Goal: Task Accomplishment & Management: Complete application form

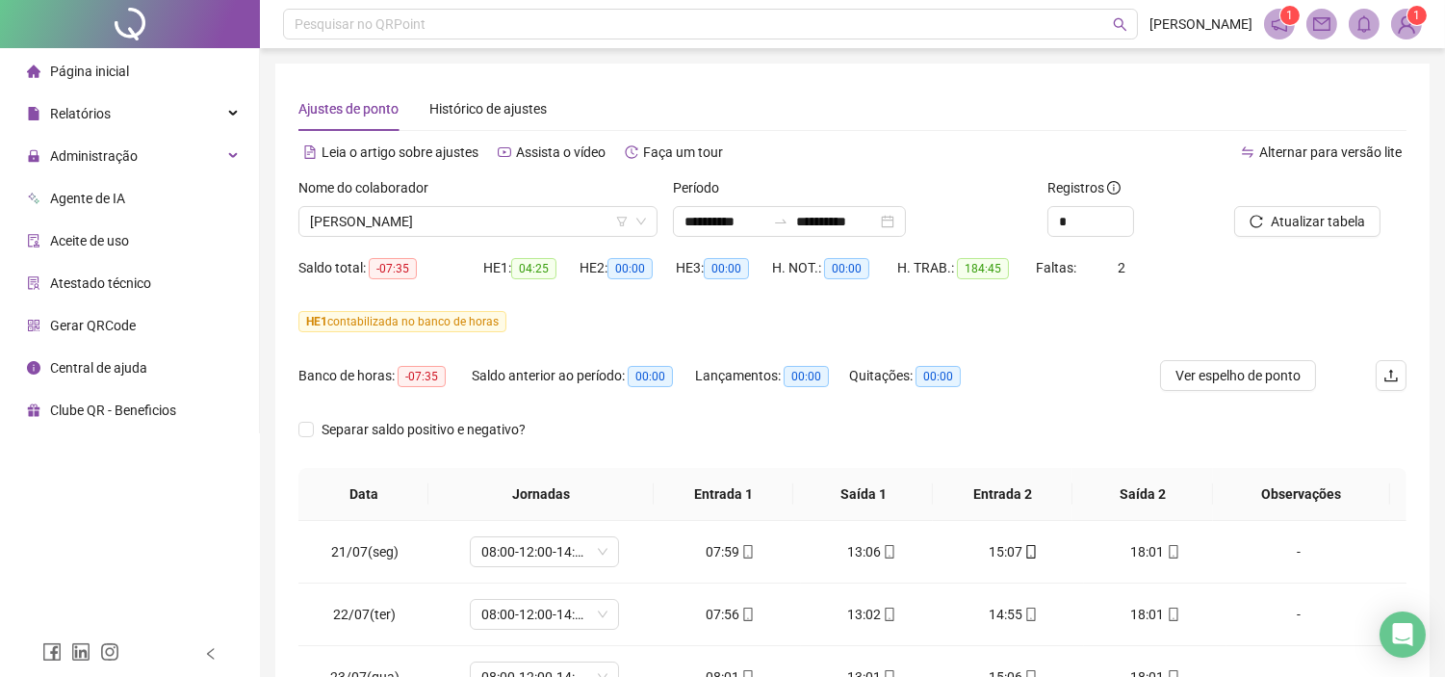
click at [969, 154] on div "Alternar para versão lite" at bounding box center [1130, 152] width 554 height 31
click at [1322, 227] on span "Atualizar tabela" at bounding box center [1317, 221] width 94 height 21
click at [552, 233] on span "[PERSON_NAME]" at bounding box center [478, 221] width 336 height 29
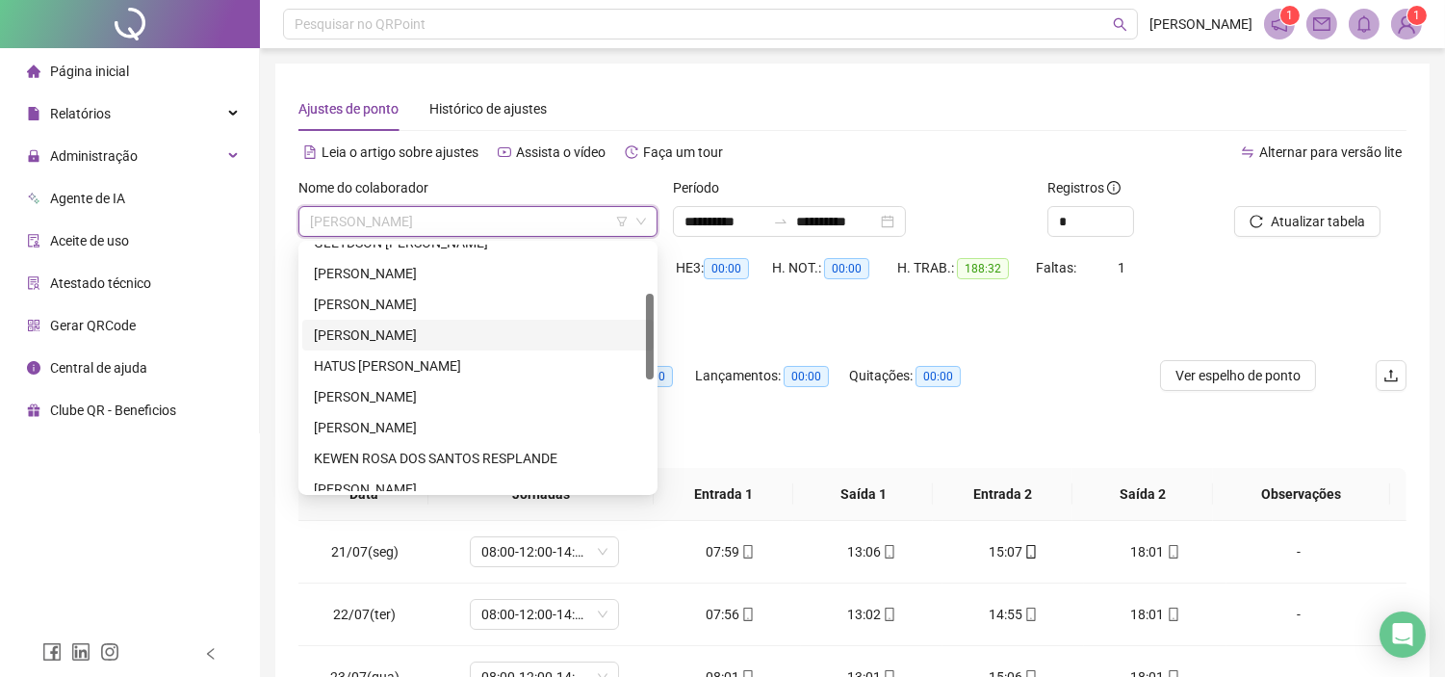
scroll to position [34, 0]
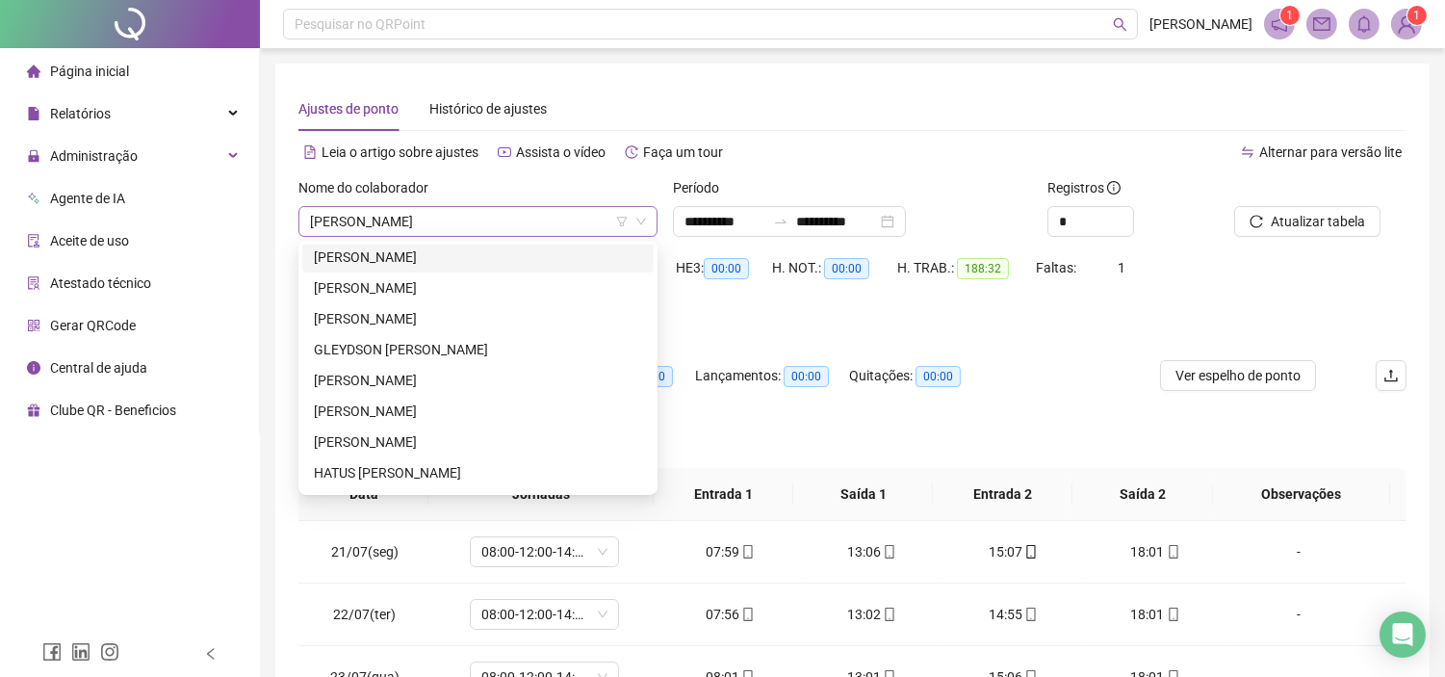
click at [477, 210] on span "[PERSON_NAME]" at bounding box center [478, 221] width 336 height 29
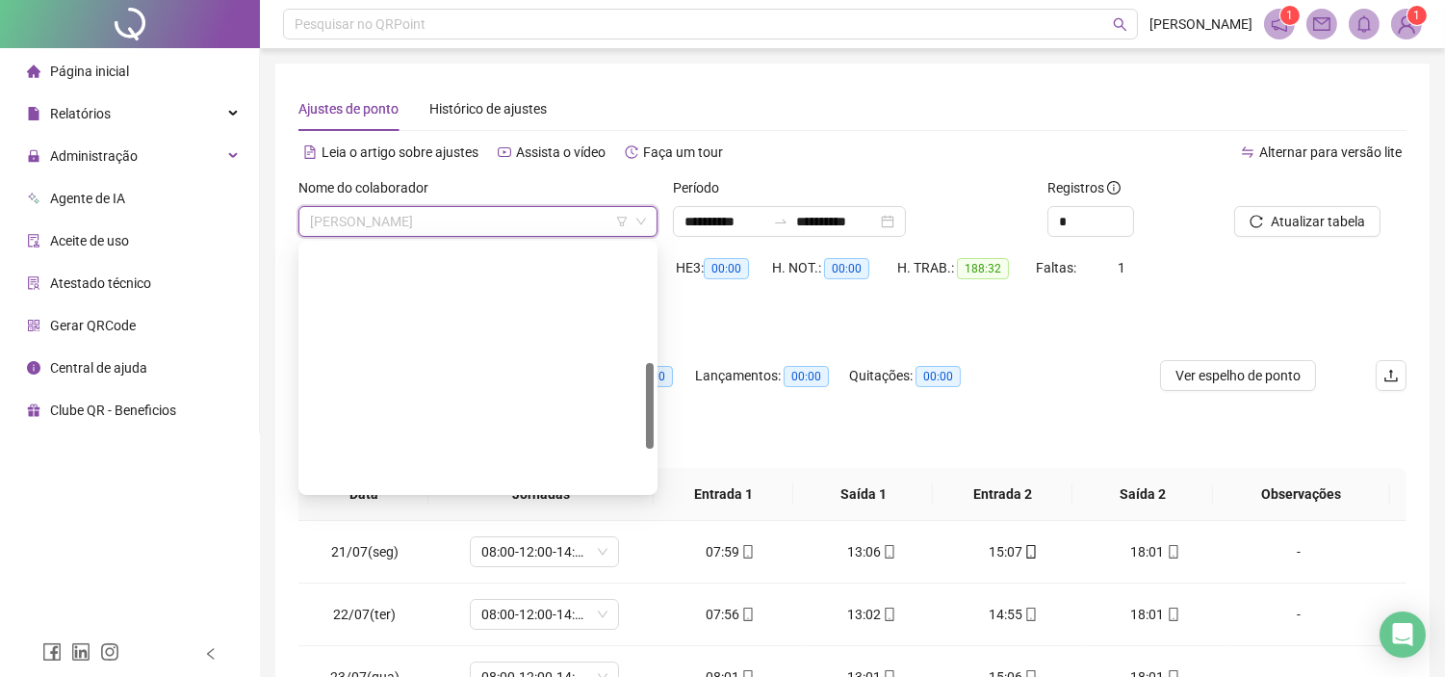
scroll to position [339, 0]
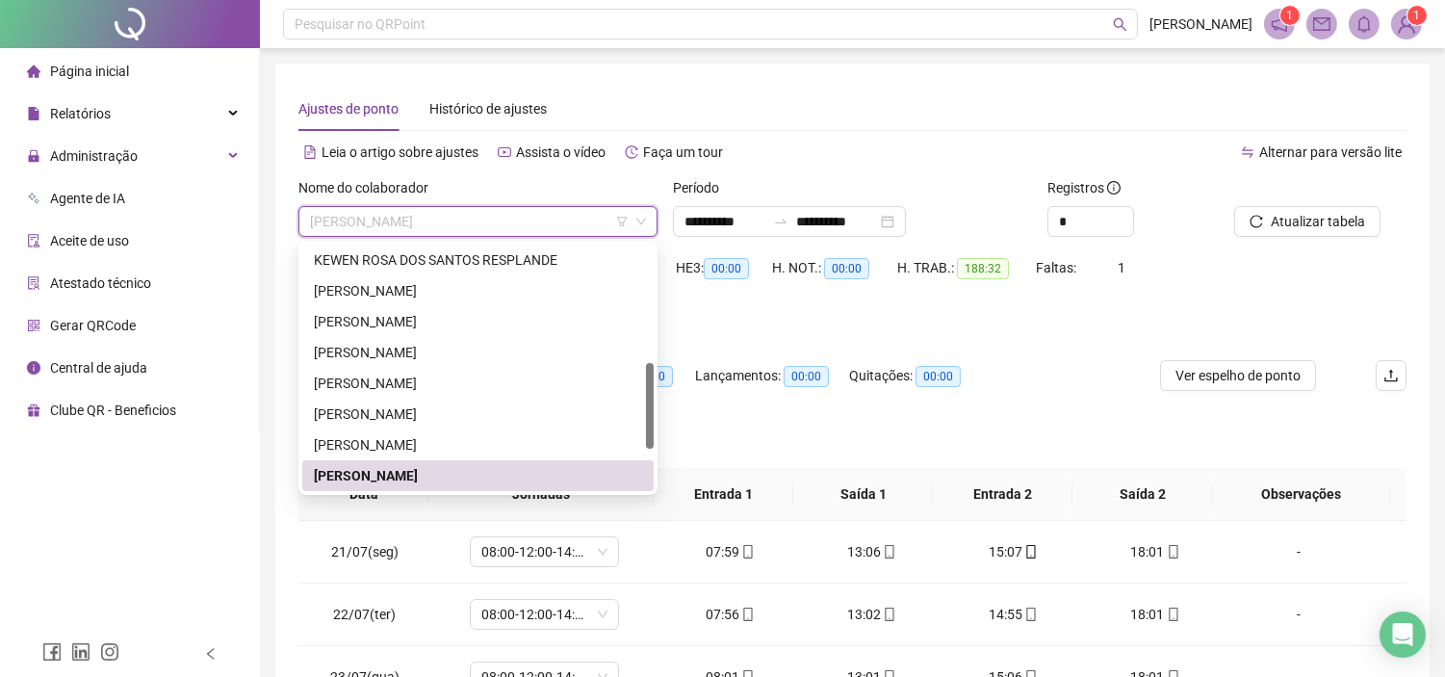
click at [457, 217] on span "[PERSON_NAME]" at bounding box center [478, 221] width 336 height 29
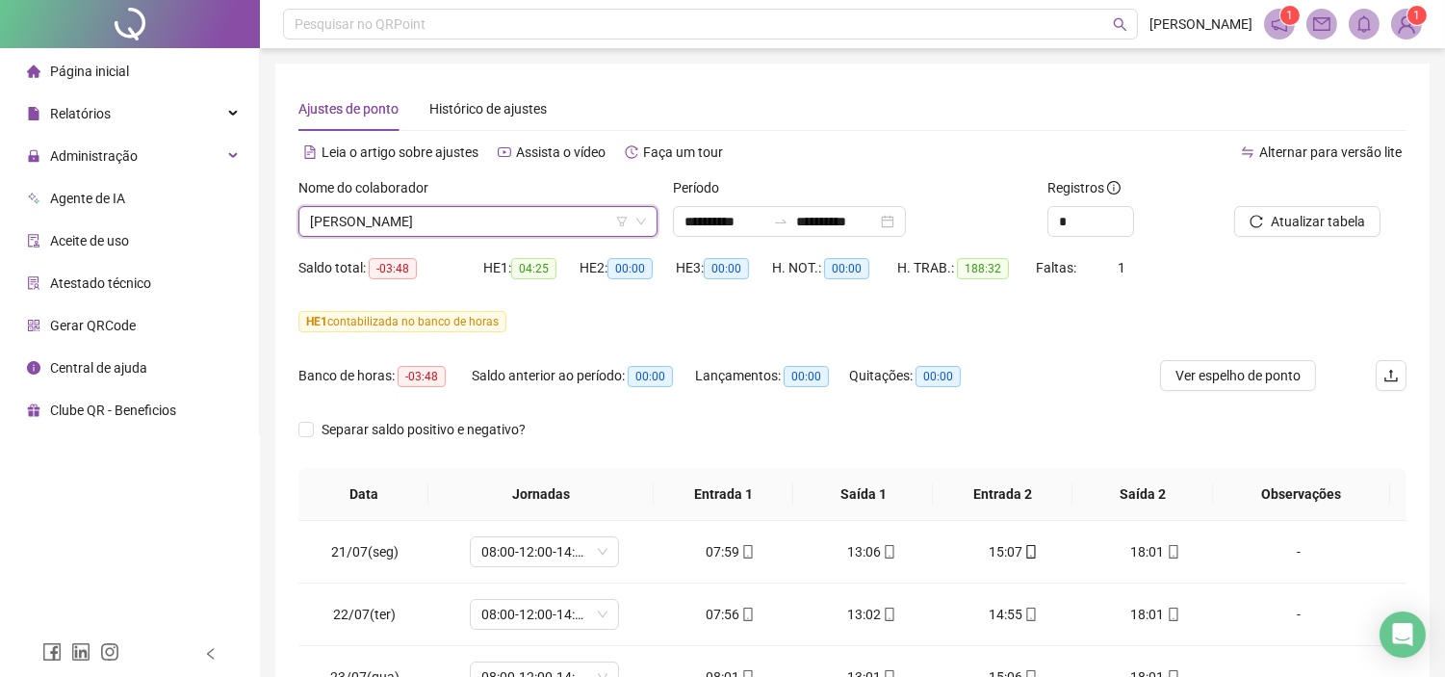
click at [435, 218] on span "[PERSON_NAME]" at bounding box center [478, 221] width 336 height 29
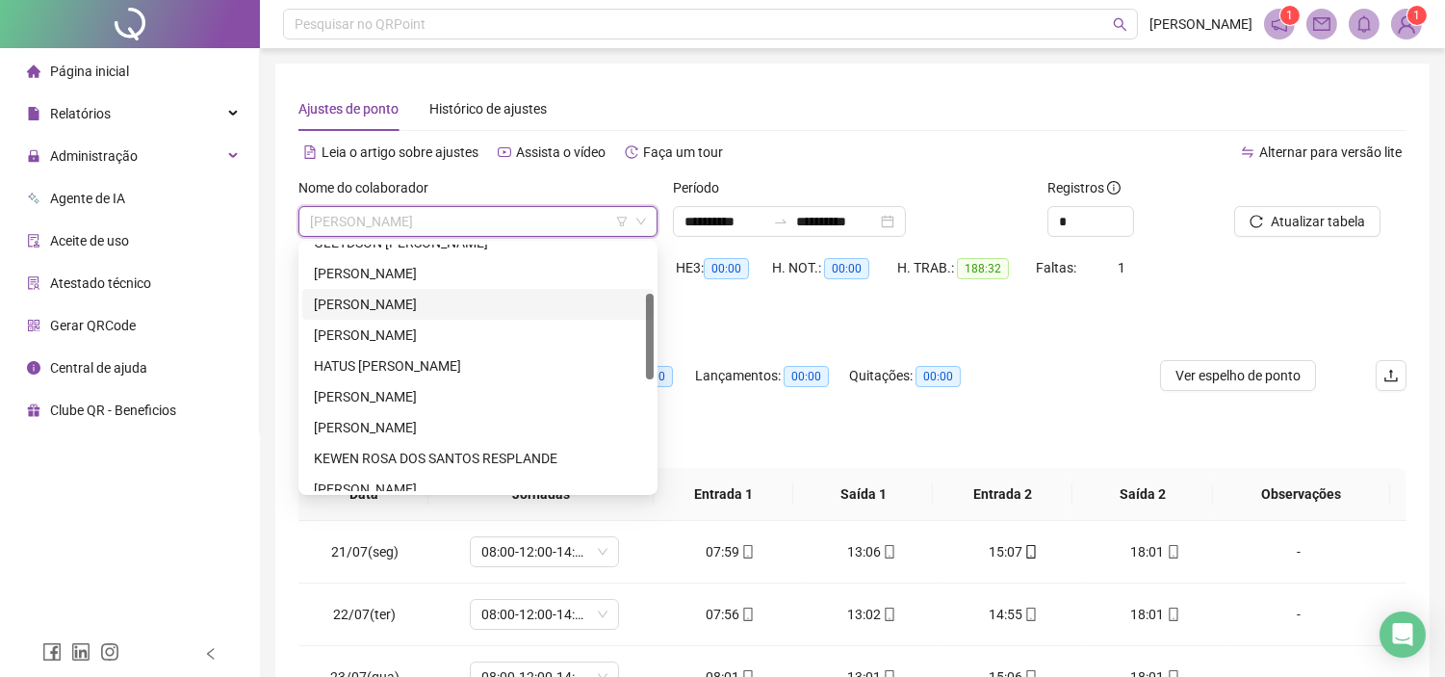
scroll to position [34, 0]
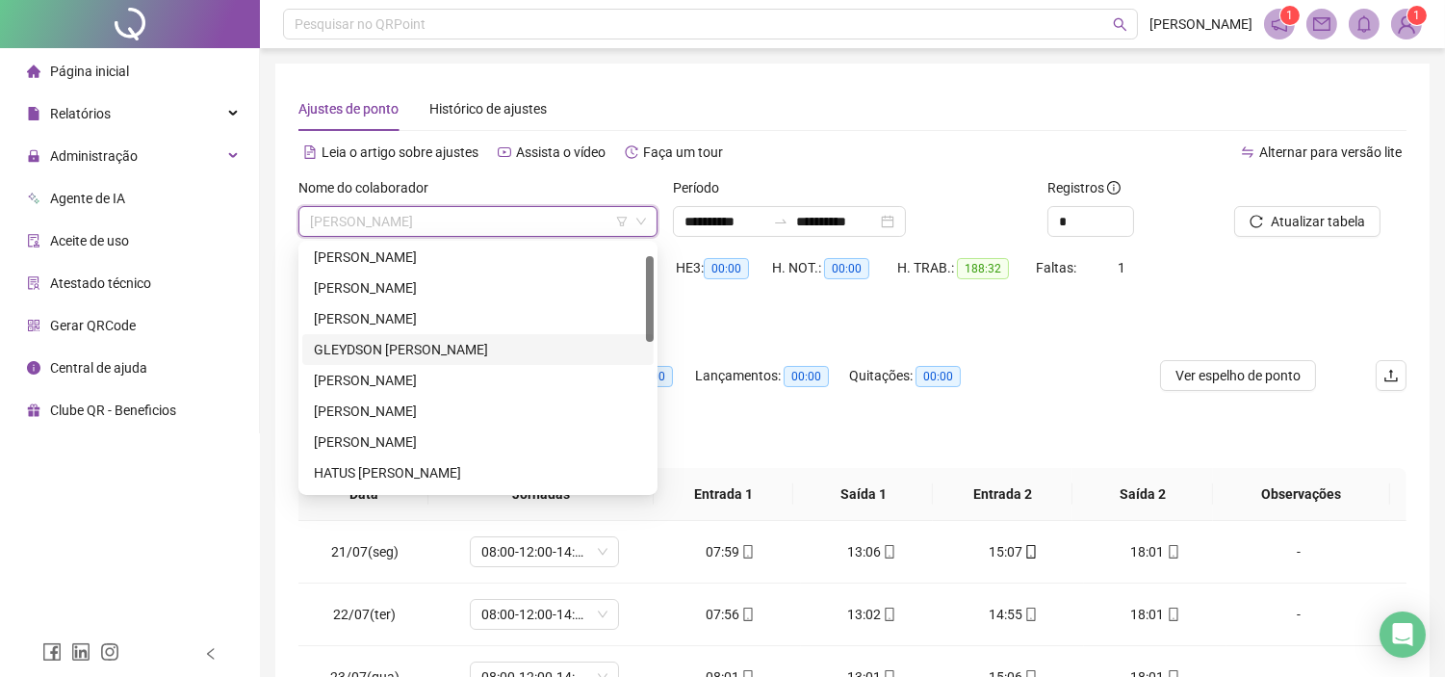
click at [390, 350] on div "GLEYDSON [PERSON_NAME]" at bounding box center [478, 349] width 328 height 21
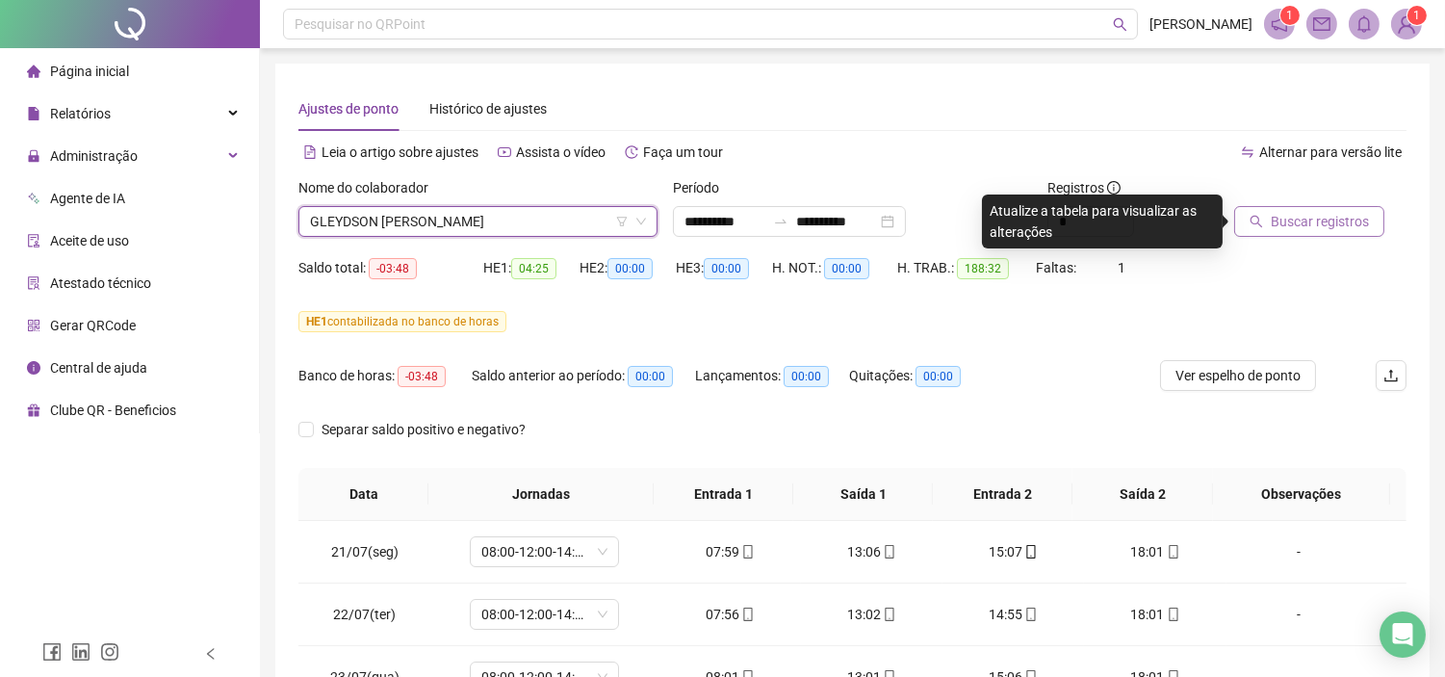
click at [1271, 215] on span "Buscar registros" at bounding box center [1319, 221] width 98 height 21
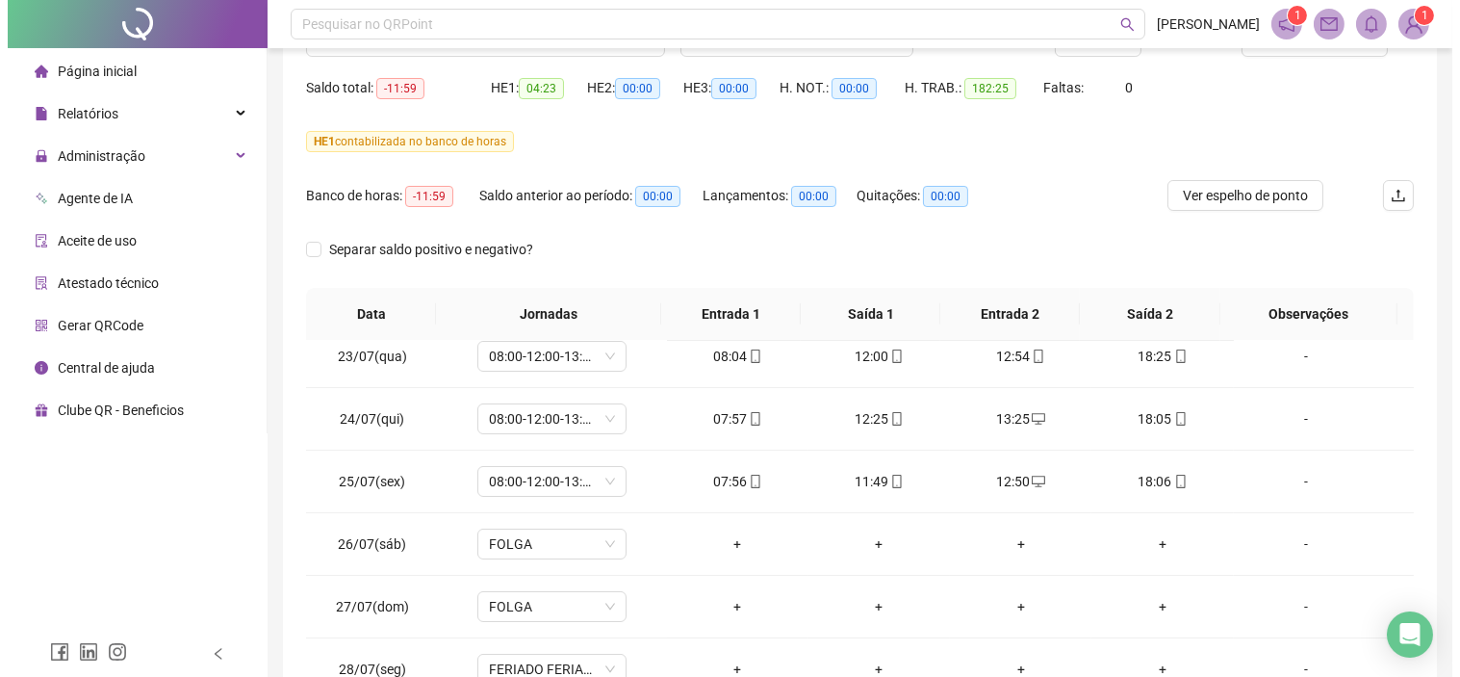
scroll to position [0, 0]
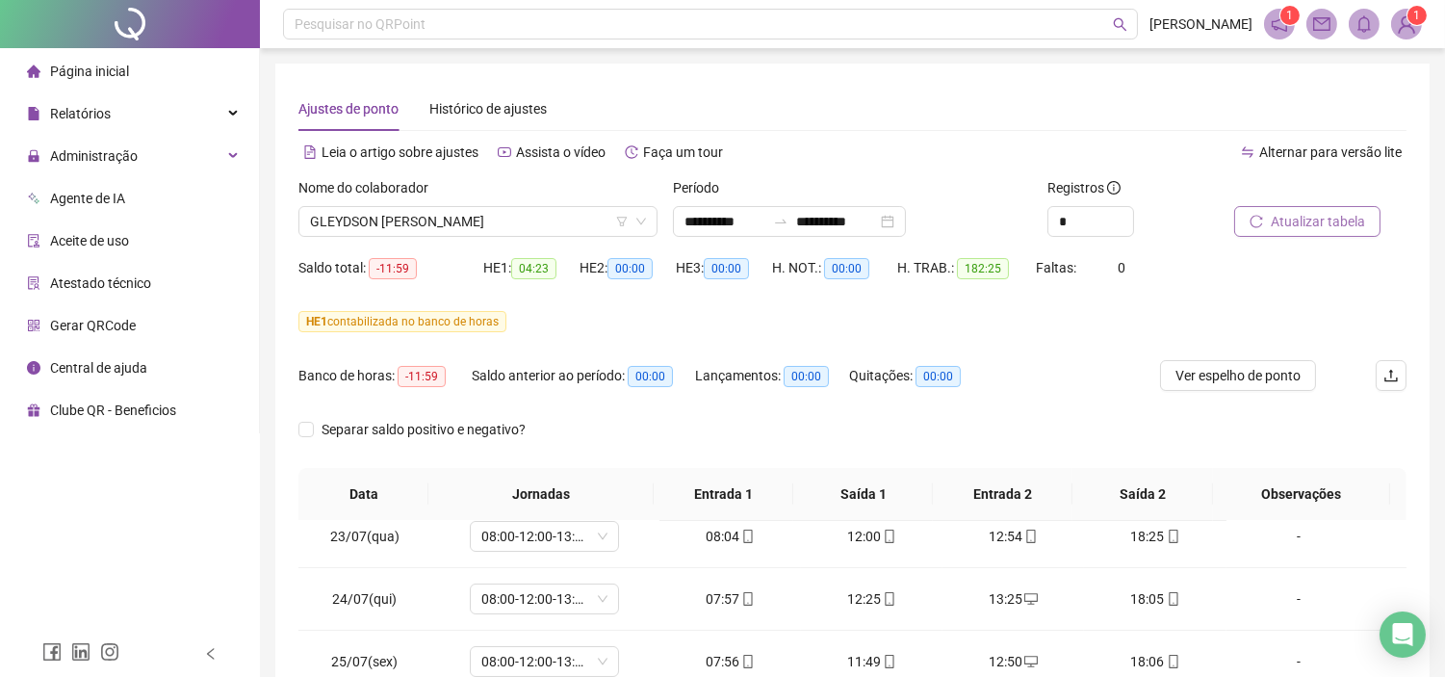
click at [1301, 218] on span "Atualizar tabela" at bounding box center [1317, 221] width 94 height 21
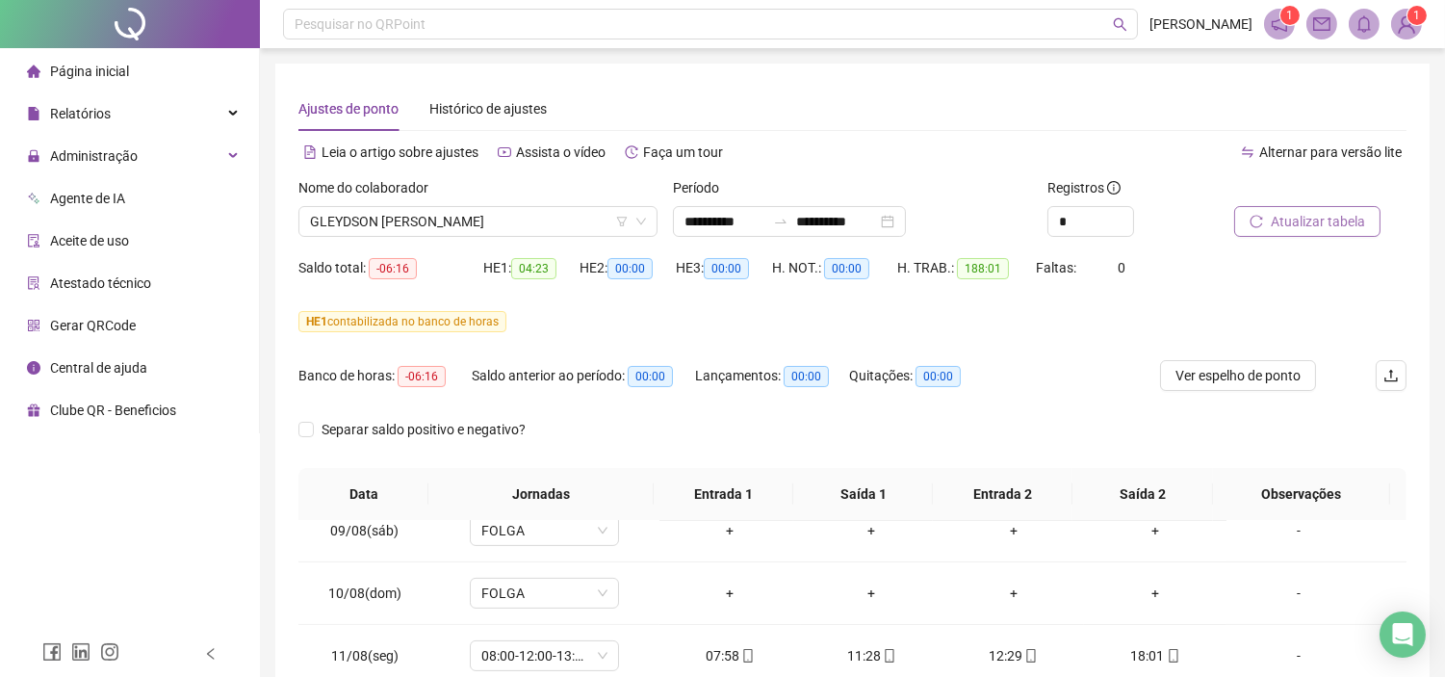
click at [1320, 216] on span "Atualizar tabela" at bounding box center [1317, 221] width 94 height 21
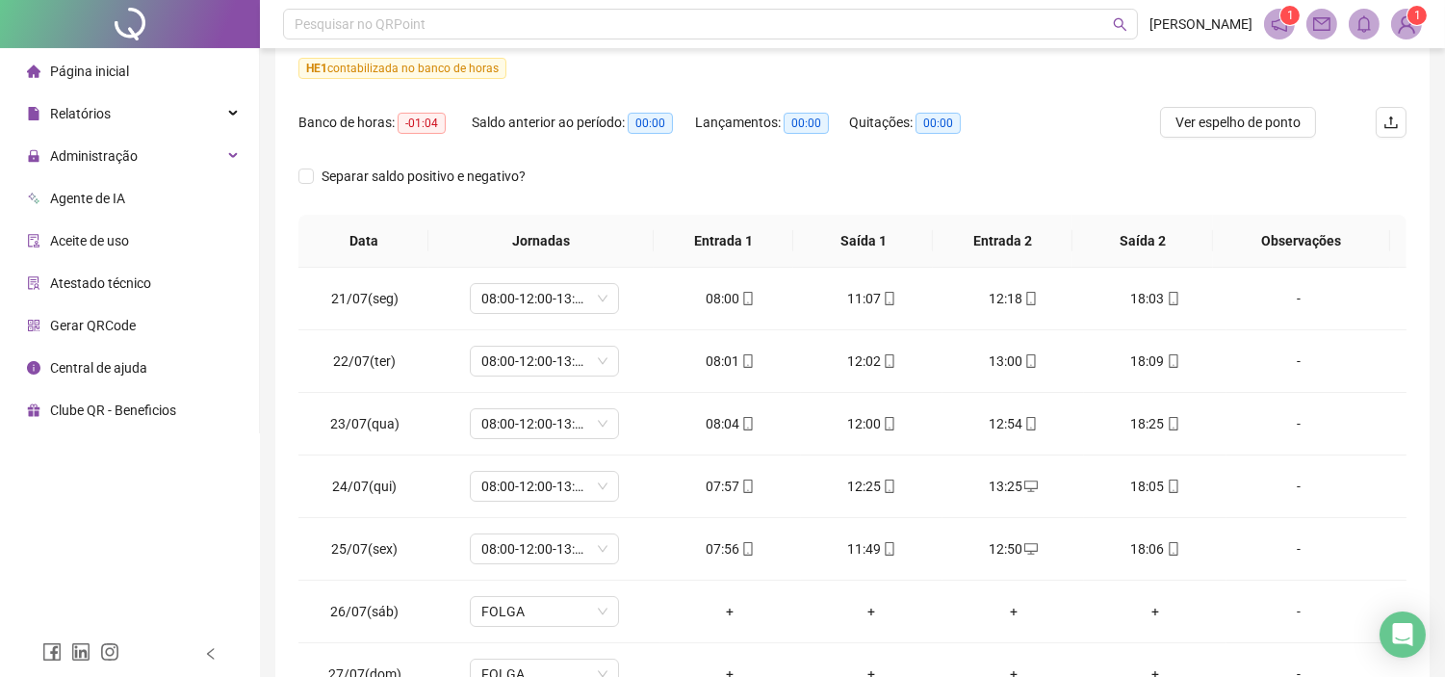
scroll to position [39, 0]
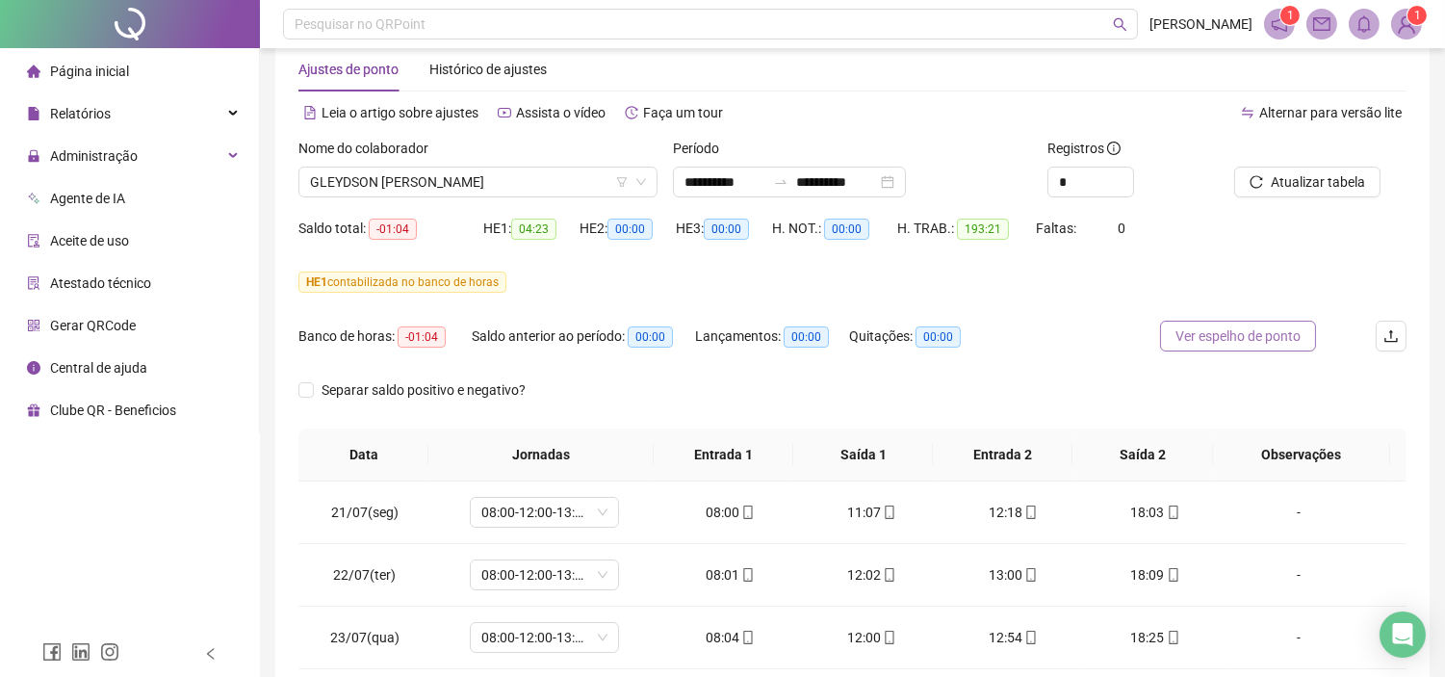
click at [1246, 341] on span "Ver espelho de ponto" at bounding box center [1237, 335] width 125 height 21
click at [835, 179] on input "**********" at bounding box center [836, 181] width 81 height 21
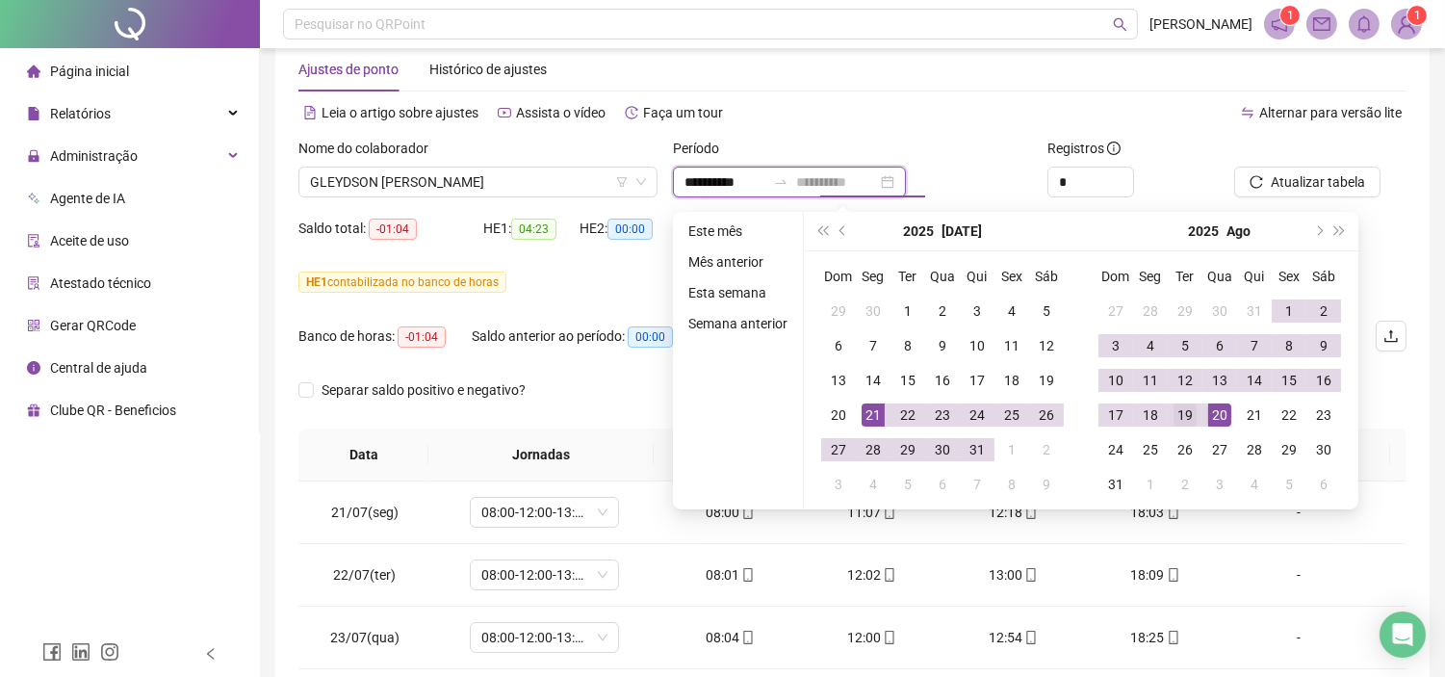
type input "**********"
drag, startPoint x: 1179, startPoint y: 414, endPoint x: 1190, endPoint y: 387, distance: 29.0
click at [1179, 412] on div "19" at bounding box center [1184, 414] width 23 height 23
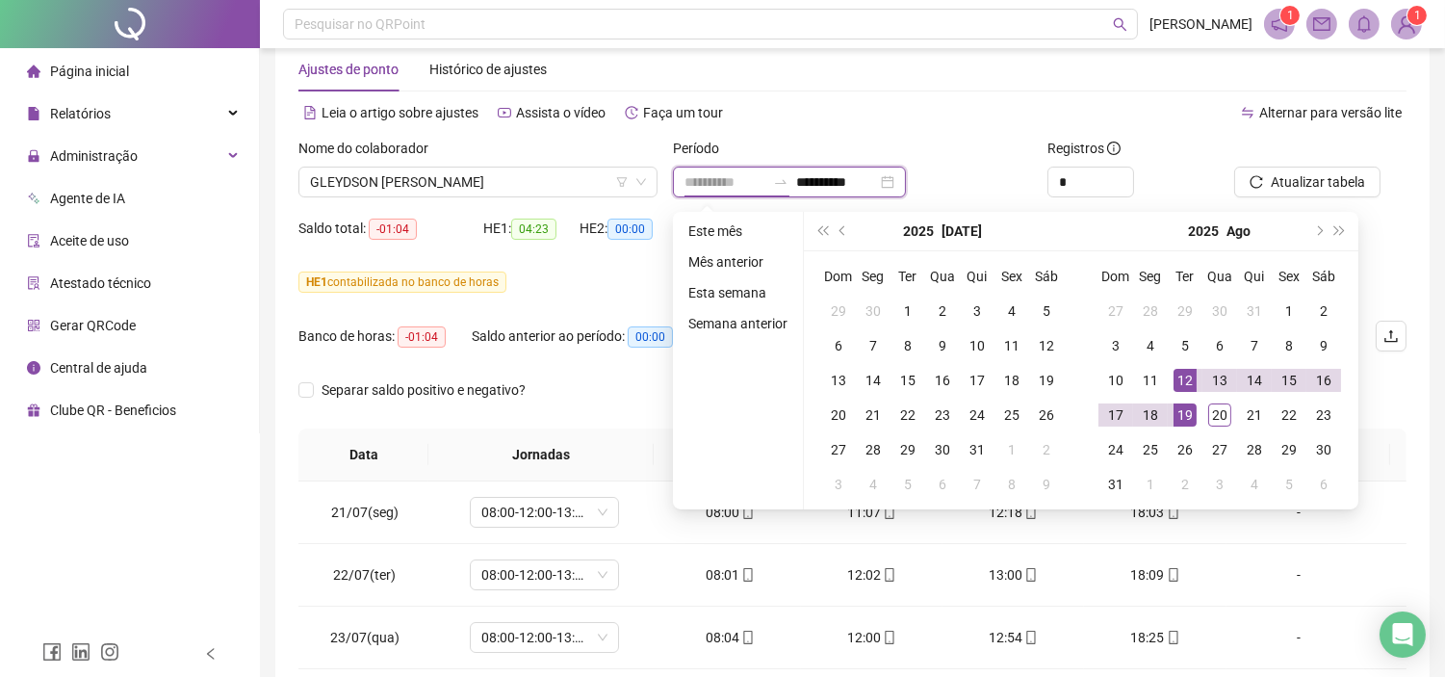
type input "**********"
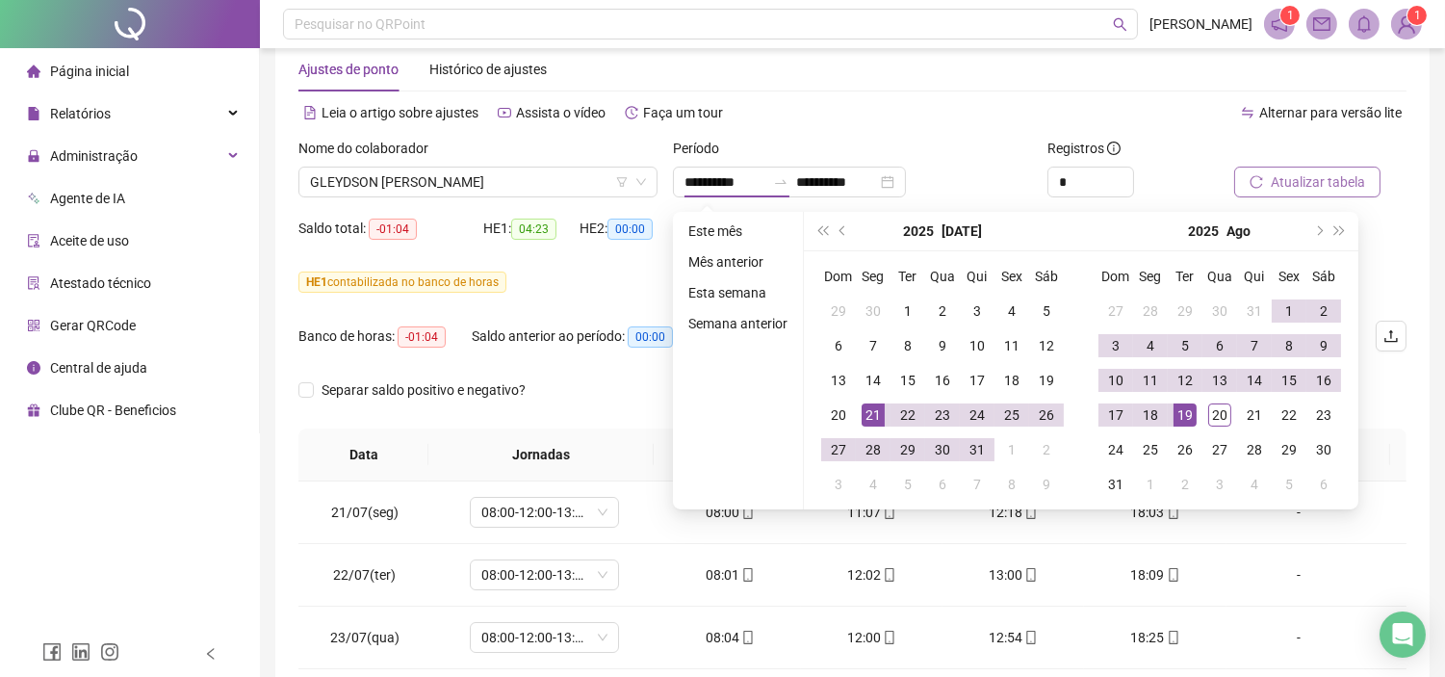
click at [1276, 168] on button "Atualizar tabela" at bounding box center [1307, 182] width 146 height 31
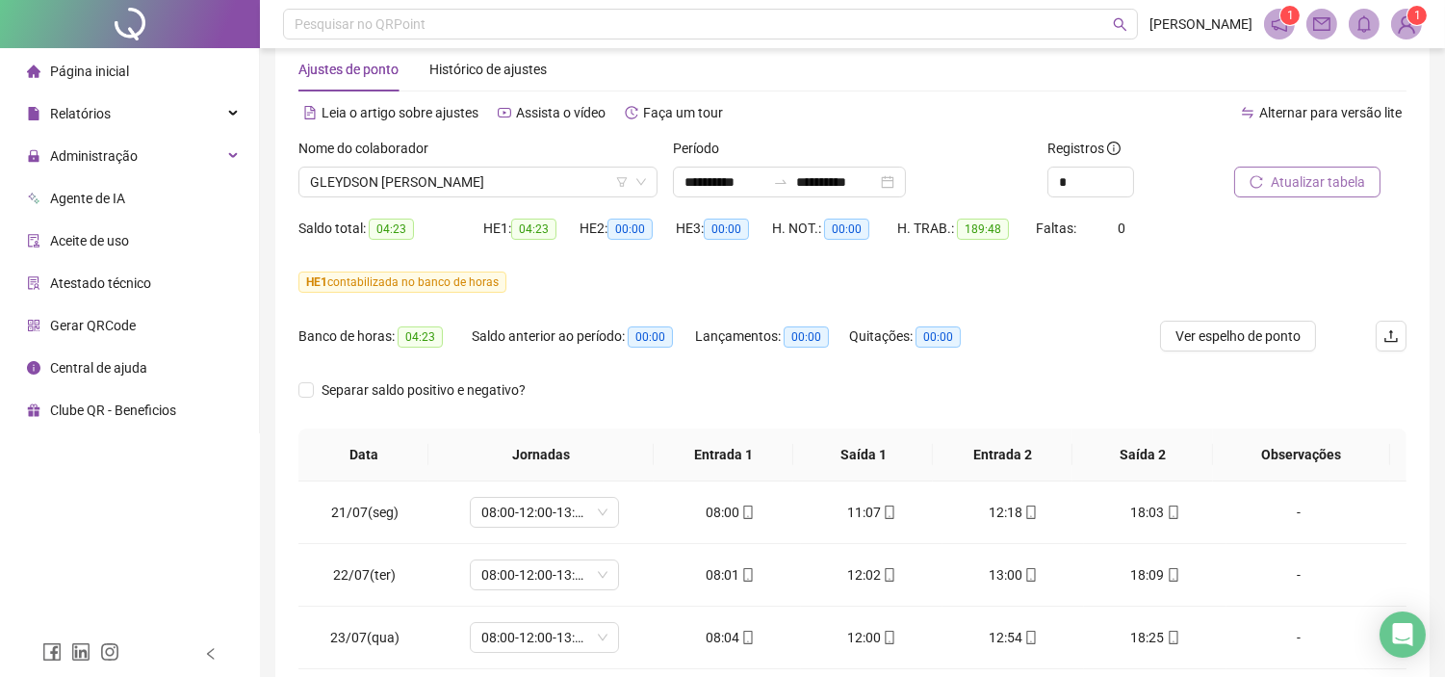
click at [1282, 176] on span "Atualizar tabela" at bounding box center [1317, 181] width 94 height 21
drag, startPoint x: 1249, startPoint y: 339, endPoint x: 1234, endPoint y: 333, distance: 16.4
click at [1249, 338] on span "Ver espelho de ponto" at bounding box center [1237, 335] width 125 height 21
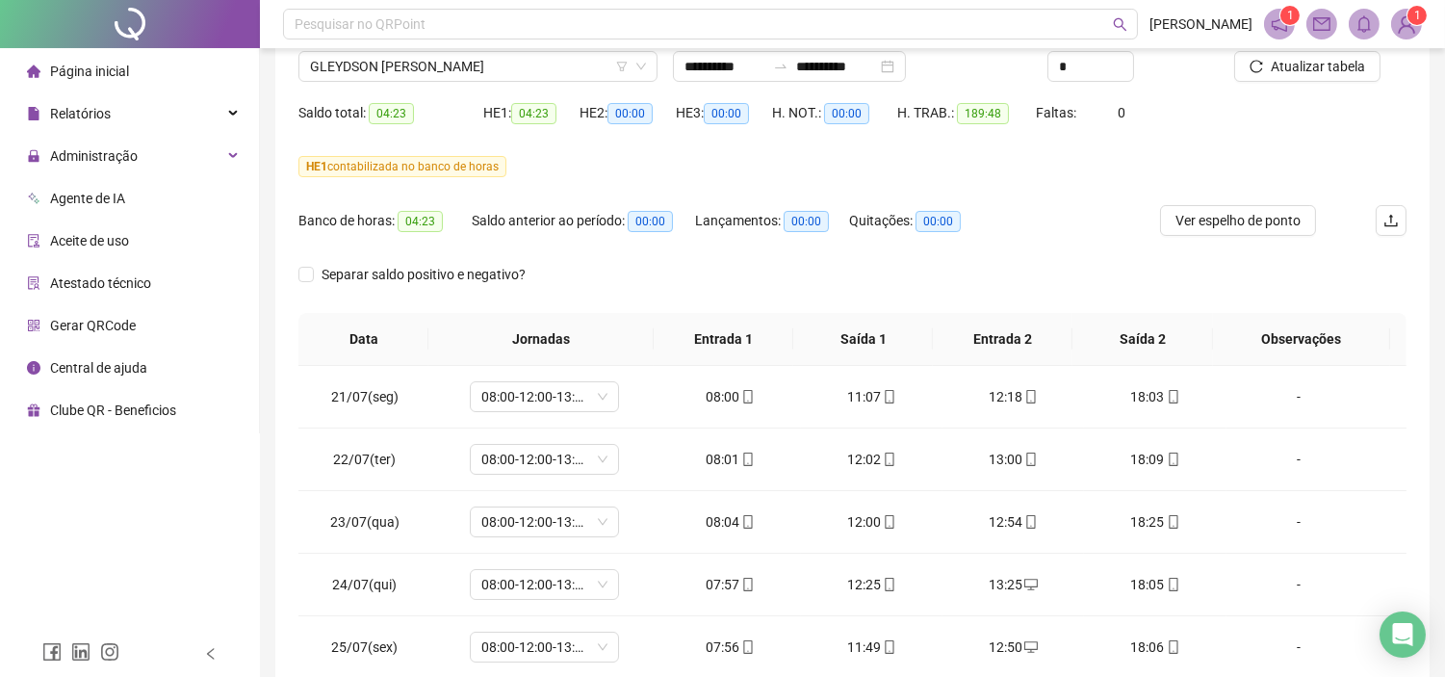
scroll to position [0, 0]
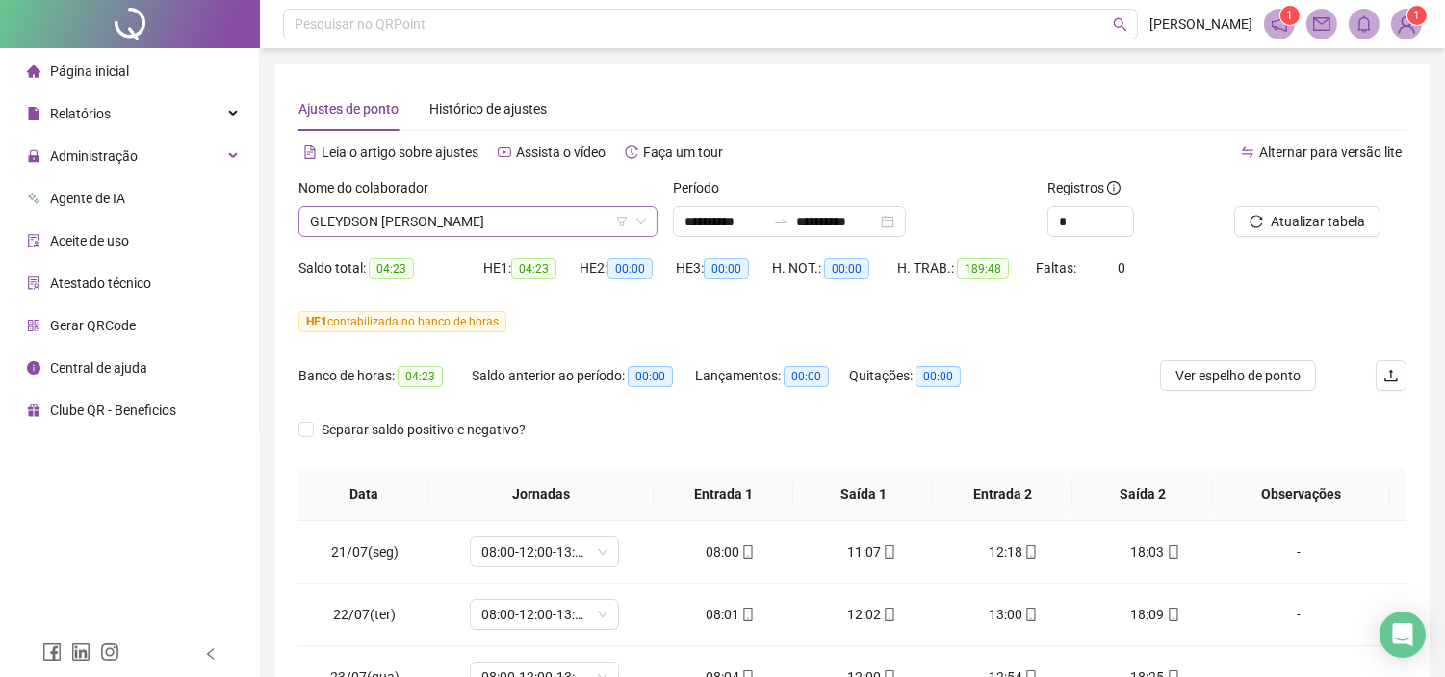
click at [498, 218] on span "GLEYDSON [PERSON_NAME]" at bounding box center [478, 221] width 336 height 29
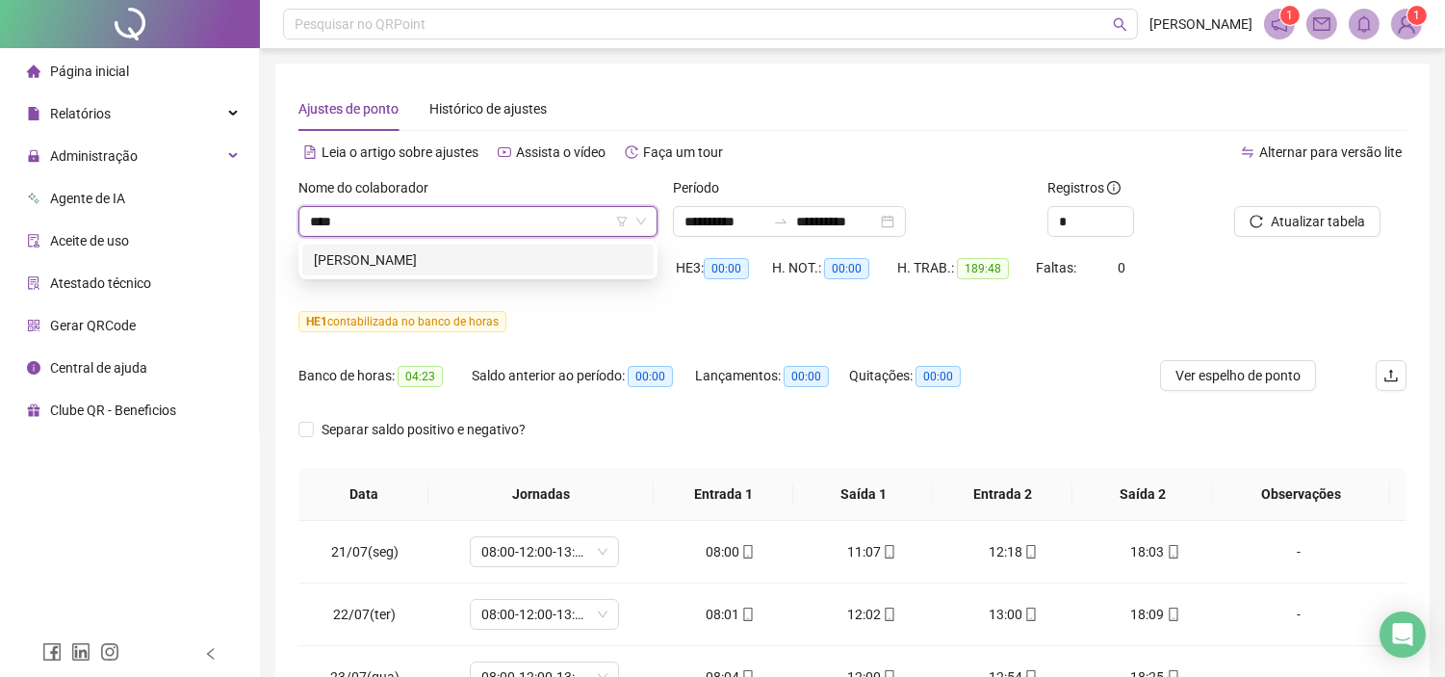
type input "*****"
click at [520, 256] on div "[PERSON_NAME]" at bounding box center [478, 259] width 328 height 21
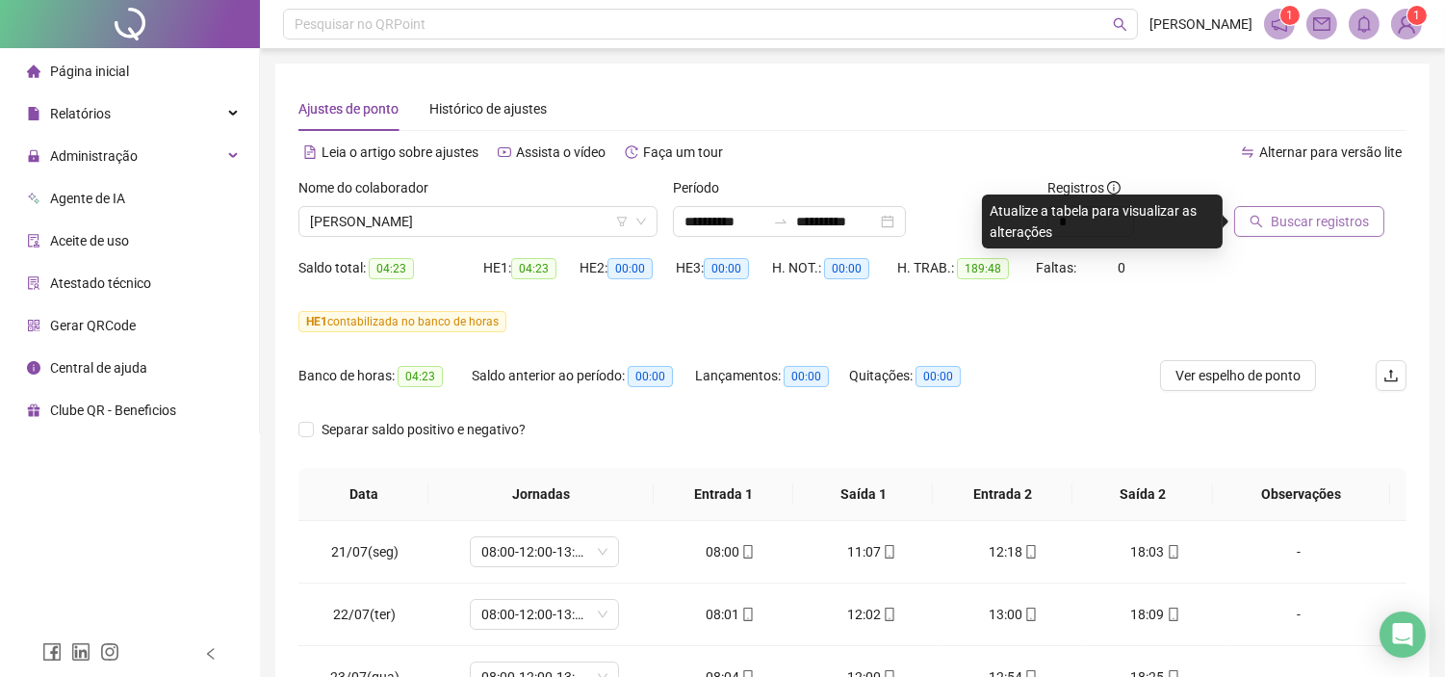
click at [1292, 218] on span "Buscar registros" at bounding box center [1319, 221] width 98 height 21
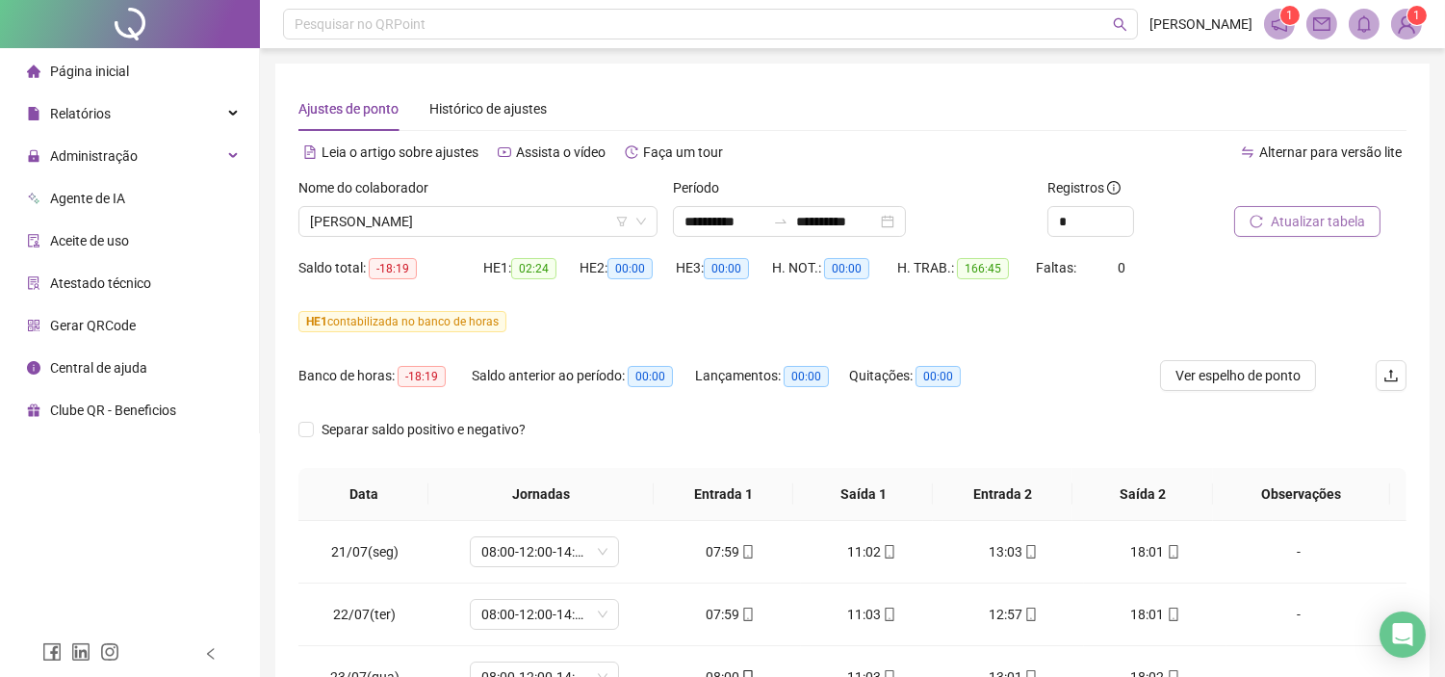
click at [1331, 218] on span "Atualizar tabela" at bounding box center [1317, 221] width 94 height 21
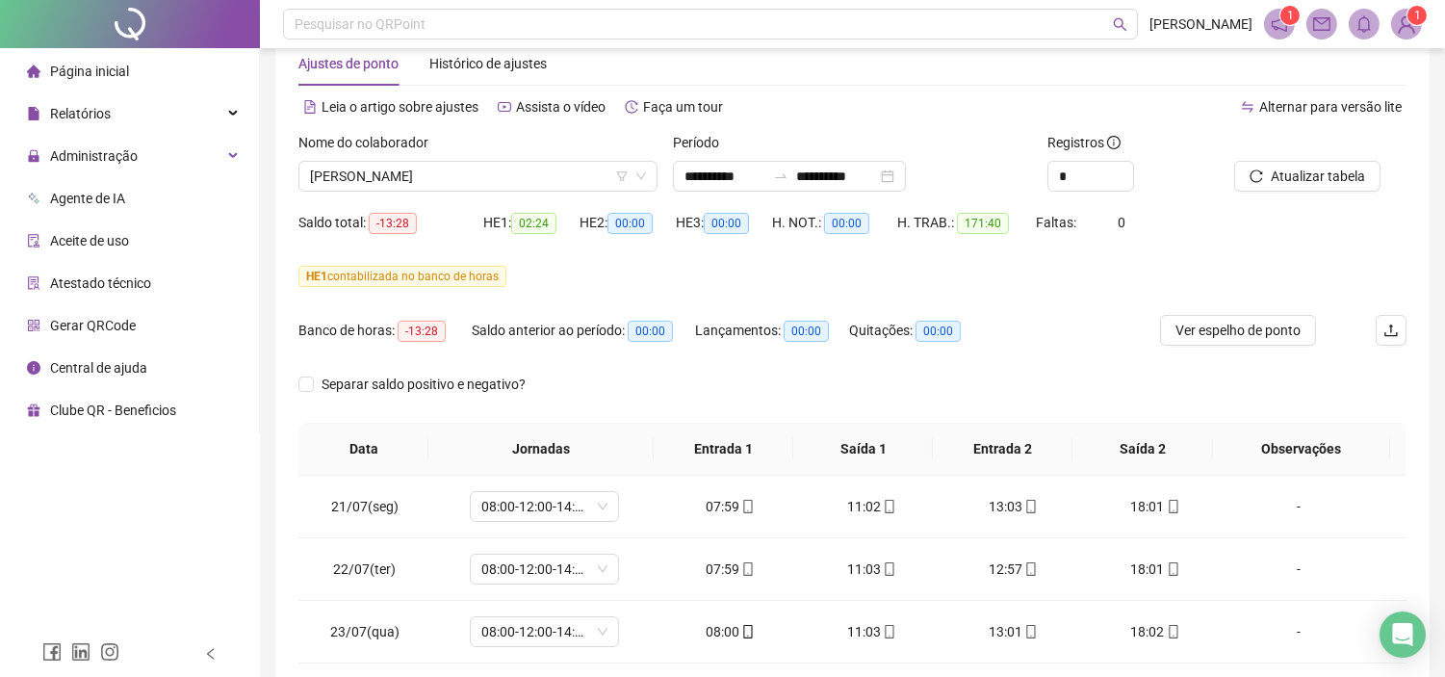
scroll to position [39, 0]
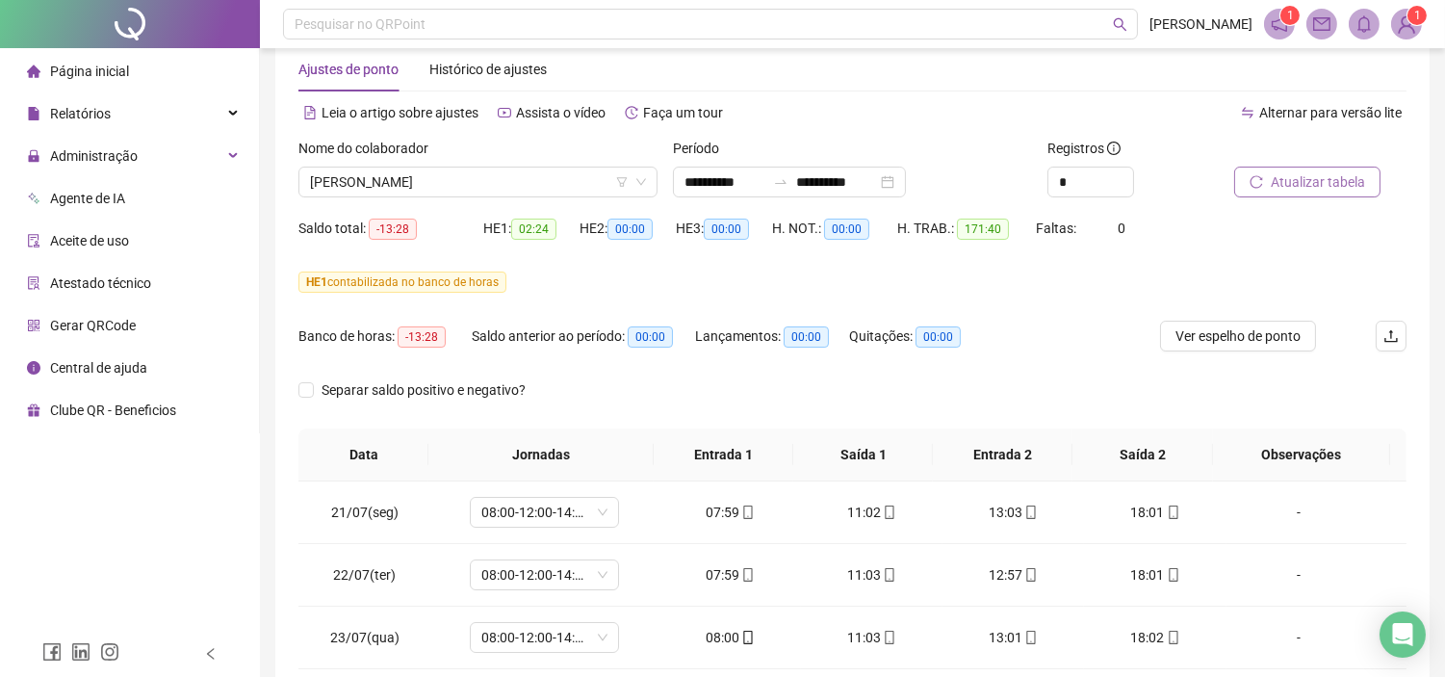
click at [1324, 188] on span "Atualizar tabela" at bounding box center [1317, 181] width 94 height 21
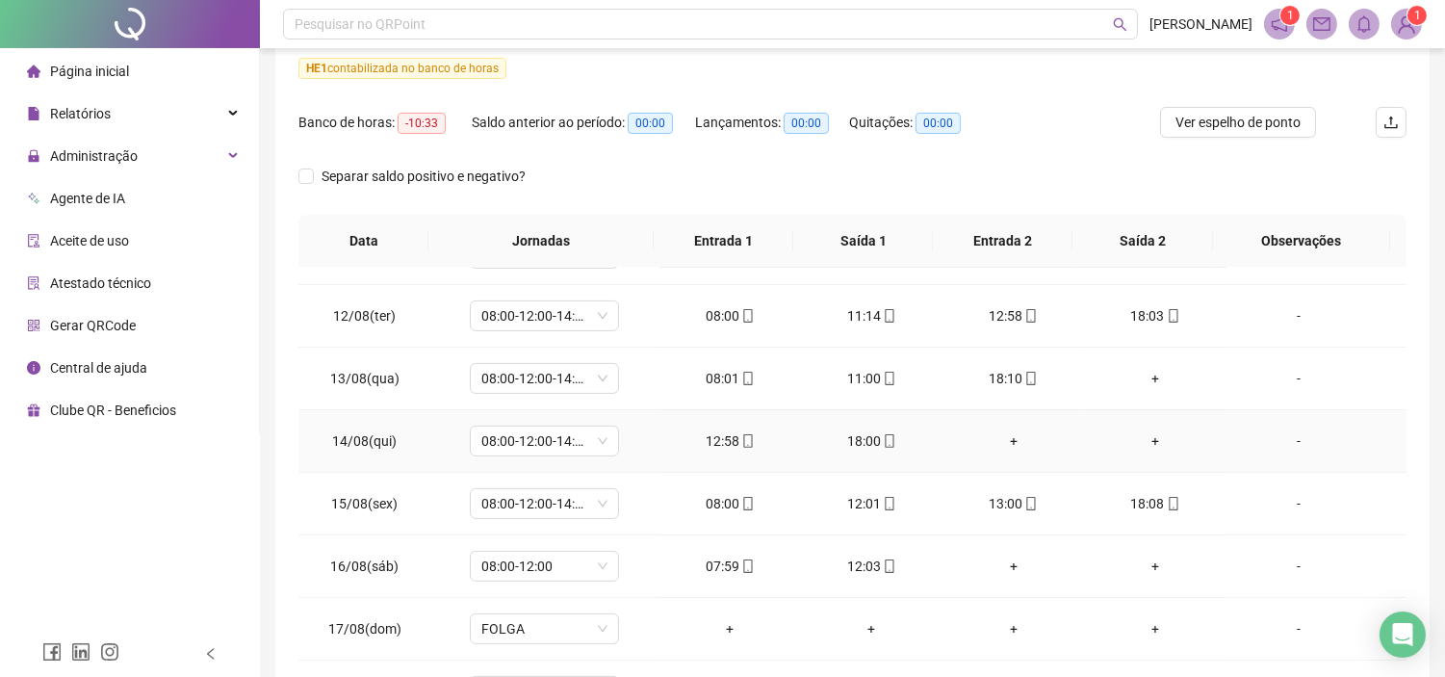
scroll to position [1390, 0]
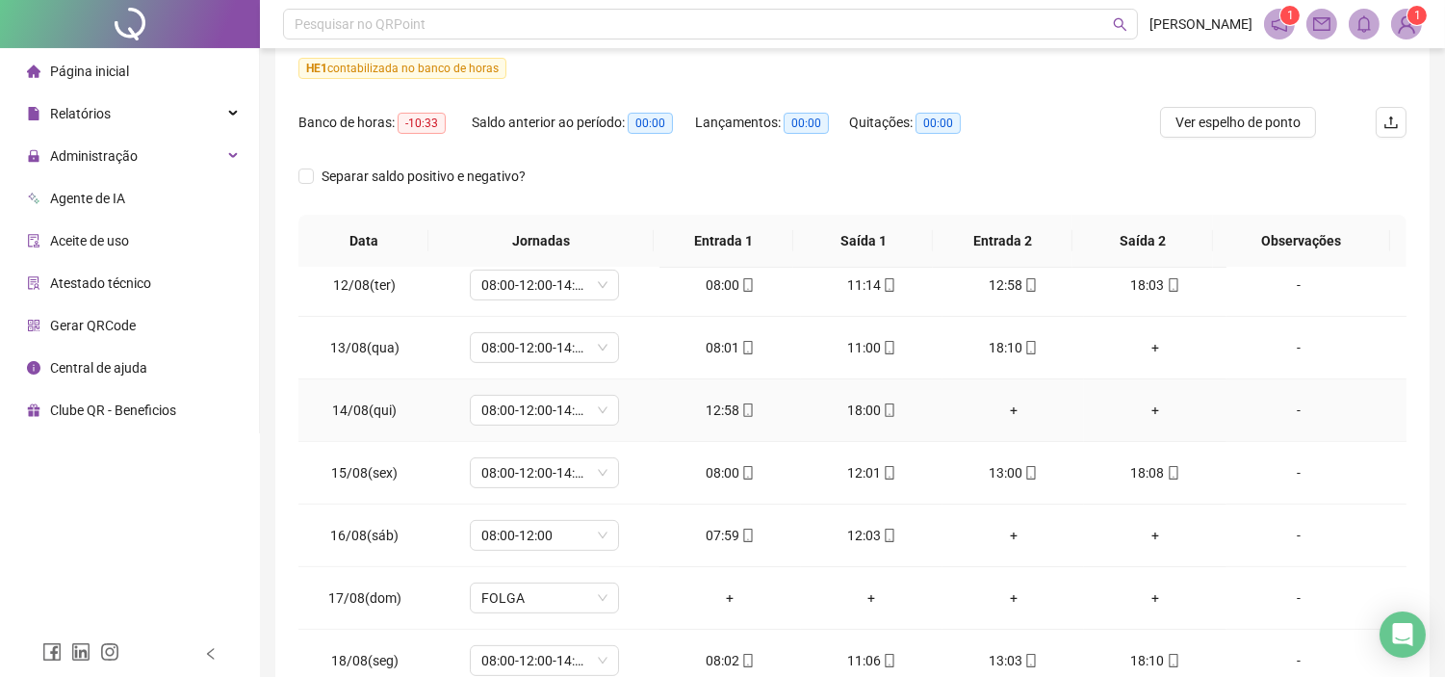
click at [1290, 411] on div "-" at bounding box center [1299, 409] width 114 height 21
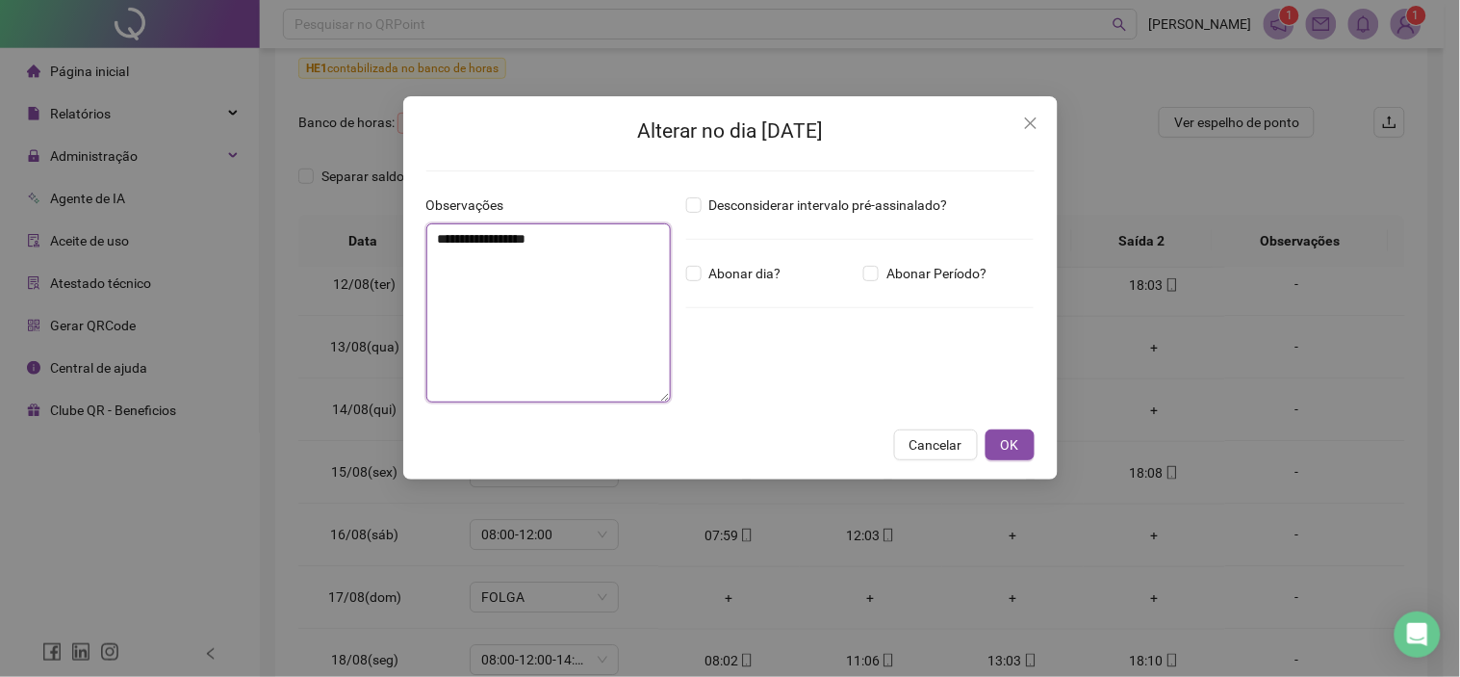
click at [516, 279] on textarea "**********" at bounding box center [548, 312] width 244 height 179
type textarea "**********"
click at [1009, 438] on span "OK" at bounding box center [1010, 444] width 18 height 21
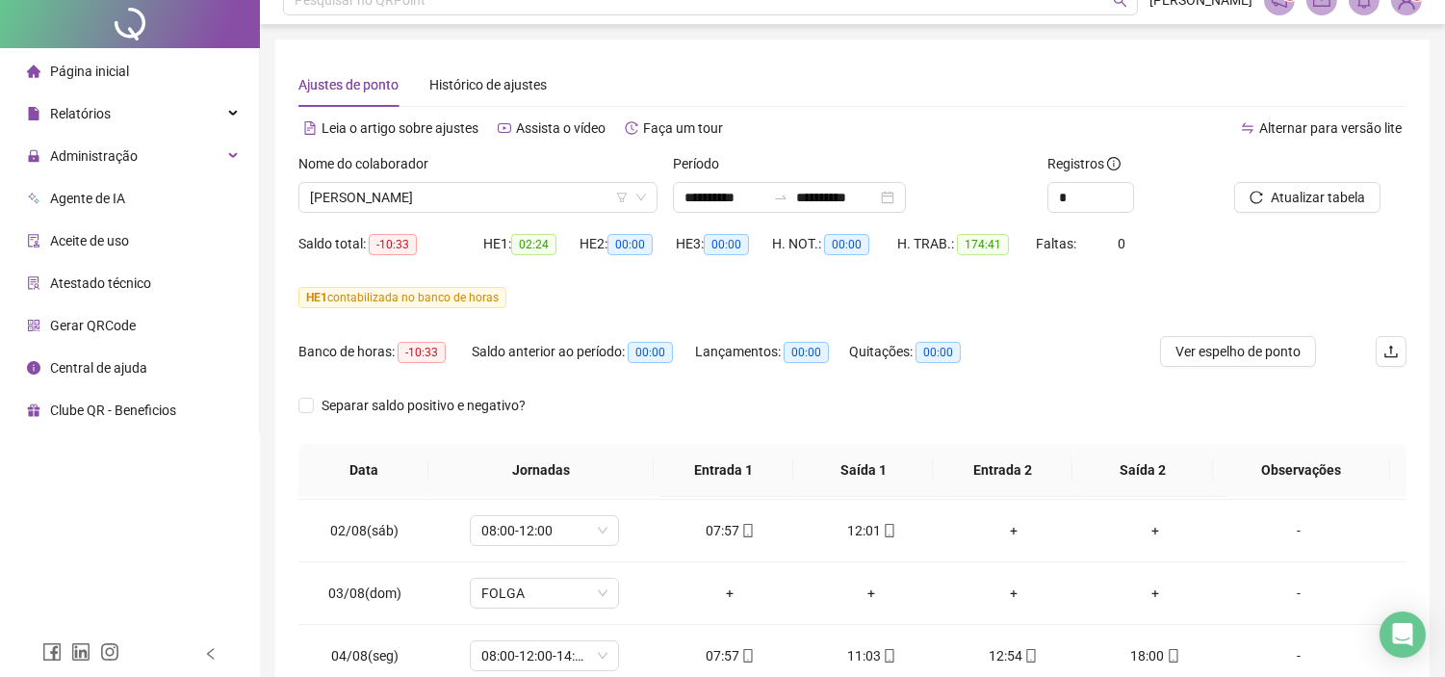
scroll to position [0, 0]
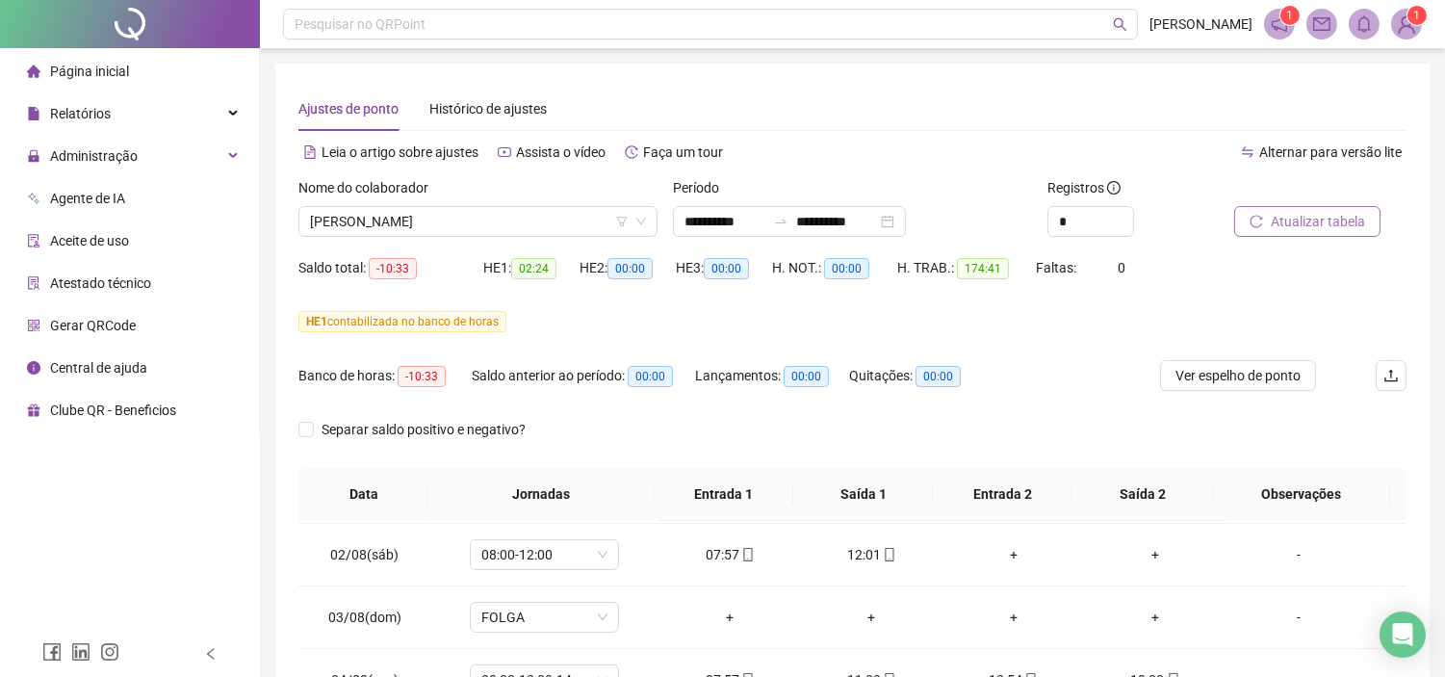
click at [1310, 216] on span "Atualizar tabela" at bounding box center [1317, 221] width 94 height 21
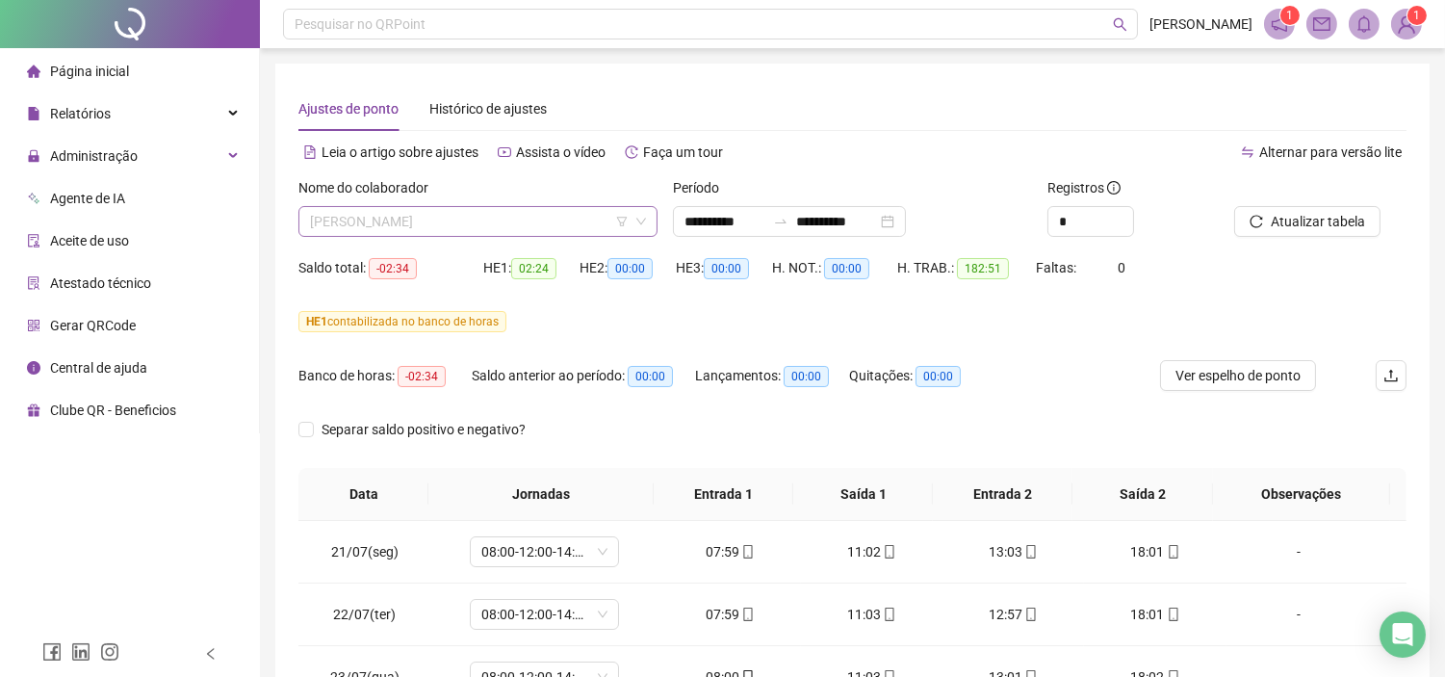
scroll to position [185, 0]
click at [459, 216] on span "[PERSON_NAME]" at bounding box center [478, 221] width 336 height 29
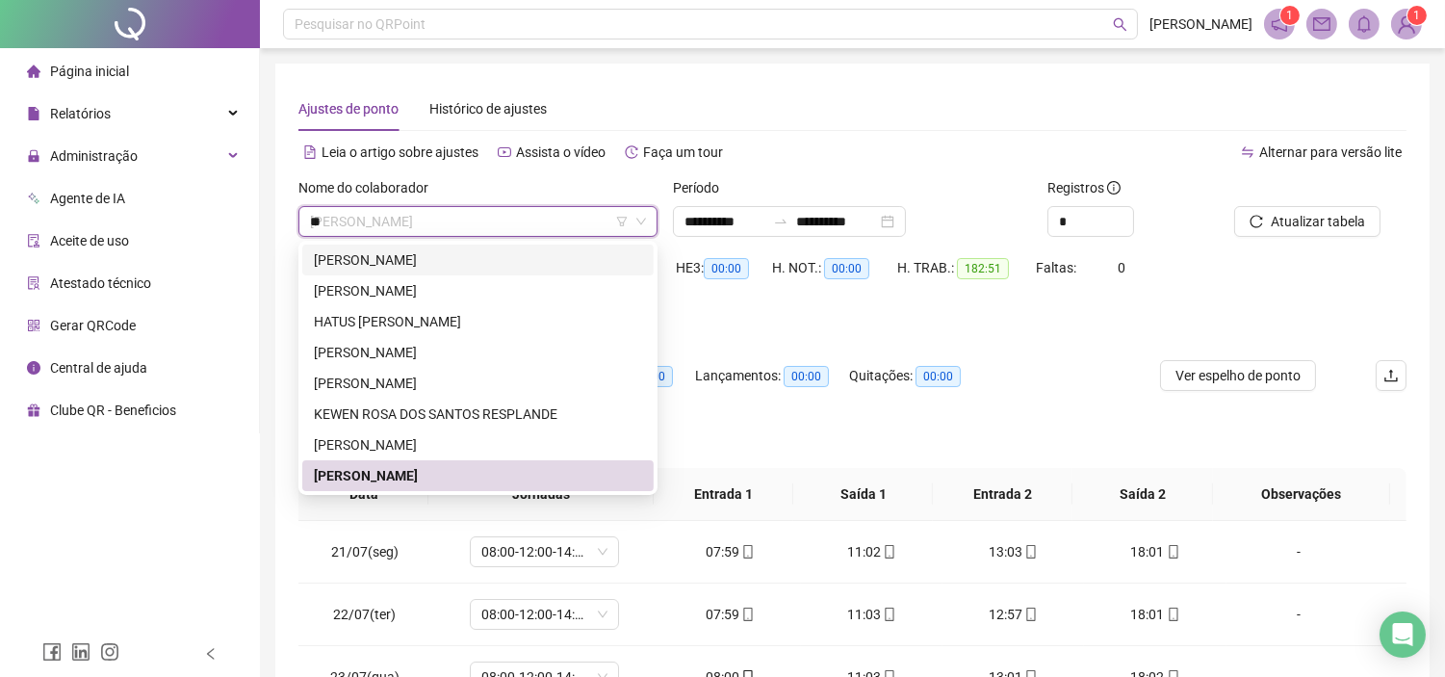
scroll to position [0, 0]
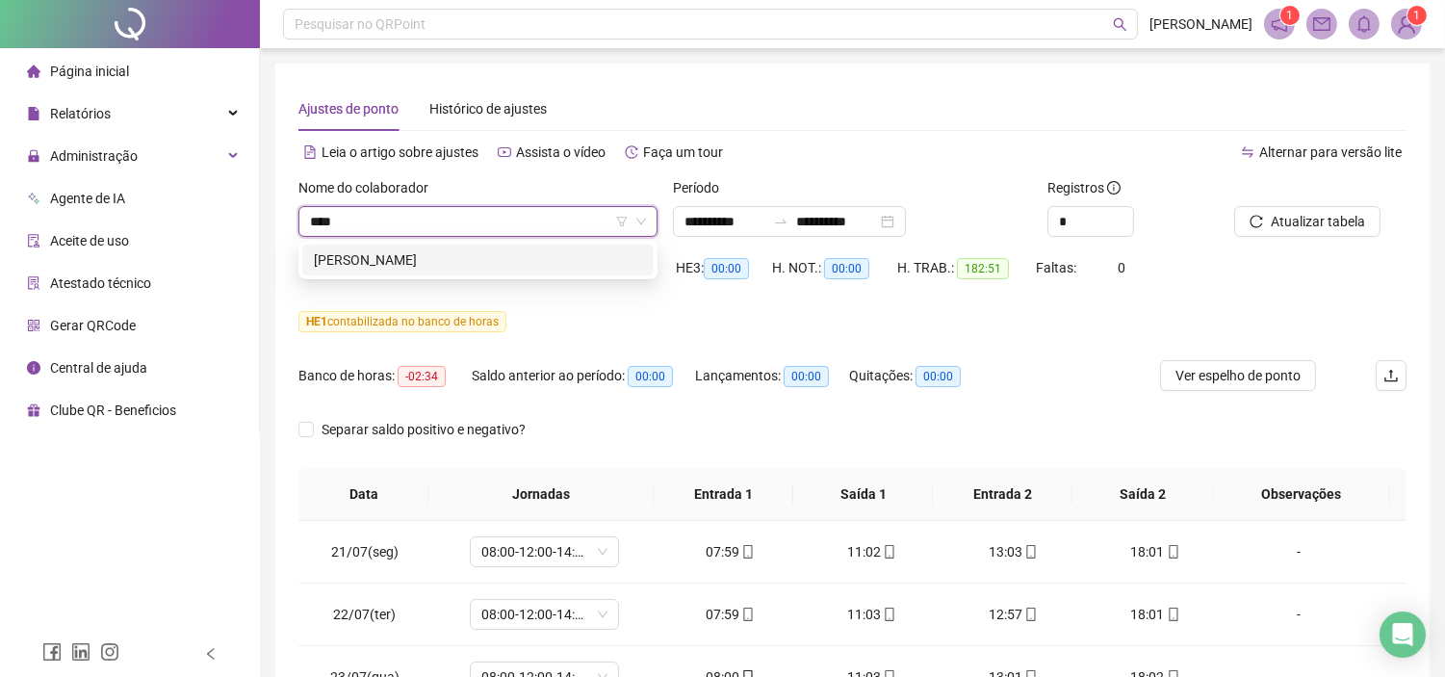
type input "*****"
click at [566, 258] on div "[PERSON_NAME]" at bounding box center [478, 259] width 328 height 21
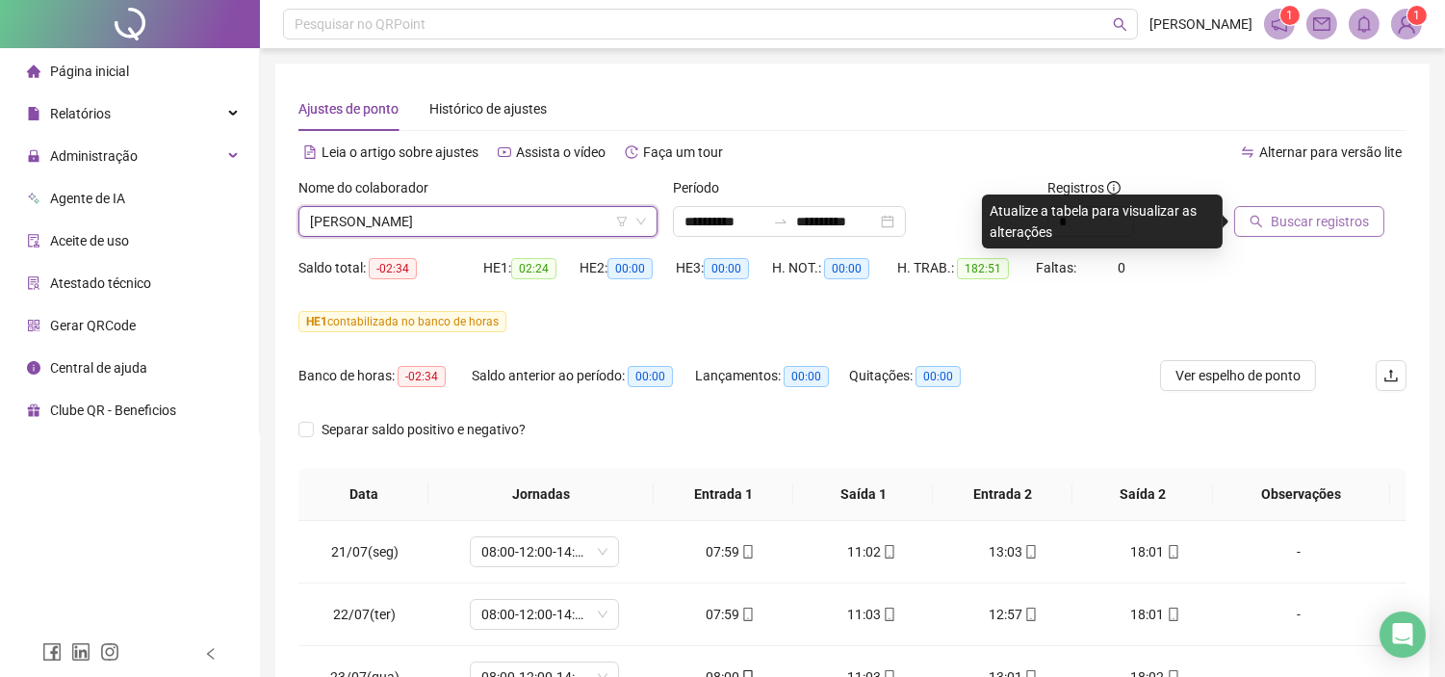
click at [1300, 218] on span "Buscar registros" at bounding box center [1319, 221] width 98 height 21
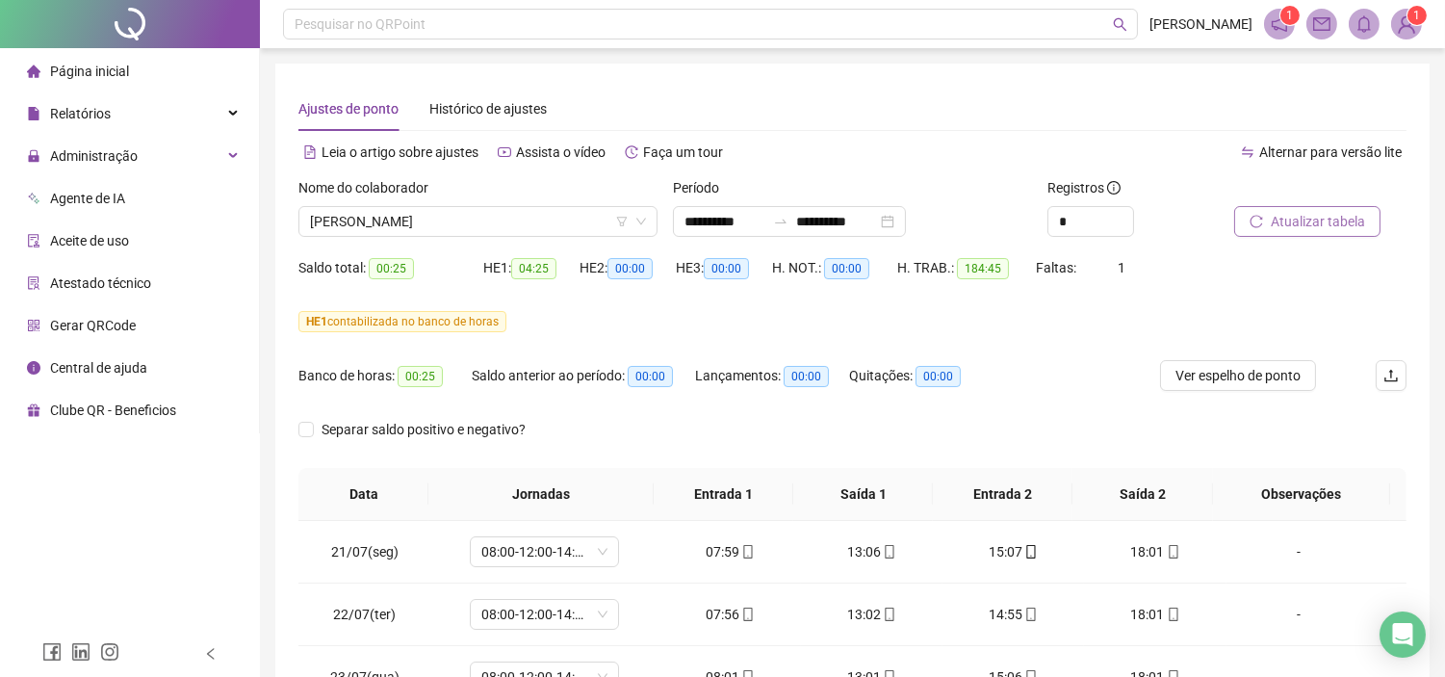
click at [1284, 218] on span "Atualizar tabela" at bounding box center [1317, 221] width 94 height 21
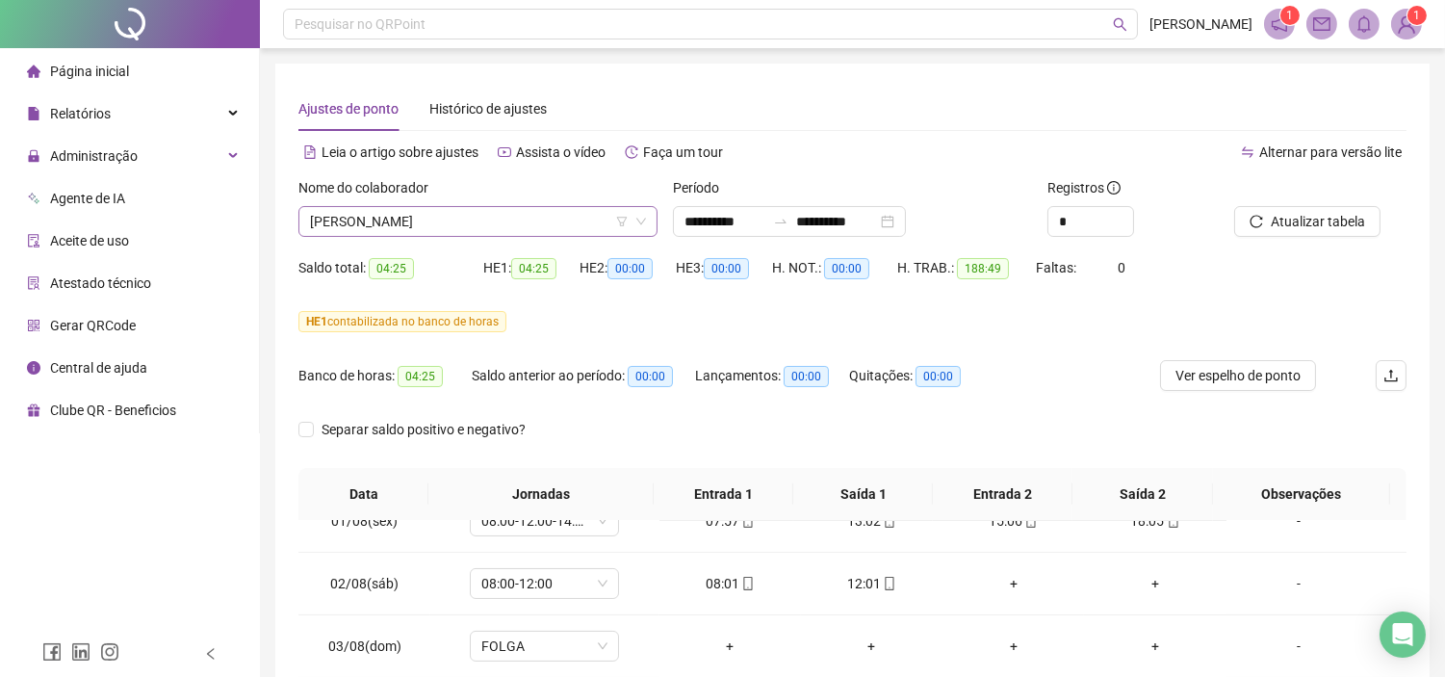
click at [414, 223] on span "[PERSON_NAME]" at bounding box center [478, 221] width 336 height 29
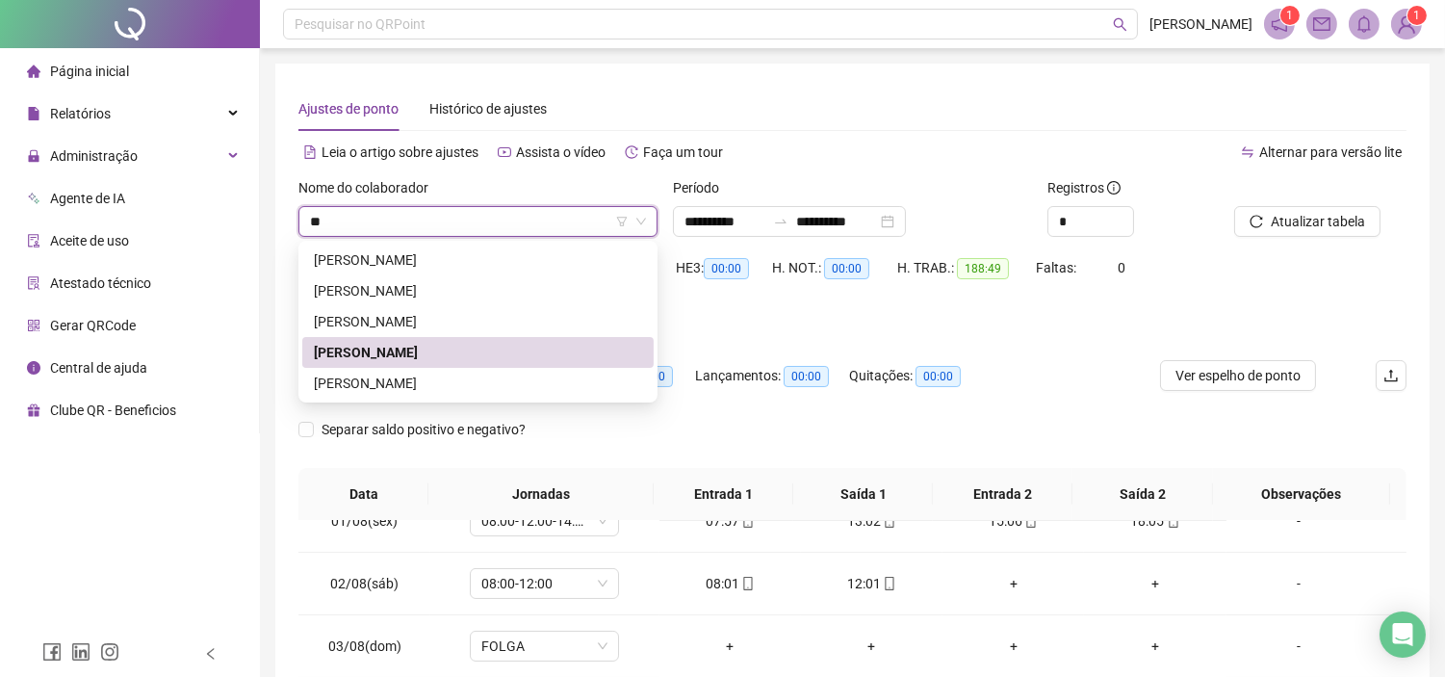
type input "*"
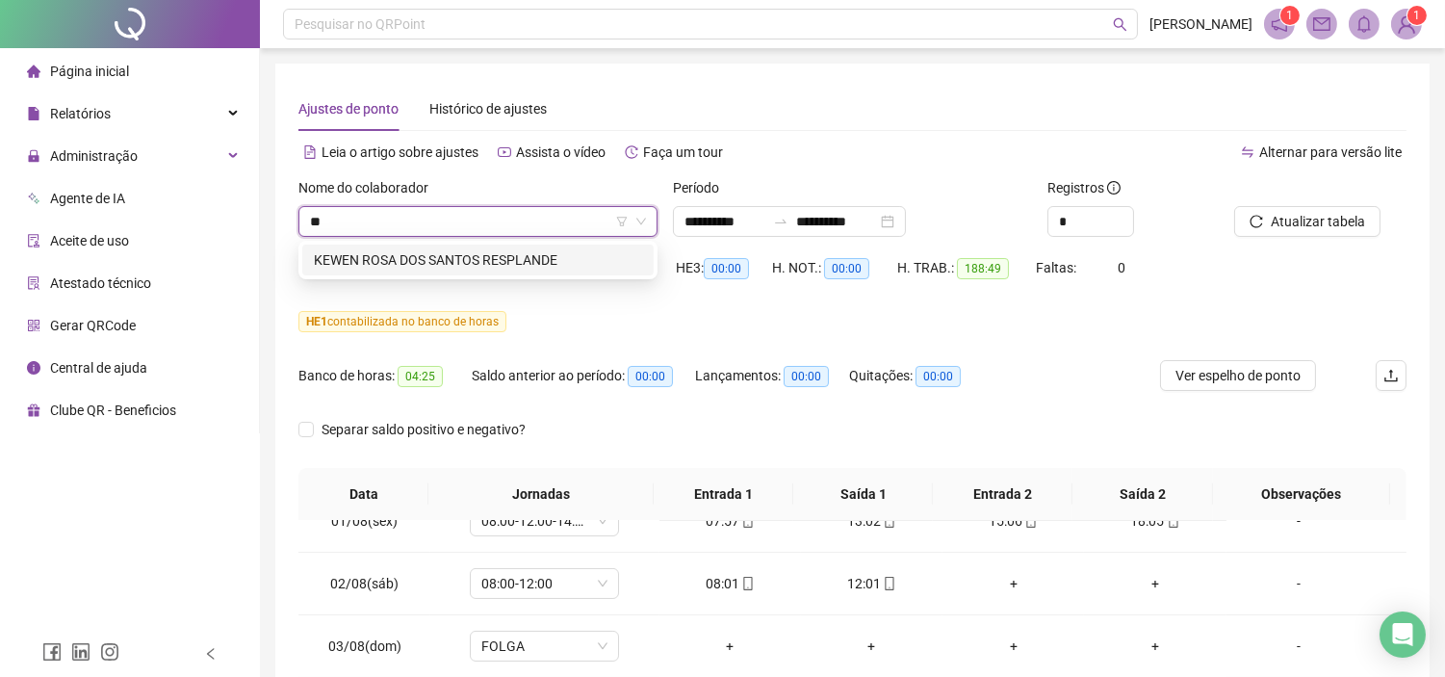
type input "***"
click at [576, 263] on div "KEWEN ROSA DOS SANTOS RESPLANDE" at bounding box center [478, 259] width 328 height 21
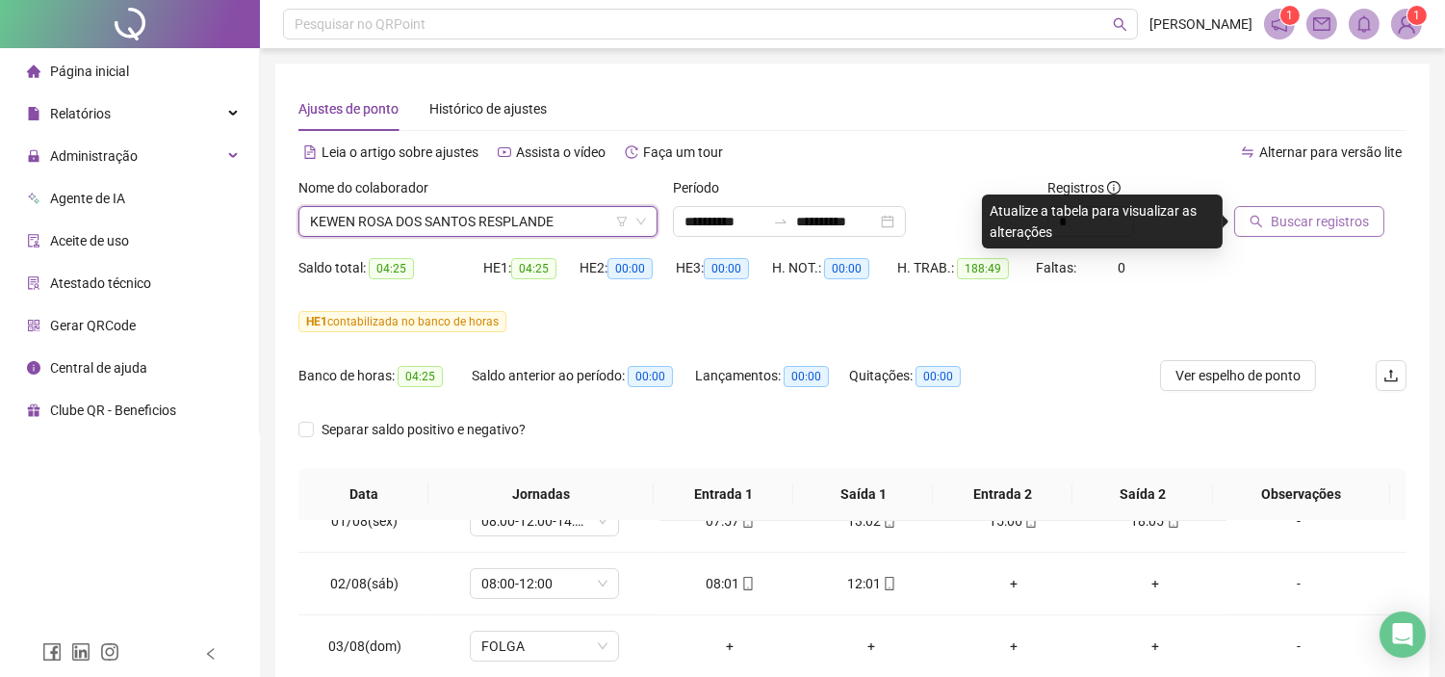
click at [1305, 214] on span "Buscar registros" at bounding box center [1319, 221] width 98 height 21
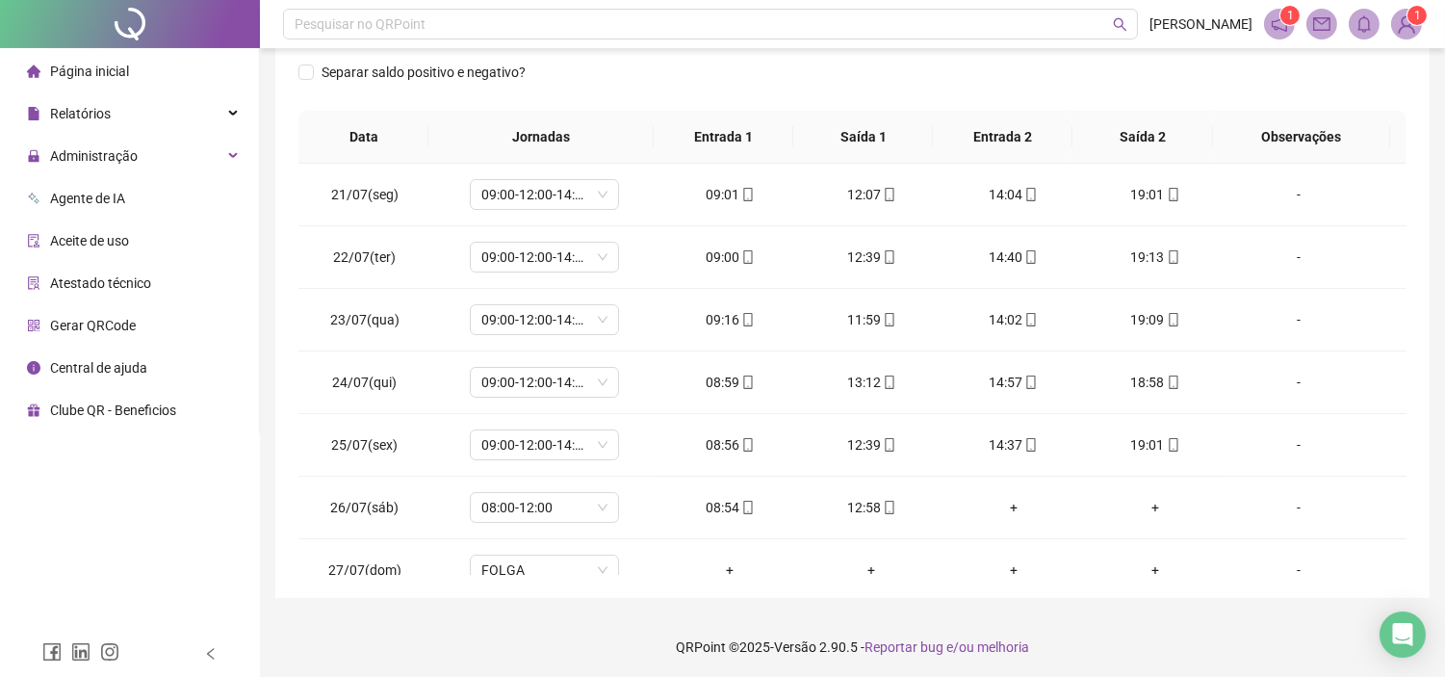
scroll to position [360, 0]
click at [1167, 444] on icon "mobile" at bounding box center [1173, 441] width 13 height 13
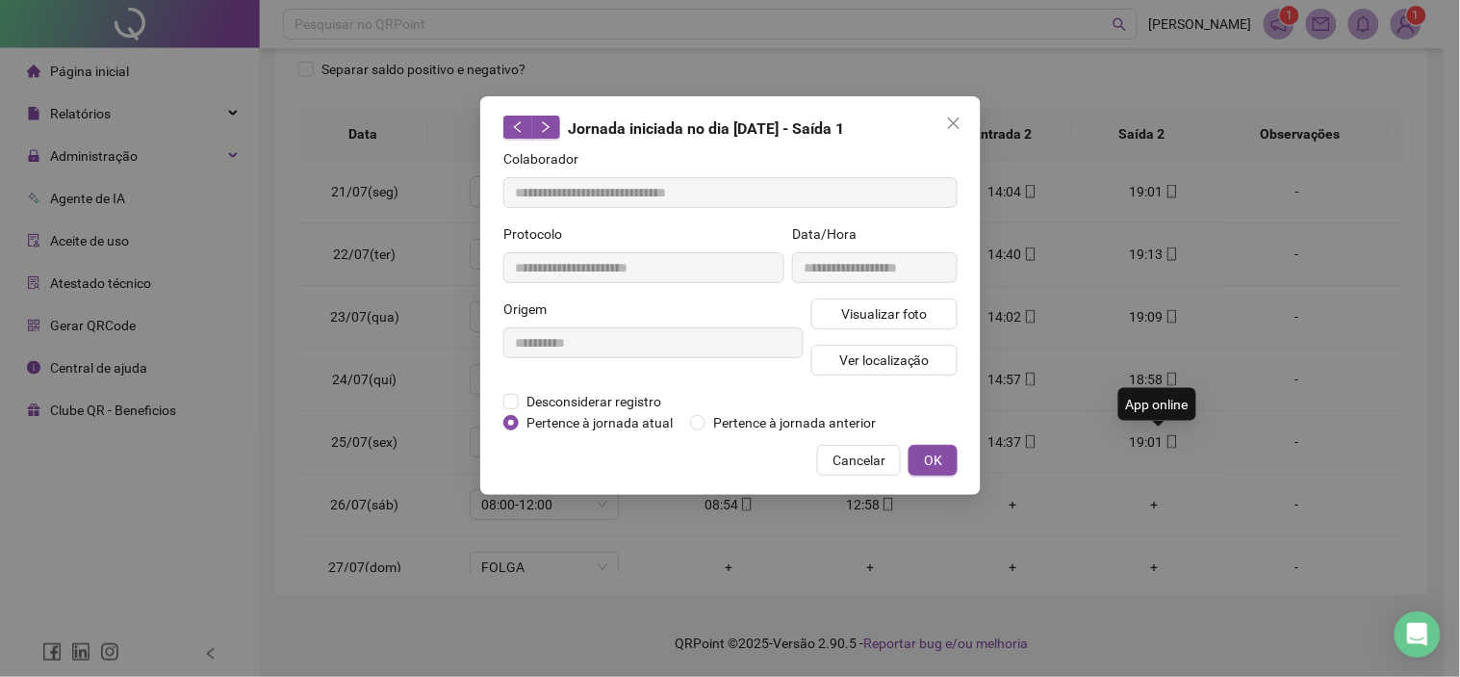
type input "**********"
click at [869, 363] on span "Ver localização" at bounding box center [883, 359] width 90 height 21
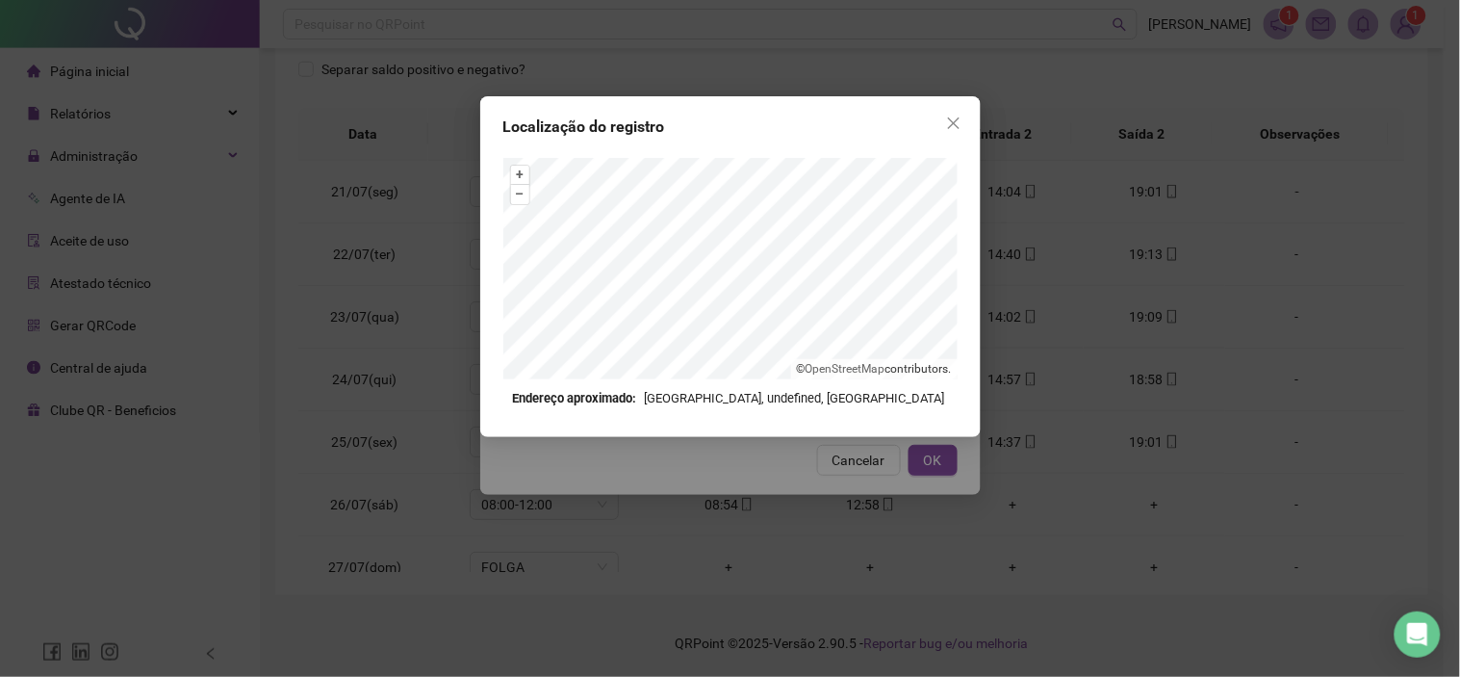
click at [949, 123] on icon "close" at bounding box center [953, 122] width 15 height 15
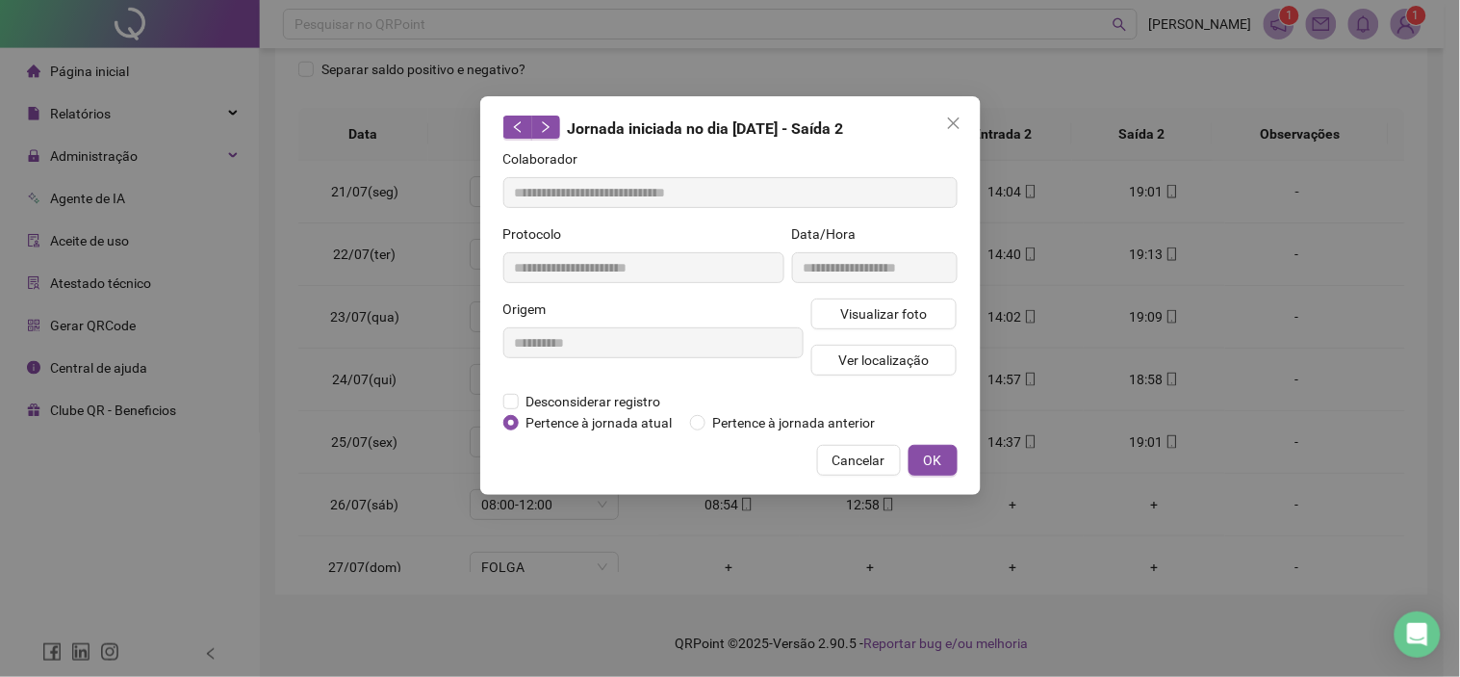
click at [880, 454] on span "Cancelar" at bounding box center [859, 459] width 53 height 21
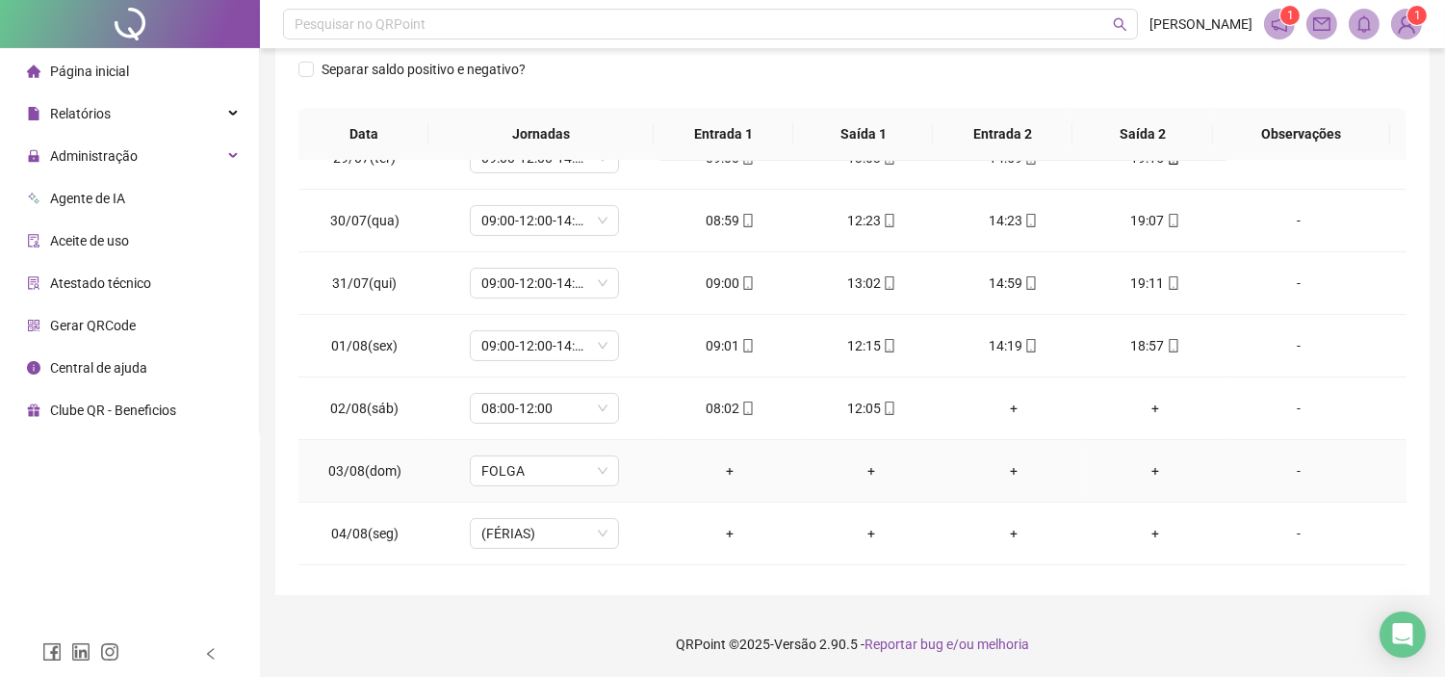
scroll to position [641, 0]
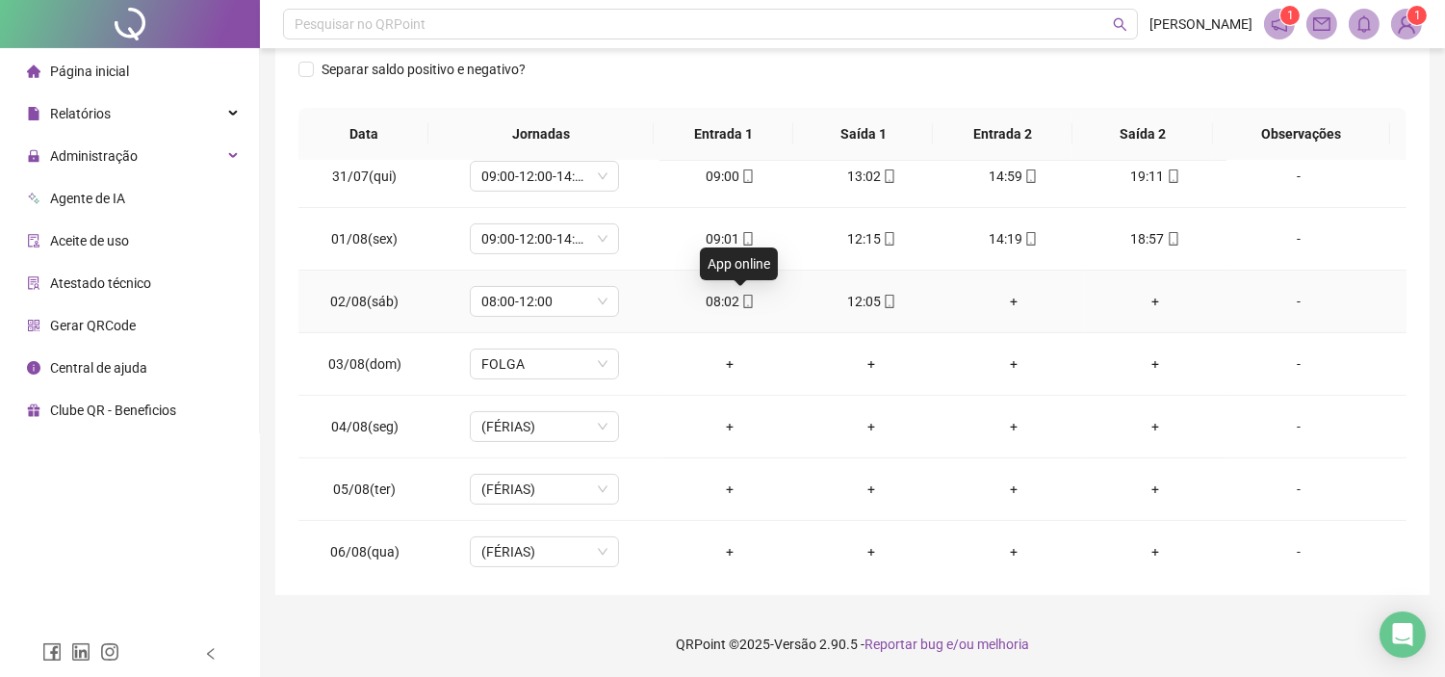
click at [741, 296] on icon "mobile" at bounding box center [747, 301] width 13 height 13
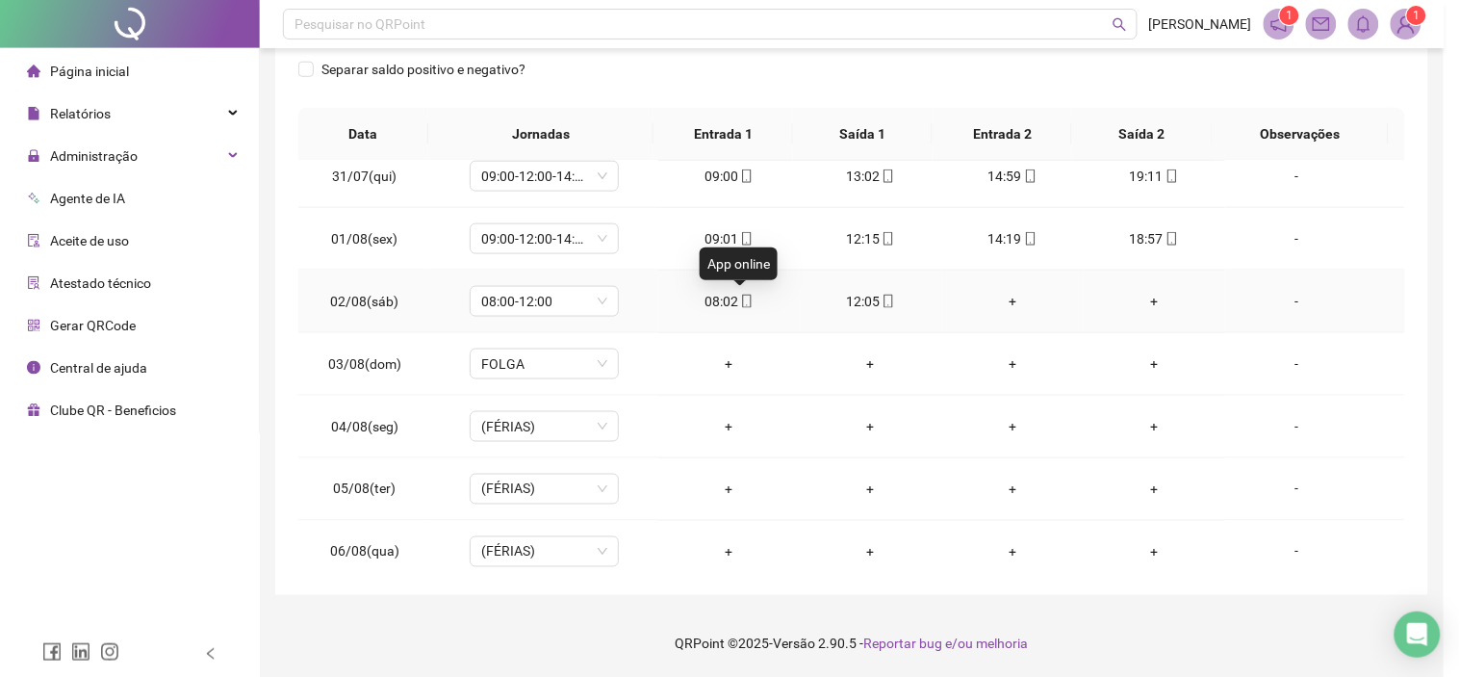
type input "**********"
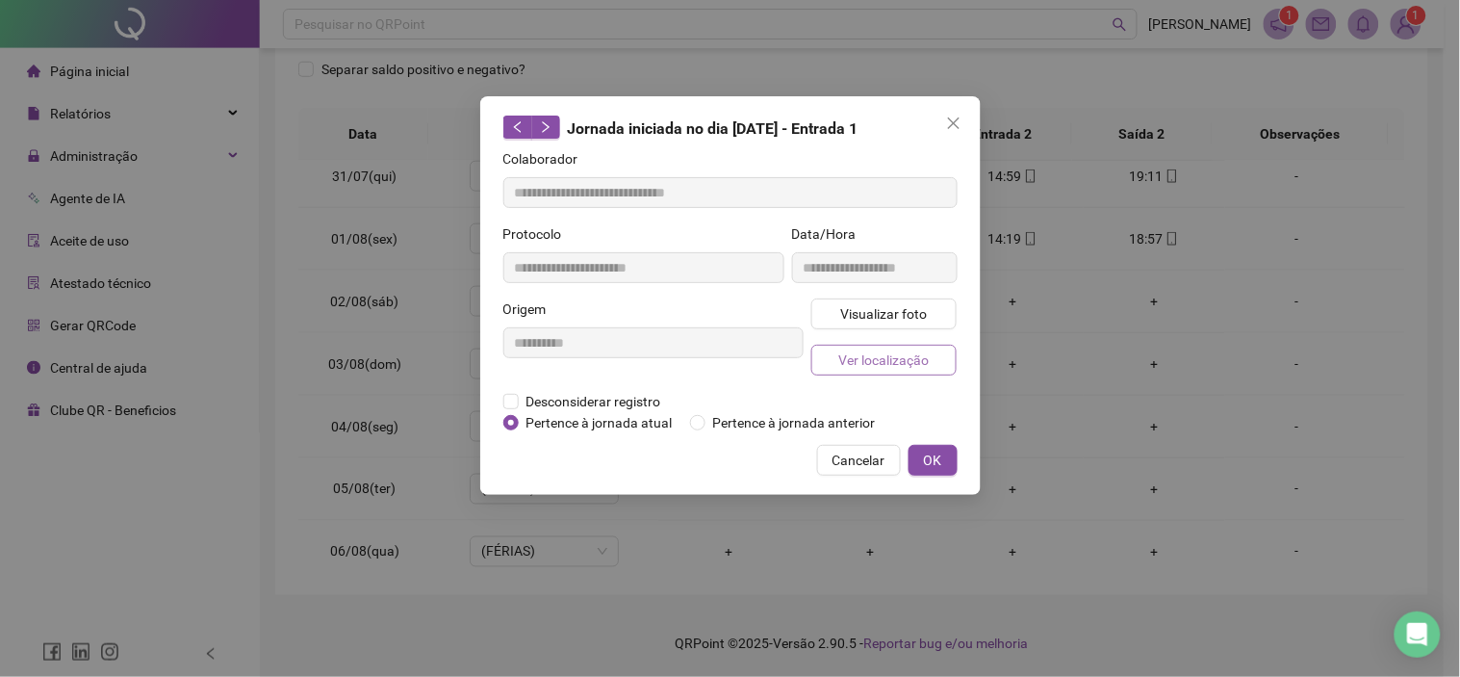
click at [889, 361] on span "Ver localização" at bounding box center [883, 359] width 90 height 21
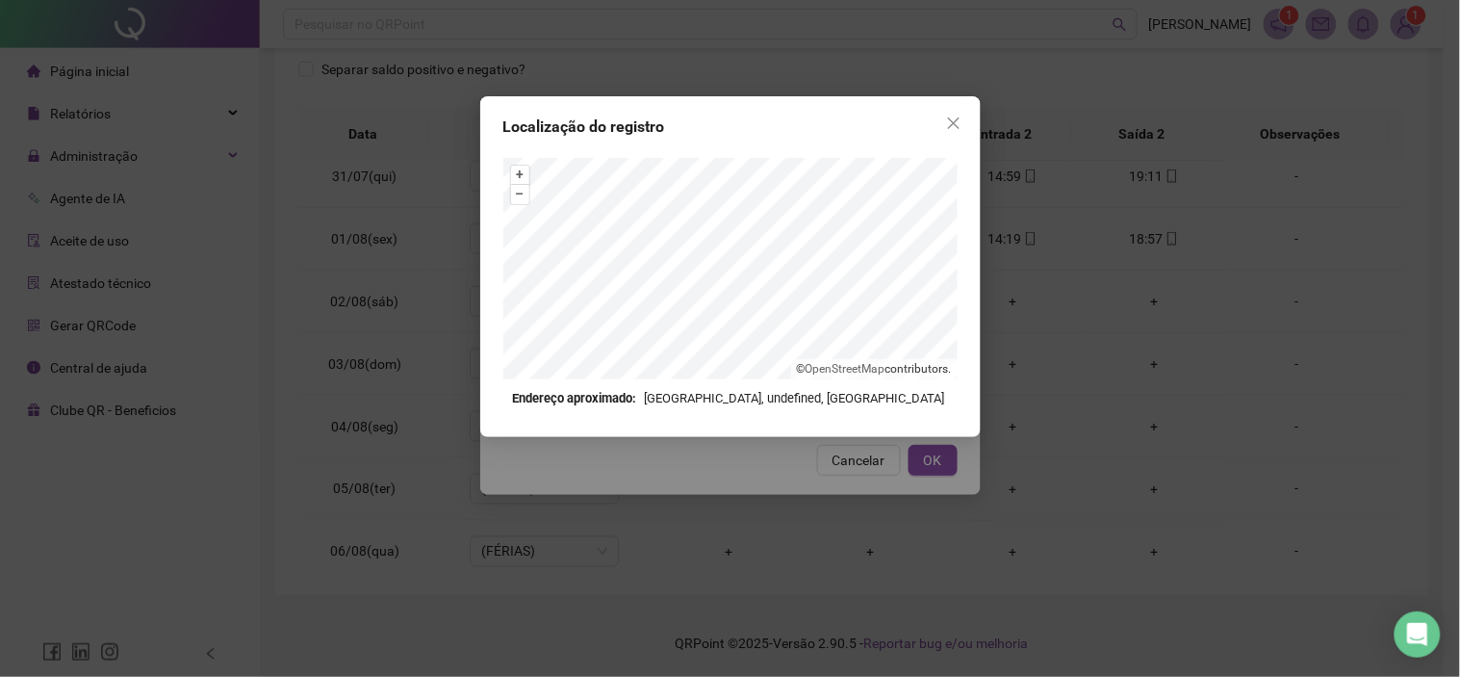
click at [960, 116] on icon "close" at bounding box center [953, 122] width 15 height 15
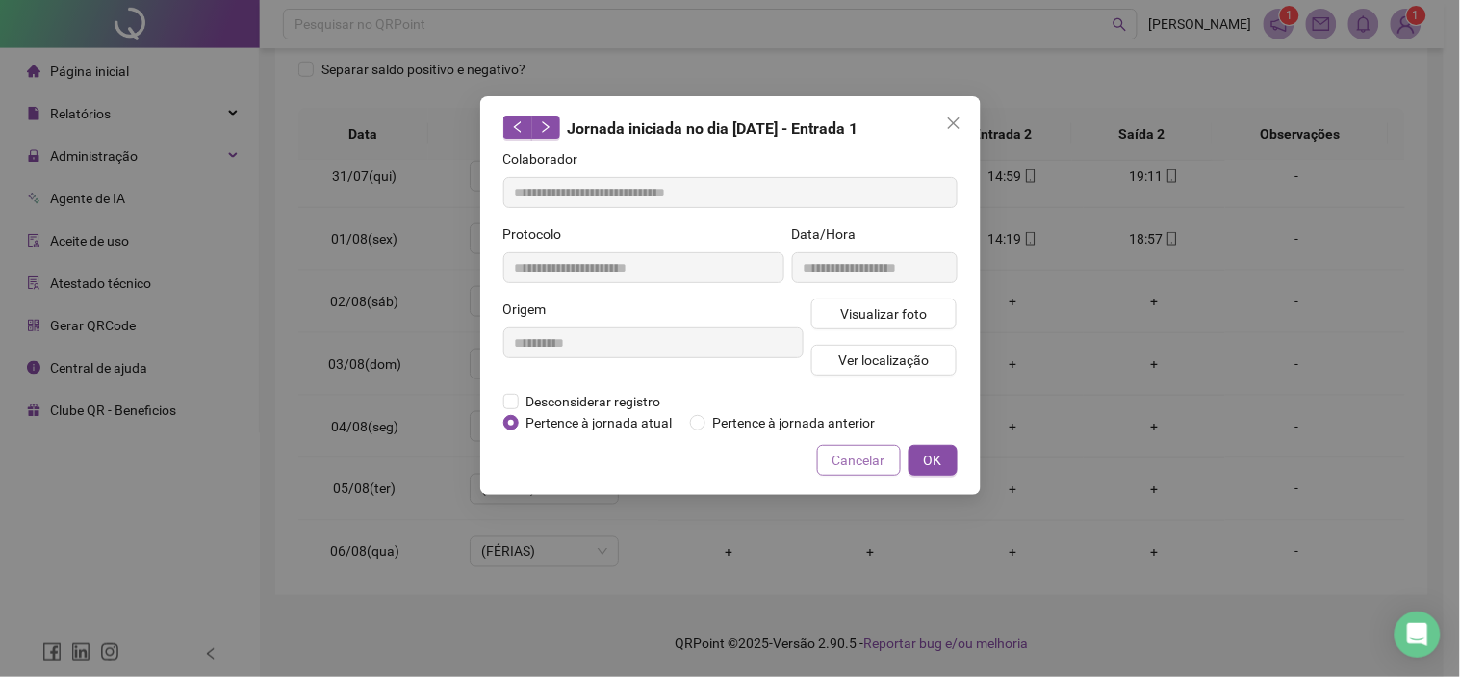
click at [864, 464] on span "Cancelar" at bounding box center [859, 459] width 53 height 21
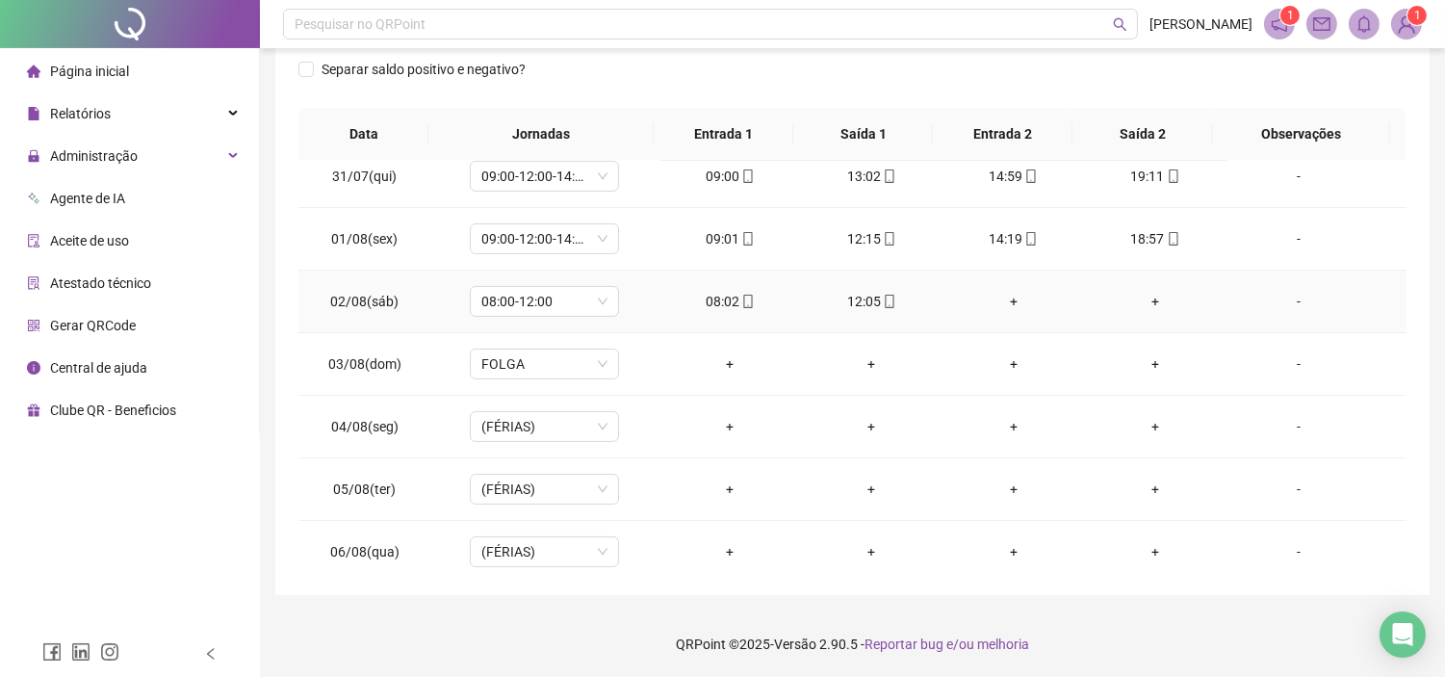
click at [883, 300] on icon "mobile" at bounding box center [889, 301] width 13 height 13
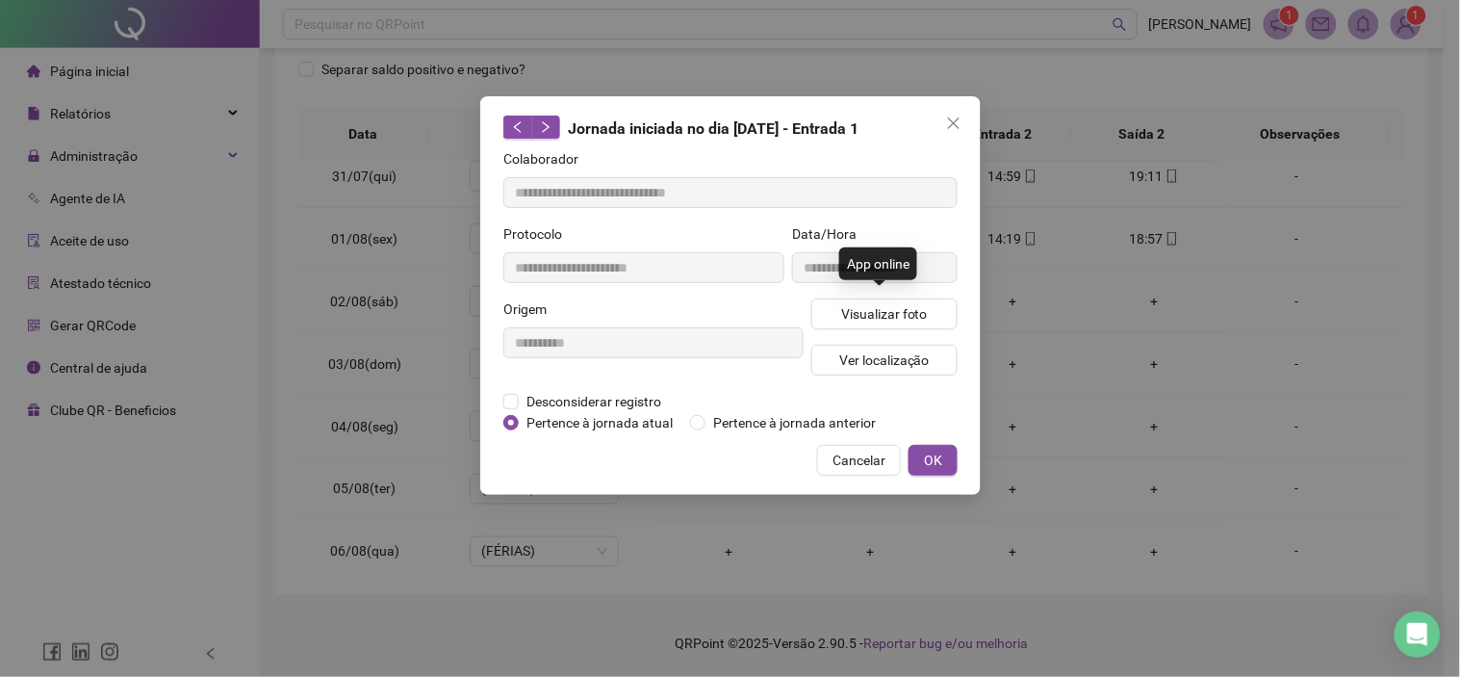
type input "**********"
click at [897, 353] on span "Ver localização" at bounding box center [883, 359] width 90 height 21
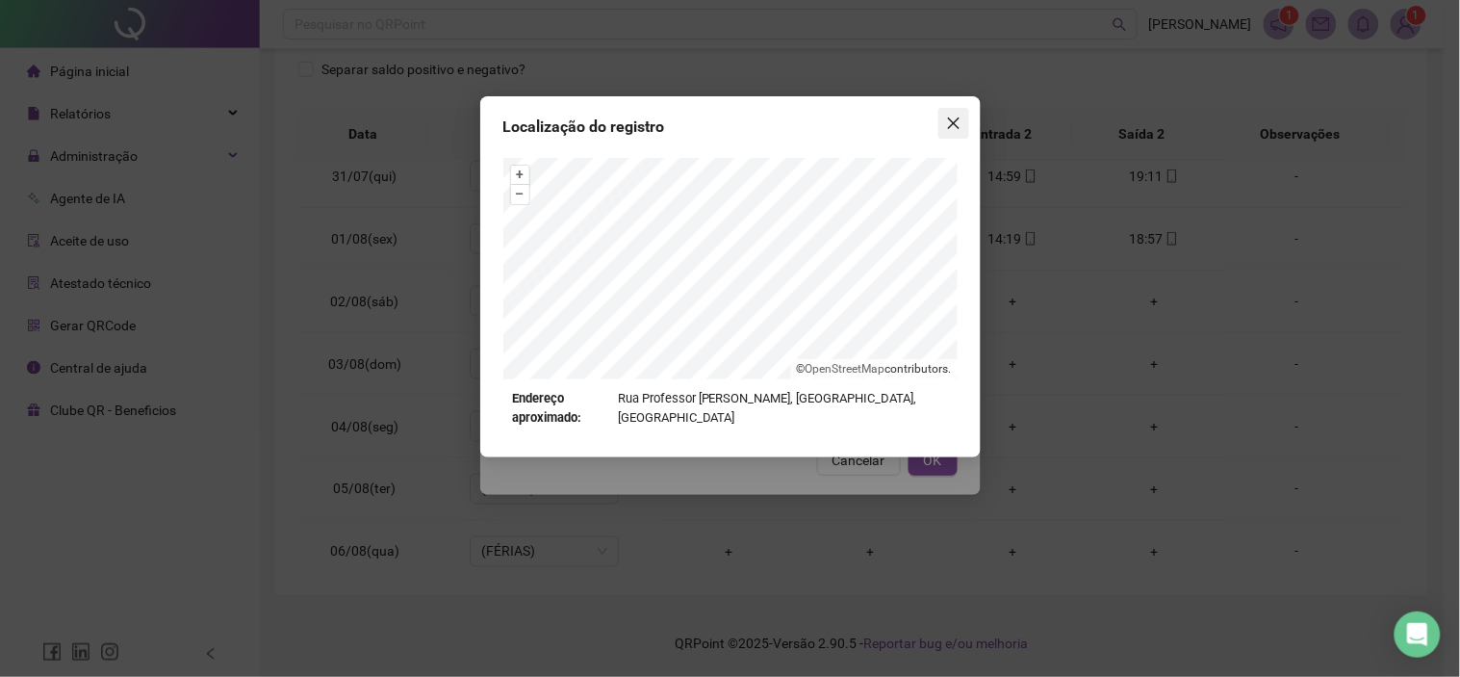
click at [947, 120] on icon "close" at bounding box center [953, 122] width 15 height 15
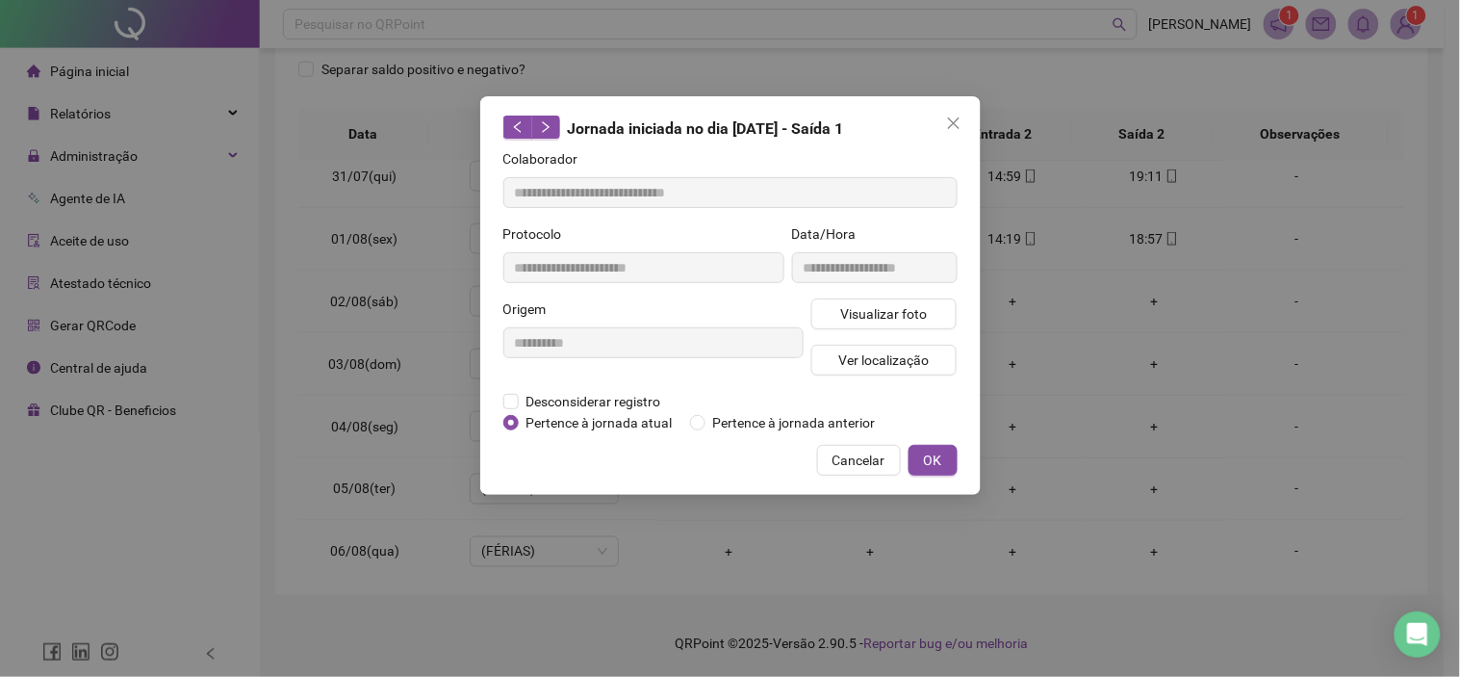
drag, startPoint x: 866, startPoint y: 456, endPoint x: 883, endPoint y: 435, distance: 26.8
click at [868, 456] on span "Cancelar" at bounding box center [859, 459] width 53 height 21
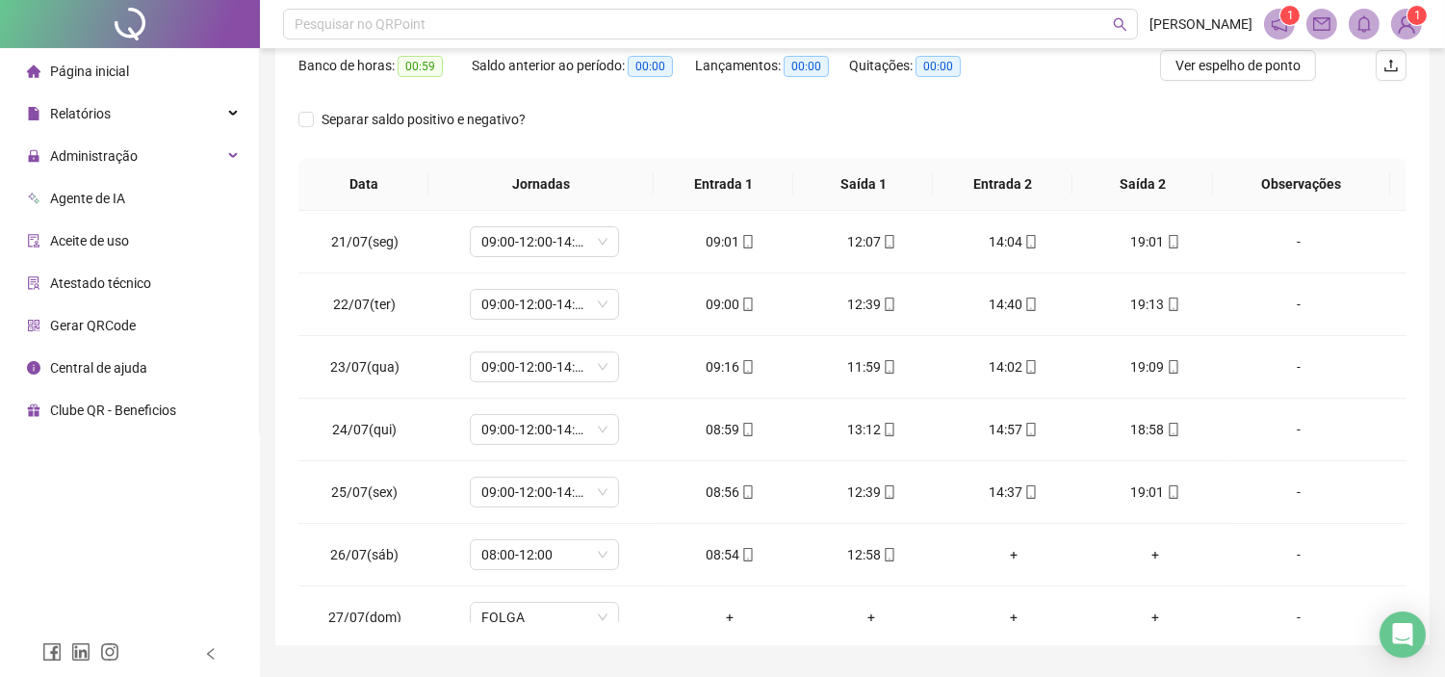
scroll to position [0, 0]
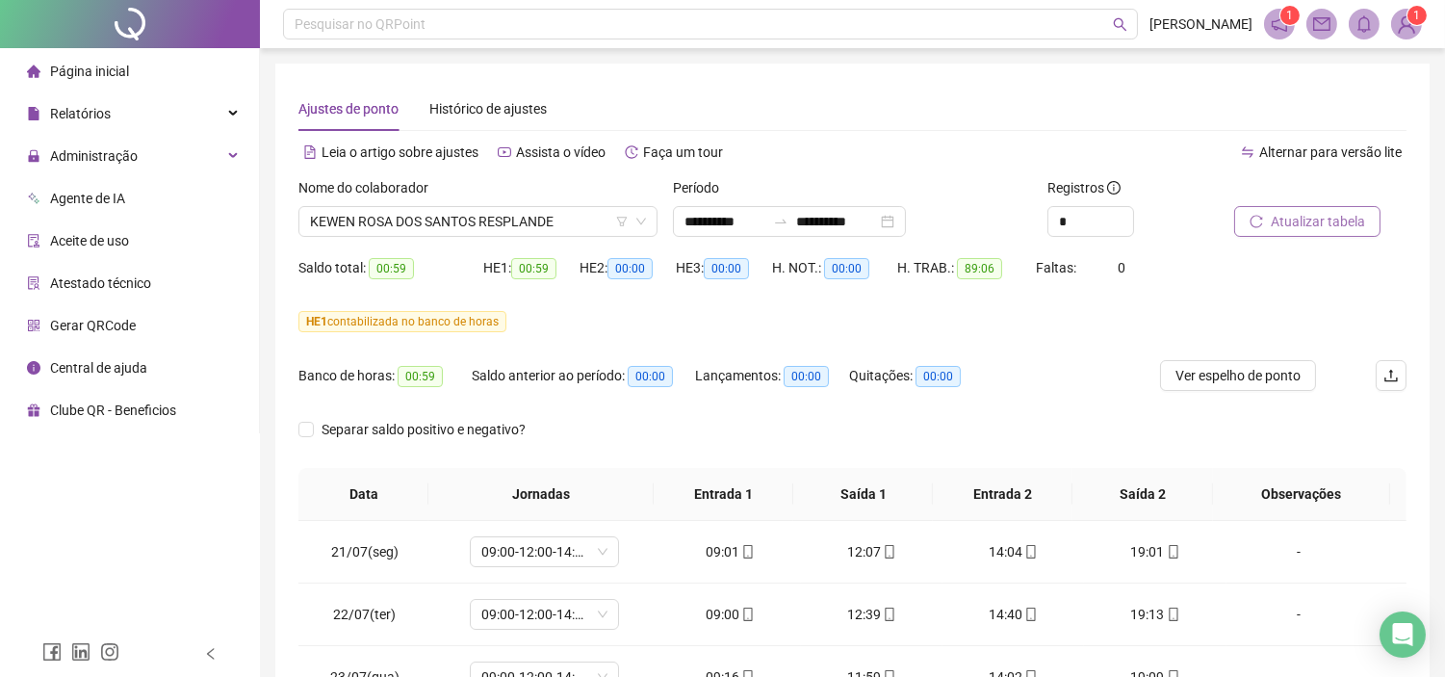
click at [1333, 221] on span "Atualizar tabela" at bounding box center [1317, 221] width 94 height 21
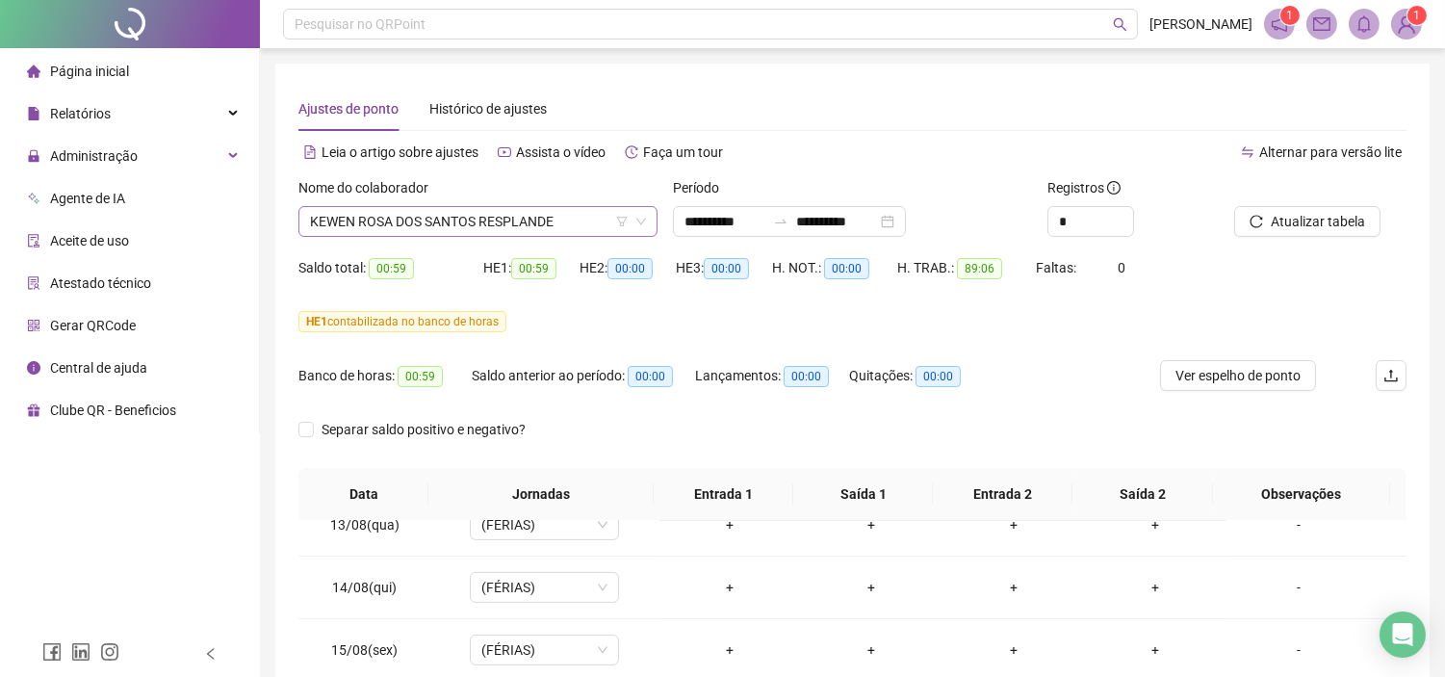
click at [439, 218] on span "KEWEN ROSA DOS SANTOS RESPLANDE" at bounding box center [478, 221] width 336 height 29
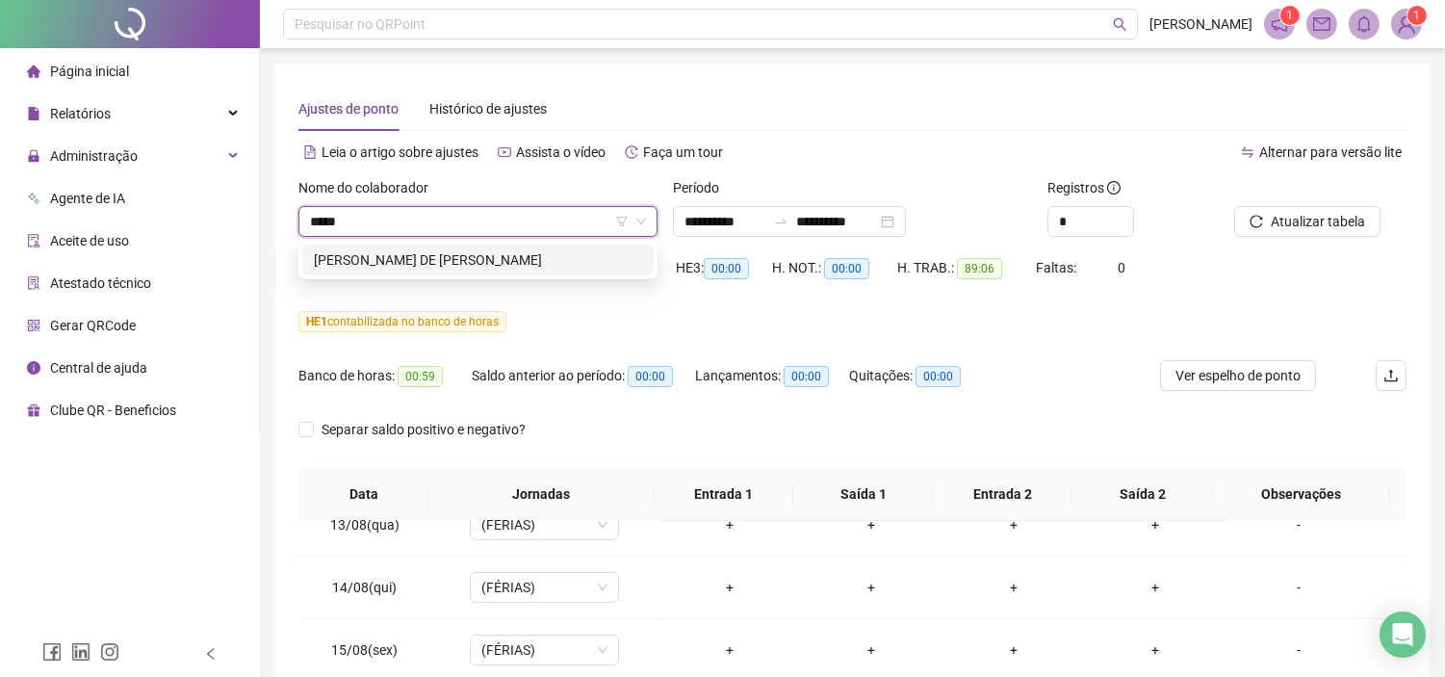
type input "******"
click at [456, 262] on div "[PERSON_NAME] DE [PERSON_NAME]" at bounding box center [478, 259] width 328 height 21
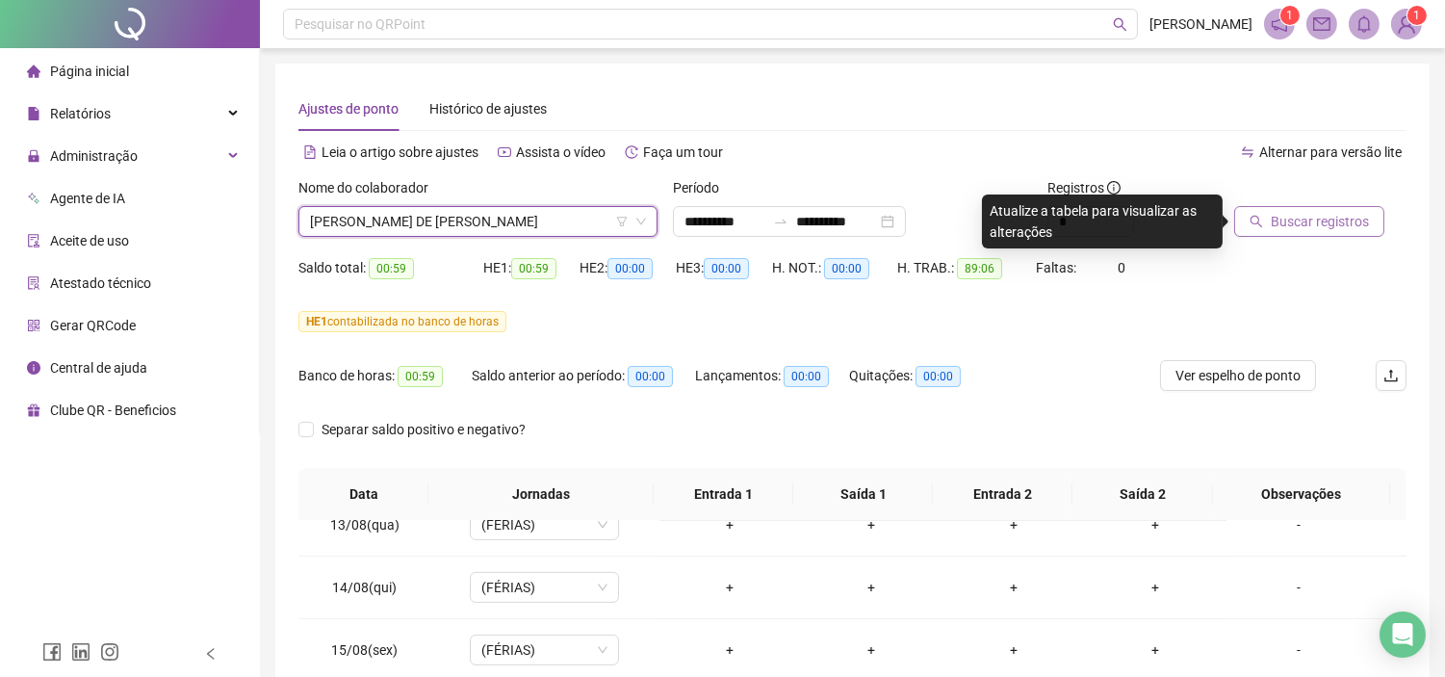
click at [1284, 215] on span "Buscar registros" at bounding box center [1319, 221] width 98 height 21
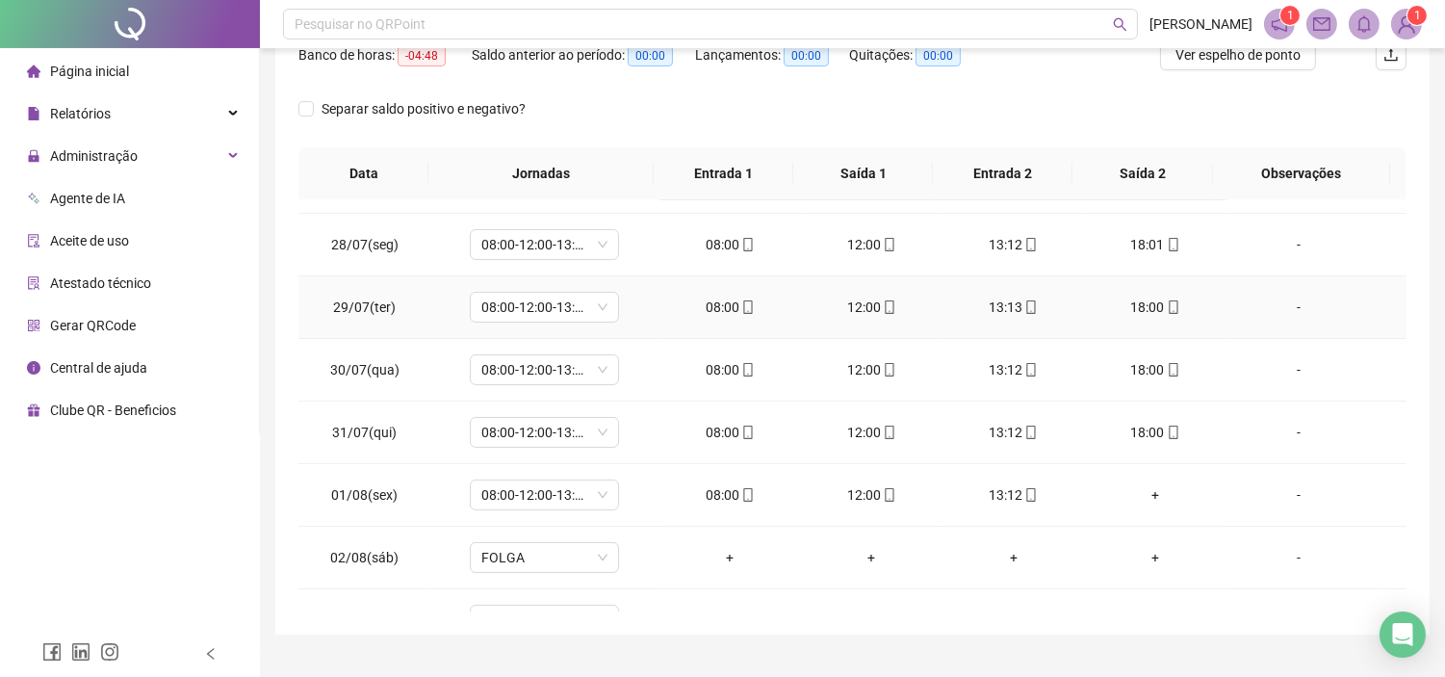
scroll to position [427, 0]
click at [1024, 495] on icon "mobile" at bounding box center [1030, 491] width 13 height 13
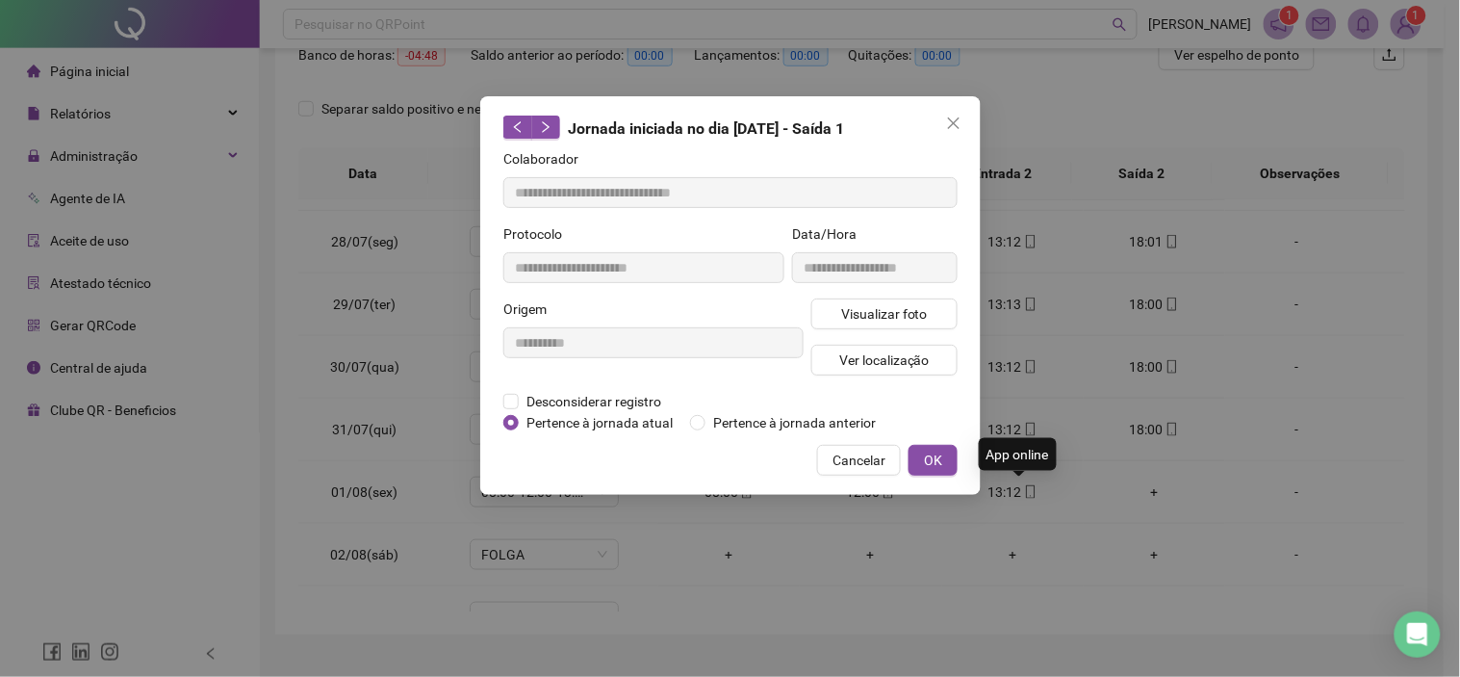
type input "**********"
click at [938, 358] on button "Ver localização" at bounding box center [884, 360] width 146 height 31
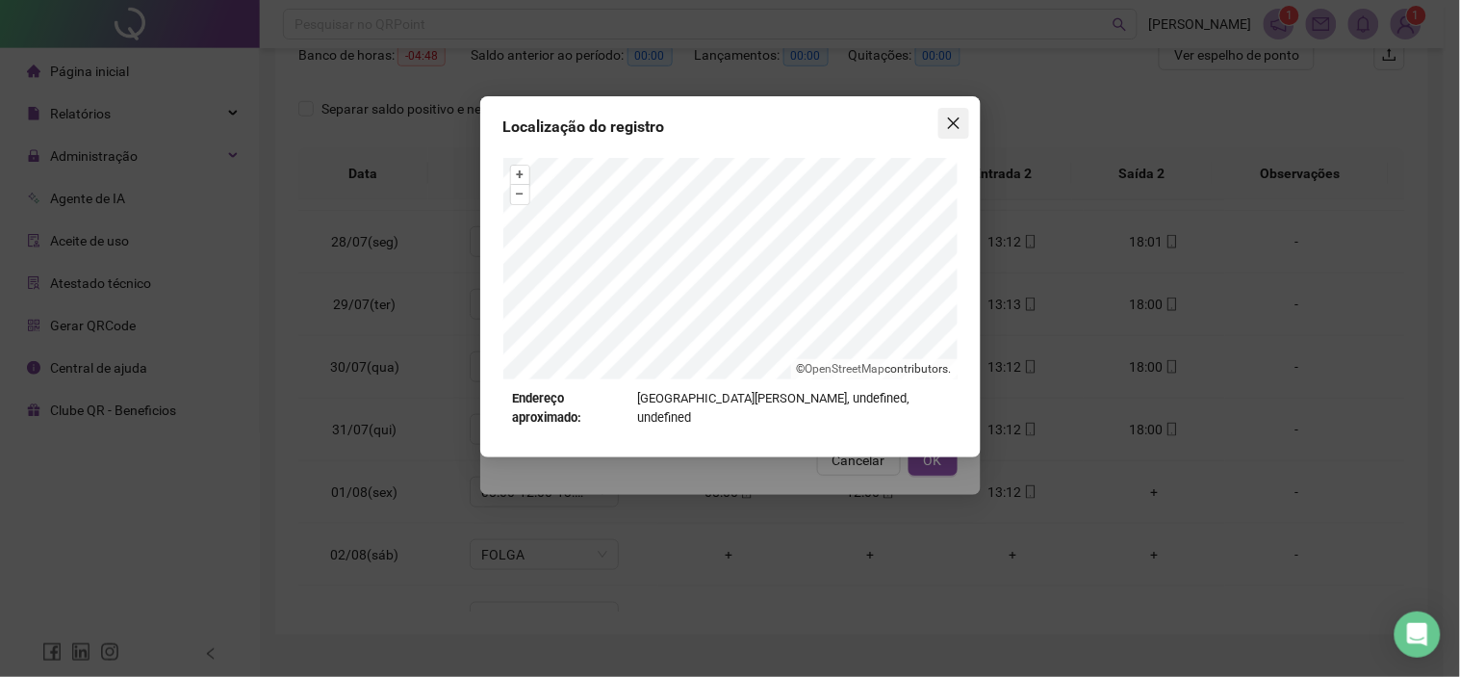
click at [957, 120] on icon "close" at bounding box center [953, 122] width 15 height 15
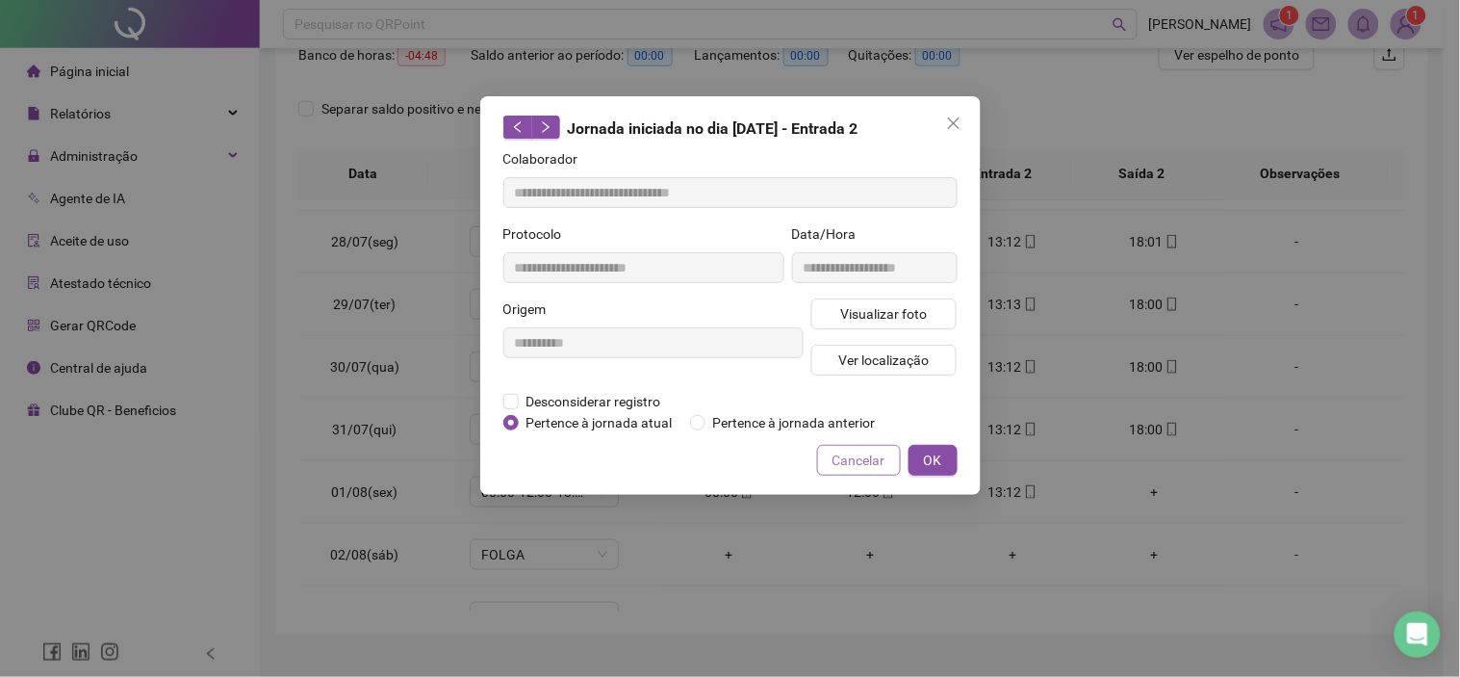
click at [870, 453] on span "Cancelar" at bounding box center [859, 459] width 53 height 21
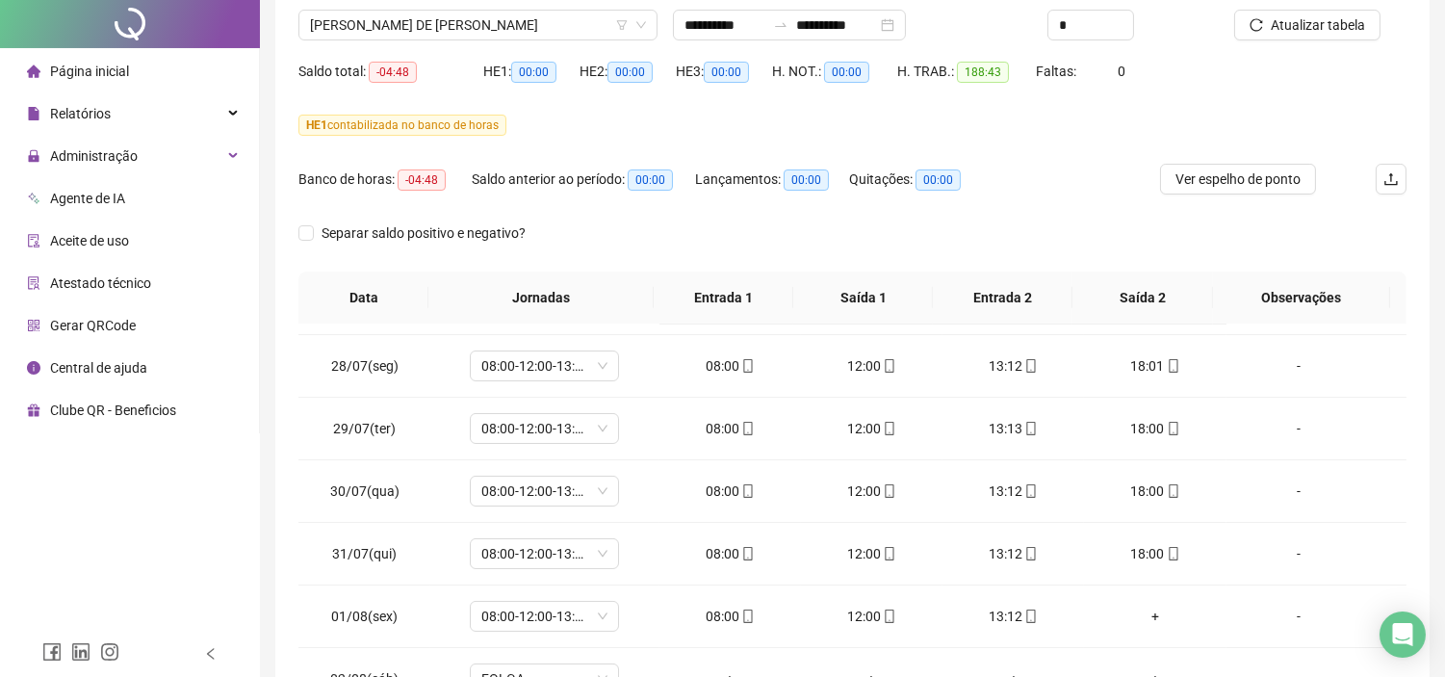
scroll to position [0, 0]
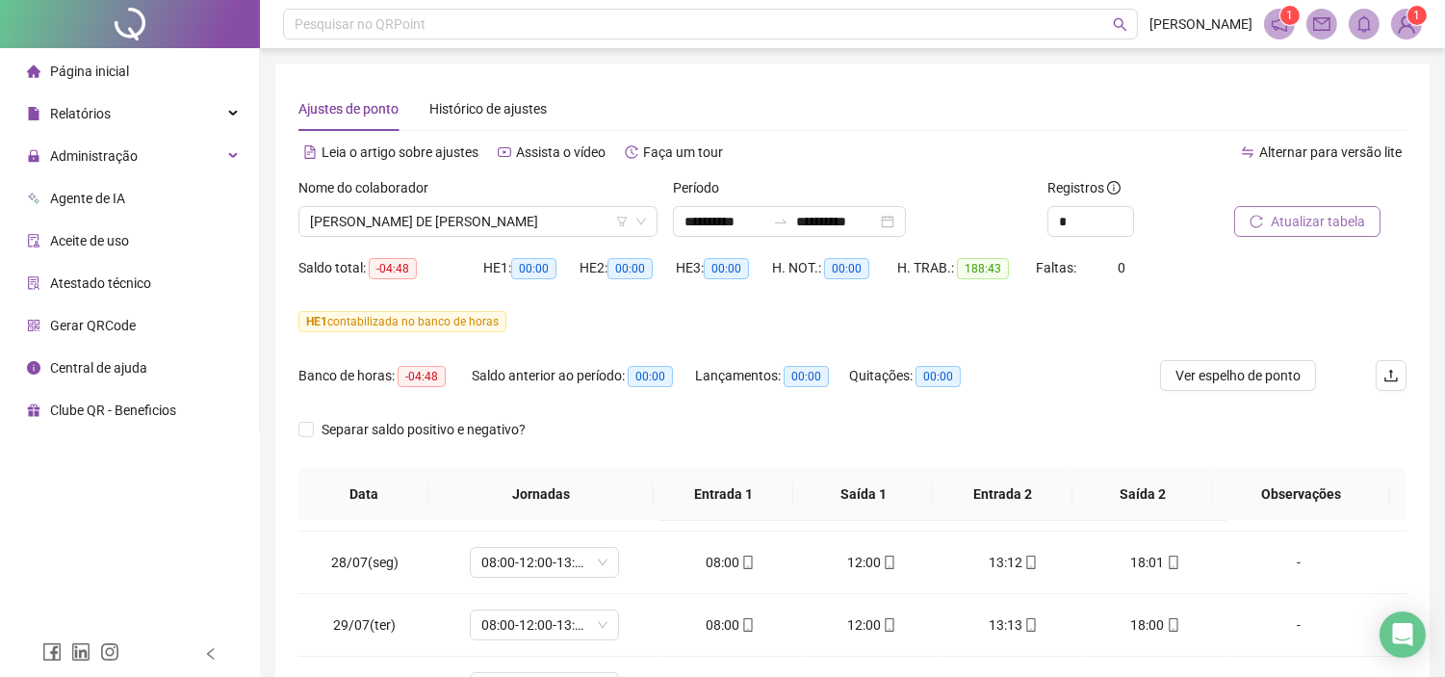
click at [1321, 214] on span "Atualizar tabela" at bounding box center [1317, 221] width 94 height 21
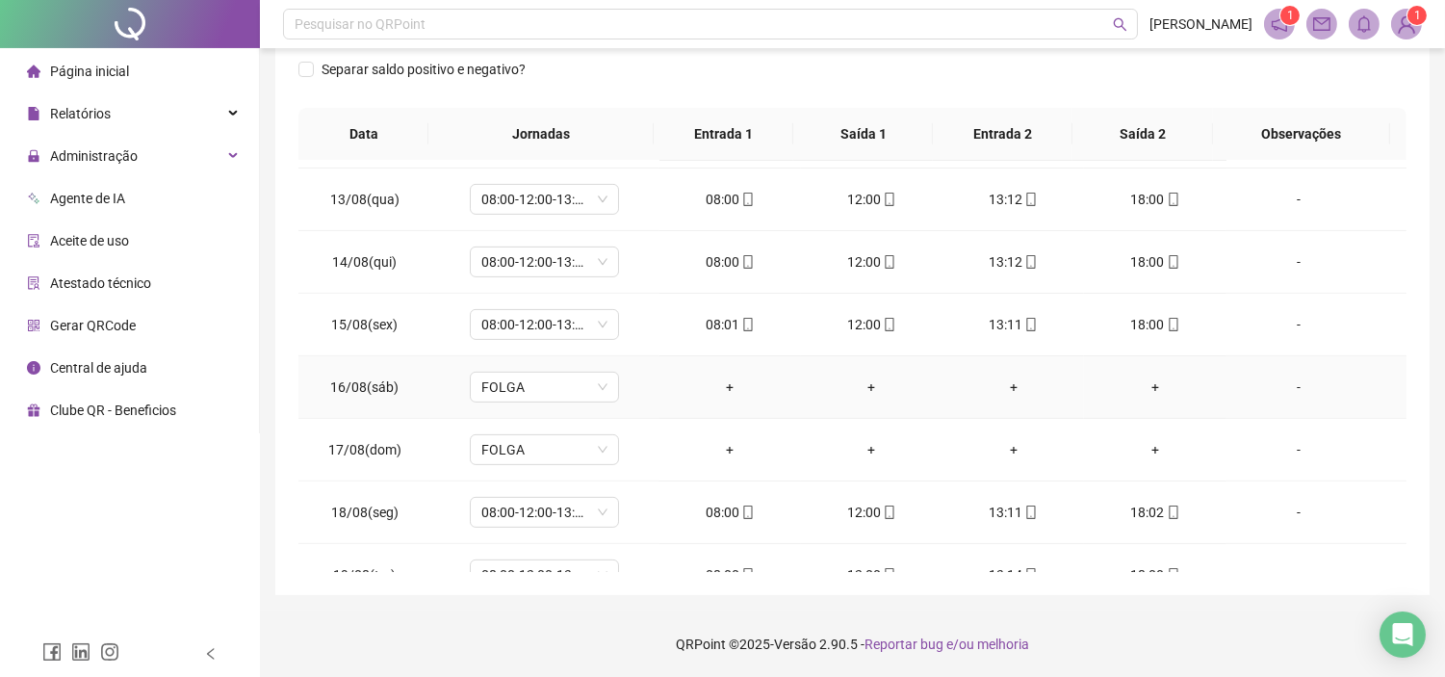
scroll to position [1468, 0]
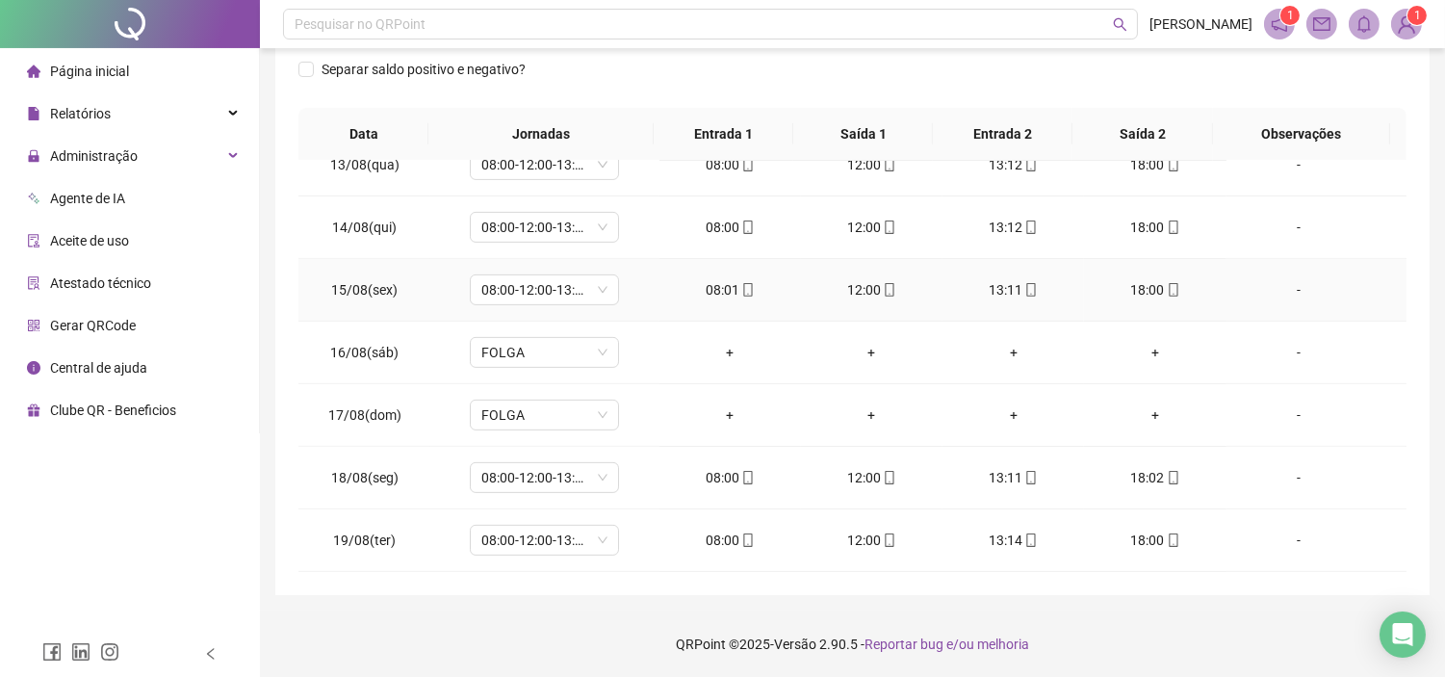
click at [1167, 291] on icon "mobile" at bounding box center [1173, 289] width 13 height 13
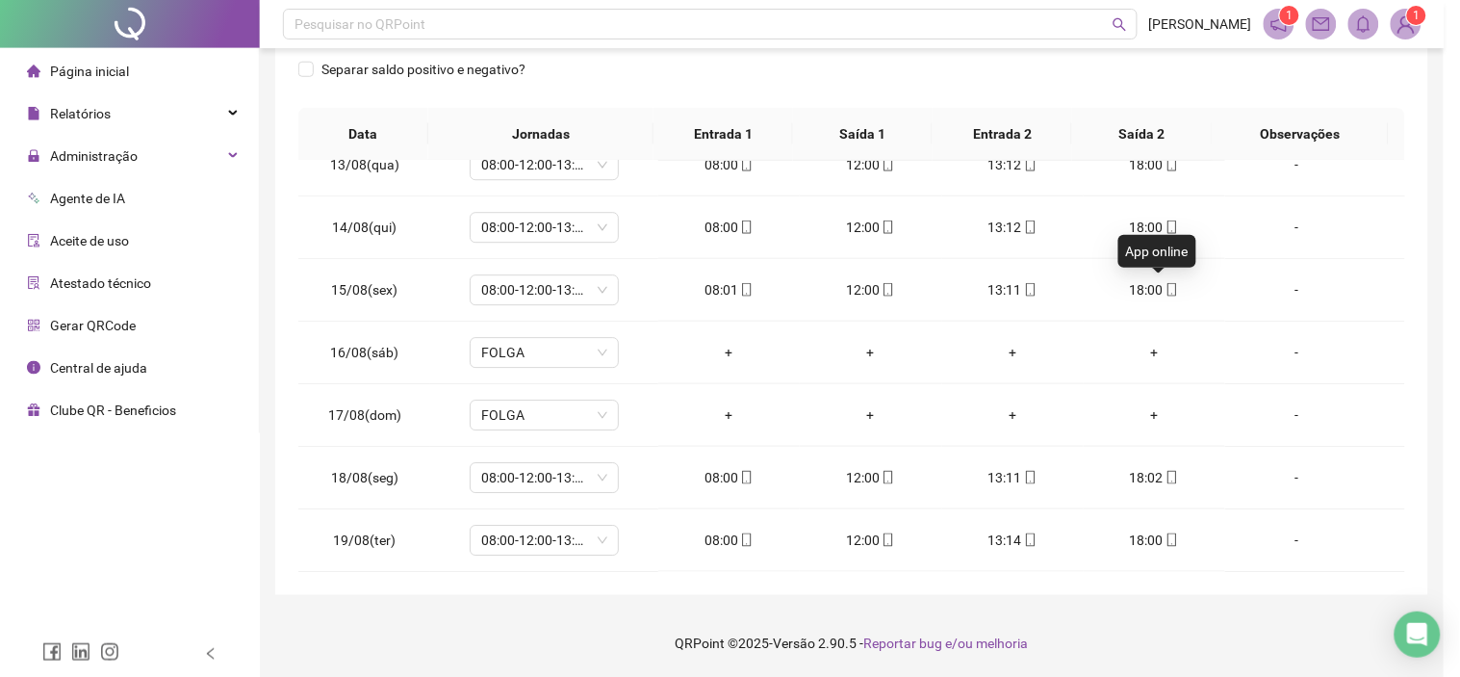
type input "**********"
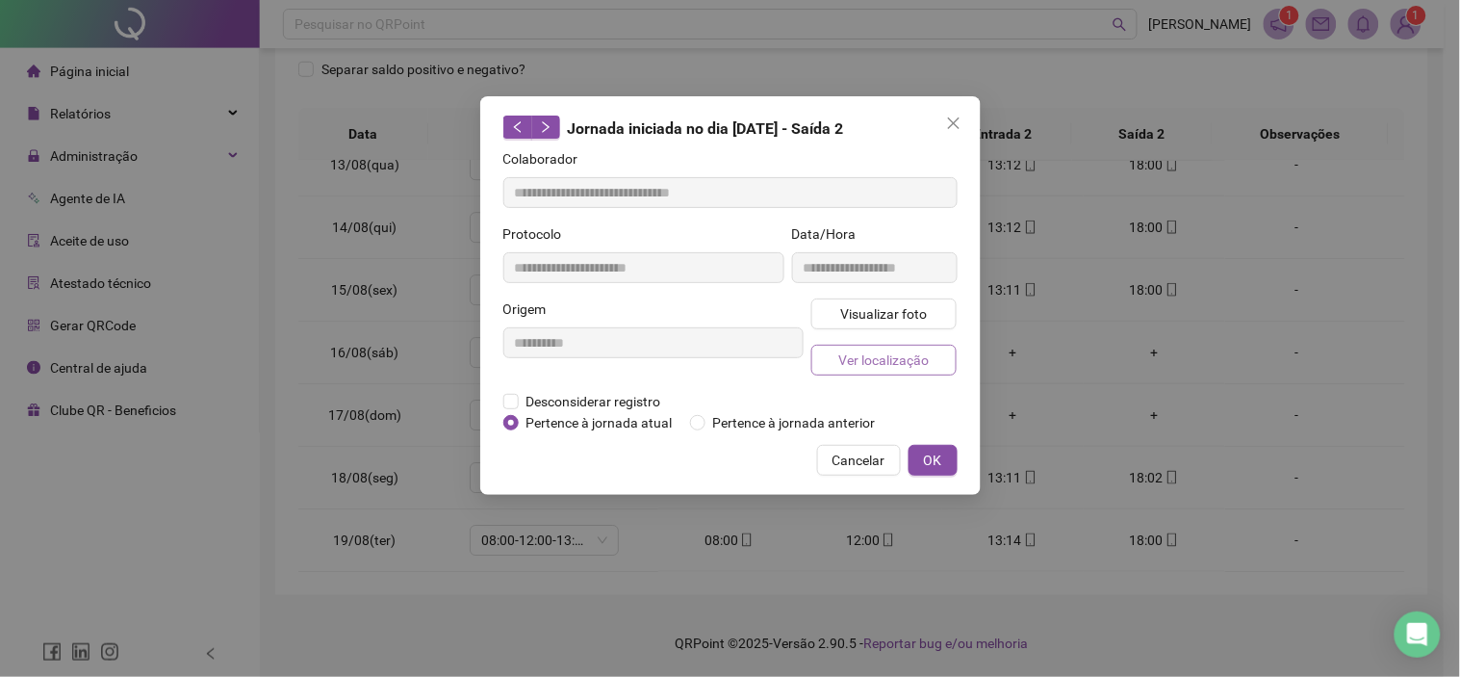
click at [895, 360] on span "Ver localização" at bounding box center [883, 359] width 90 height 21
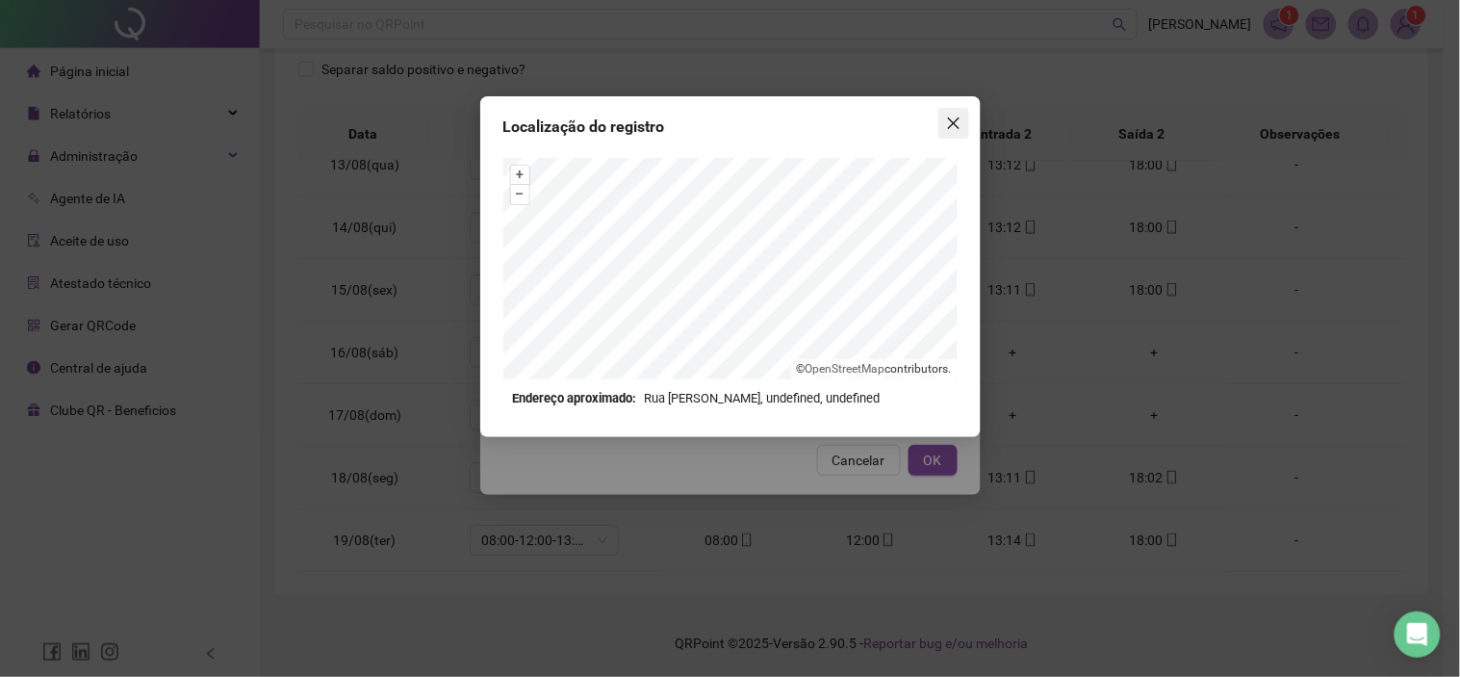
click at [955, 121] on icon "close" at bounding box center [953, 123] width 12 height 12
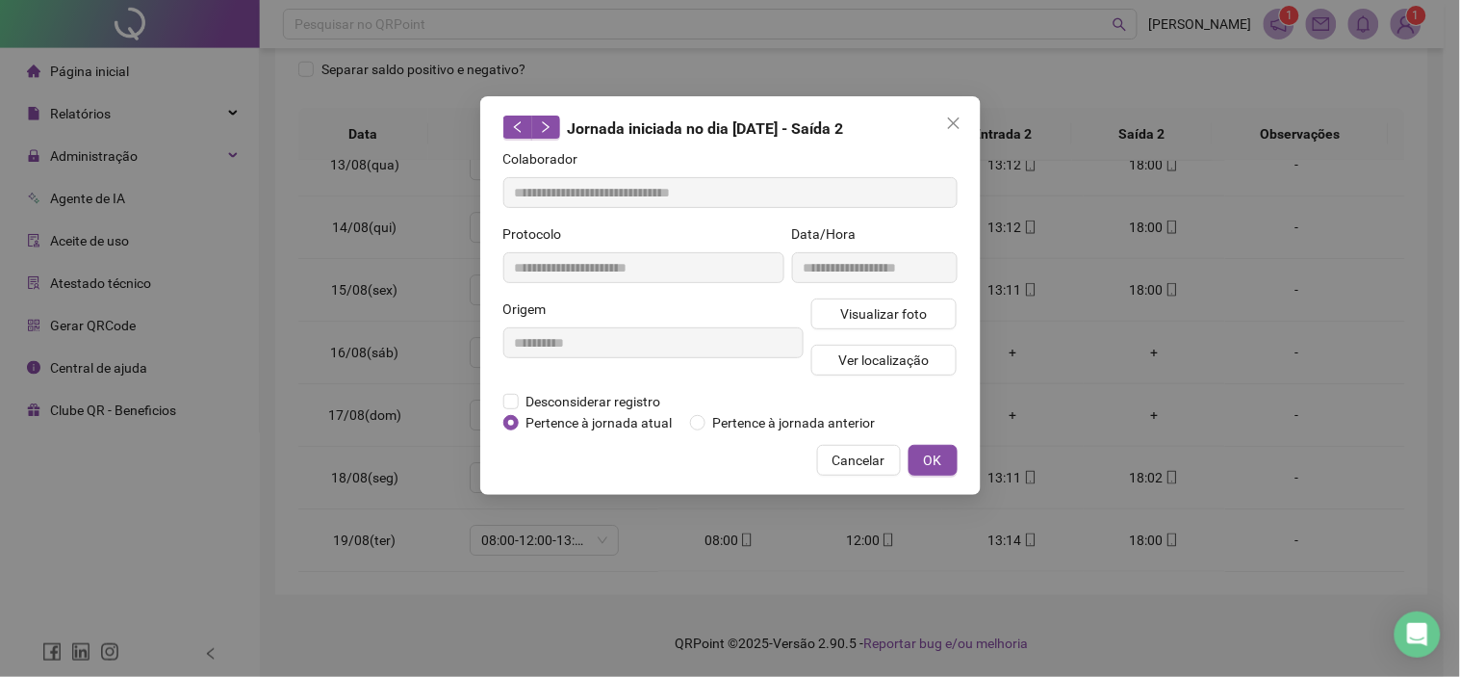
drag, startPoint x: 861, startPoint y: 456, endPoint x: 1138, endPoint y: 541, distance: 288.9
click at [871, 456] on span "Cancelar" at bounding box center [859, 459] width 53 height 21
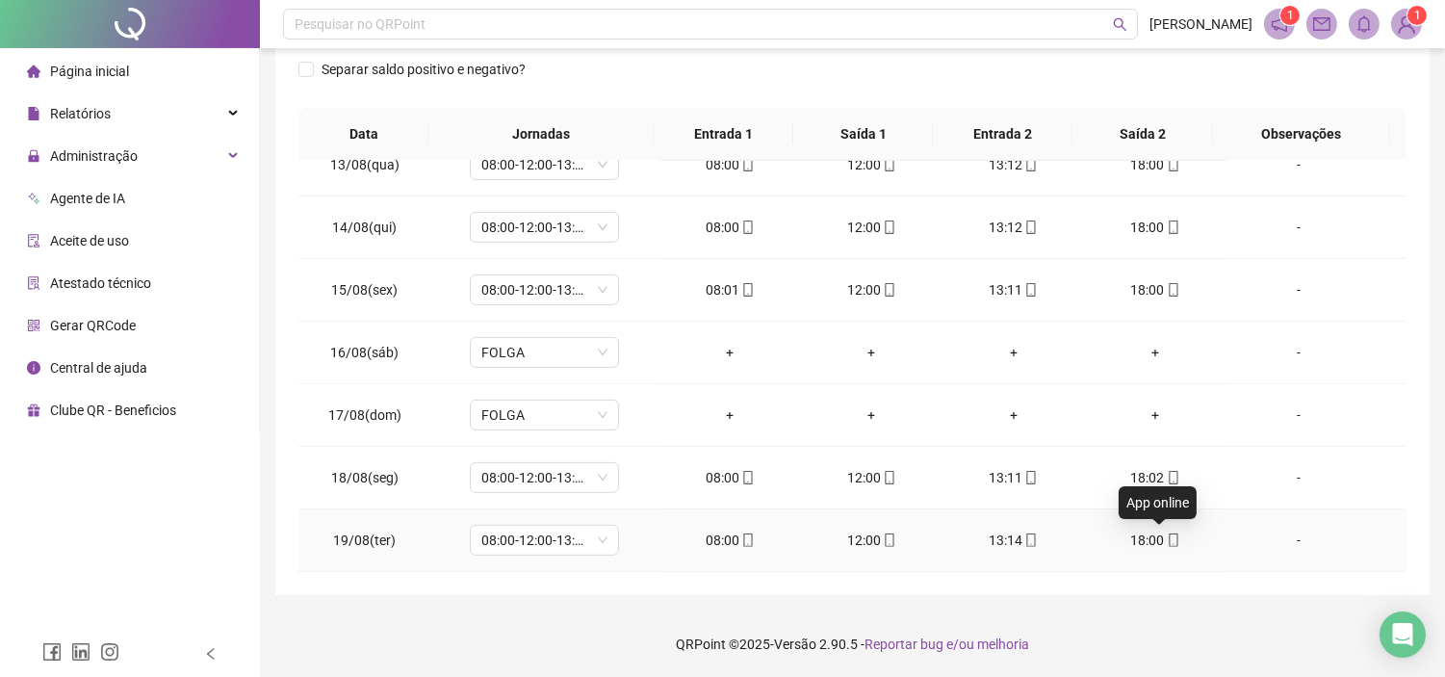
click at [1167, 539] on icon "mobile" at bounding box center [1173, 539] width 13 height 13
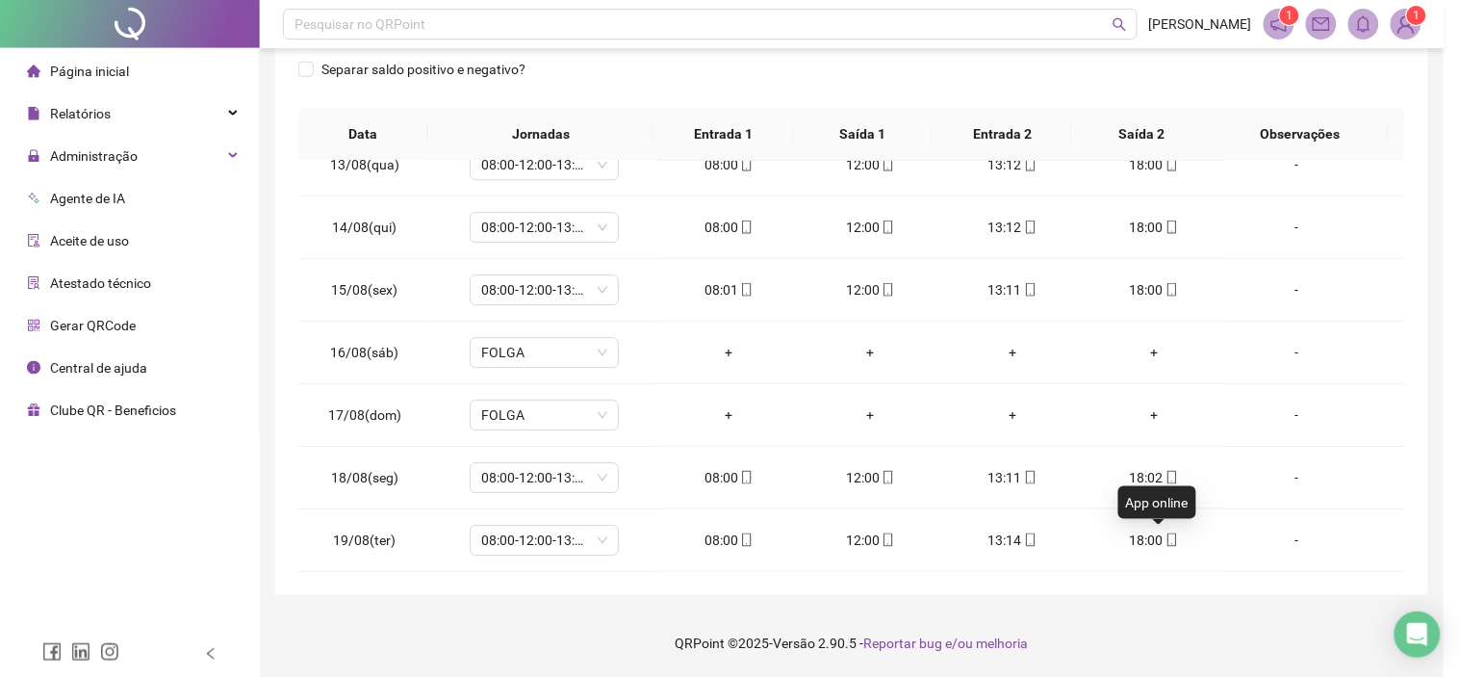
type input "**********"
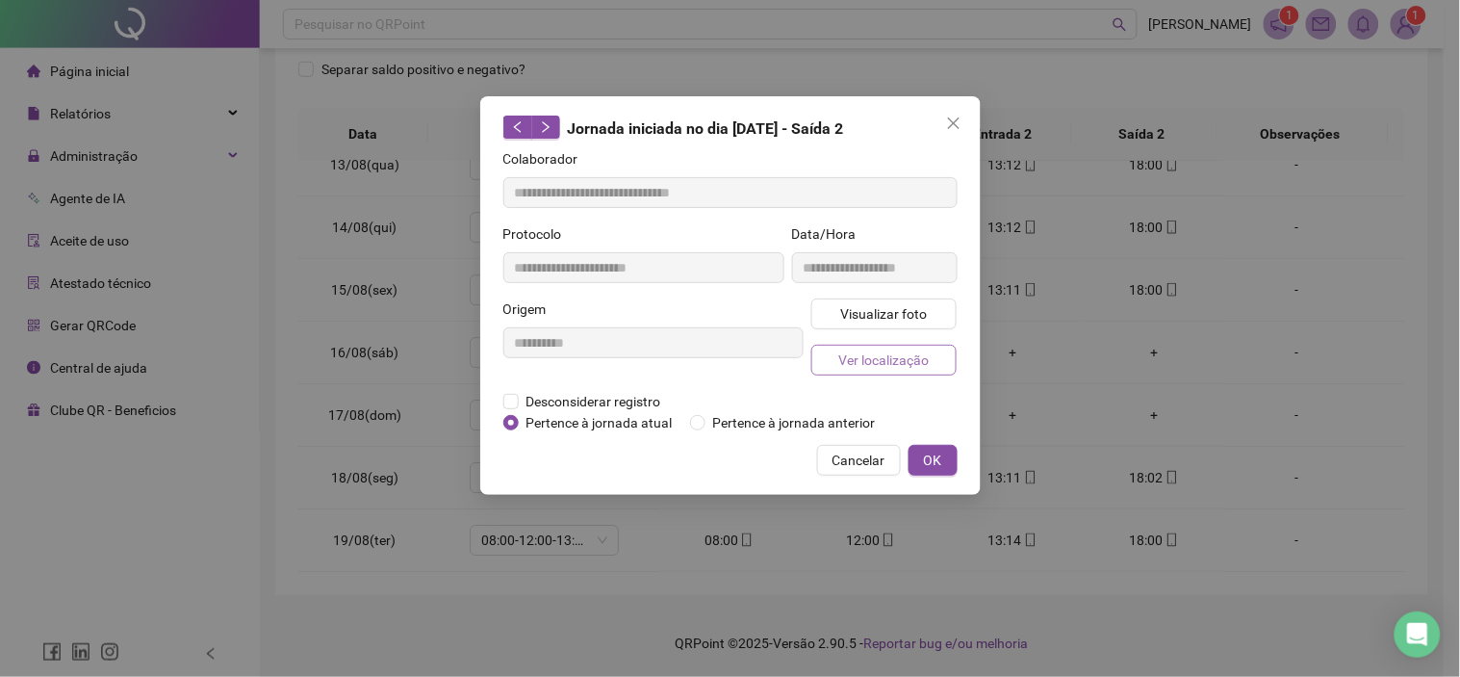
click at [877, 358] on span "Ver localização" at bounding box center [883, 359] width 90 height 21
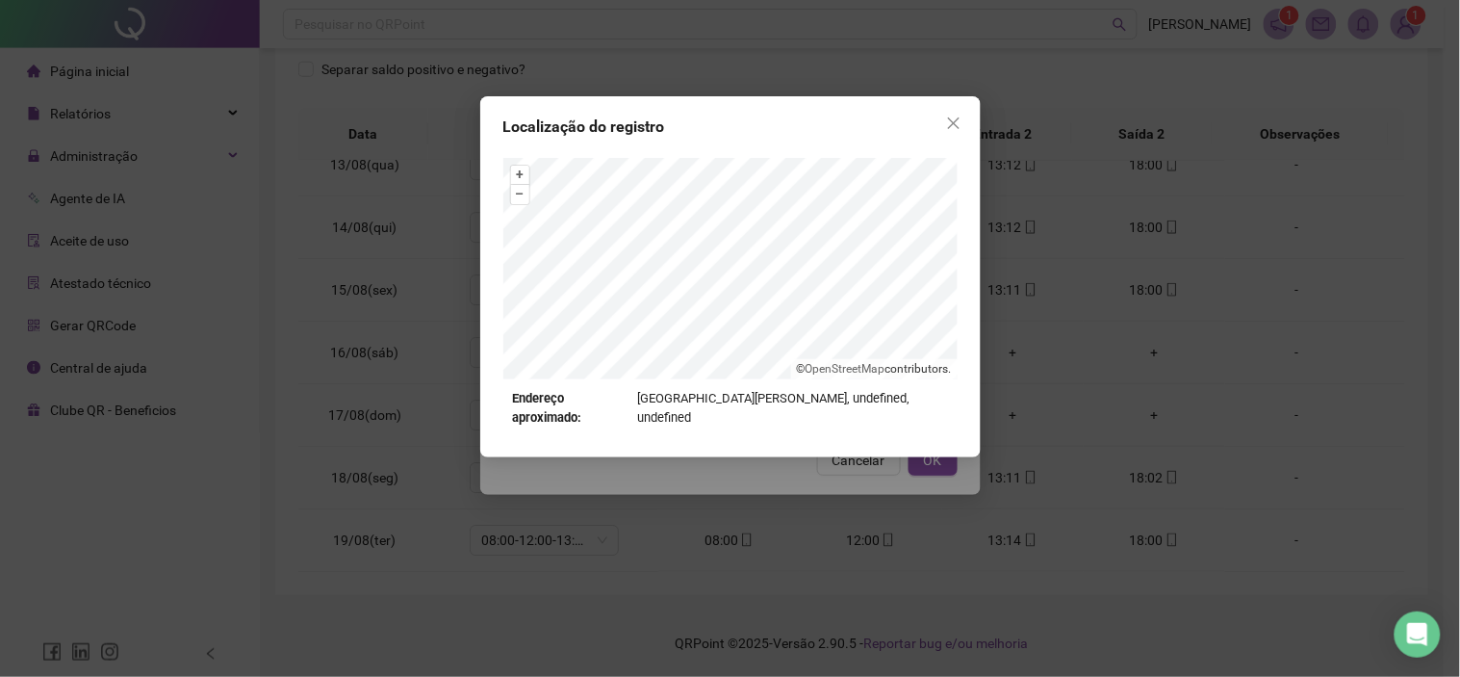
click at [962, 112] on button "Close" at bounding box center [953, 123] width 31 height 31
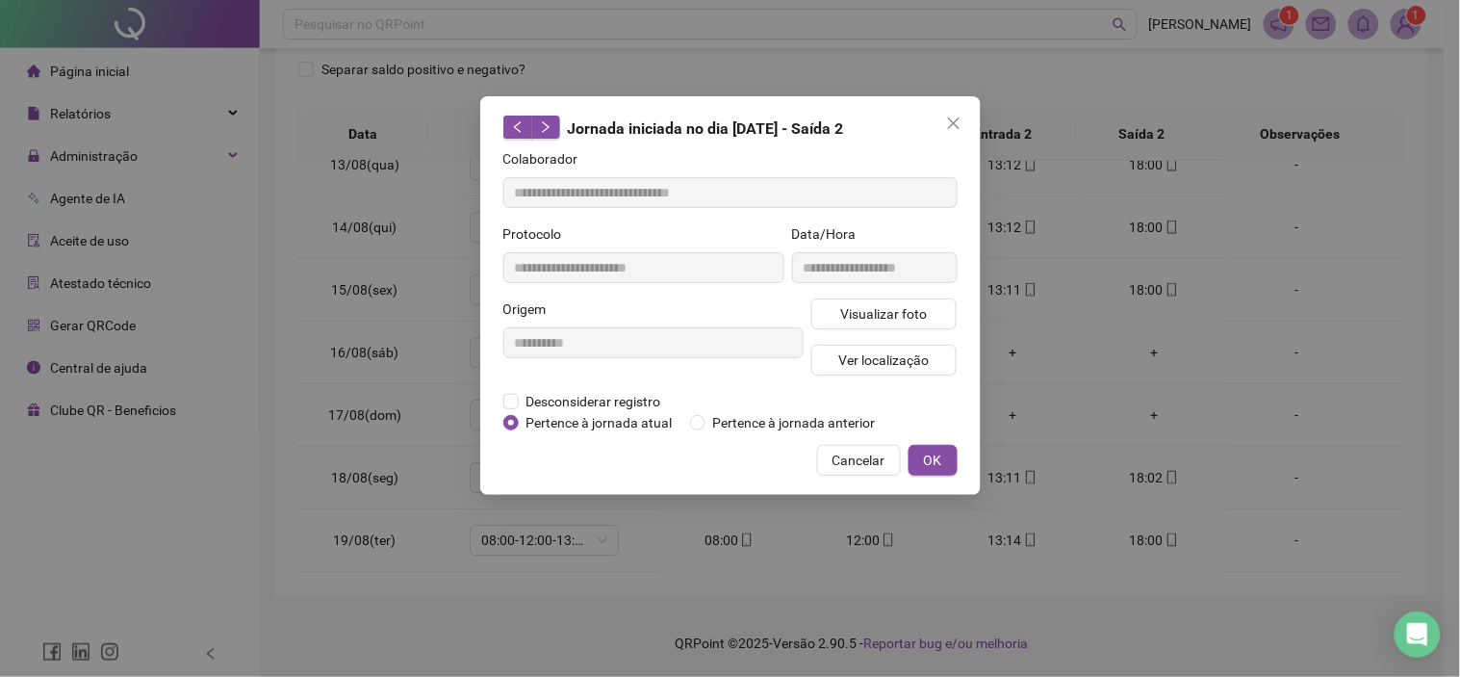
drag, startPoint x: 844, startPoint y: 453, endPoint x: 1080, endPoint y: 466, distance: 236.1
click at [848, 453] on span "Cancelar" at bounding box center [859, 459] width 53 height 21
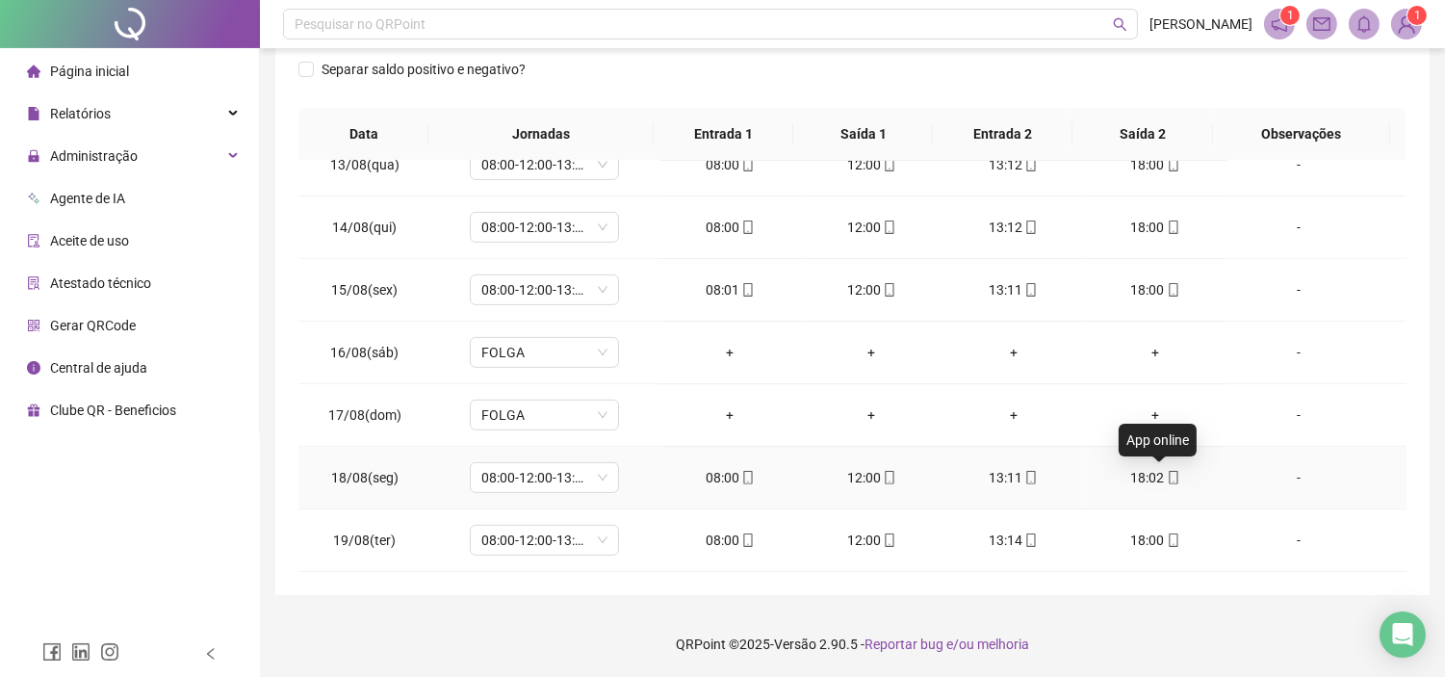
click at [1167, 475] on icon "mobile" at bounding box center [1173, 477] width 13 height 13
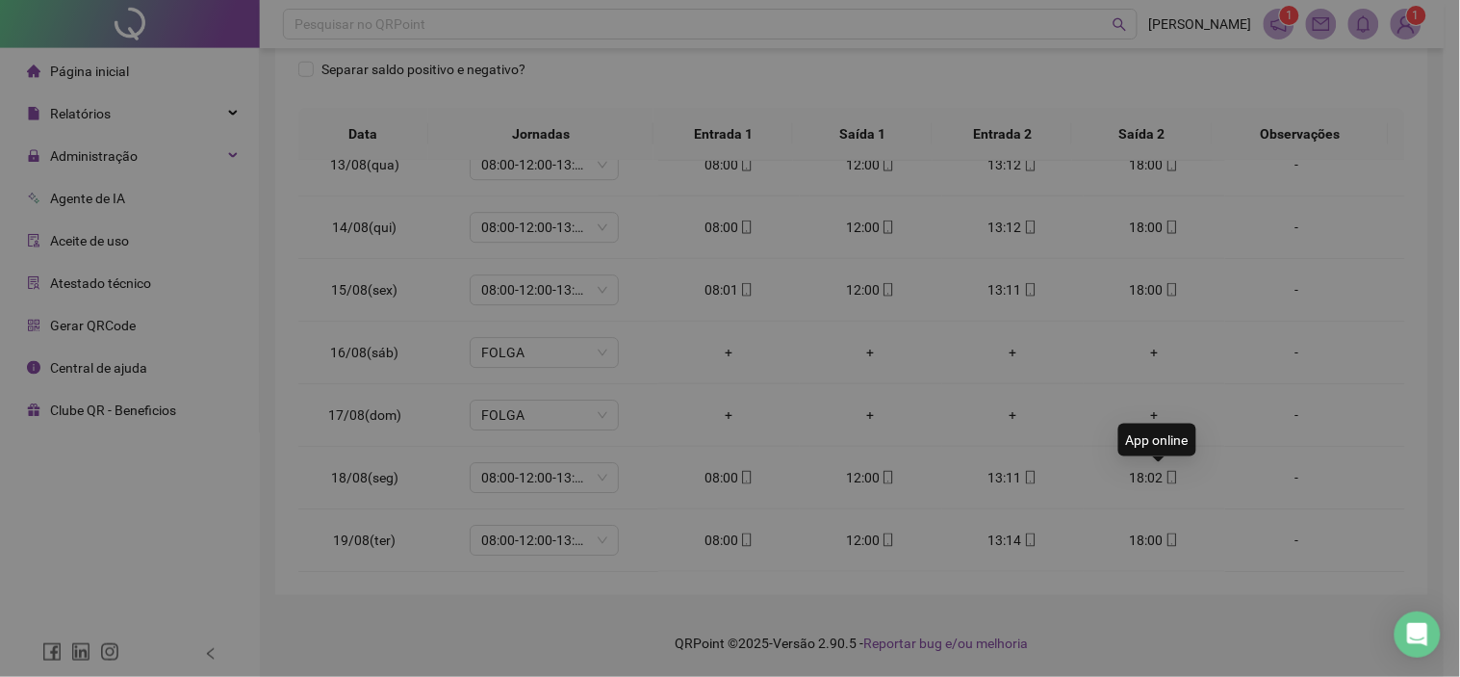
type input "**********"
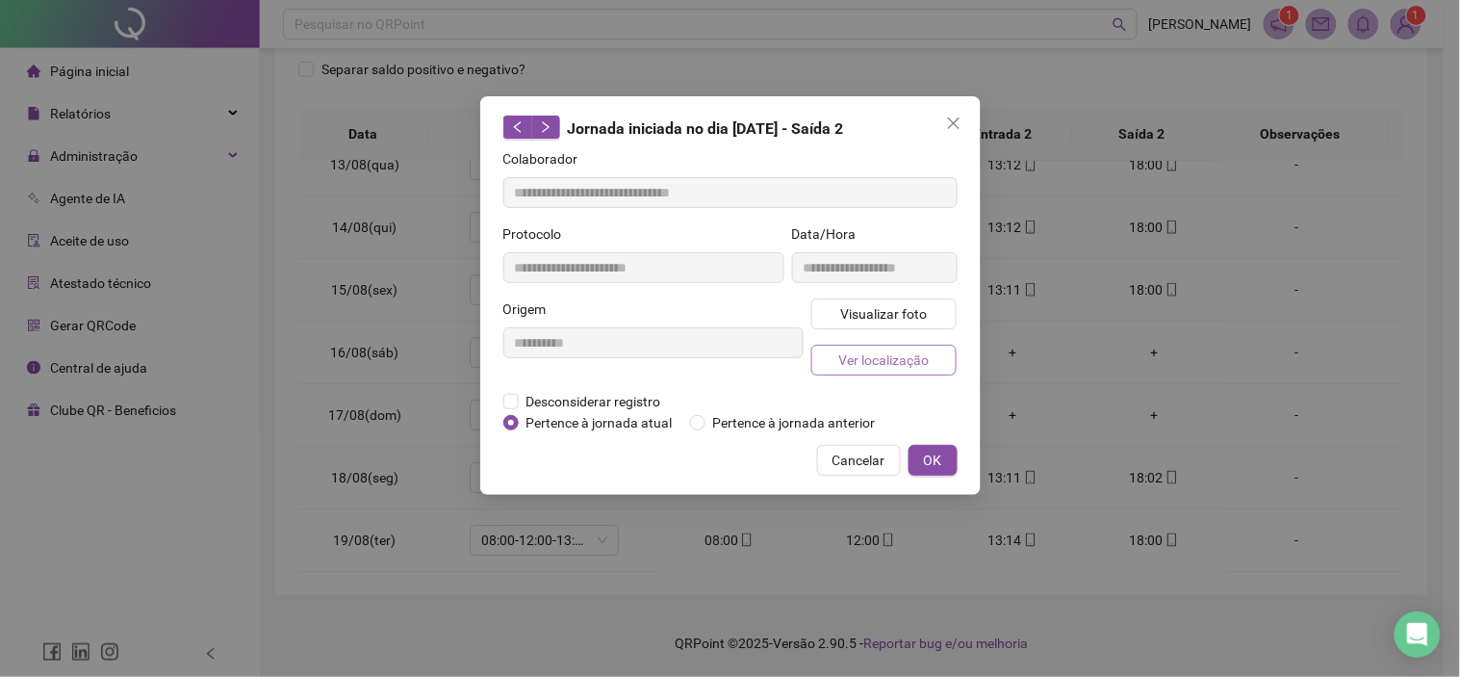
click at [882, 353] on span "Ver localização" at bounding box center [883, 359] width 90 height 21
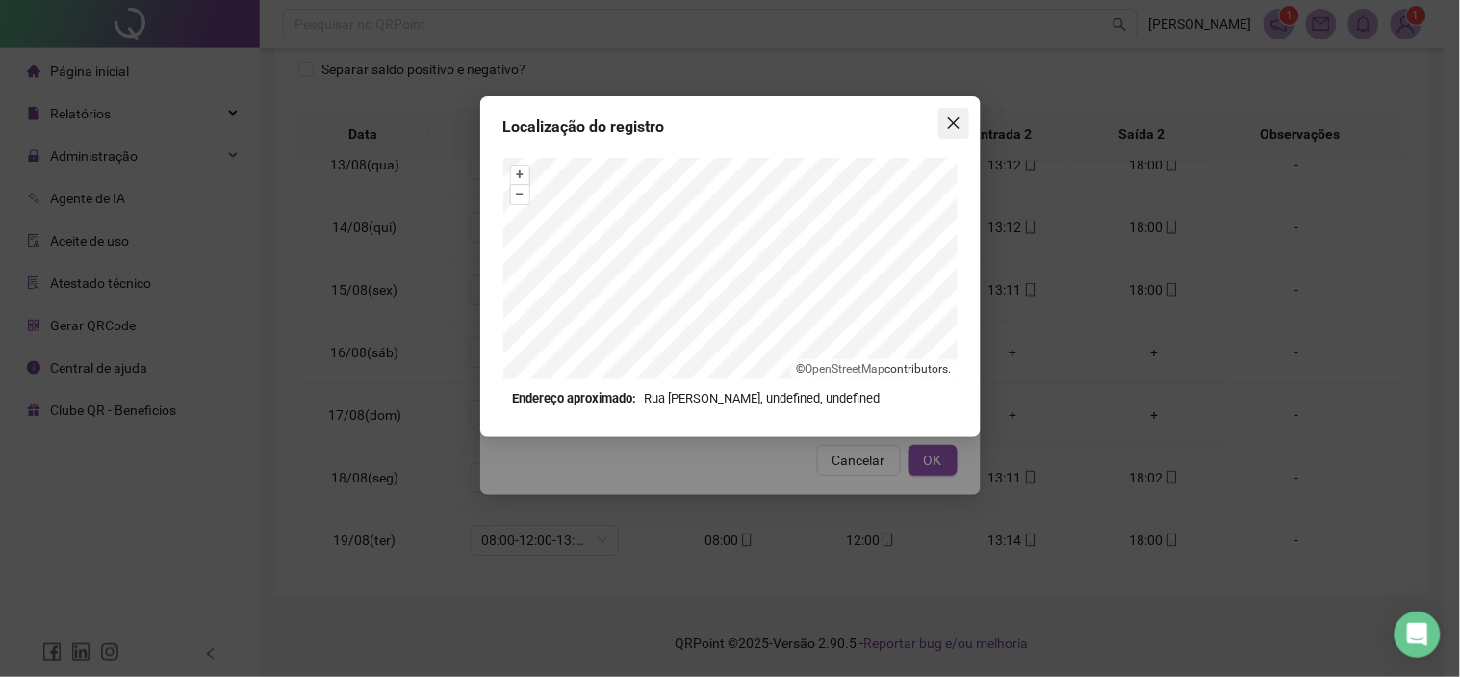
click at [957, 113] on button "Close" at bounding box center [953, 123] width 31 height 31
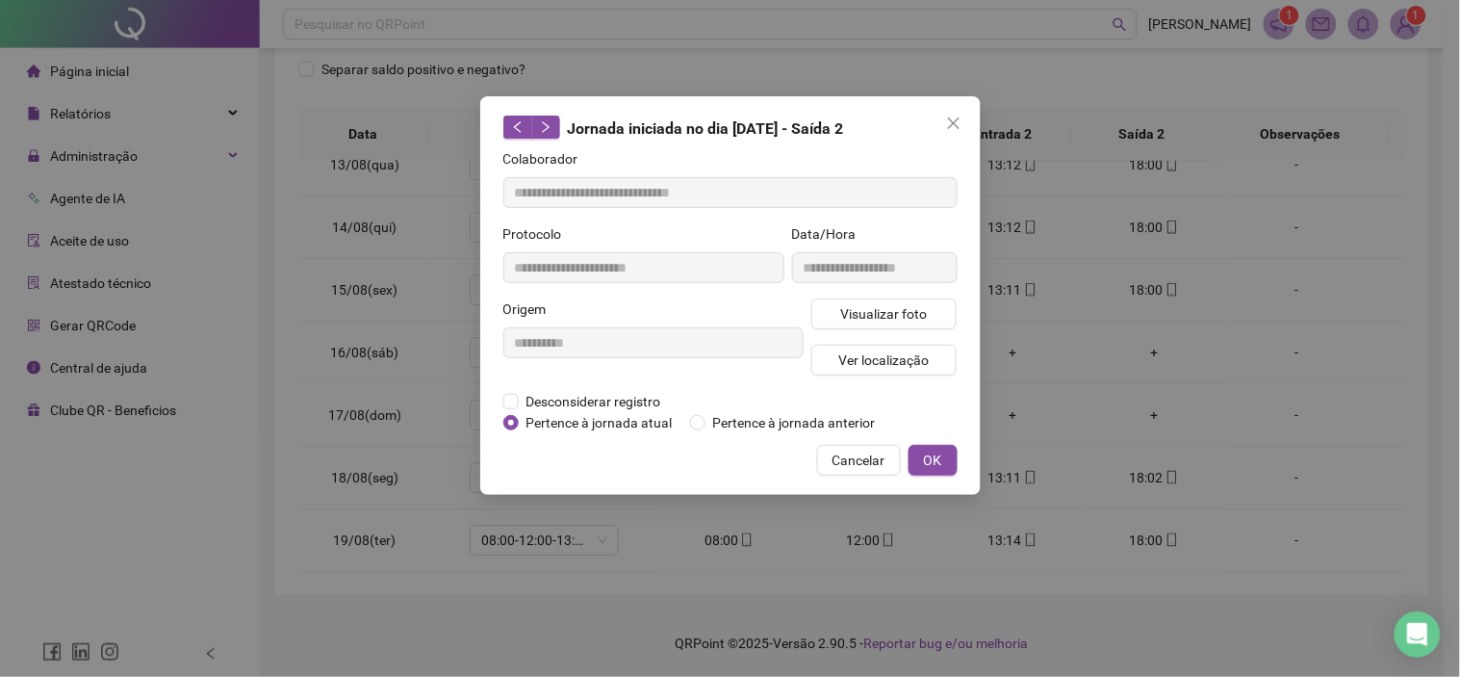
click at [880, 455] on span "Cancelar" at bounding box center [859, 459] width 53 height 21
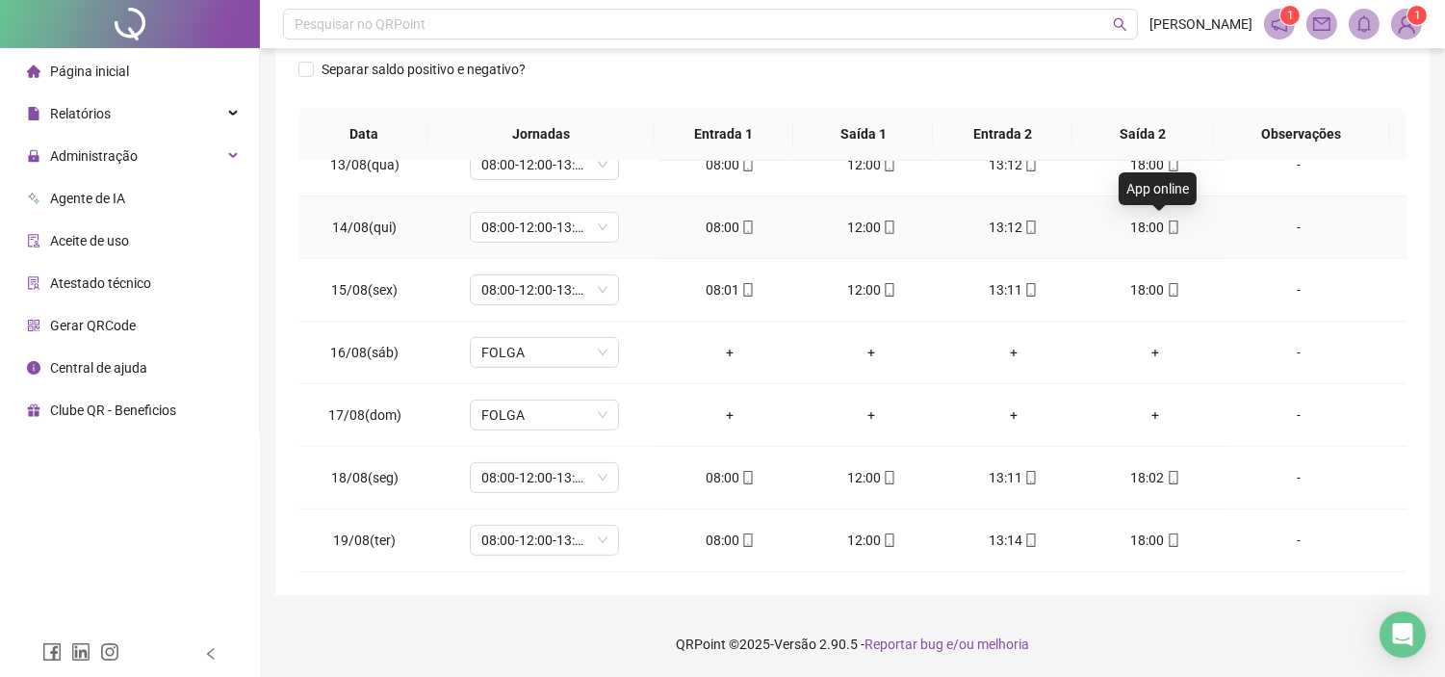
click at [1167, 221] on icon "mobile" at bounding box center [1173, 226] width 13 height 13
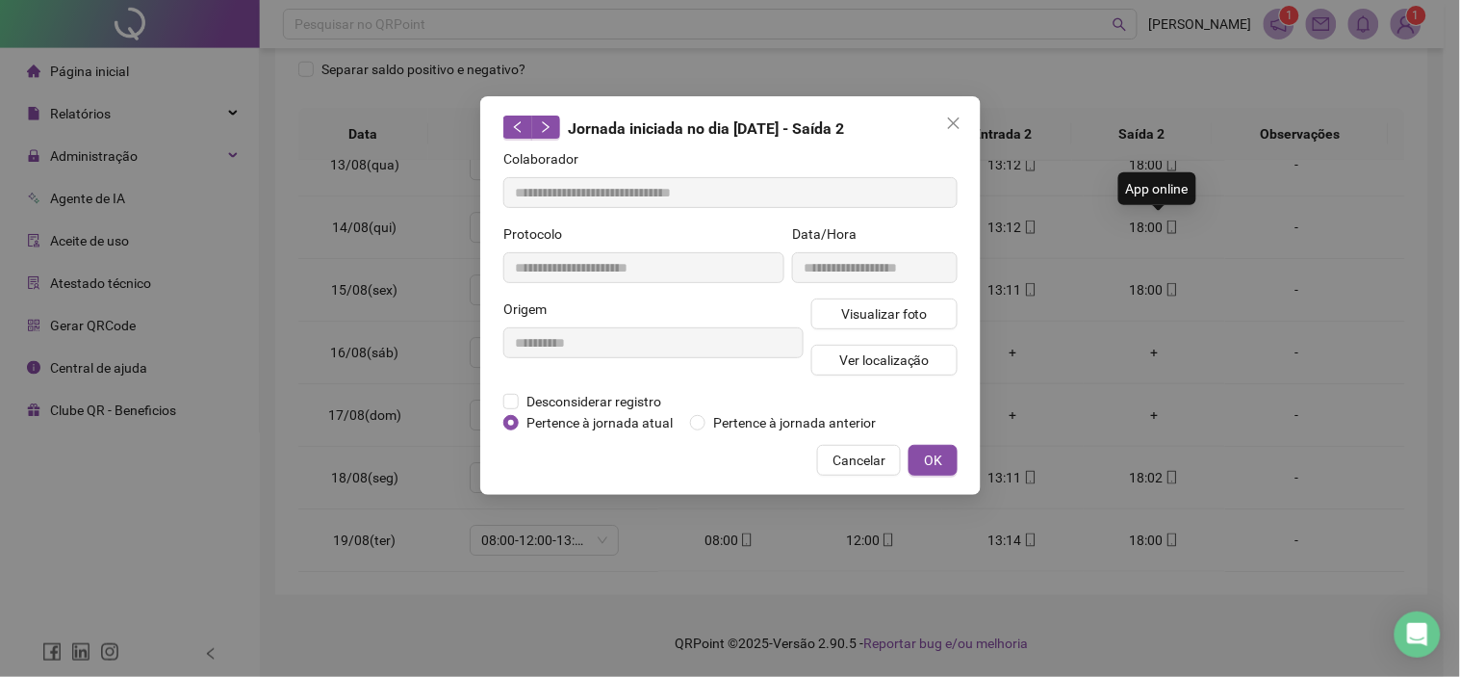
type input "**********"
click at [854, 354] on span "Ver localização" at bounding box center [883, 359] width 90 height 21
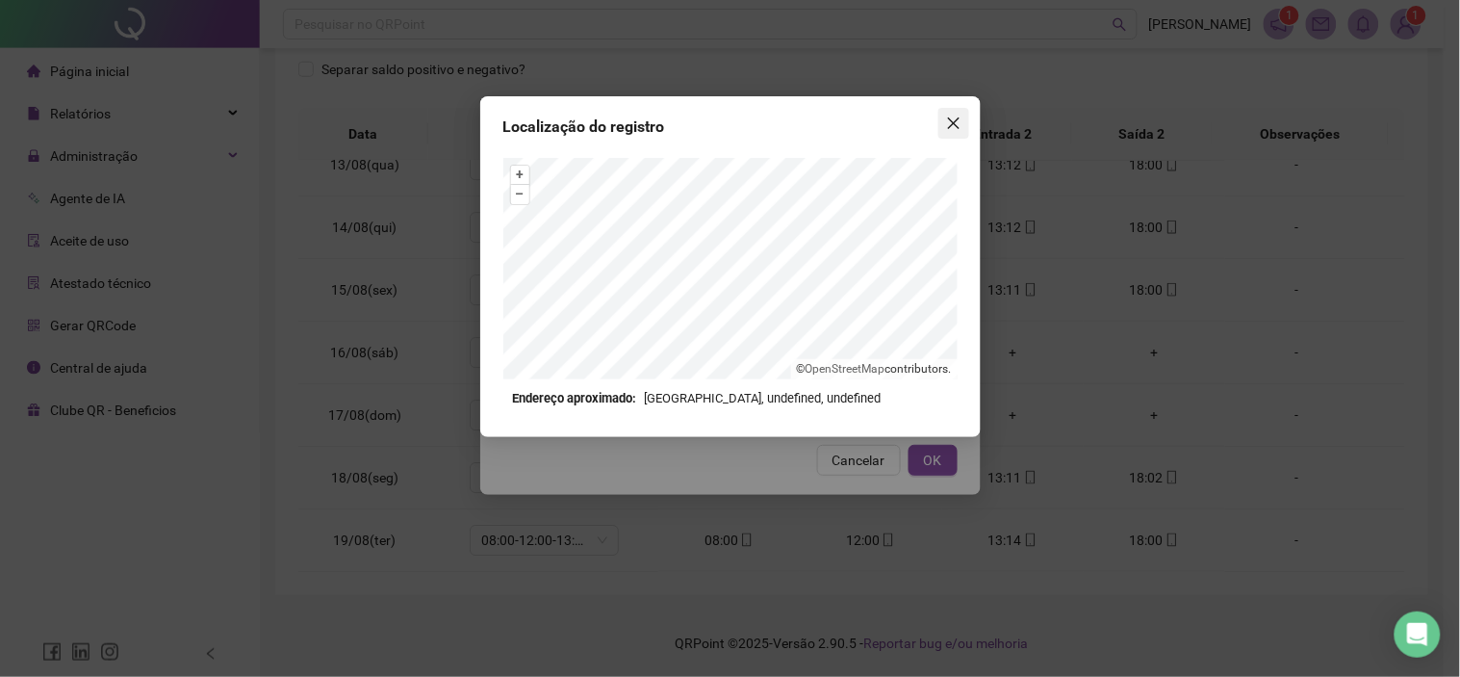
click at [953, 119] on icon "close" at bounding box center [953, 122] width 15 height 15
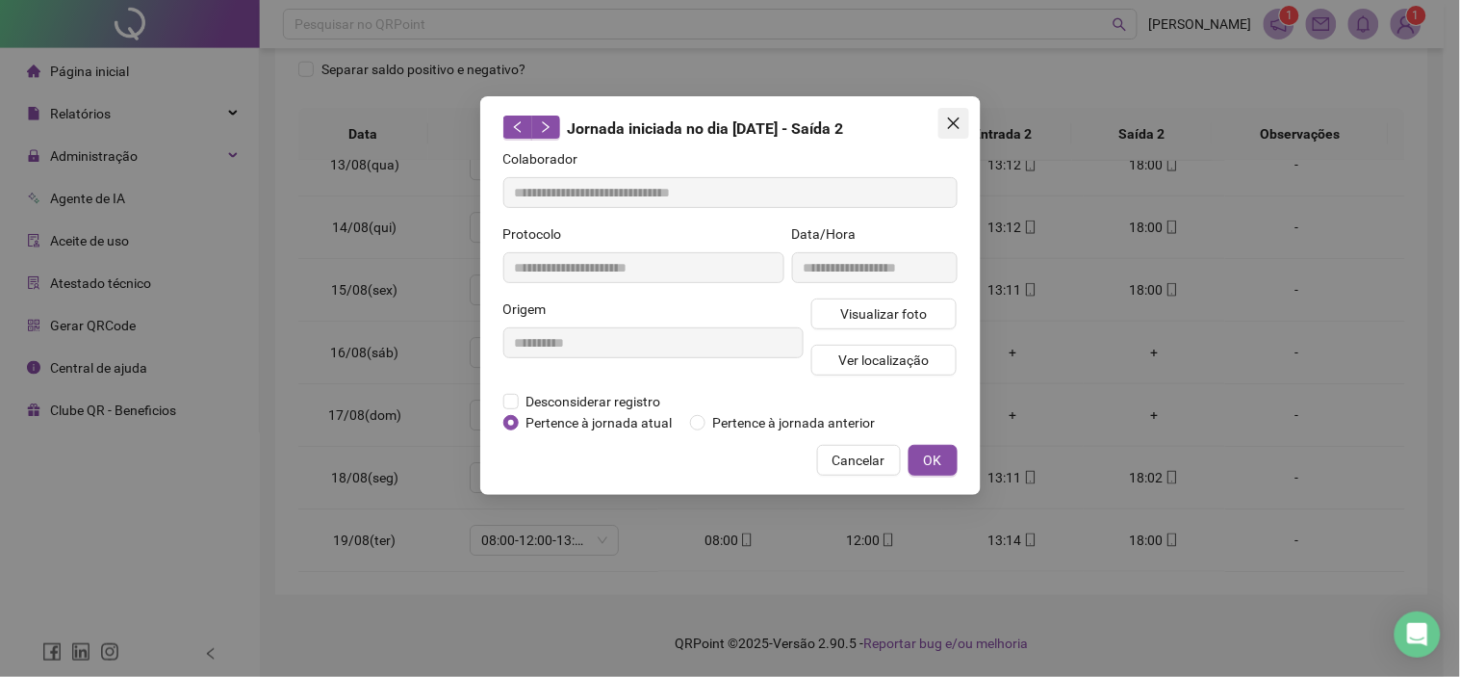
click at [954, 115] on icon "close" at bounding box center [953, 122] width 15 height 15
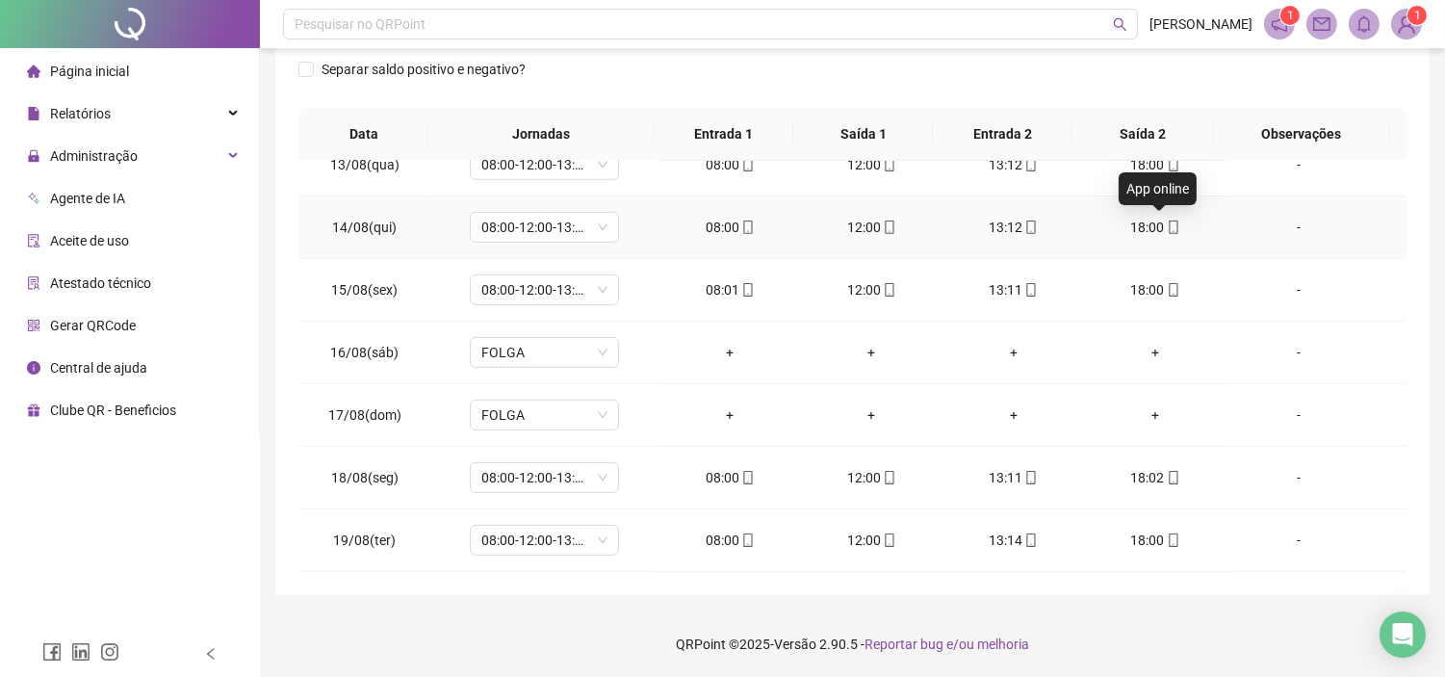
click at [1167, 223] on icon "mobile" at bounding box center [1173, 226] width 13 height 13
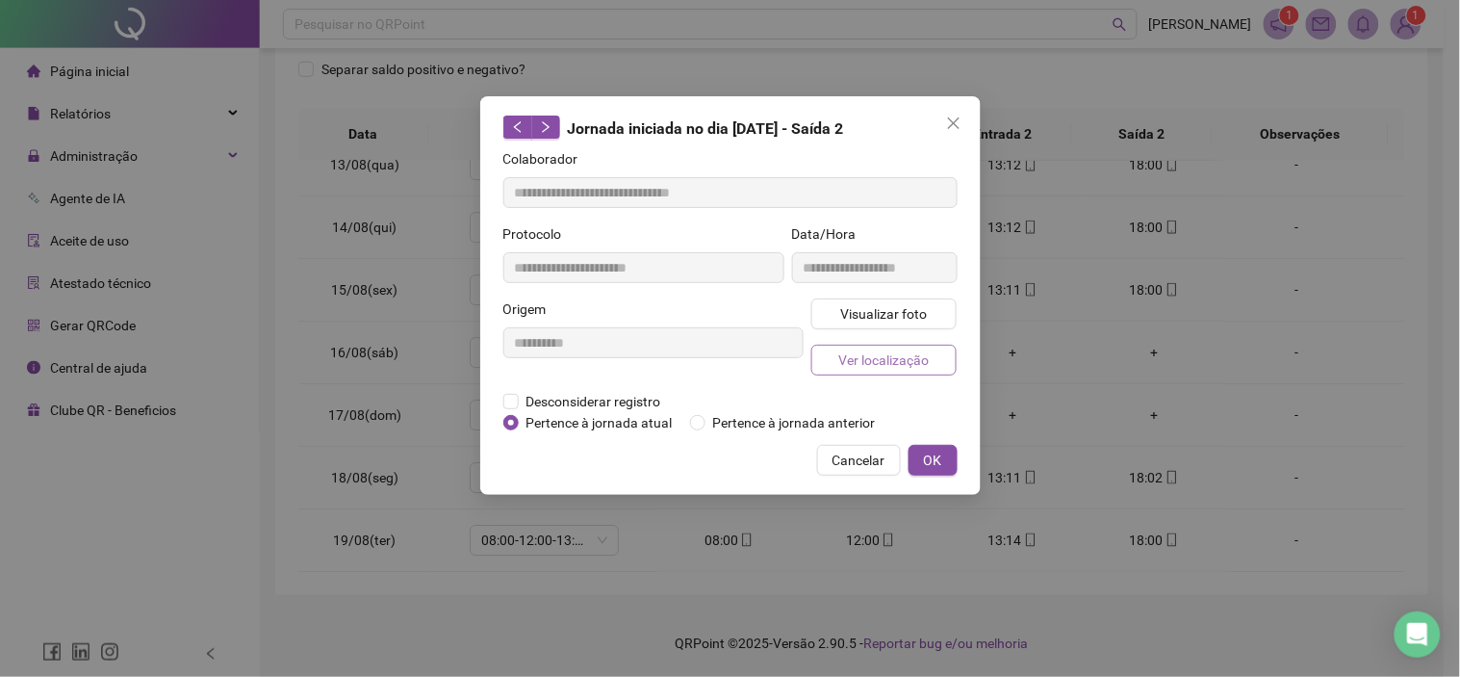
click at [911, 352] on span "Ver localização" at bounding box center [883, 359] width 90 height 21
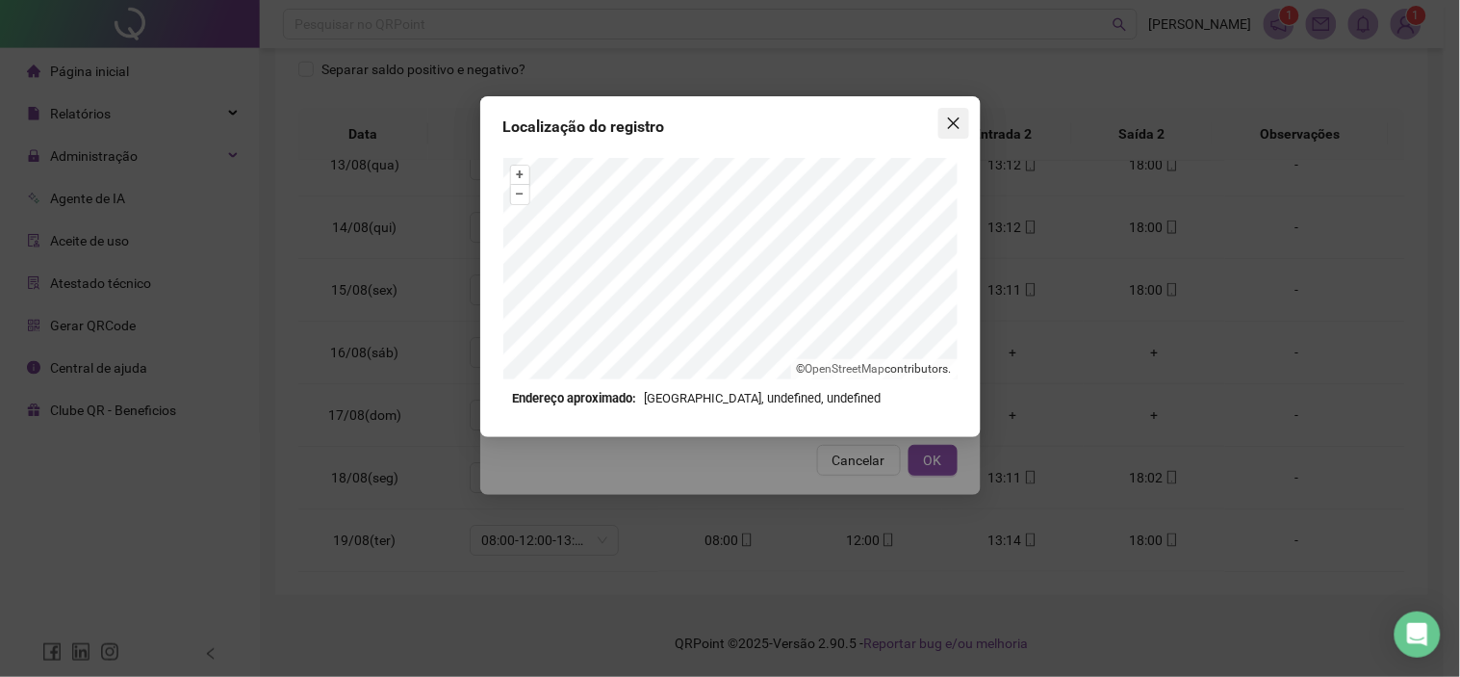
click at [953, 118] on icon "close" at bounding box center [953, 122] width 15 height 15
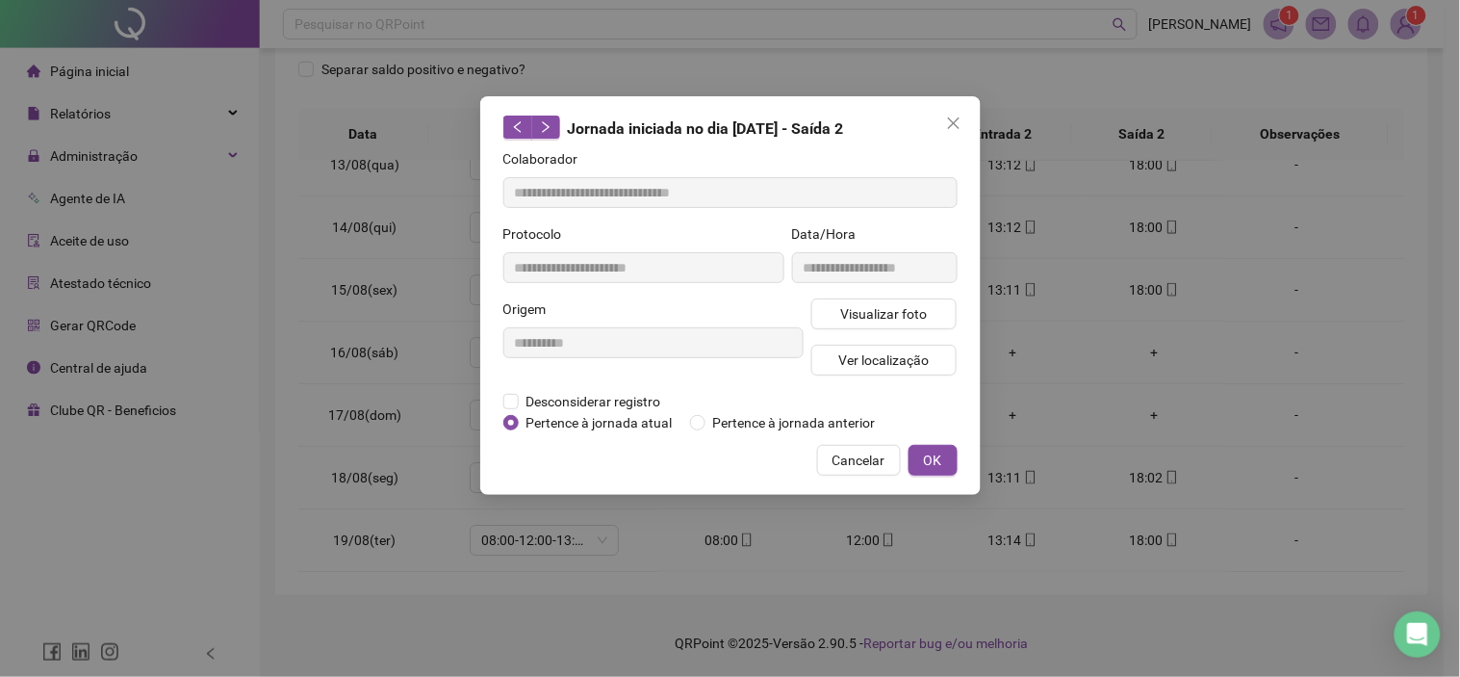
click at [1159, 168] on div "**********" at bounding box center [730, 338] width 1460 height 677
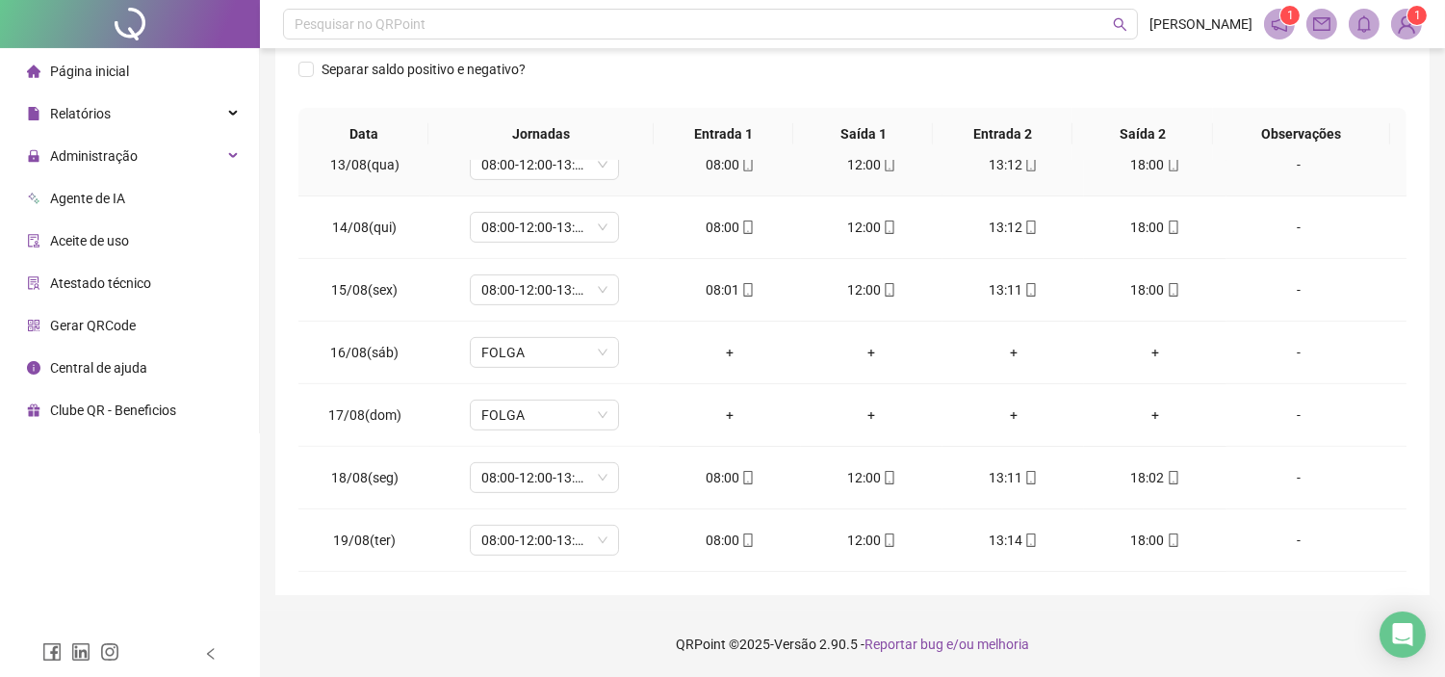
click at [1167, 168] on icon "mobile" at bounding box center [1173, 164] width 13 height 13
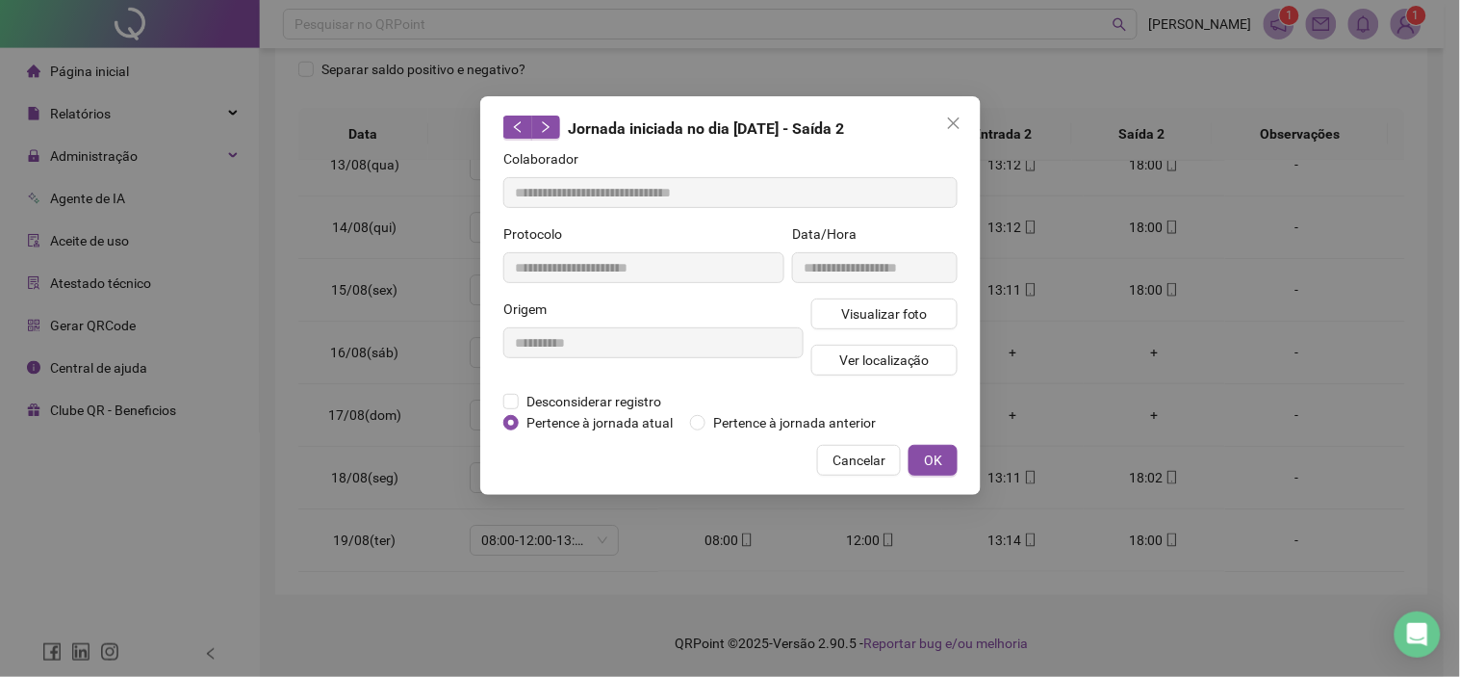
type input "**********"
click at [910, 356] on span "Ver localização" at bounding box center [883, 359] width 90 height 21
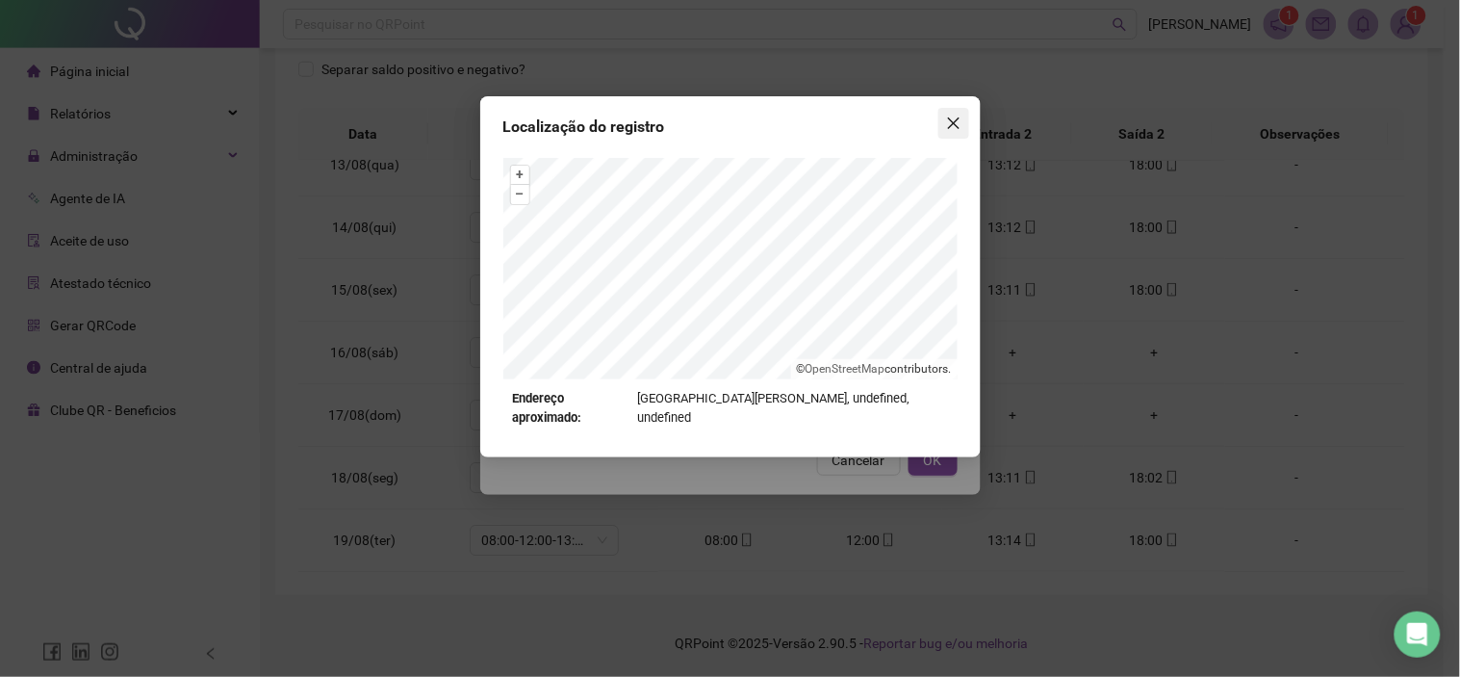
click at [957, 112] on button "Close" at bounding box center [953, 123] width 31 height 31
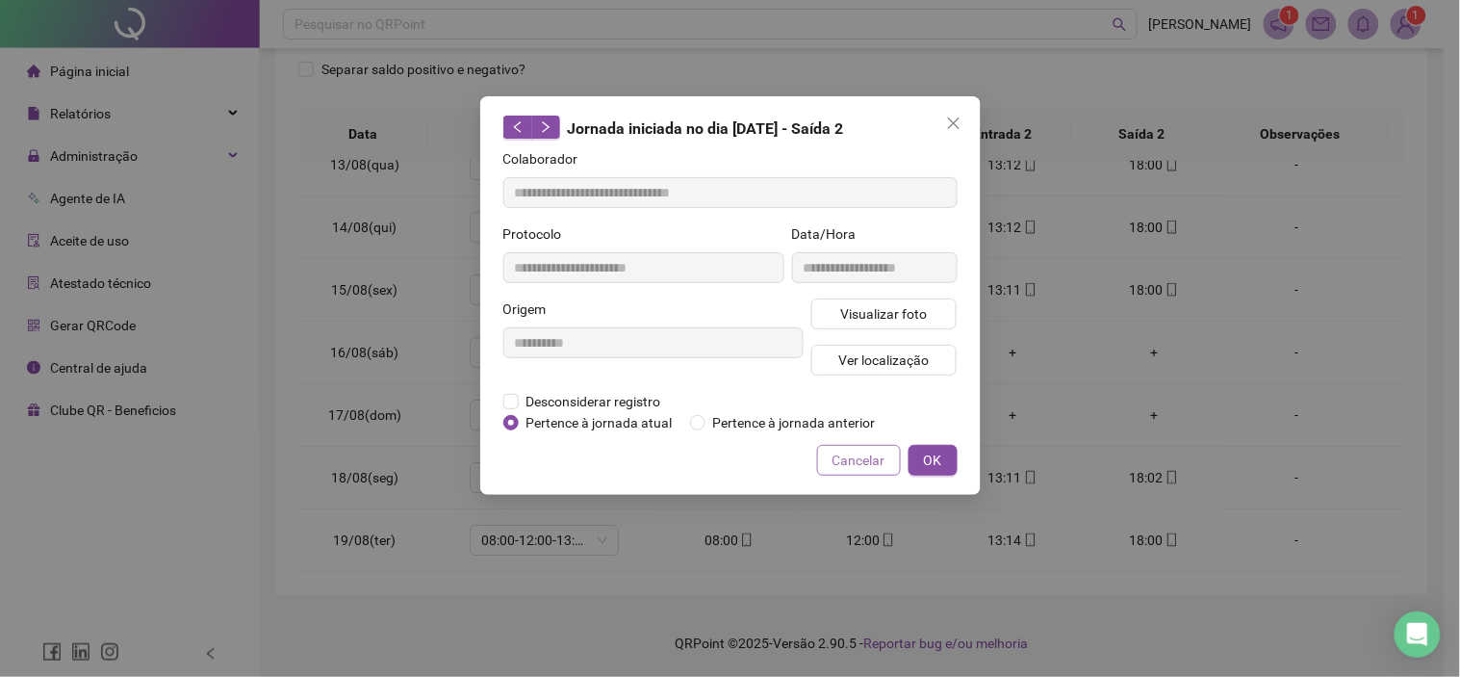
click at [839, 459] on span "Cancelar" at bounding box center [859, 459] width 53 height 21
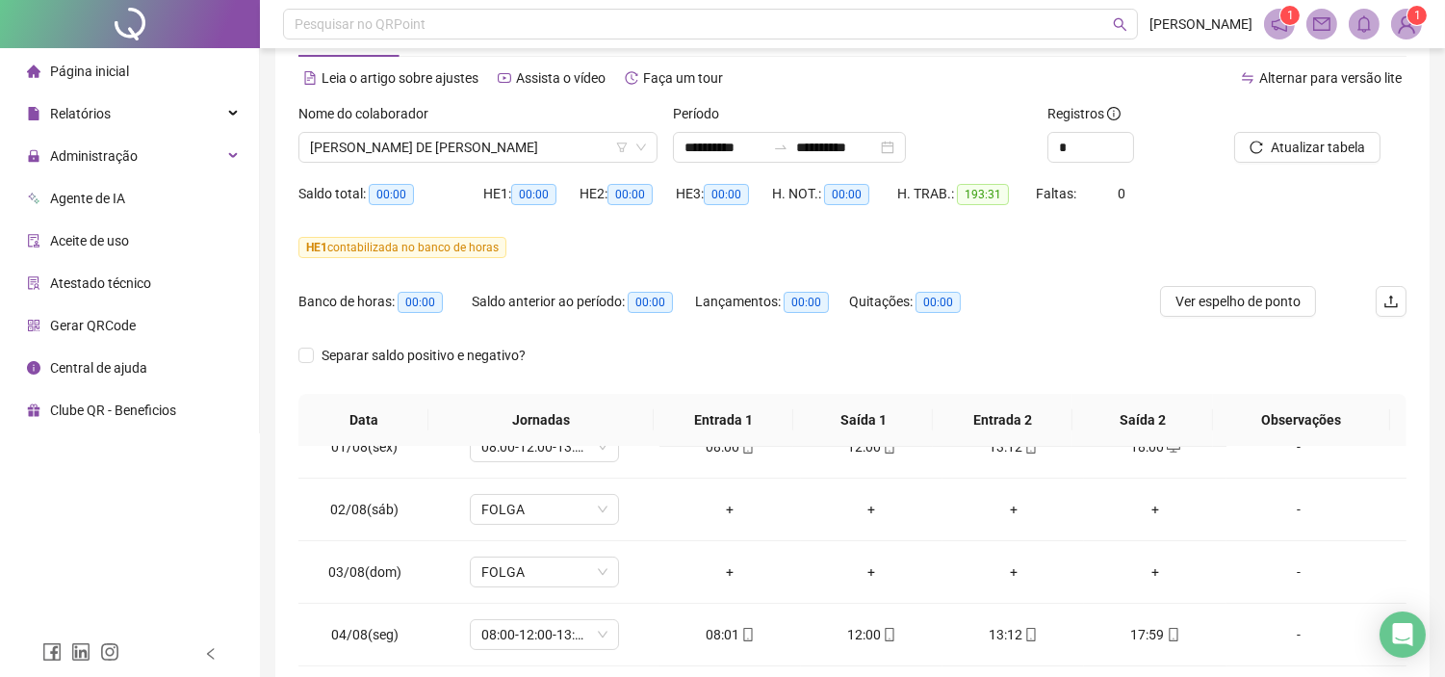
scroll to position [0, 0]
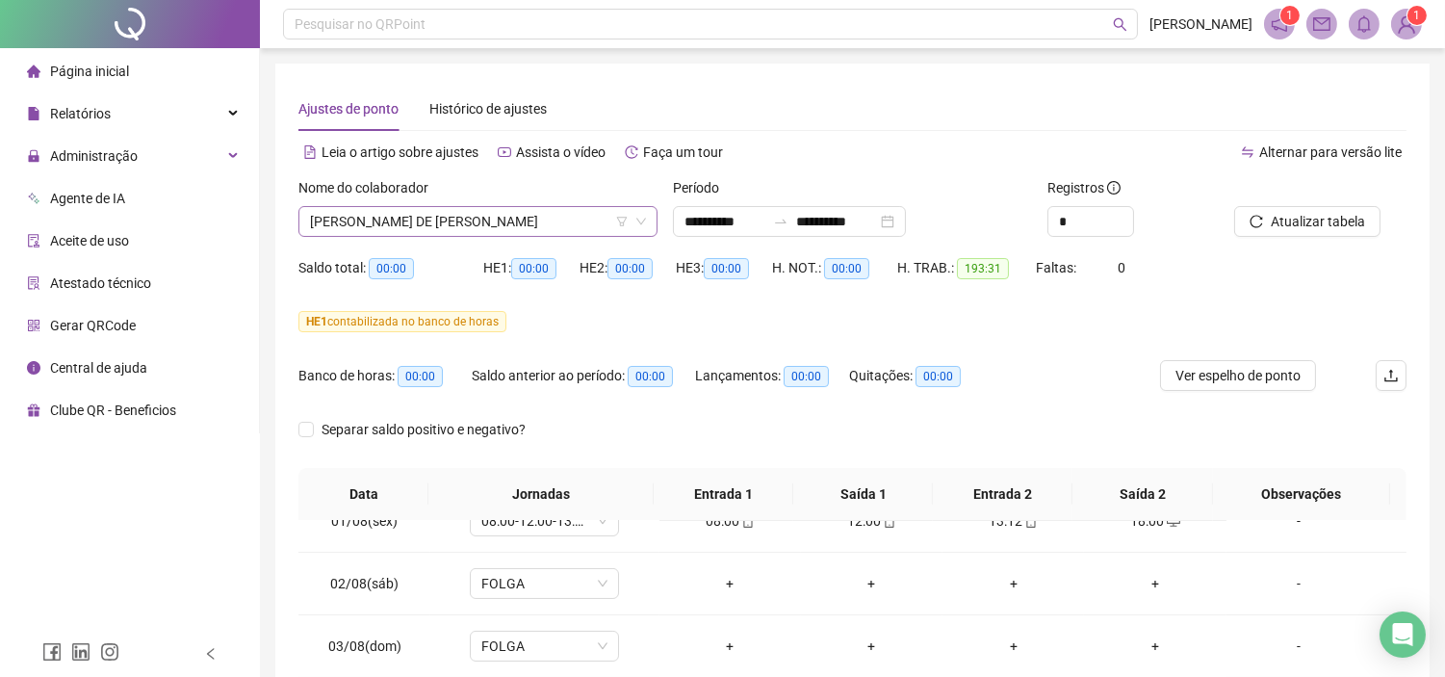
click at [446, 216] on span "[PERSON_NAME] DE [PERSON_NAME]" at bounding box center [478, 221] width 336 height 29
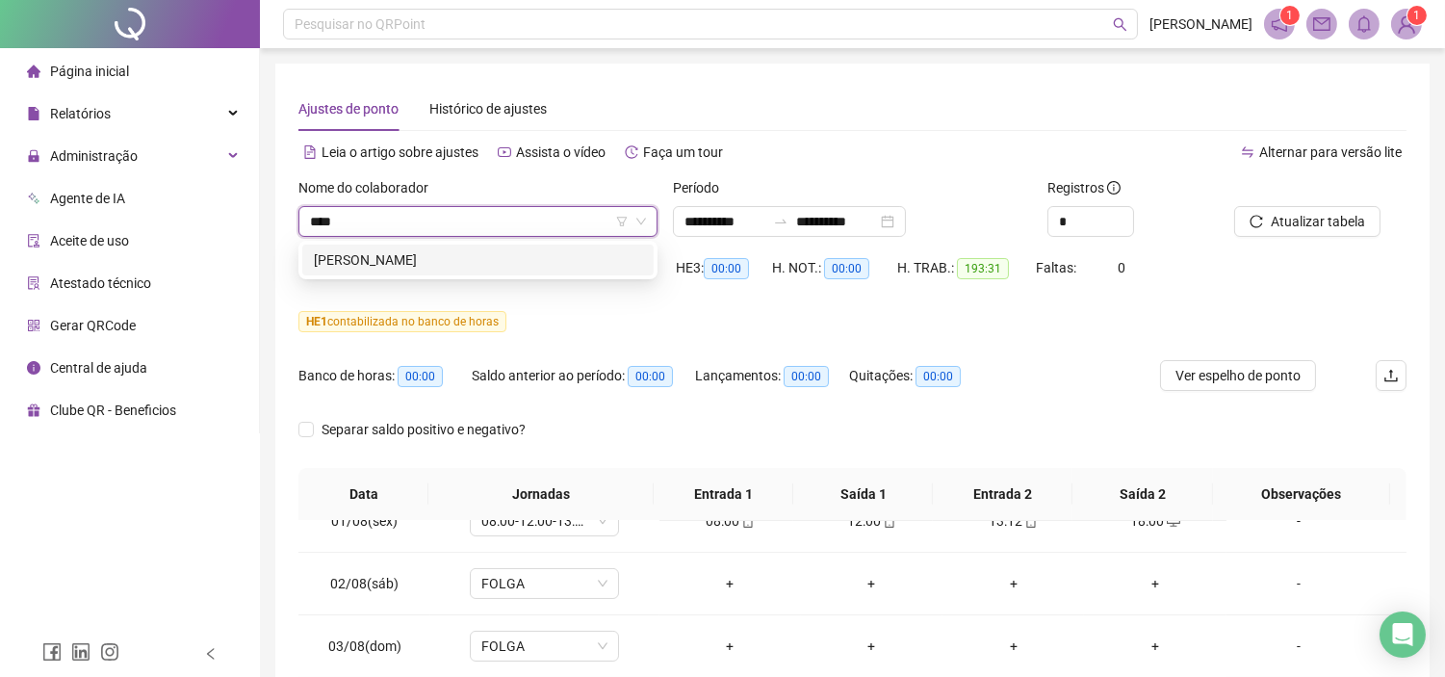
type input "*****"
click at [472, 262] on div "[PERSON_NAME]" at bounding box center [478, 259] width 328 height 21
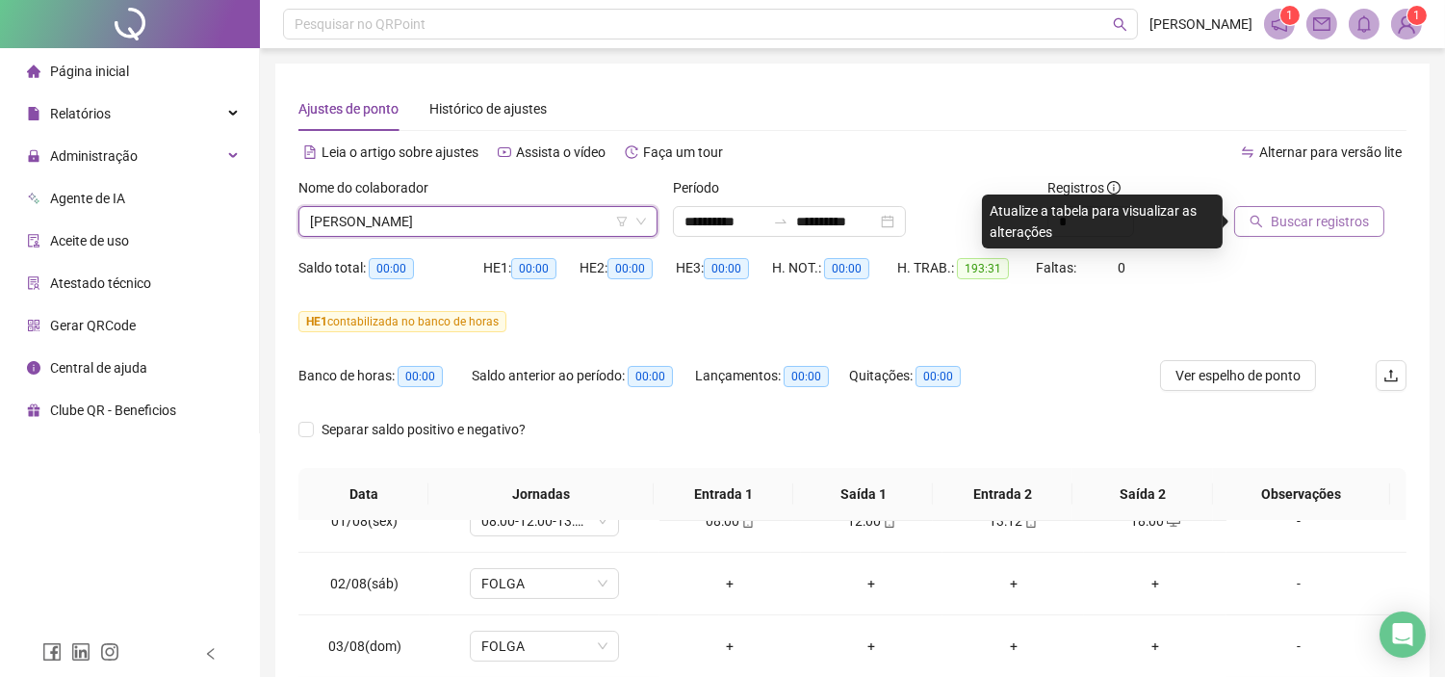
click at [1284, 218] on span "Buscar registros" at bounding box center [1319, 221] width 98 height 21
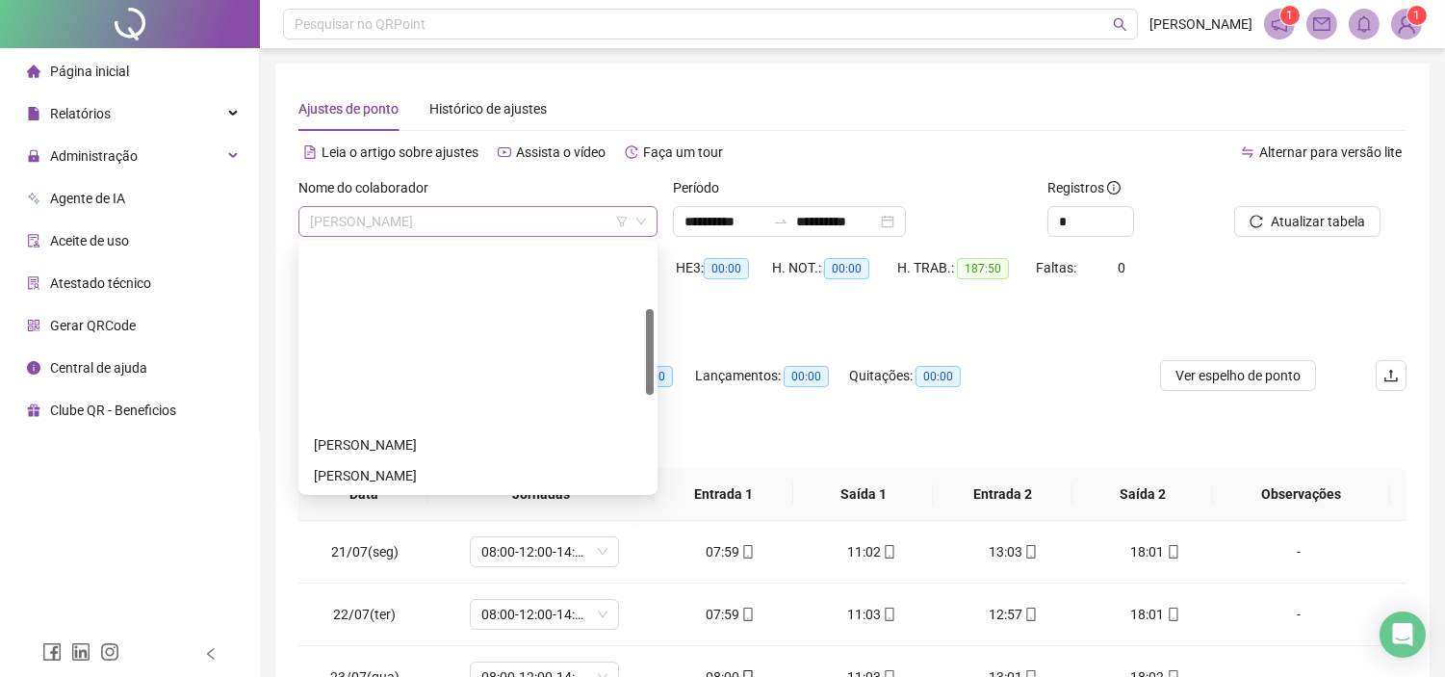
click at [468, 231] on span "[PERSON_NAME]" at bounding box center [478, 221] width 336 height 29
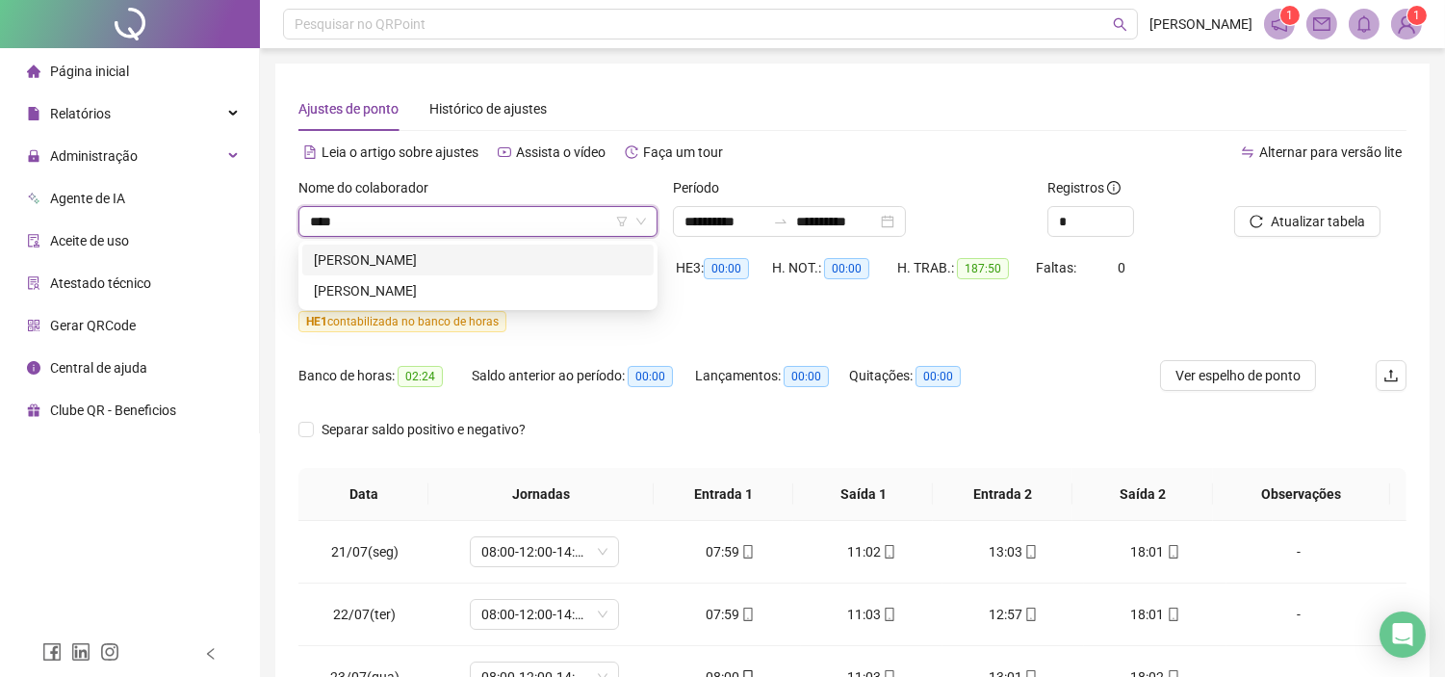
type input "*****"
click at [466, 287] on div "[PERSON_NAME]" at bounding box center [478, 290] width 328 height 21
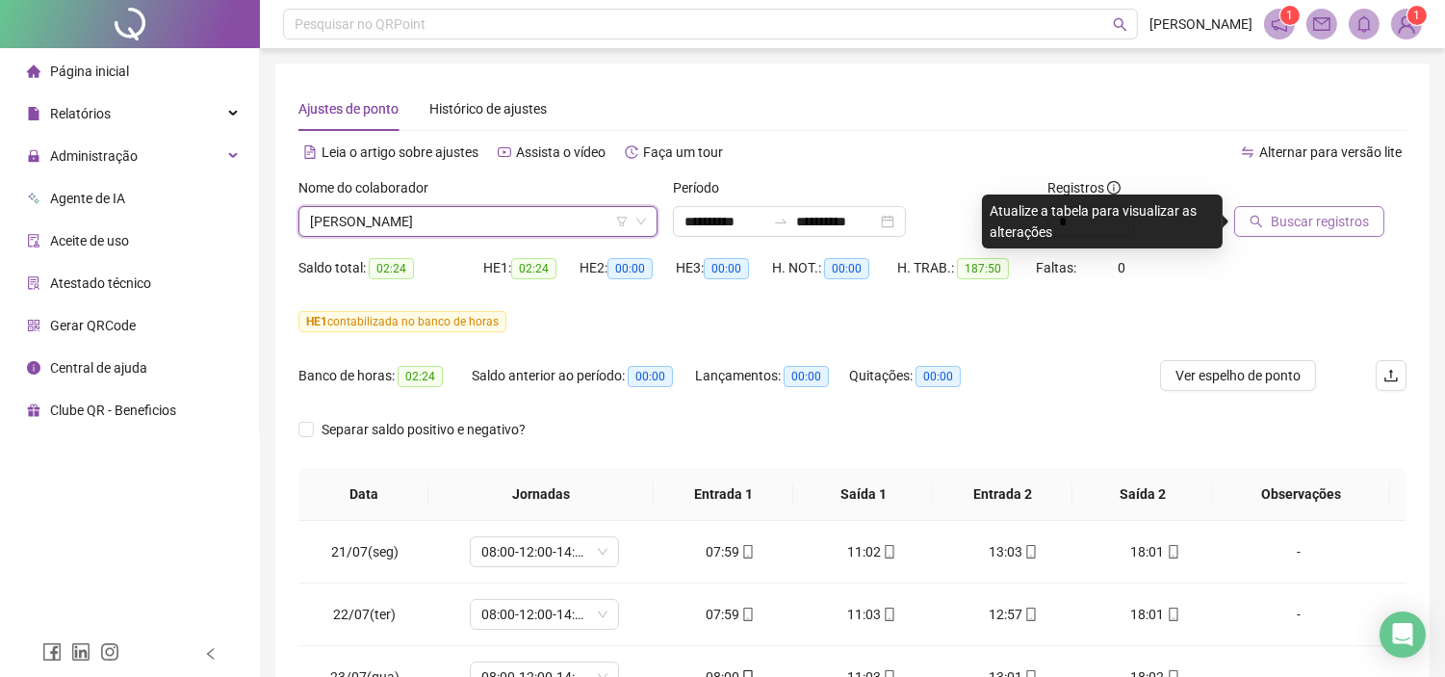
click at [1320, 218] on span "Buscar registros" at bounding box center [1319, 221] width 98 height 21
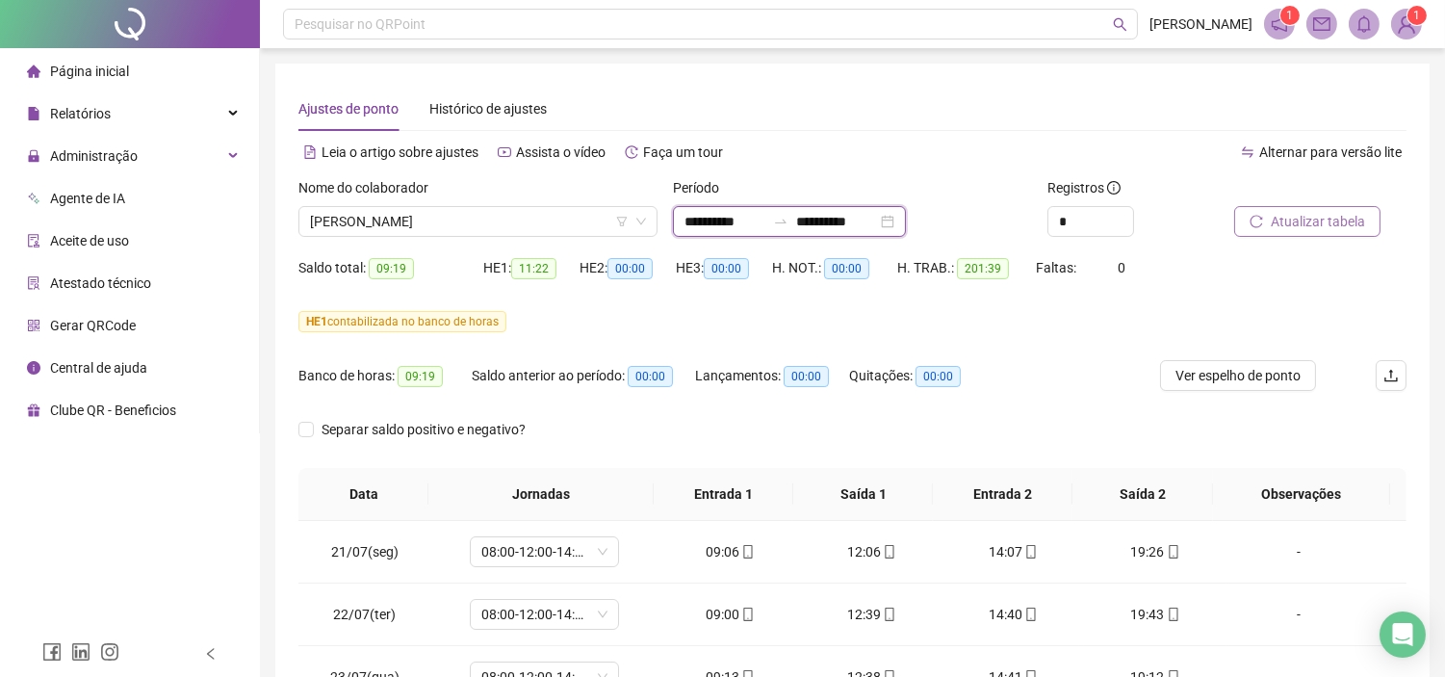
click at [826, 223] on input "**********" at bounding box center [836, 221] width 81 height 21
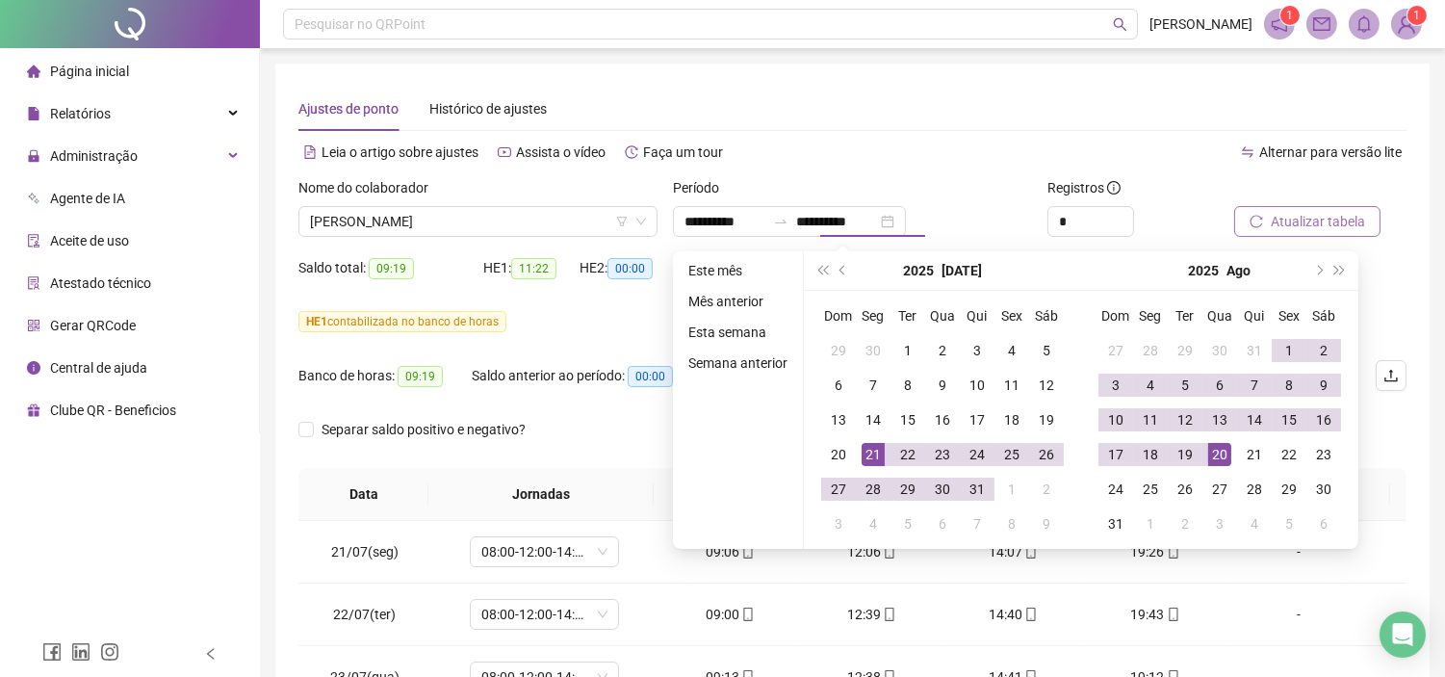
click at [1367, 219] on button "Atualizar tabela" at bounding box center [1307, 221] width 146 height 31
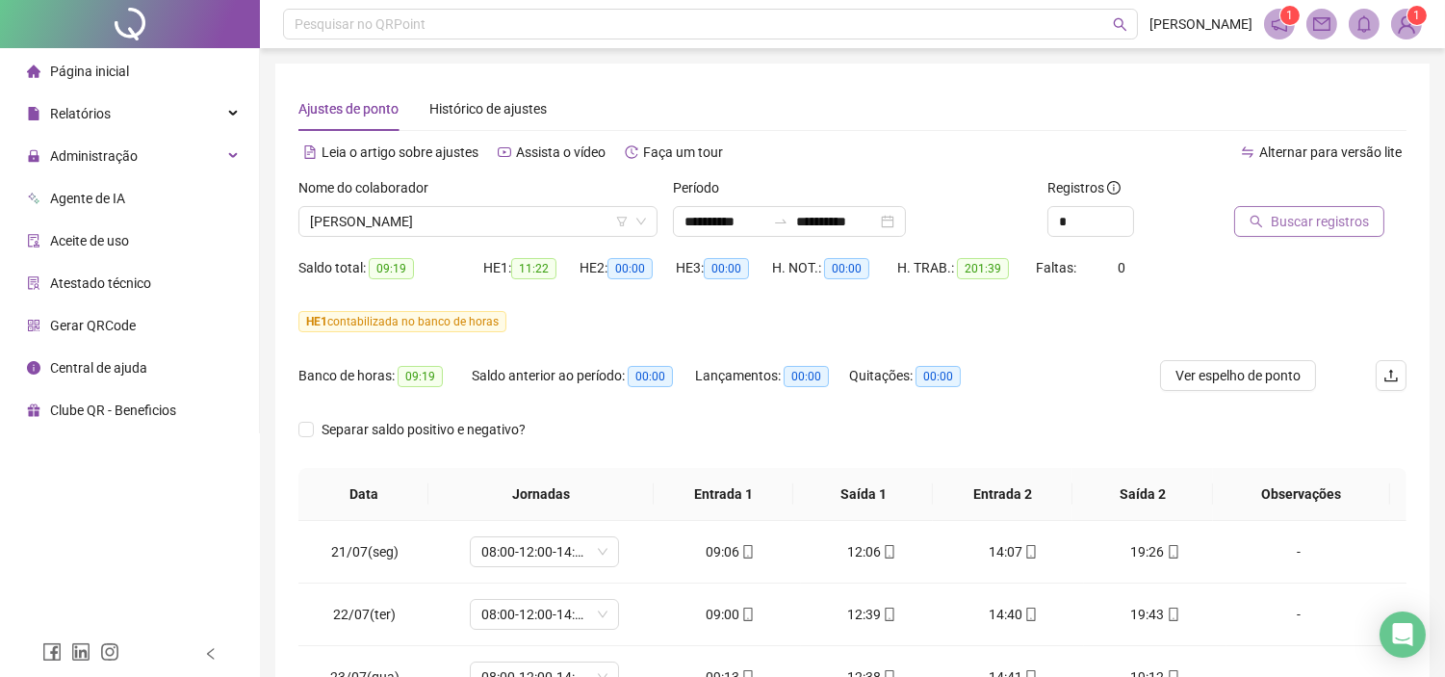
type input "**********"
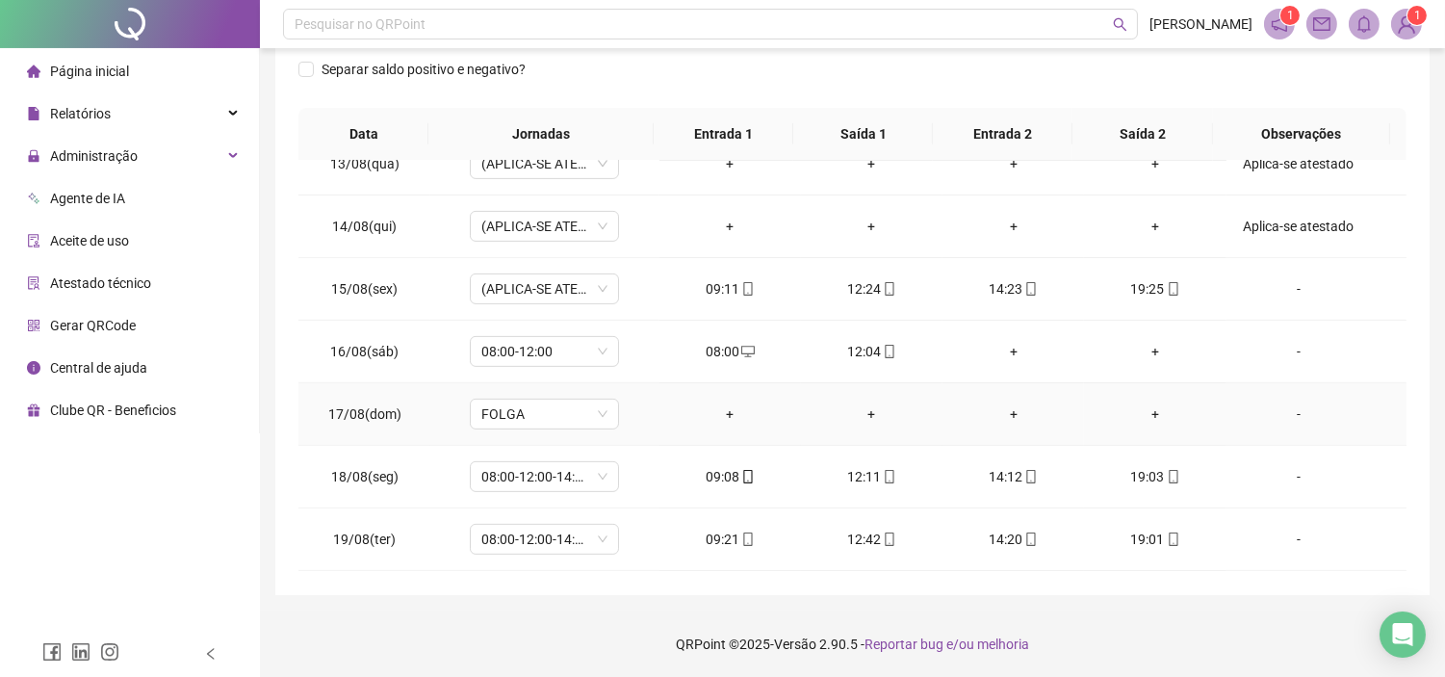
scroll to position [1531, 0]
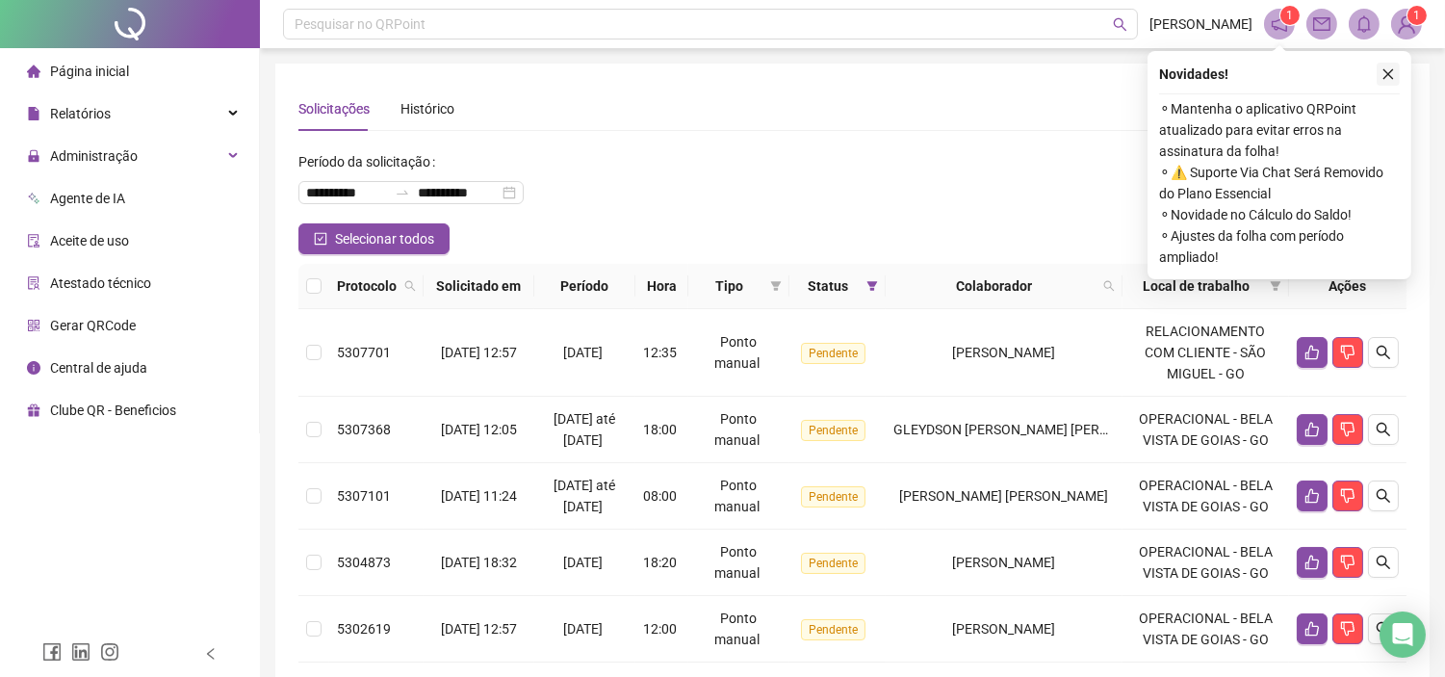
click at [1381, 72] on icon "close" at bounding box center [1387, 73] width 13 height 13
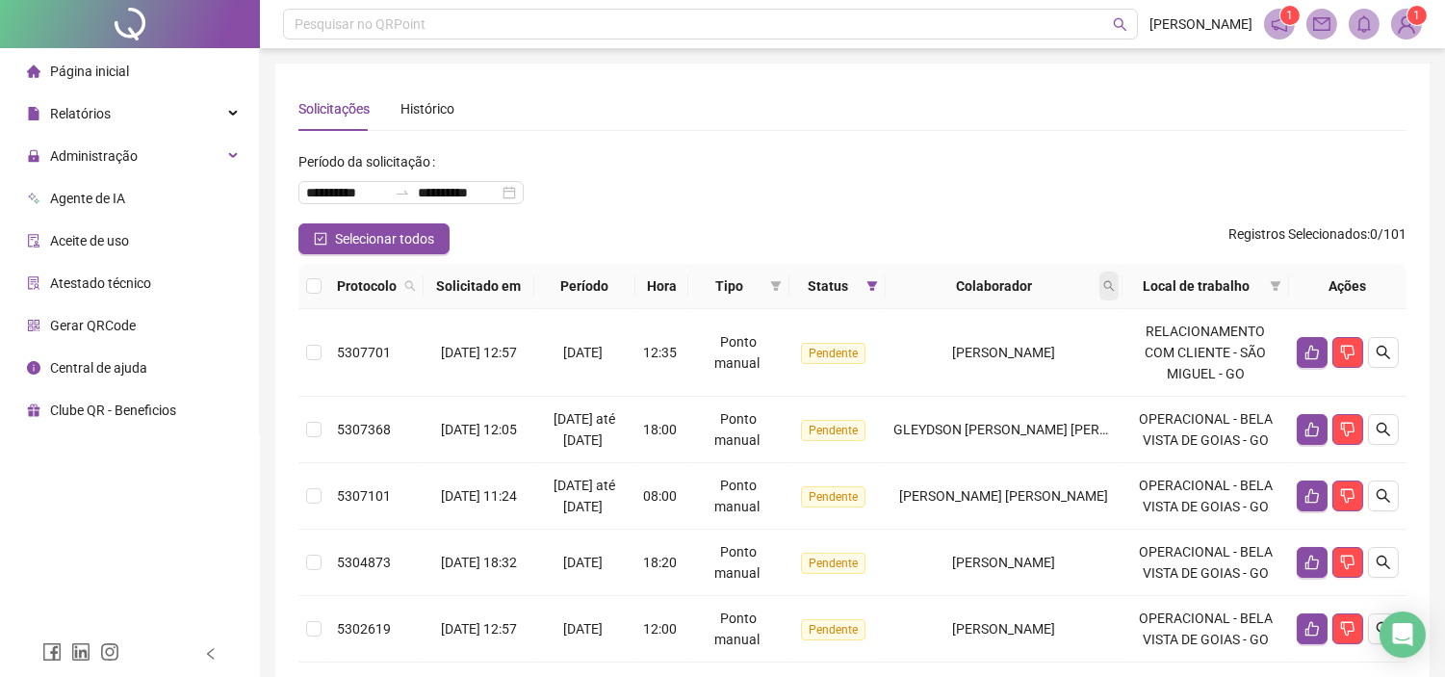
click at [1115, 290] on icon "search" at bounding box center [1109, 286] width 12 height 12
click at [984, 324] on input "text" at bounding box center [1026, 327] width 181 height 31
type input "*****"
click at [1014, 358] on button "Buscar" at bounding box center [979, 361] width 87 height 23
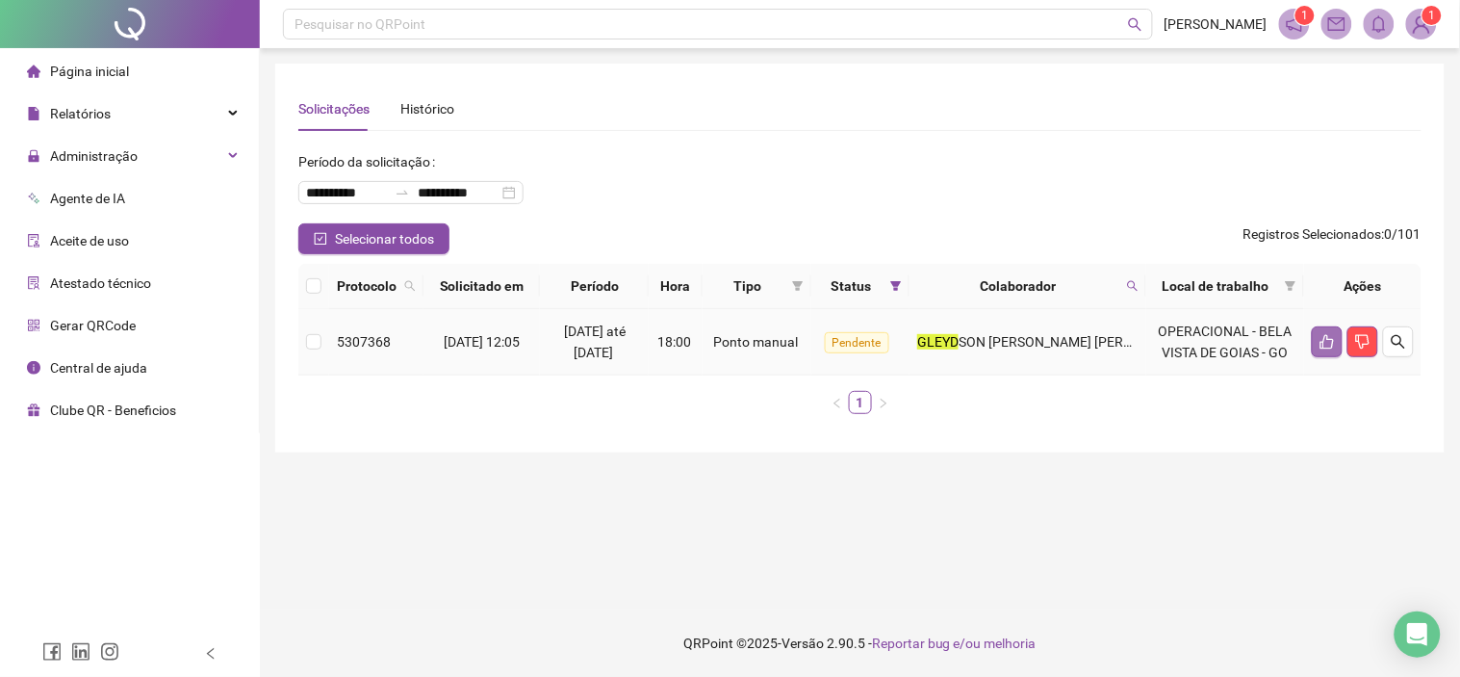
click at [1320, 338] on button "button" at bounding box center [1327, 341] width 31 height 31
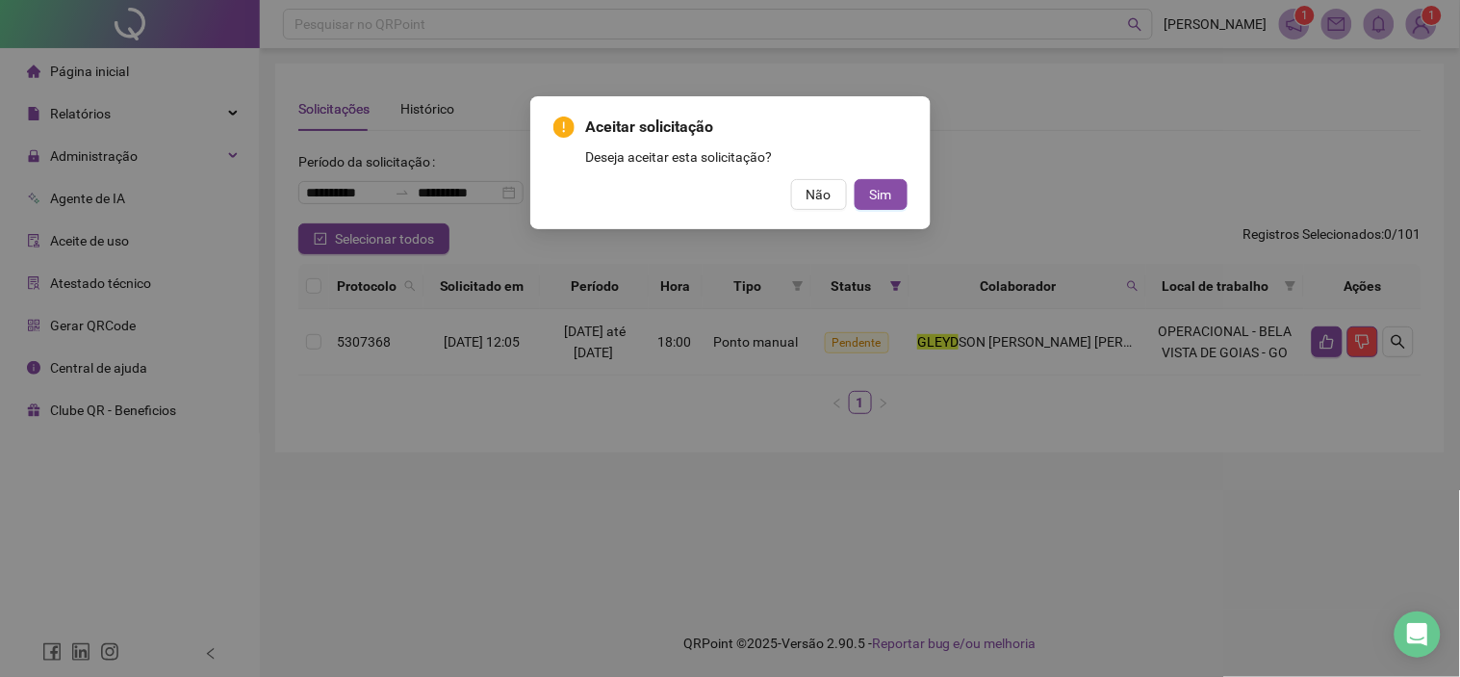
click at [908, 190] on div "Aceitar solicitação Deseja aceitar esta solicitação? Não Sim" at bounding box center [730, 162] width 400 height 133
click at [905, 191] on button "Sim" at bounding box center [881, 194] width 53 height 31
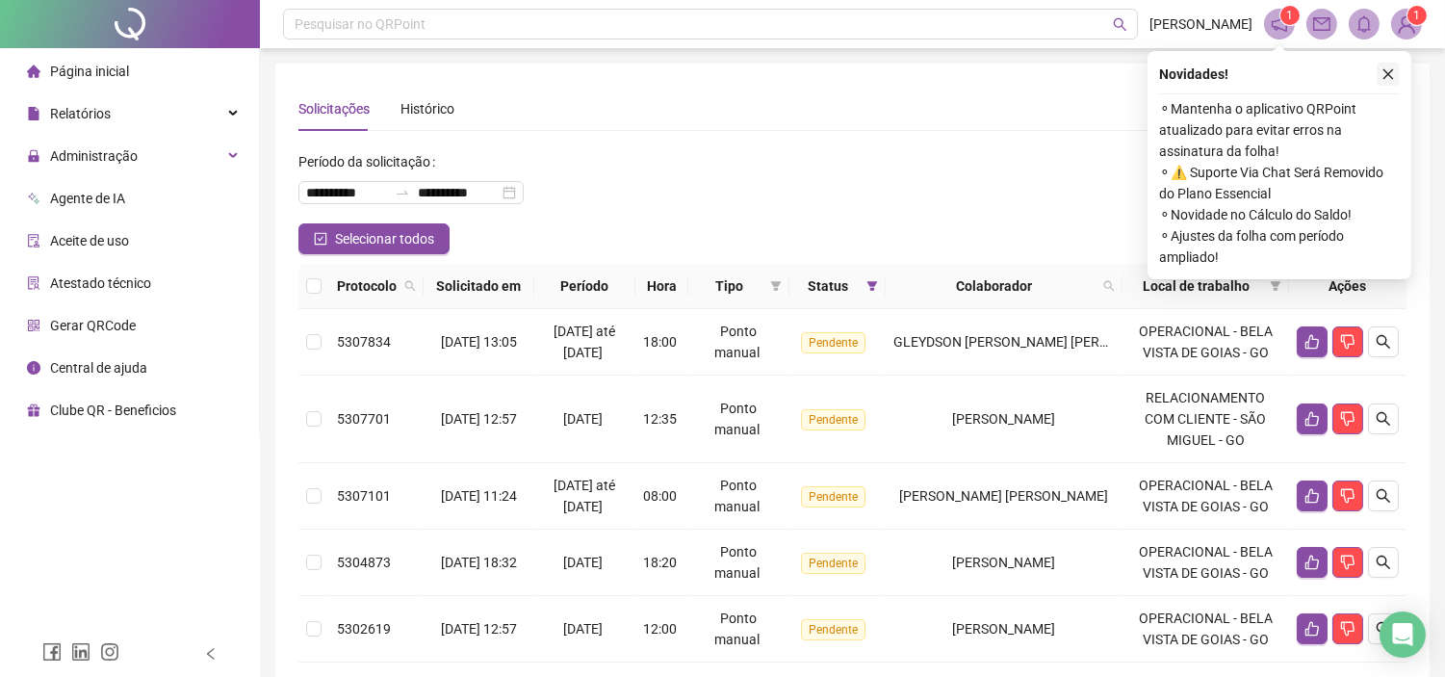
click at [1382, 73] on icon "close" at bounding box center [1387, 73] width 13 height 13
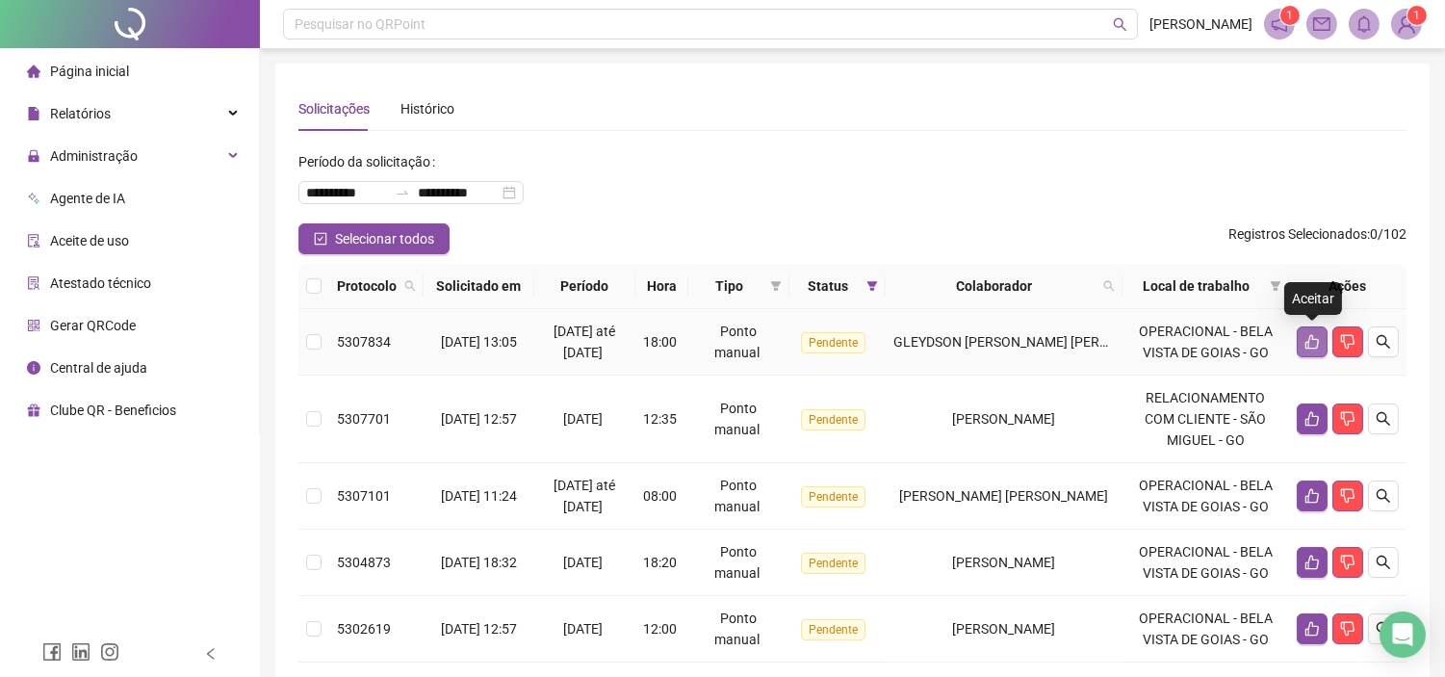
click at [1316, 338] on icon "like" at bounding box center [1311, 341] width 15 height 15
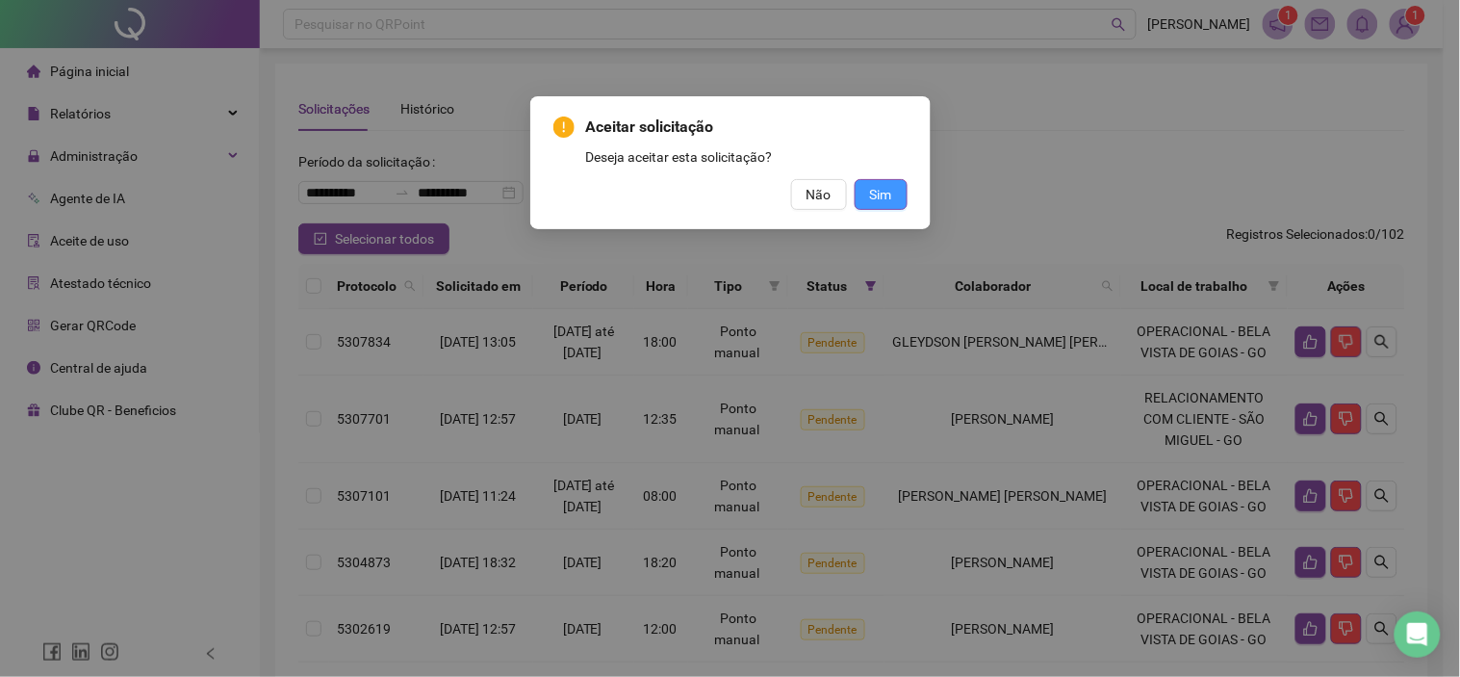
click at [890, 191] on span "Sim" at bounding box center [881, 194] width 22 height 21
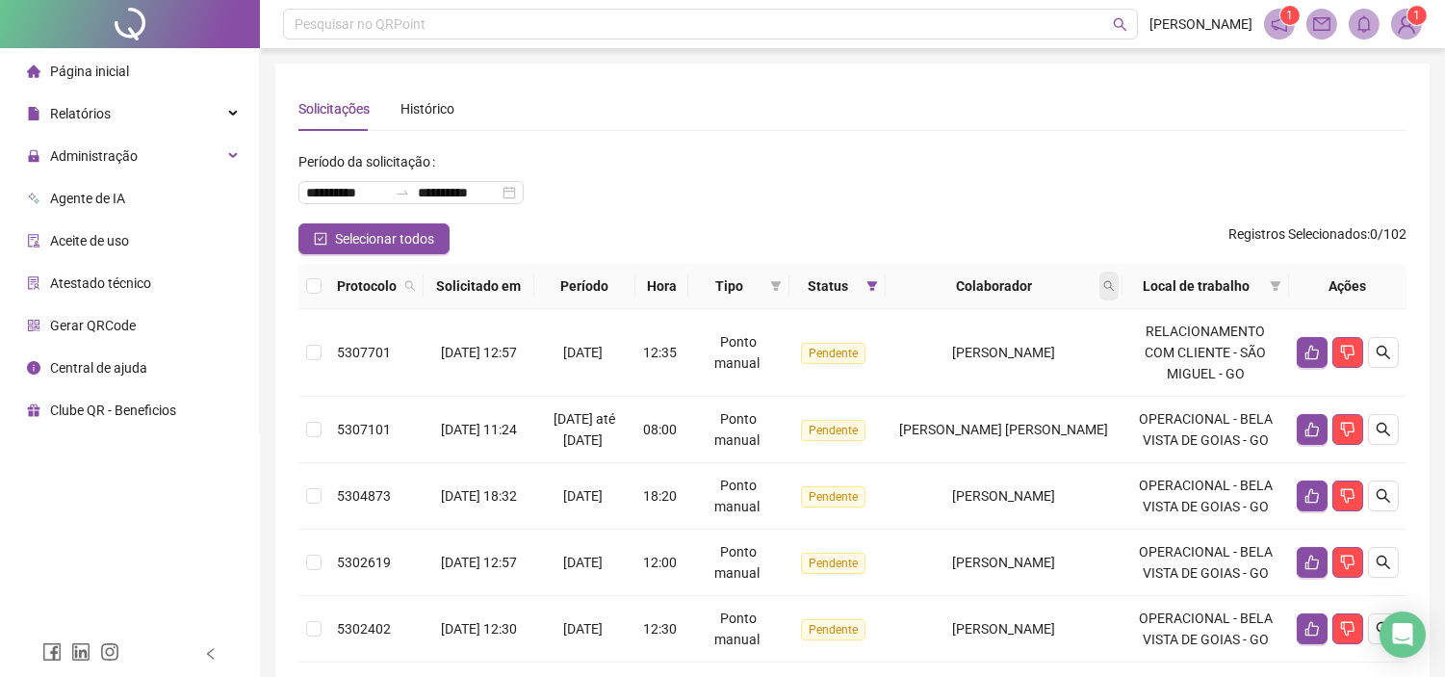
click at [1113, 283] on icon "search" at bounding box center [1109, 286] width 12 height 12
click at [988, 363] on span "Buscar" at bounding box center [989, 361] width 42 height 21
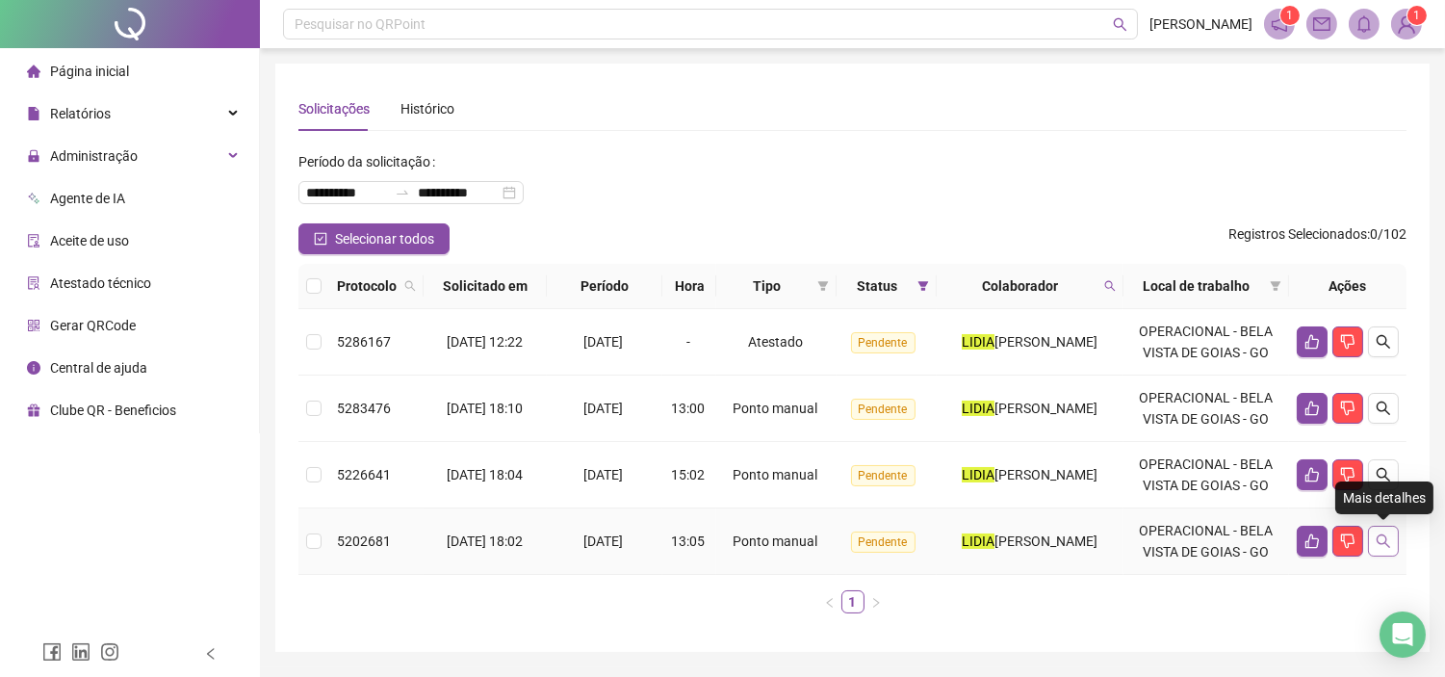
click at [1388, 539] on icon "search" at bounding box center [1382, 540] width 15 height 15
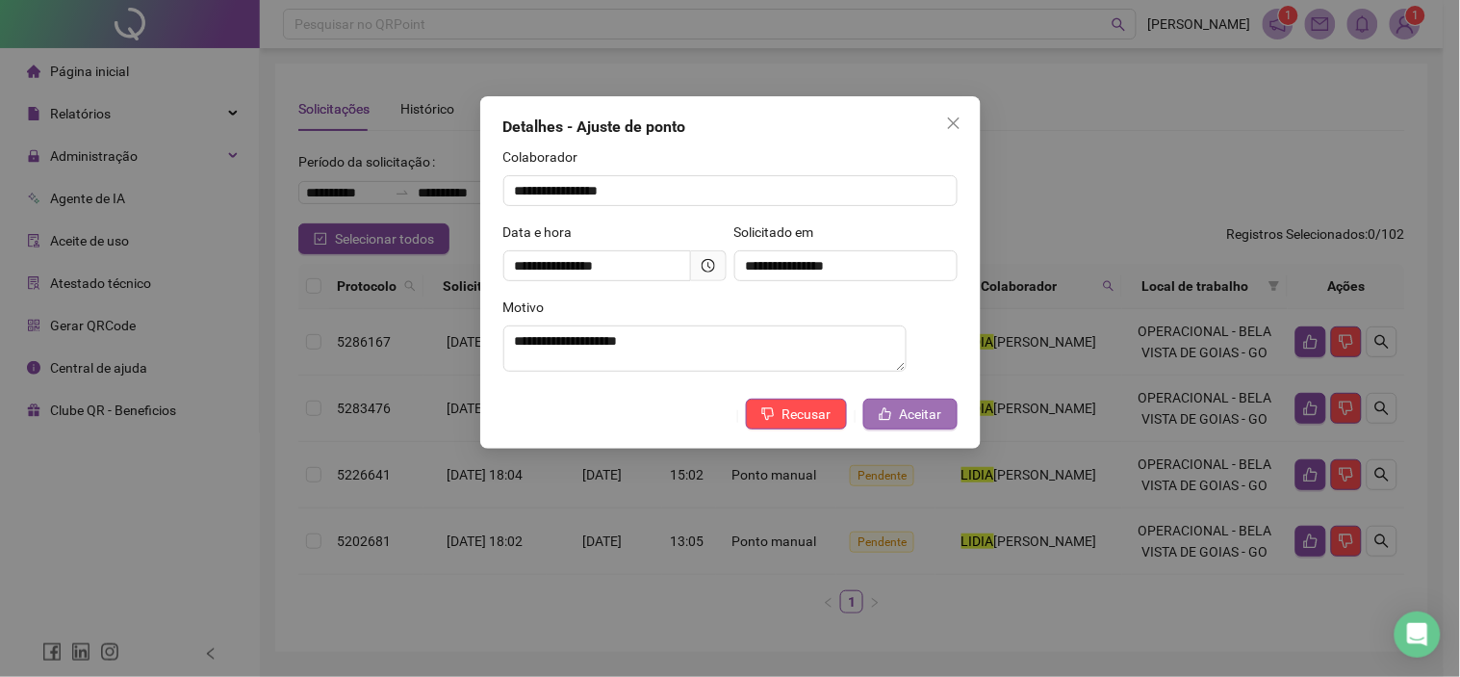
click at [935, 416] on span "Aceitar" at bounding box center [921, 413] width 42 height 21
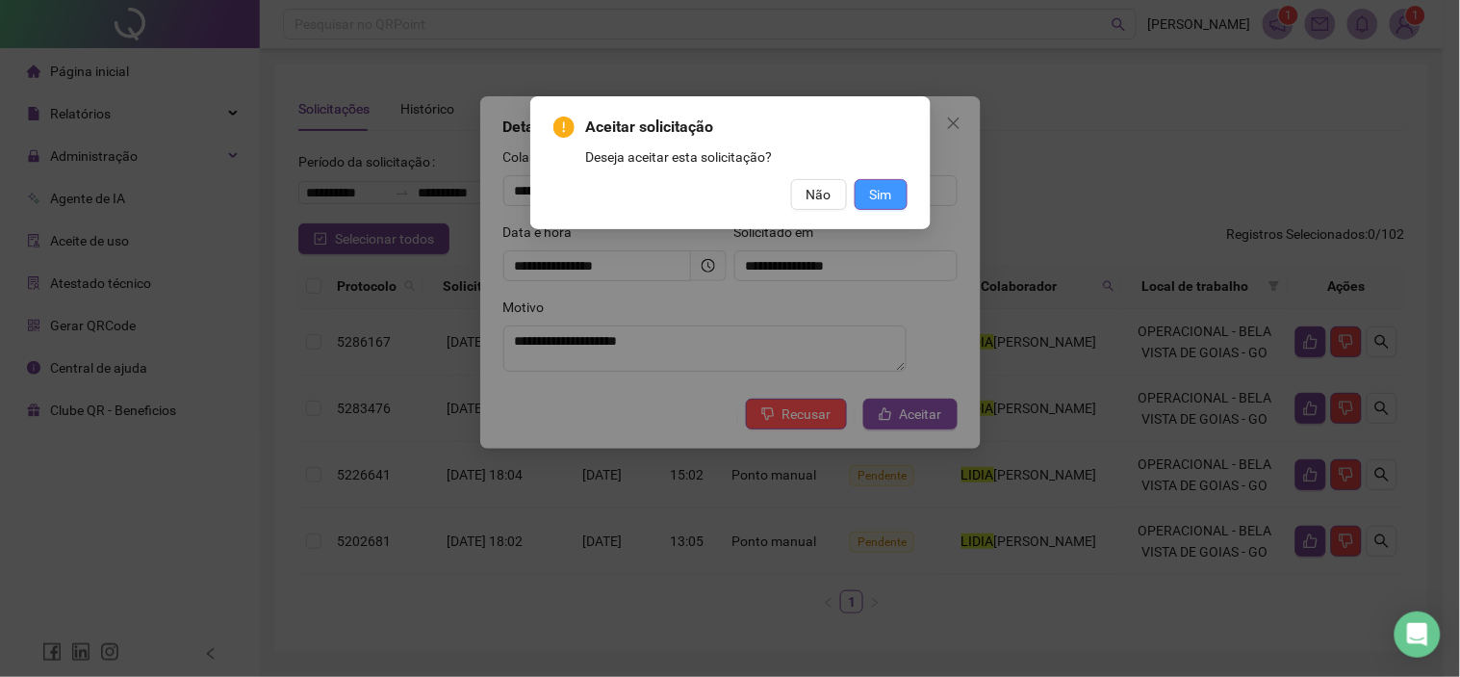
click at [867, 188] on button "Sim" at bounding box center [881, 194] width 53 height 31
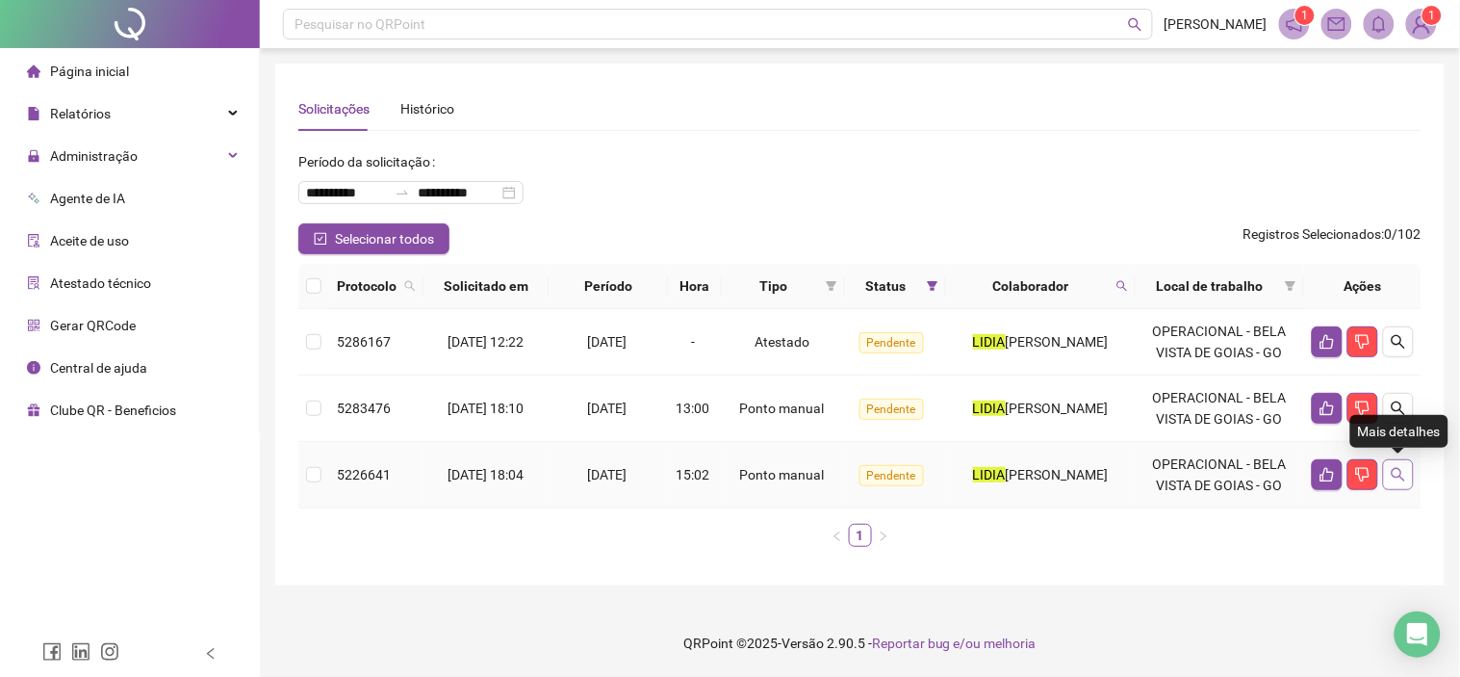
click at [1398, 473] on icon "search" at bounding box center [1398, 474] width 15 height 15
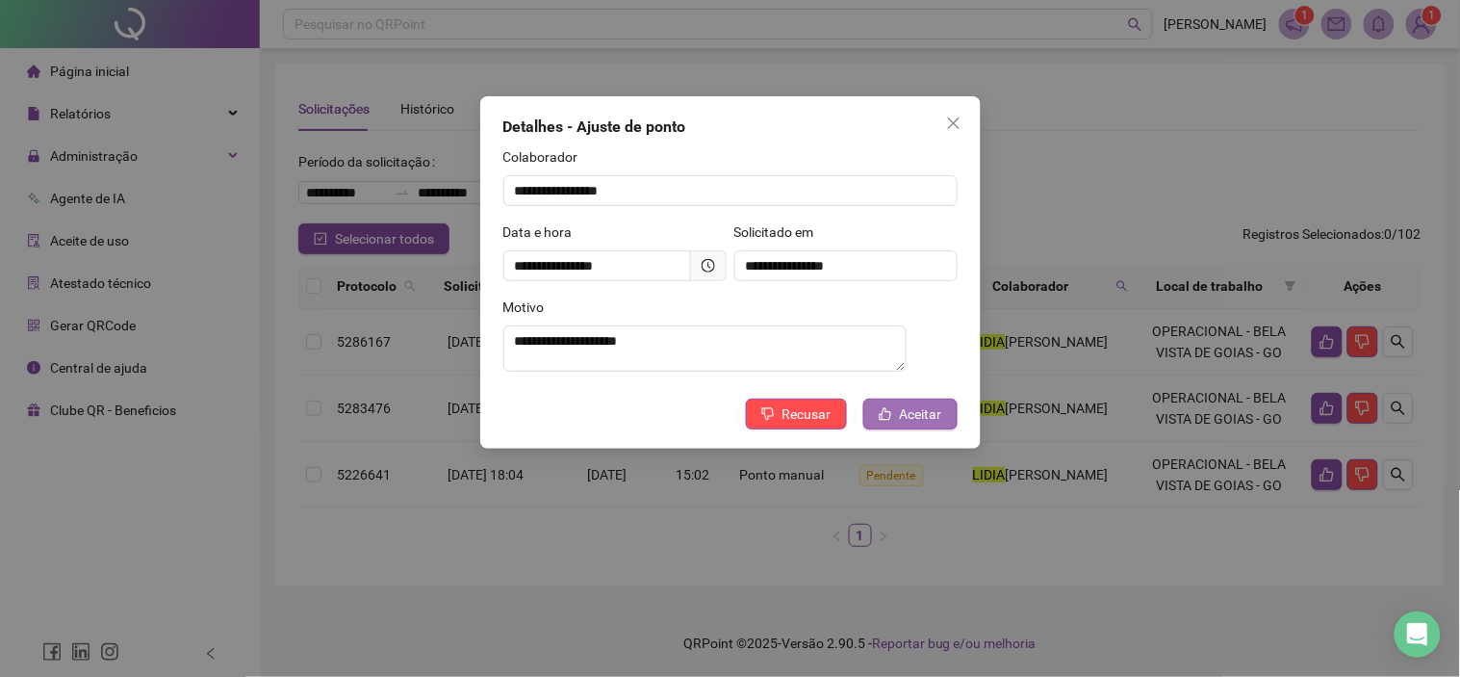
click at [918, 424] on span "Aceitar" at bounding box center [921, 413] width 42 height 21
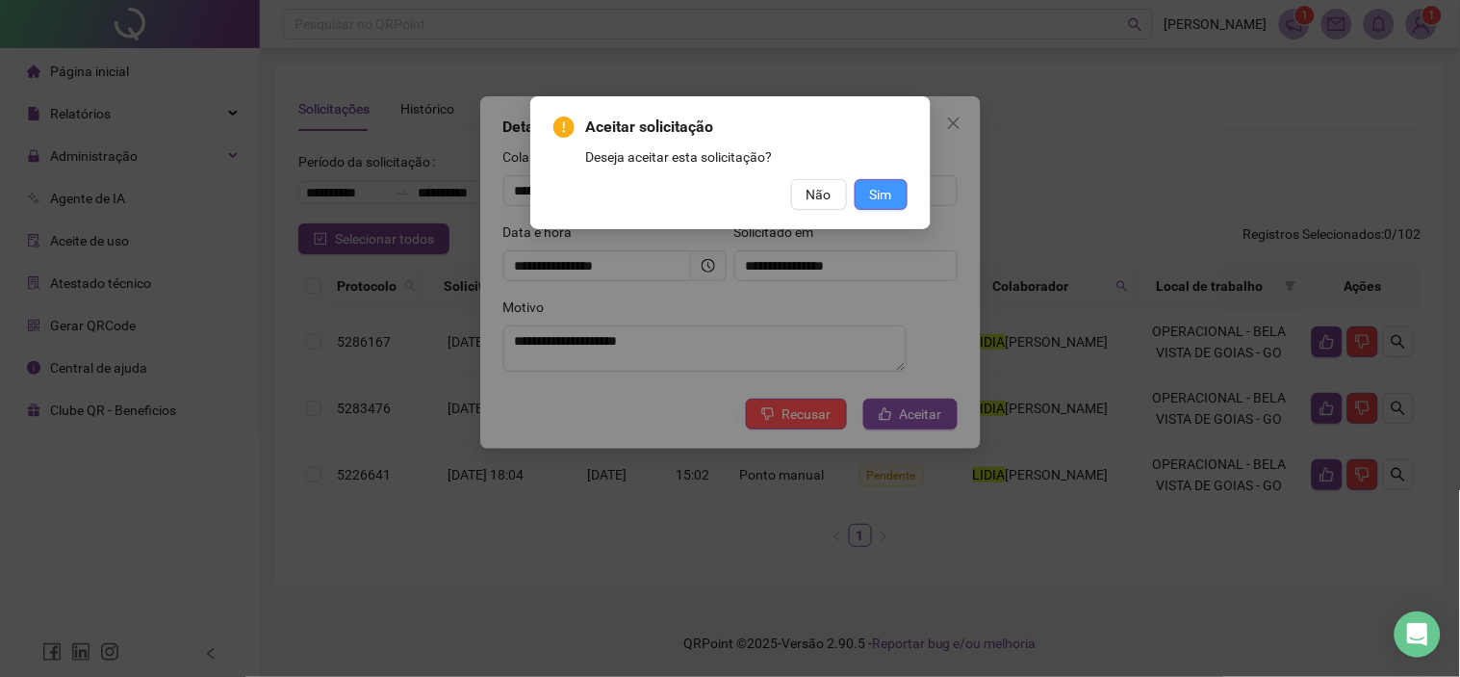
click at [882, 200] on span "Sim" at bounding box center [881, 194] width 22 height 21
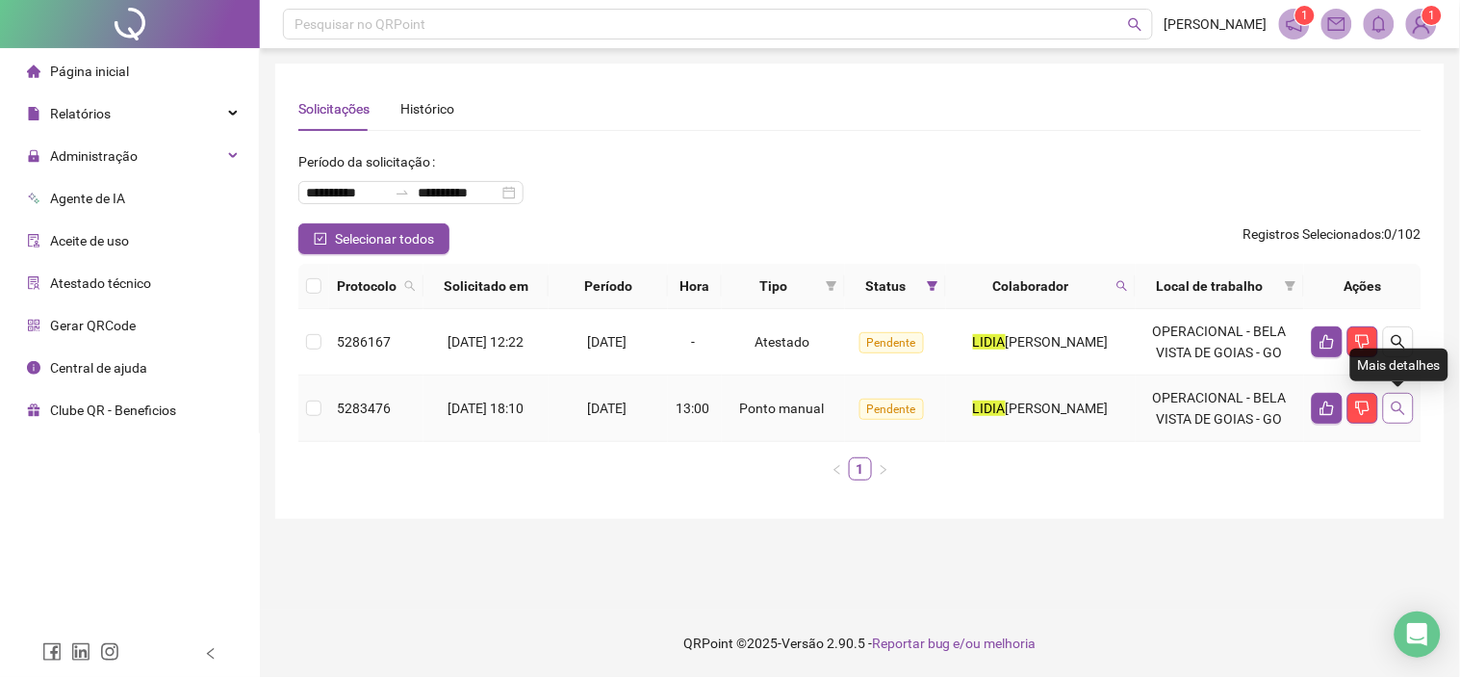
click at [1409, 408] on button "button" at bounding box center [1398, 408] width 31 height 31
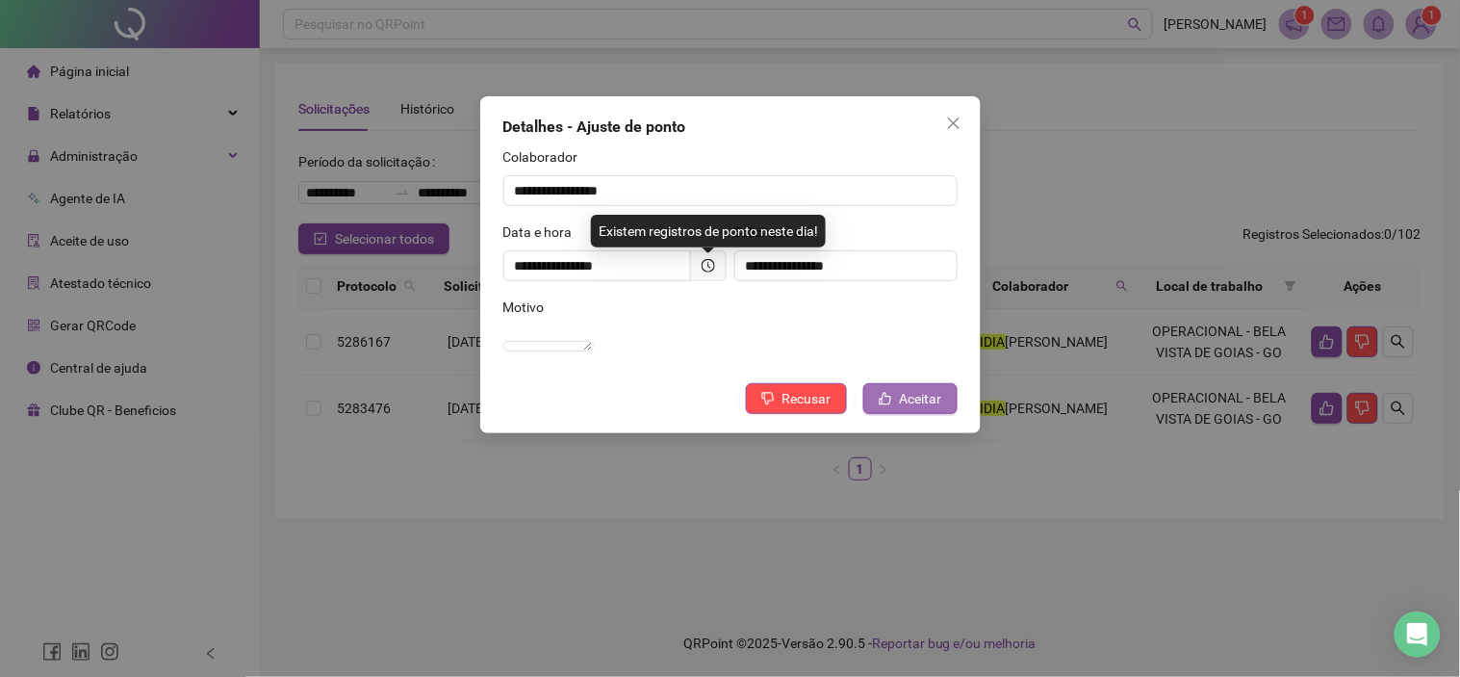
click at [901, 409] on span "Aceitar" at bounding box center [921, 398] width 42 height 21
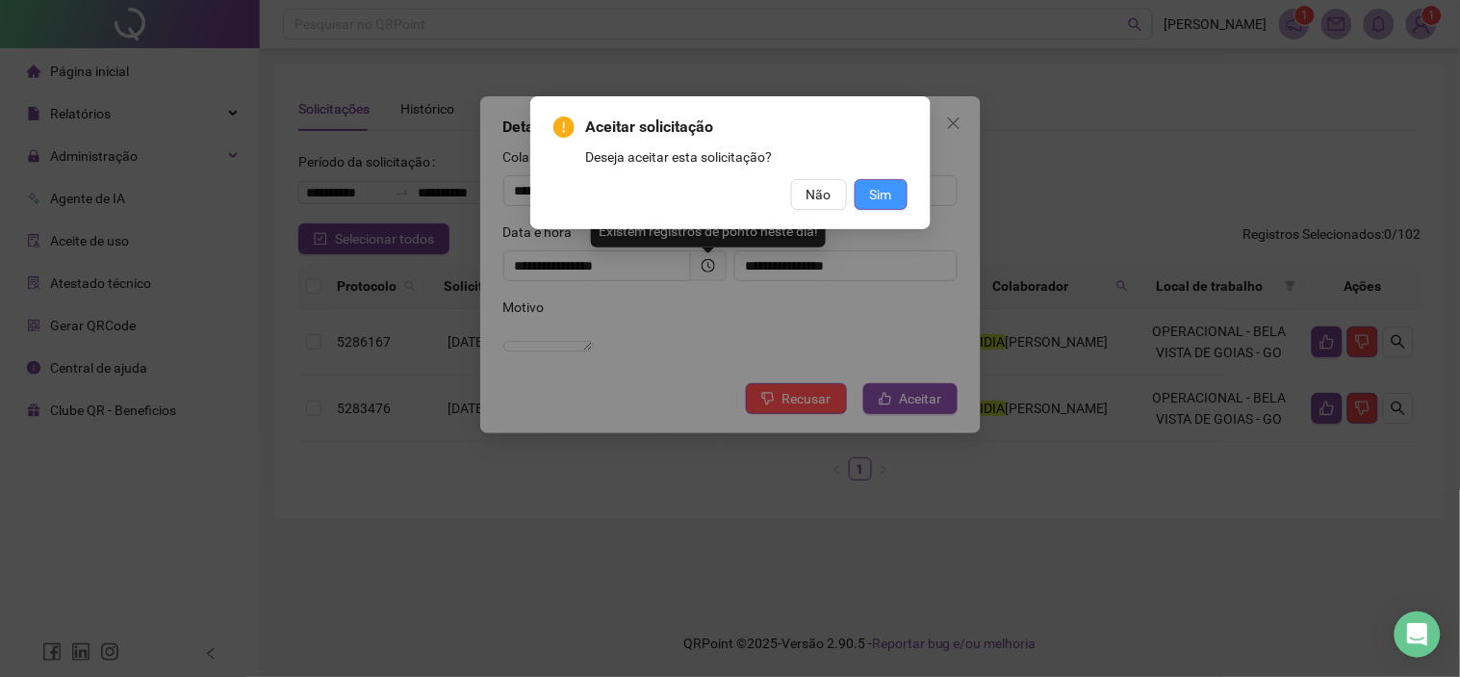
click at [885, 190] on span "Sim" at bounding box center [881, 194] width 22 height 21
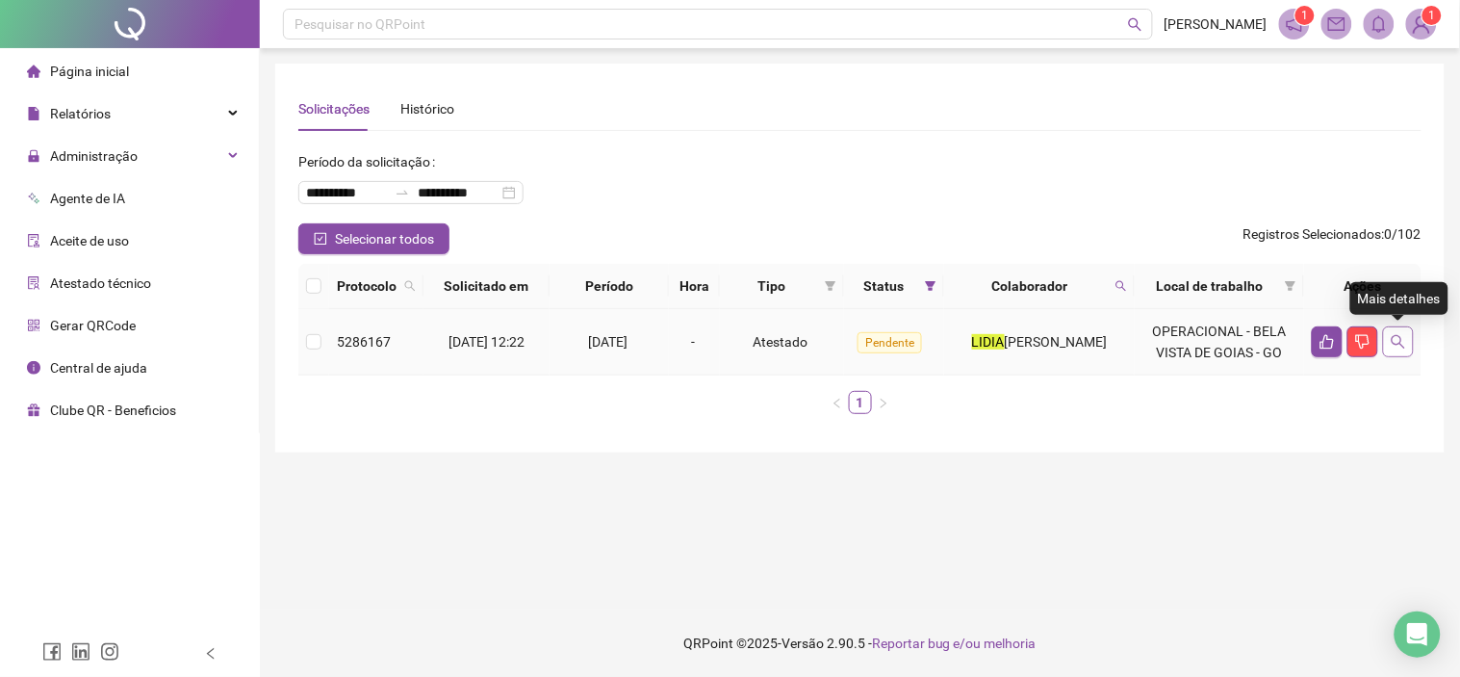
click at [1390, 334] on button "button" at bounding box center [1398, 341] width 31 height 31
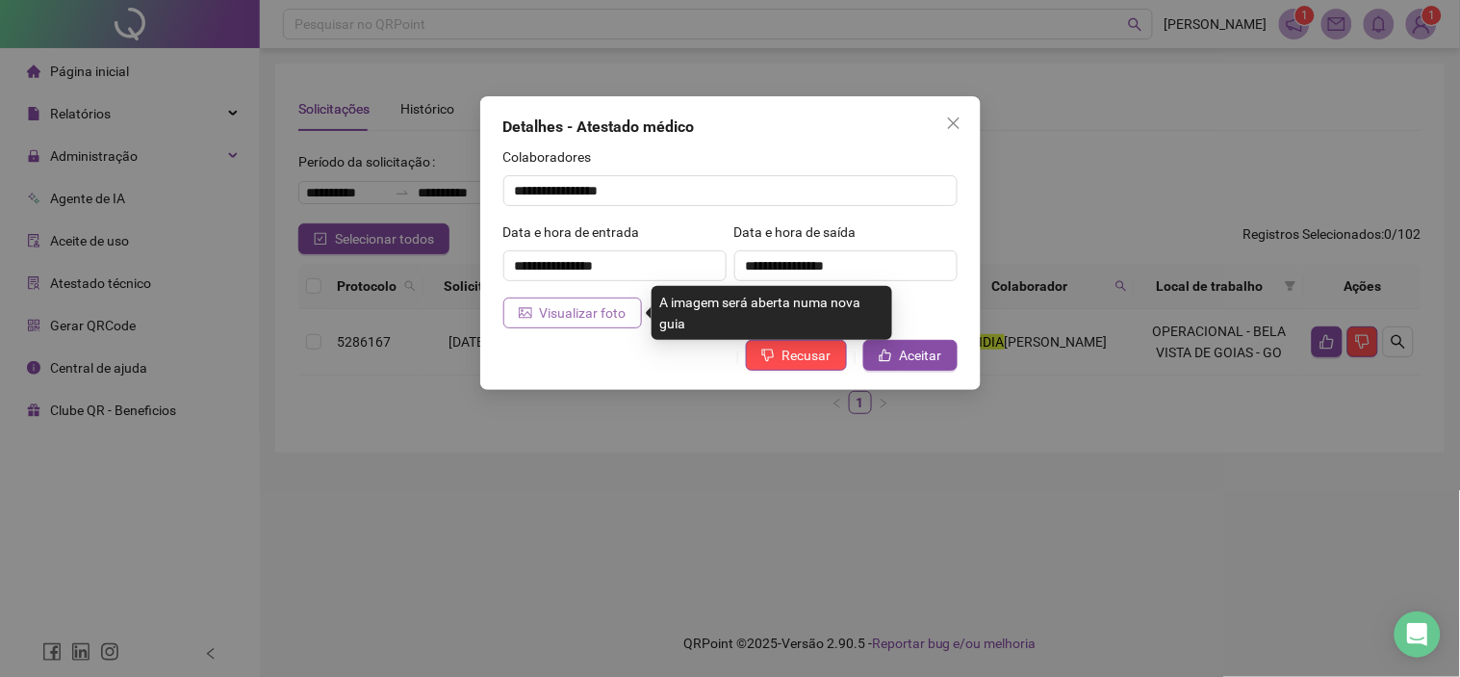
click at [597, 310] on span "Visualizar foto" at bounding box center [583, 312] width 87 height 21
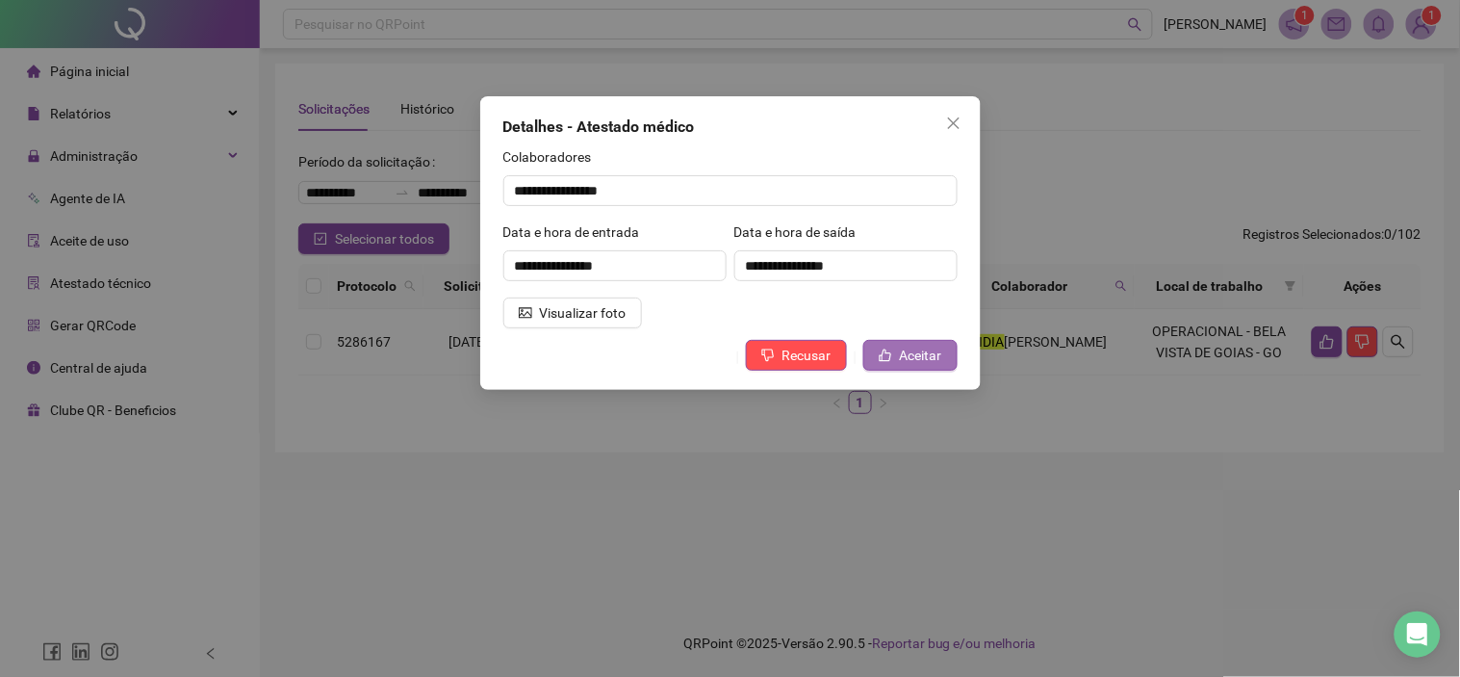
click at [911, 357] on span "Aceitar" at bounding box center [921, 355] width 42 height 21
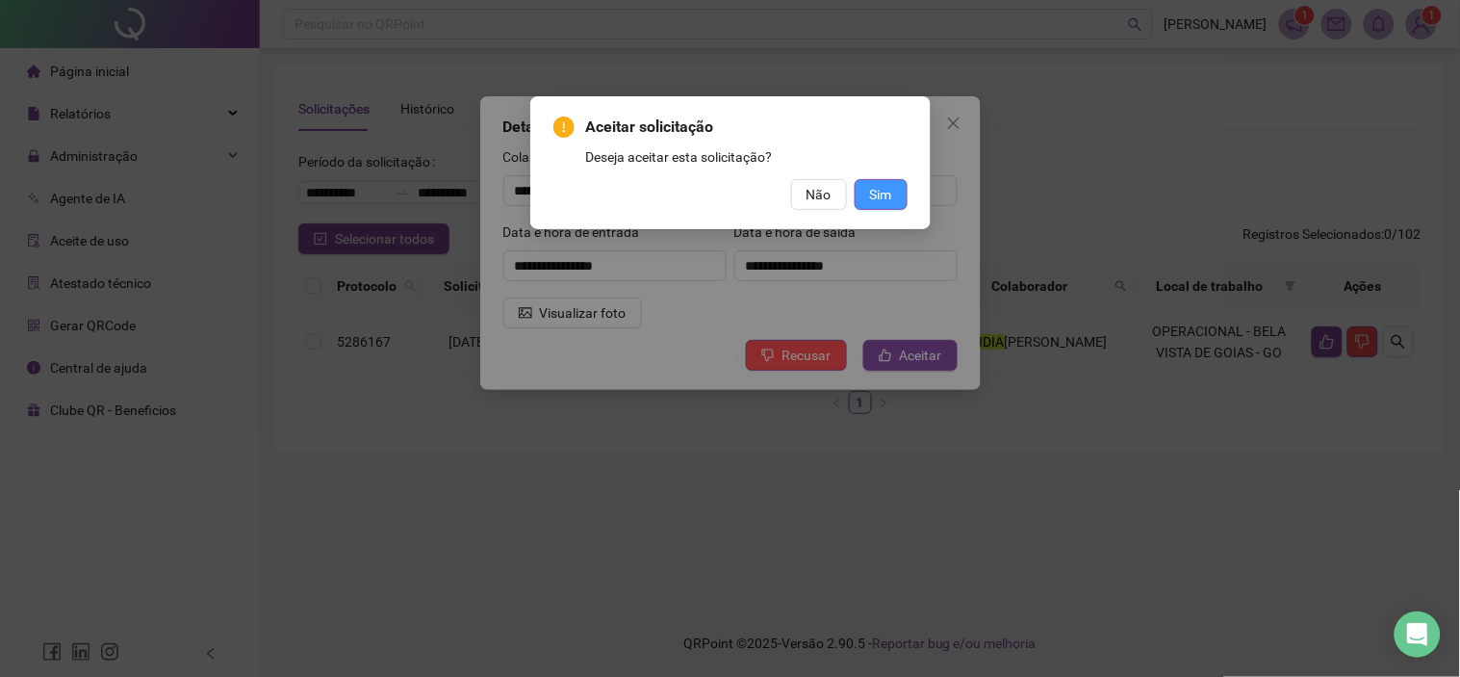
click at [872, 189] on span "Sim" at bounding box center [881, 194] width 22 height 21
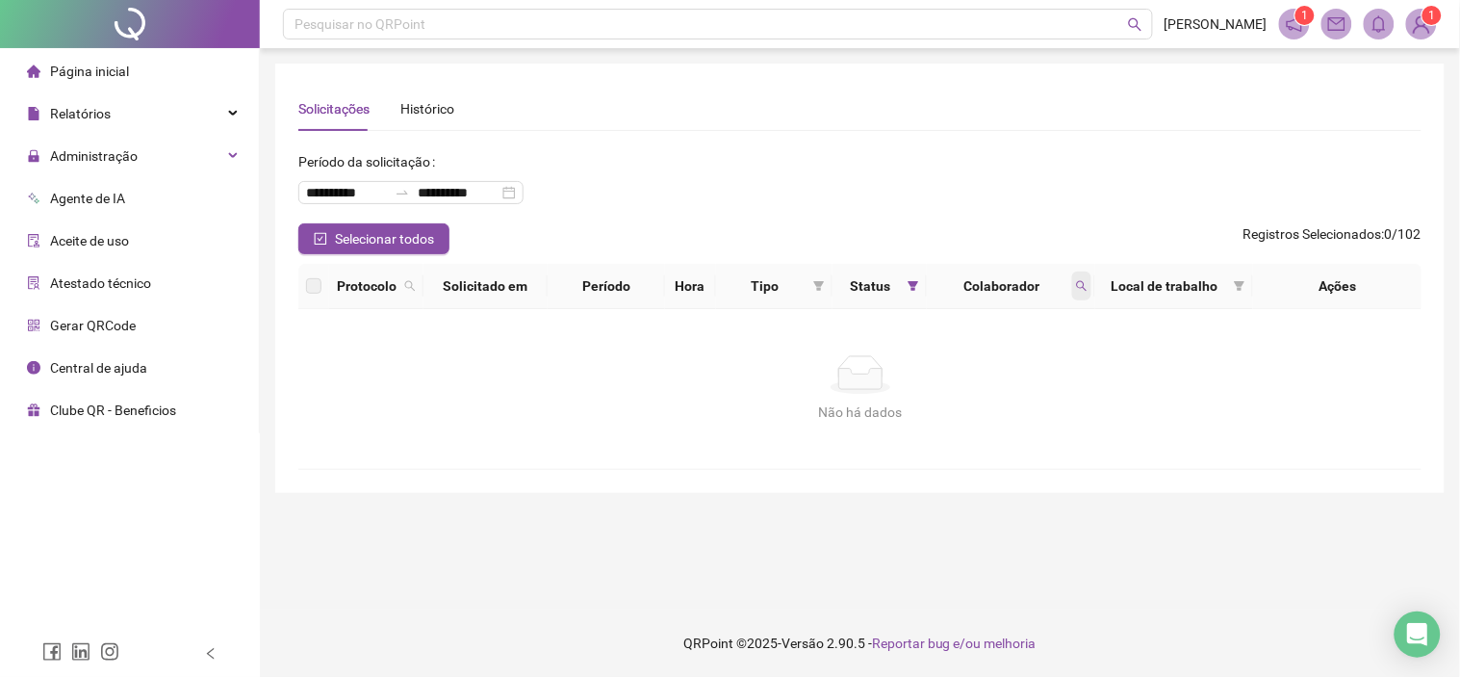
click at [1081, 285] on icon "search" at bounding box center [1082, 286] width 12 height 12
click at [976, 367] on button "Buscar" at bounding box center [945, 361] width 87 height 23
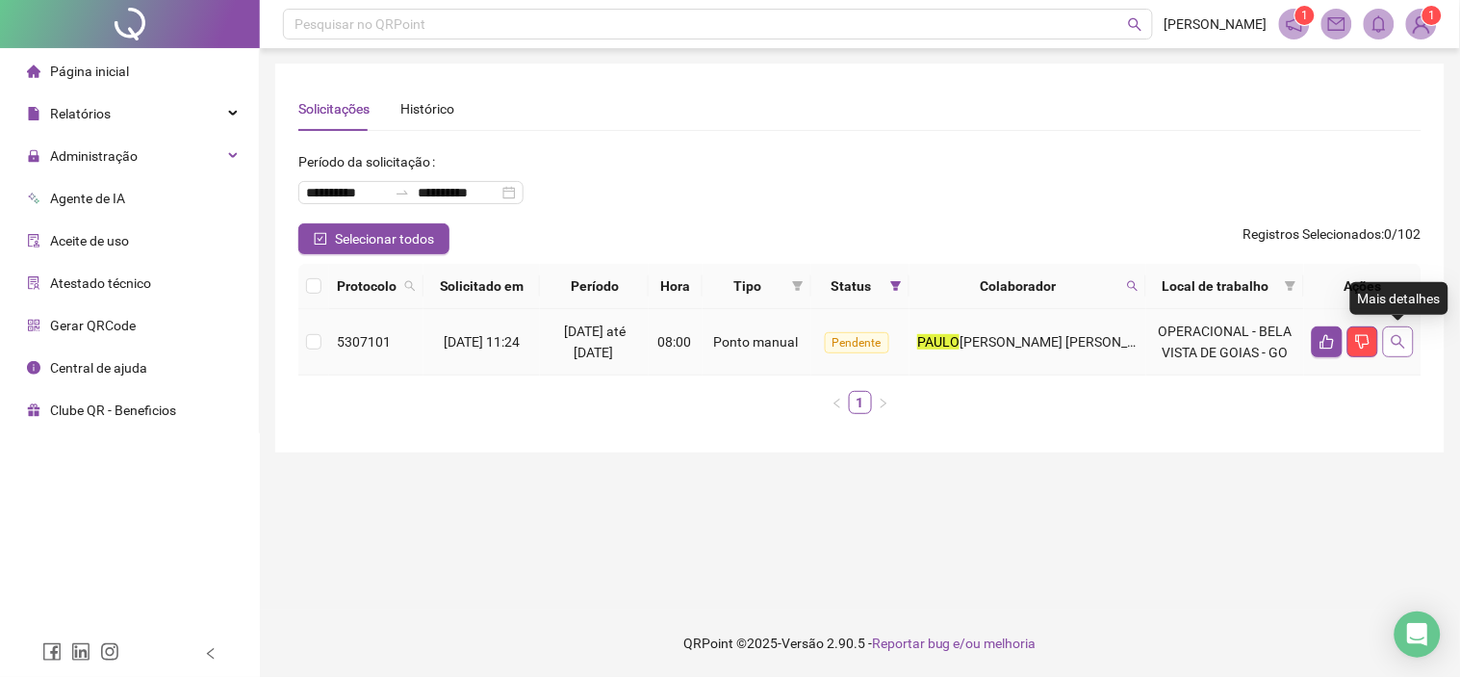
click at [1408, 334] on button "button" at bounding box center [1398, 341] width 31 height 31
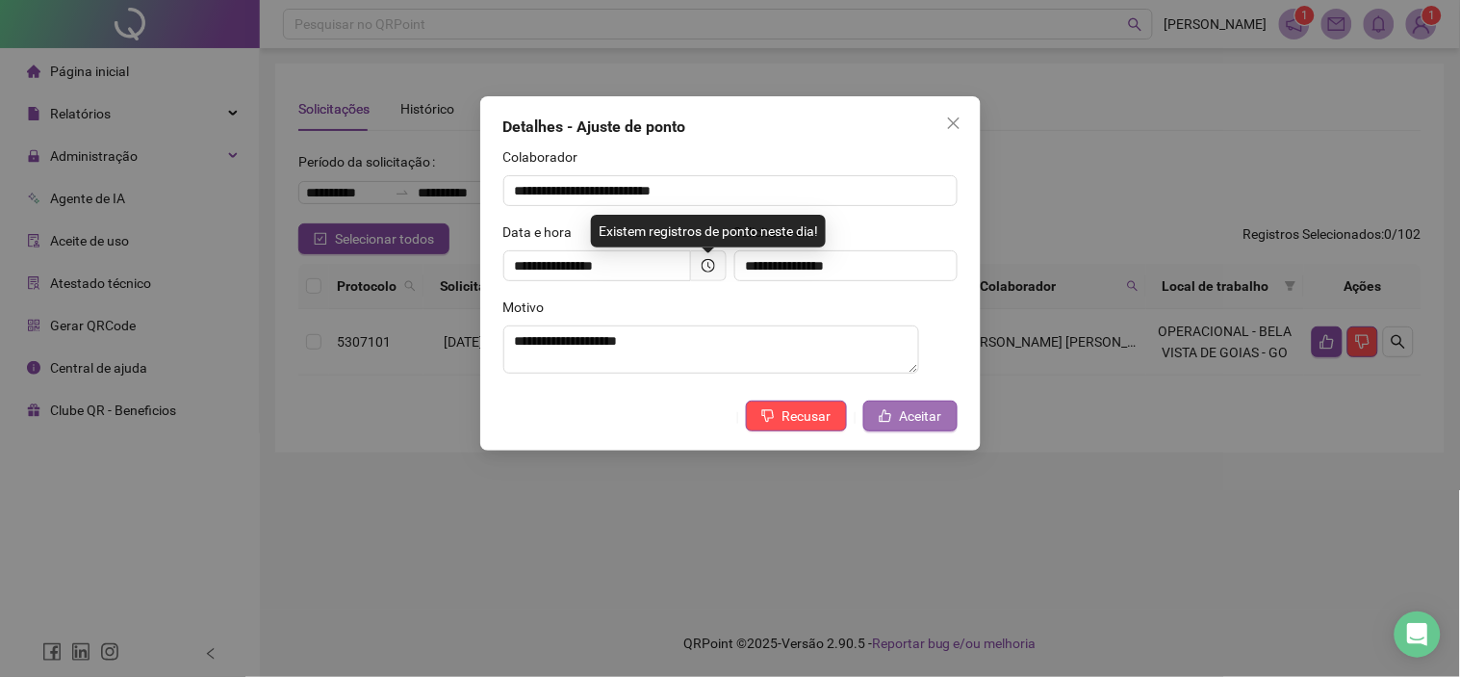
click at [915, 406] on button "Aceitar" at bounding box center [910, 415] width 94 height 31
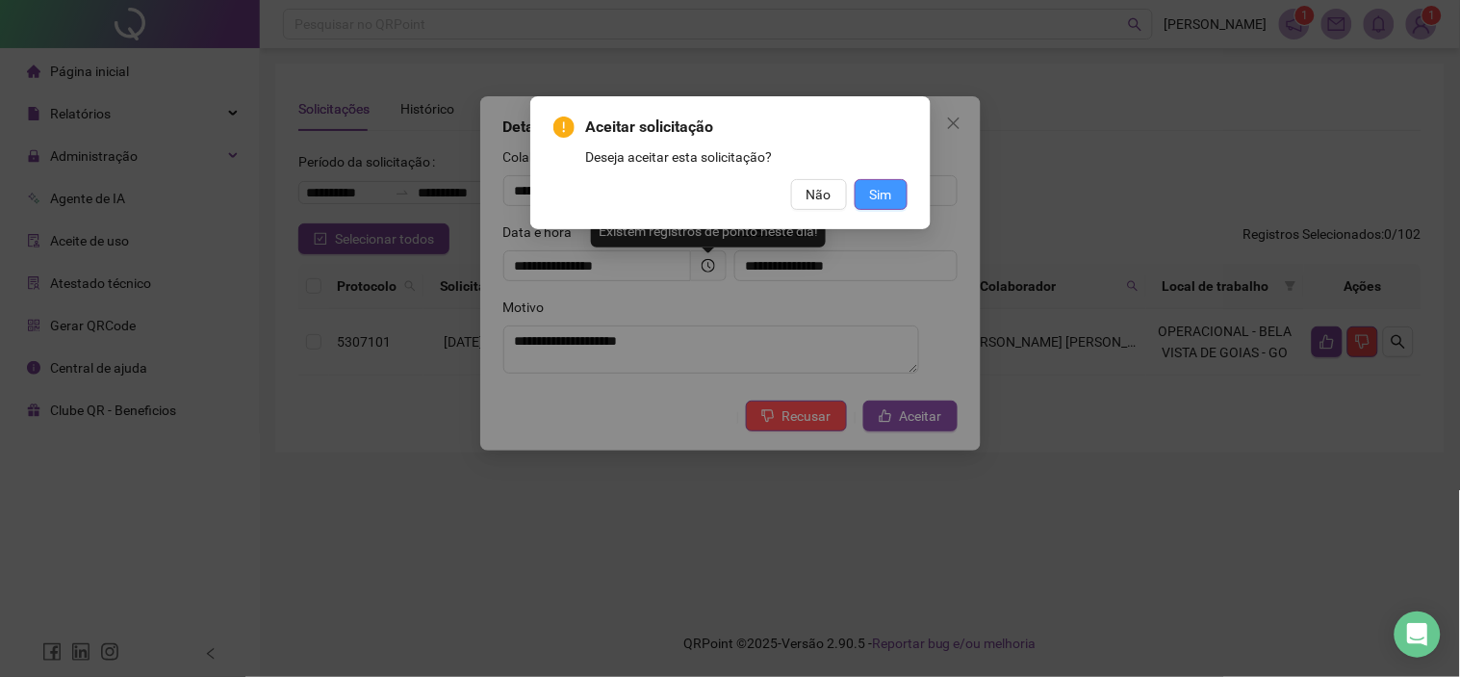
click at [887, 192] on span "Sim" at bounding box center [881, 194] width 22 height 21
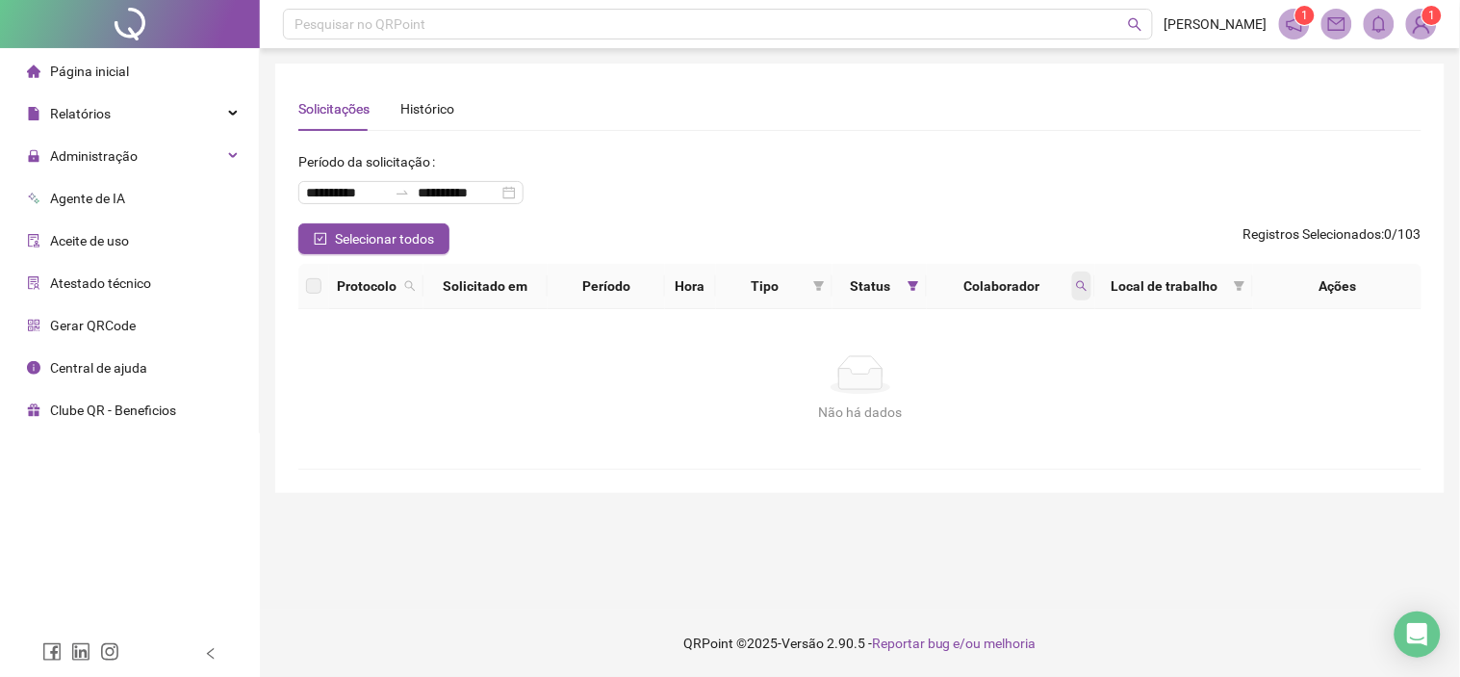
click at [1077, 282] on icon "search" at bounding box center [1082, 286] width 11 height 11
click at [927, 363] on icon "search" at bounding box center [919, 361] width 13 height 13
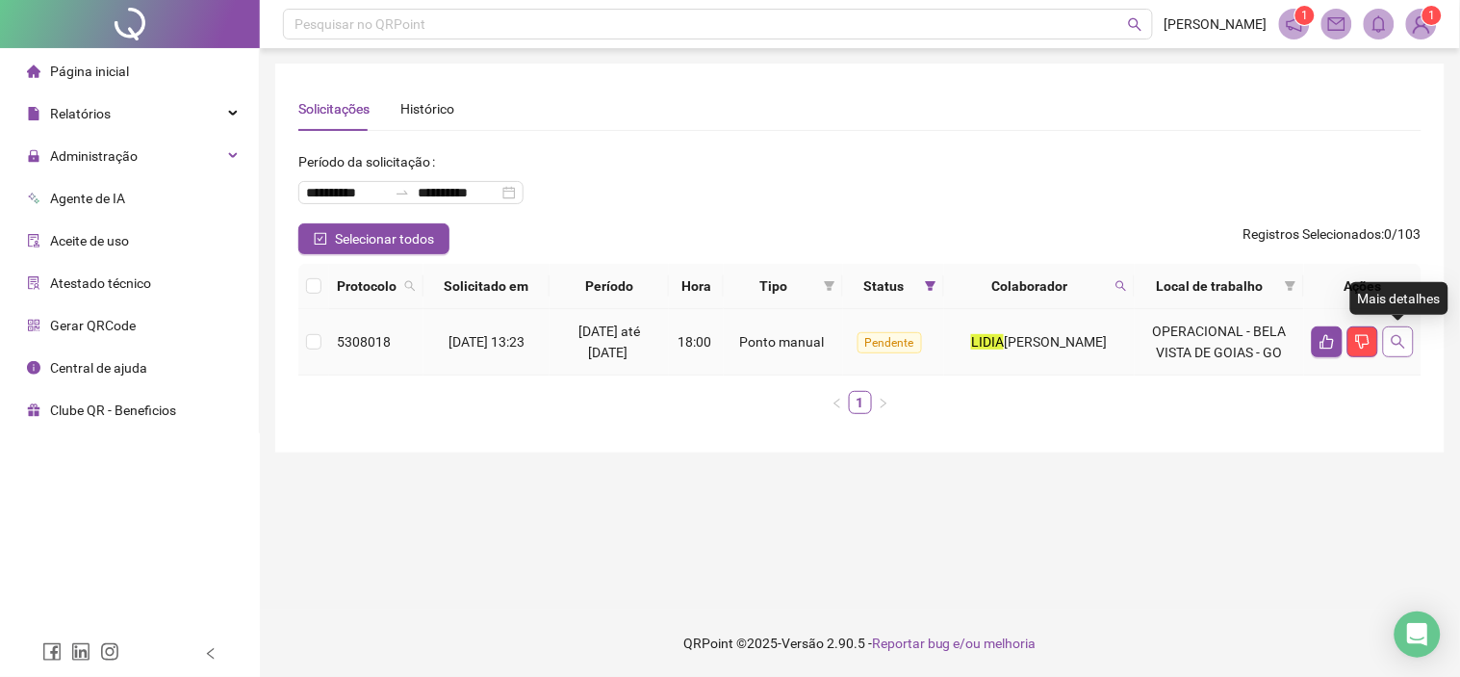
click at [1409, 341] on button "button" at bounding box center [1398, 341] width 31 height 31
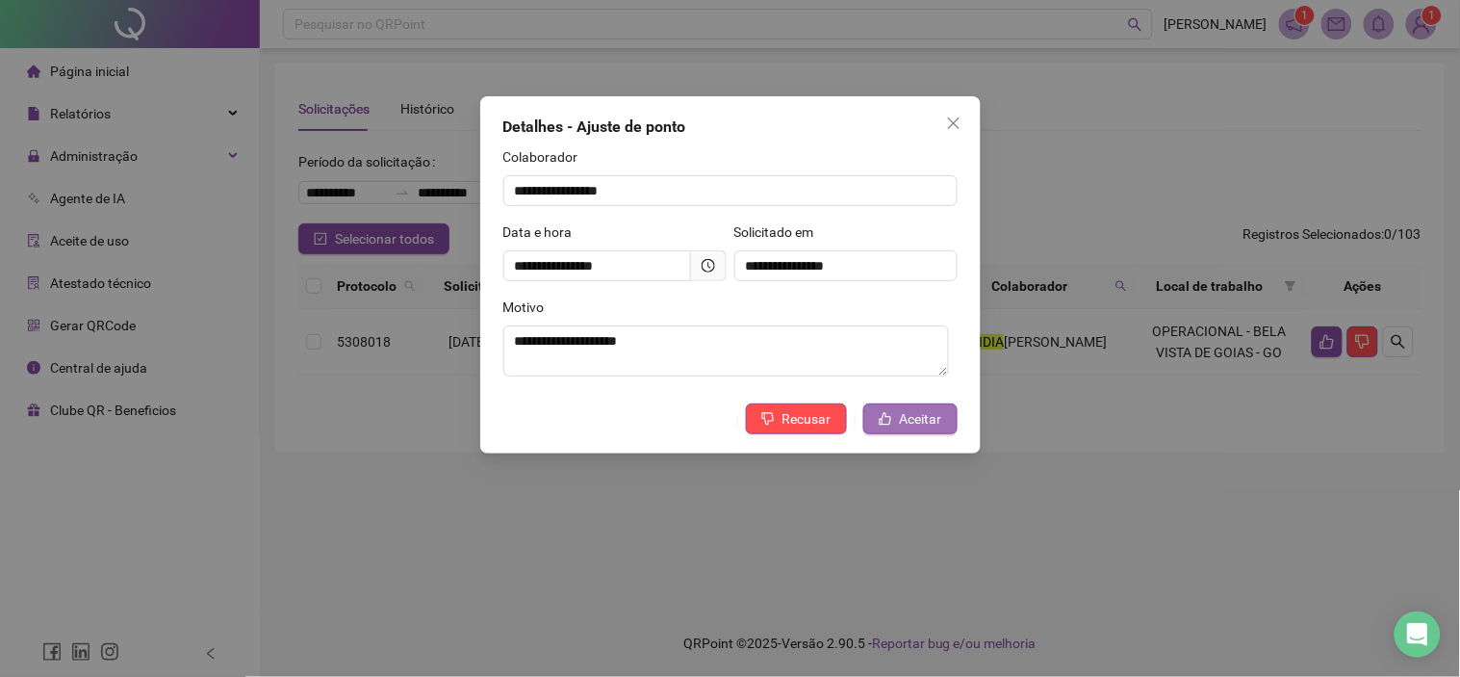
click at [924, 420] on span "Aceitar" at bounding box center [921, 418] width 42 height 21
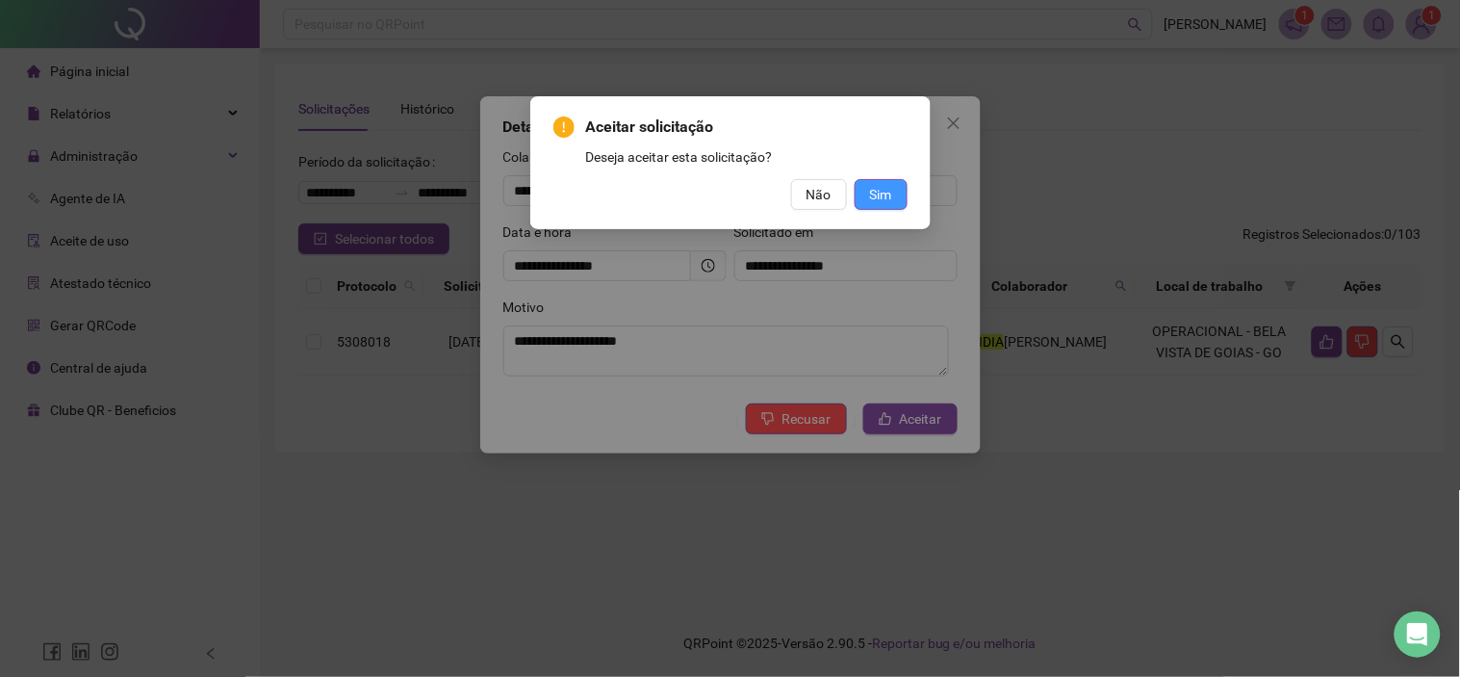
click at [885, 198] on span "Sim" at bounding box center [881, 194] width 22 height 21
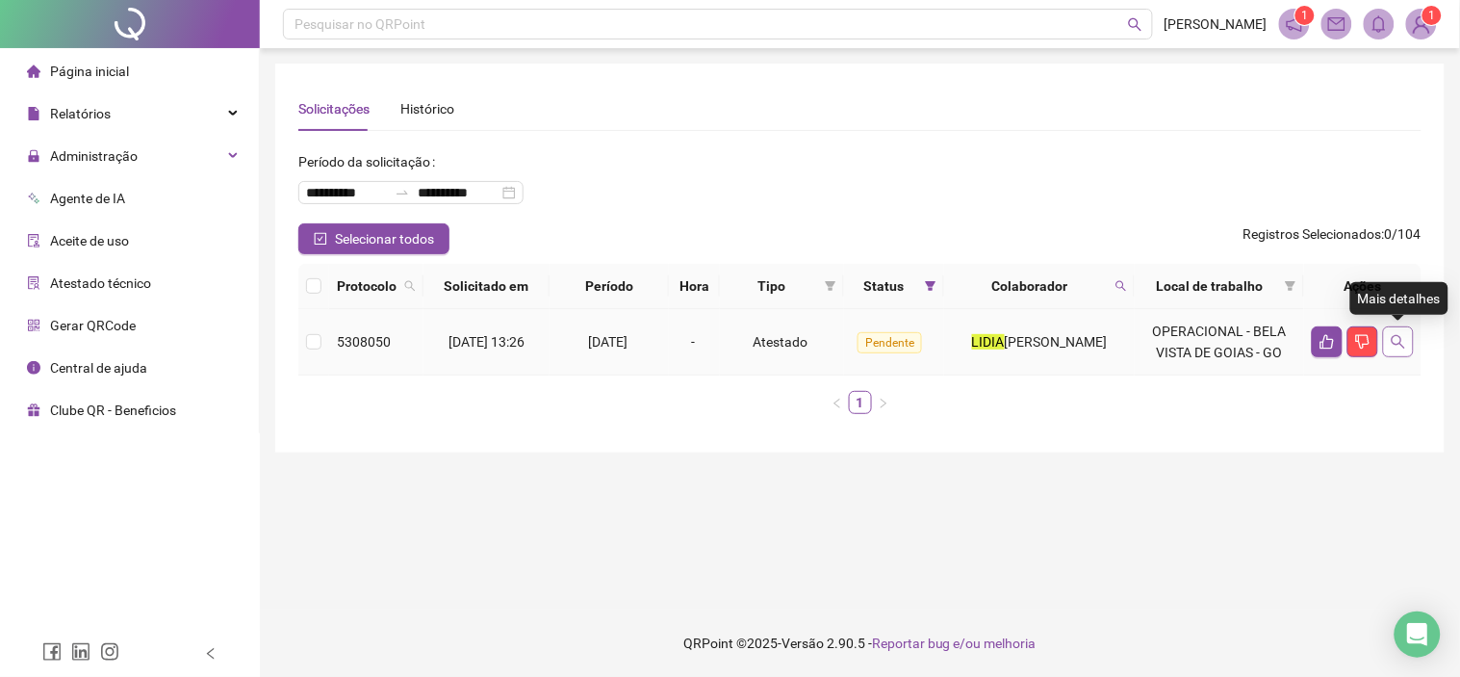
click at [1406, 342] on icon "search" at bounding box center [1398, 341] width 15 height 15
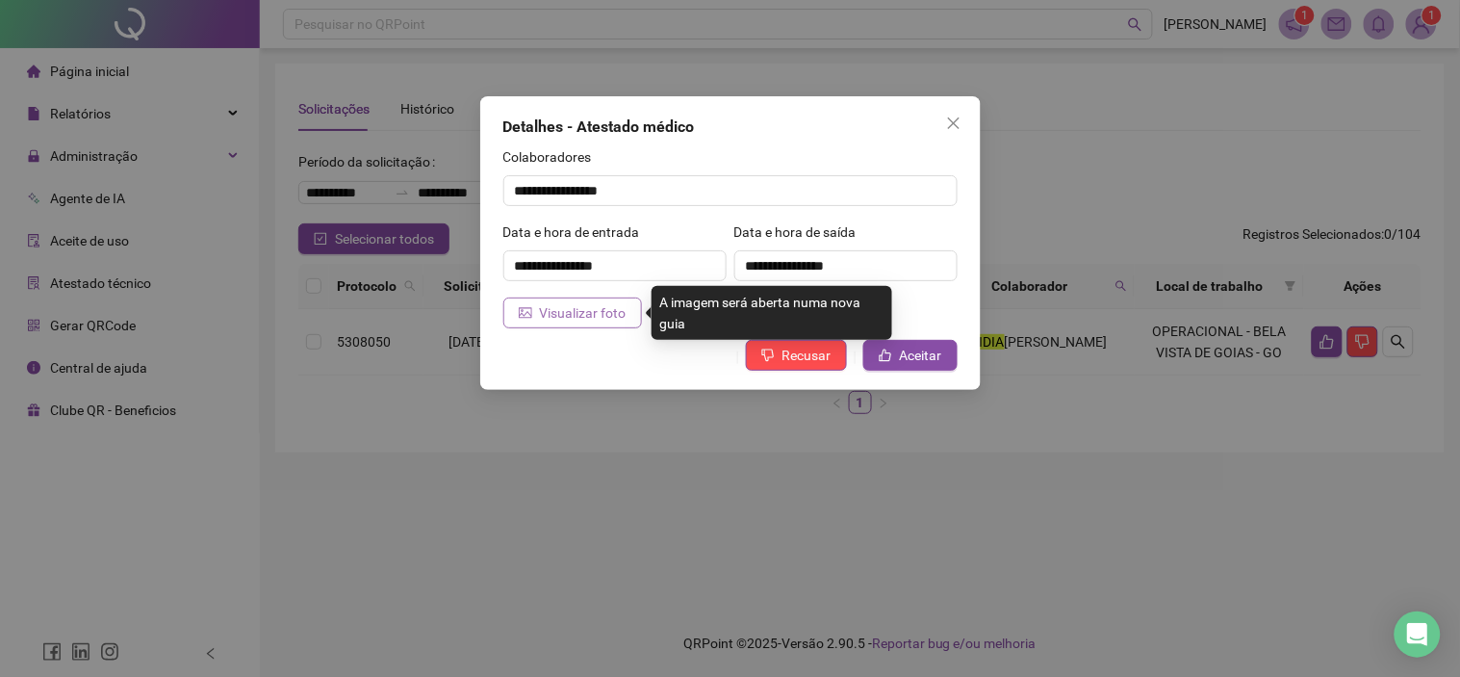
click at [556, 306] on span "Visualizar foto" at bounding box center [583, 312] width 87 height 21
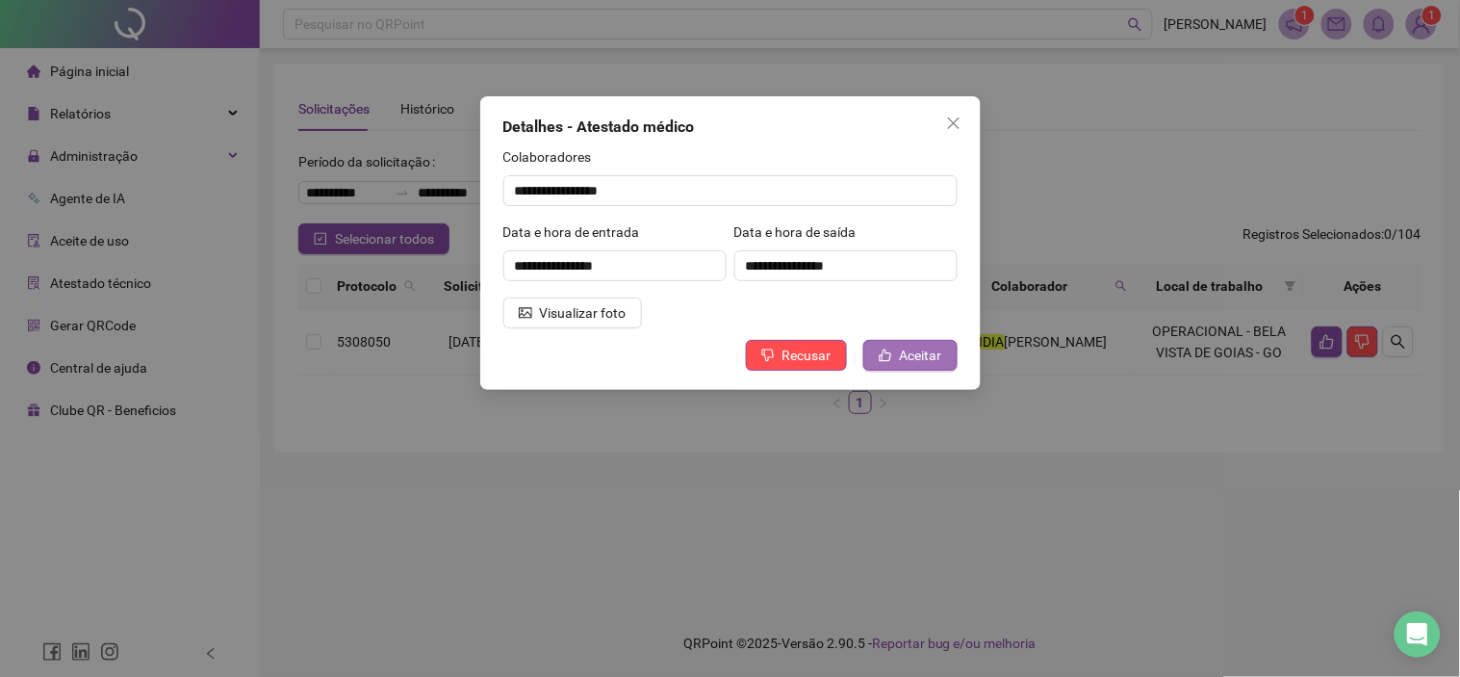
click at [892, 351] on icon "like" at bounding box center [885, 354] width 13 height 13
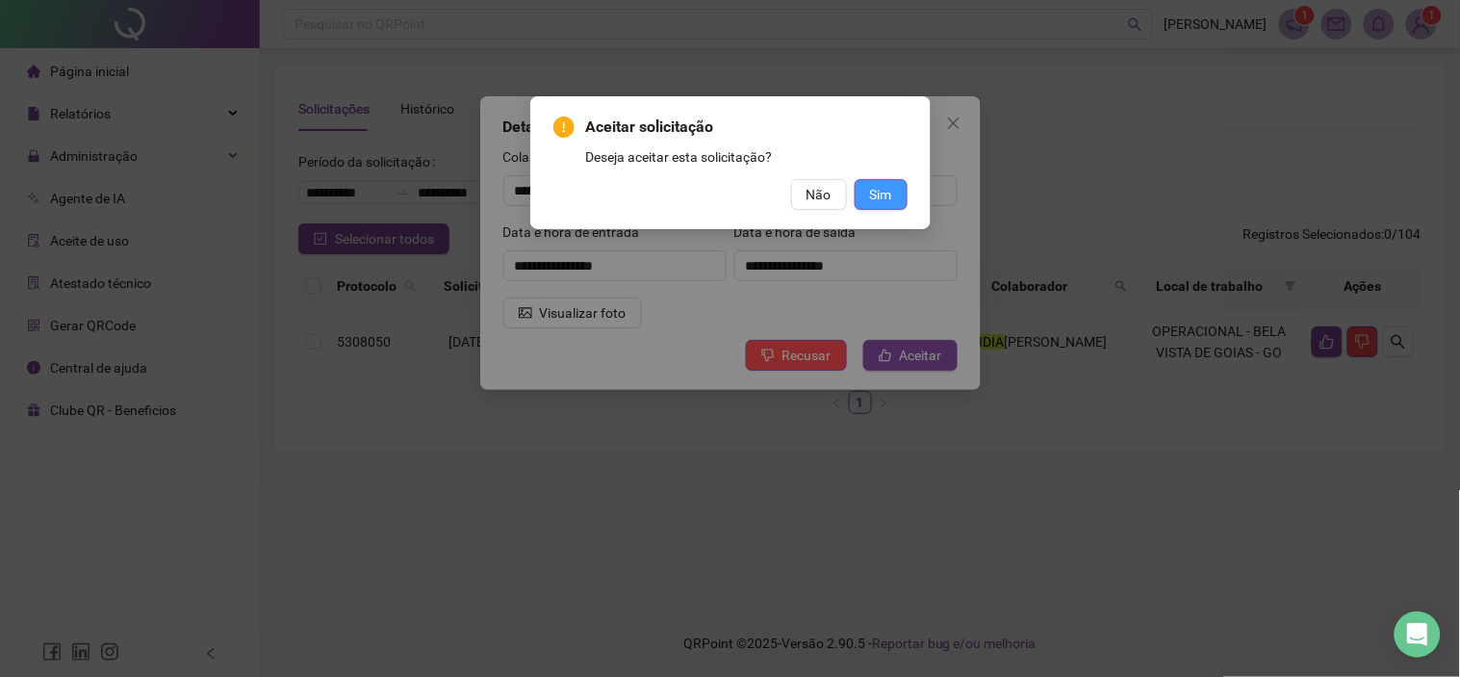
click at [893, 189] on button "Sim" at bounding box center [881, 194] width 53 height 31
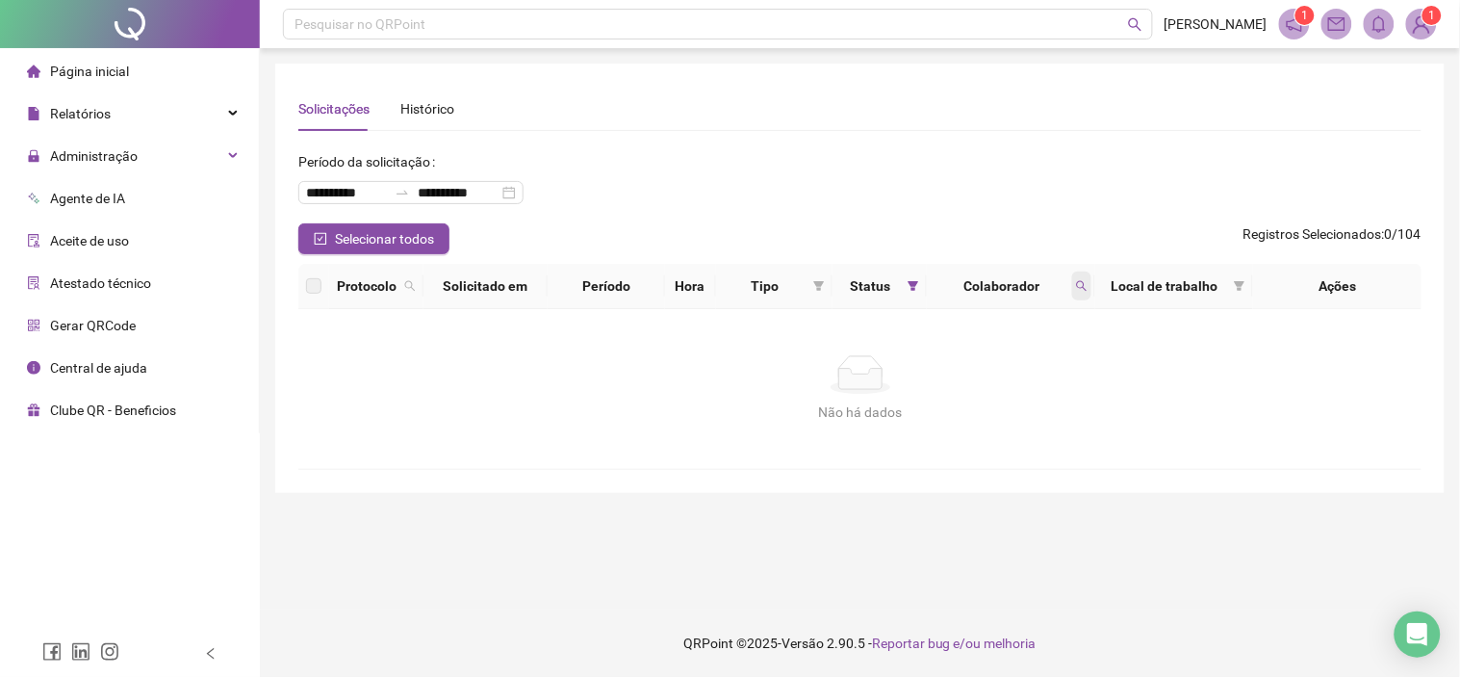
click at [1080, 284] on icon "search" at bounding box center [1082, 286] width 12 height 12
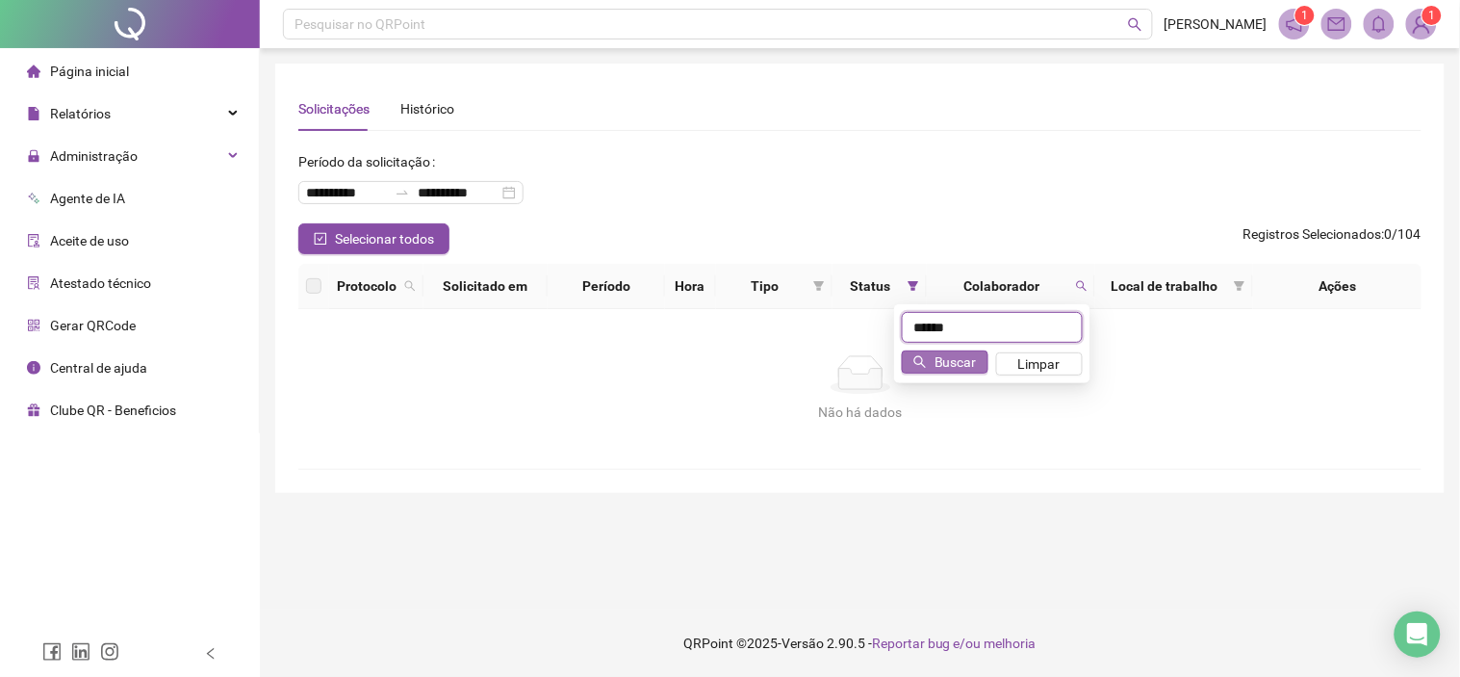
type input "******"
click at [951, 356] on span "Buscar" at bounding box center [956, 361] width 42 height 21
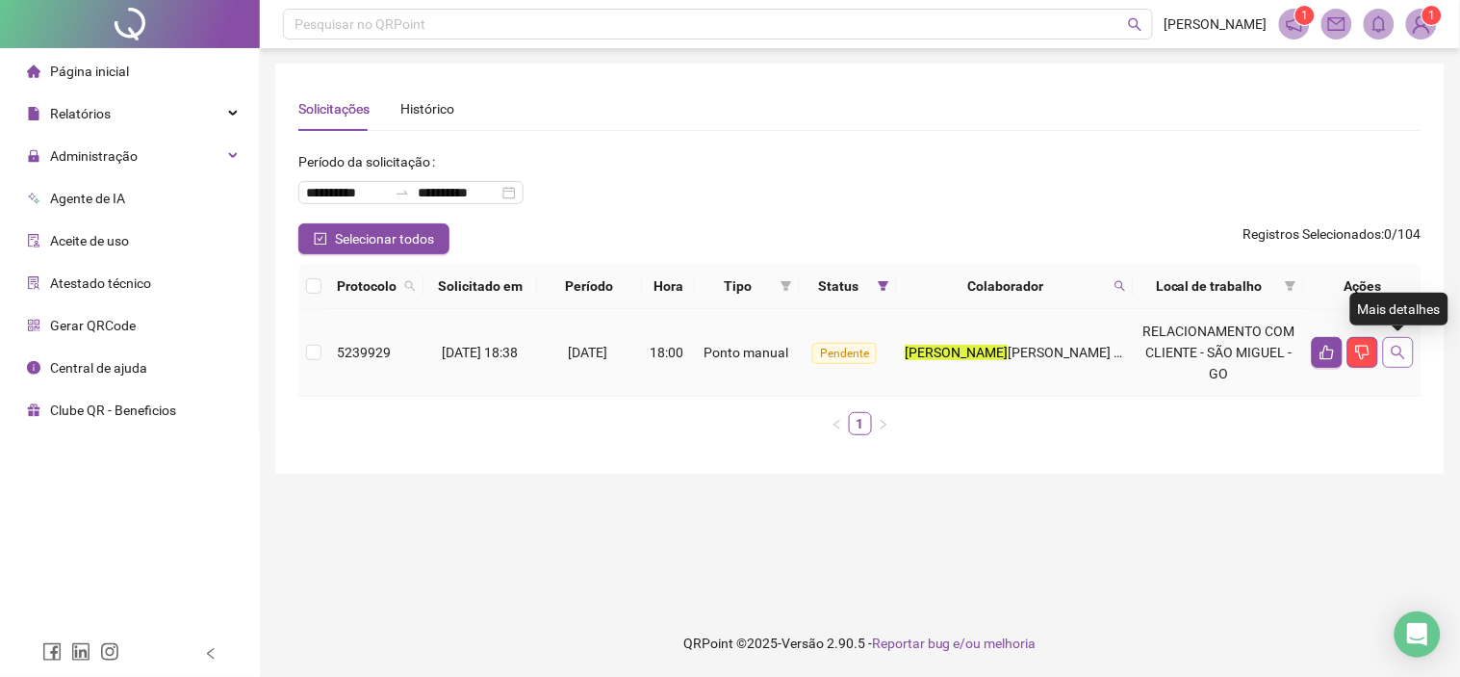
click at [1406, 351] on icon "search" at bounding box center [1398, 352] width 15 height 15
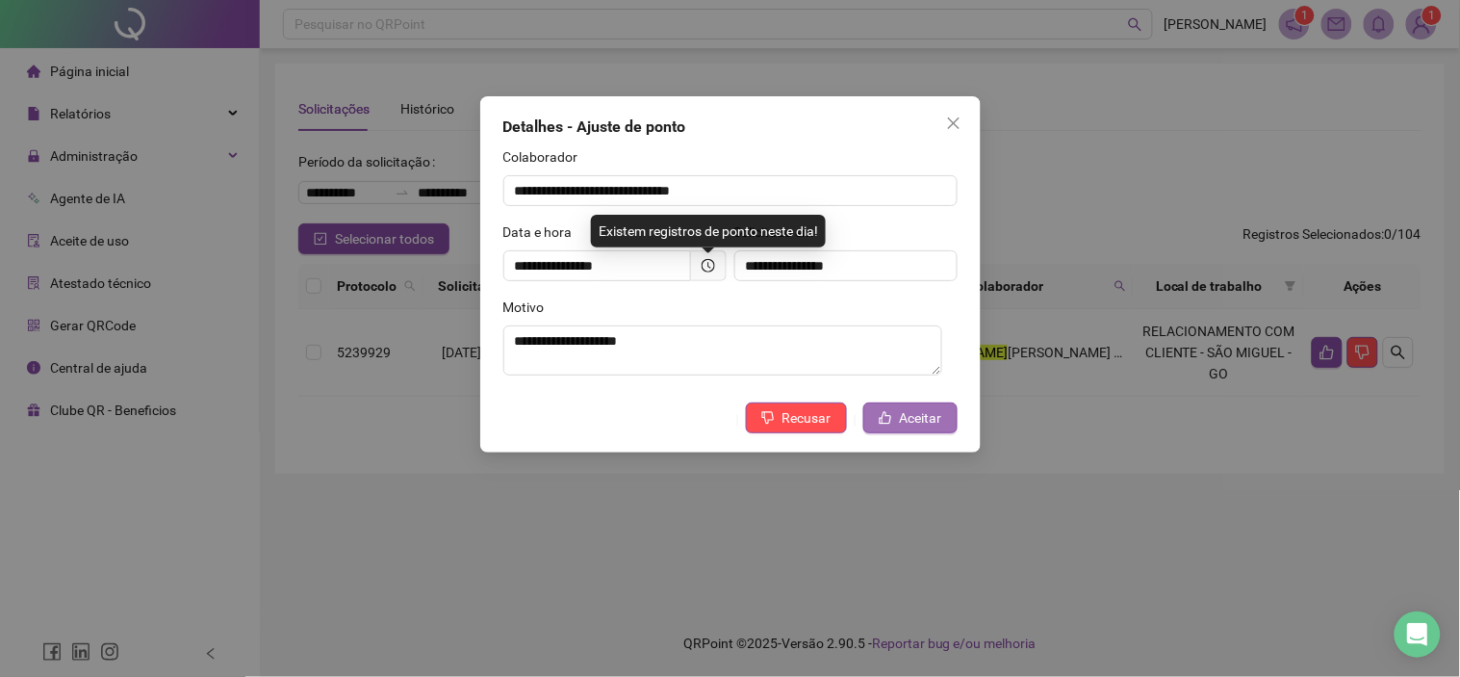
click at [930, 415] on span "Aceitar" at bounding box center [921, 417] width 42 height 21
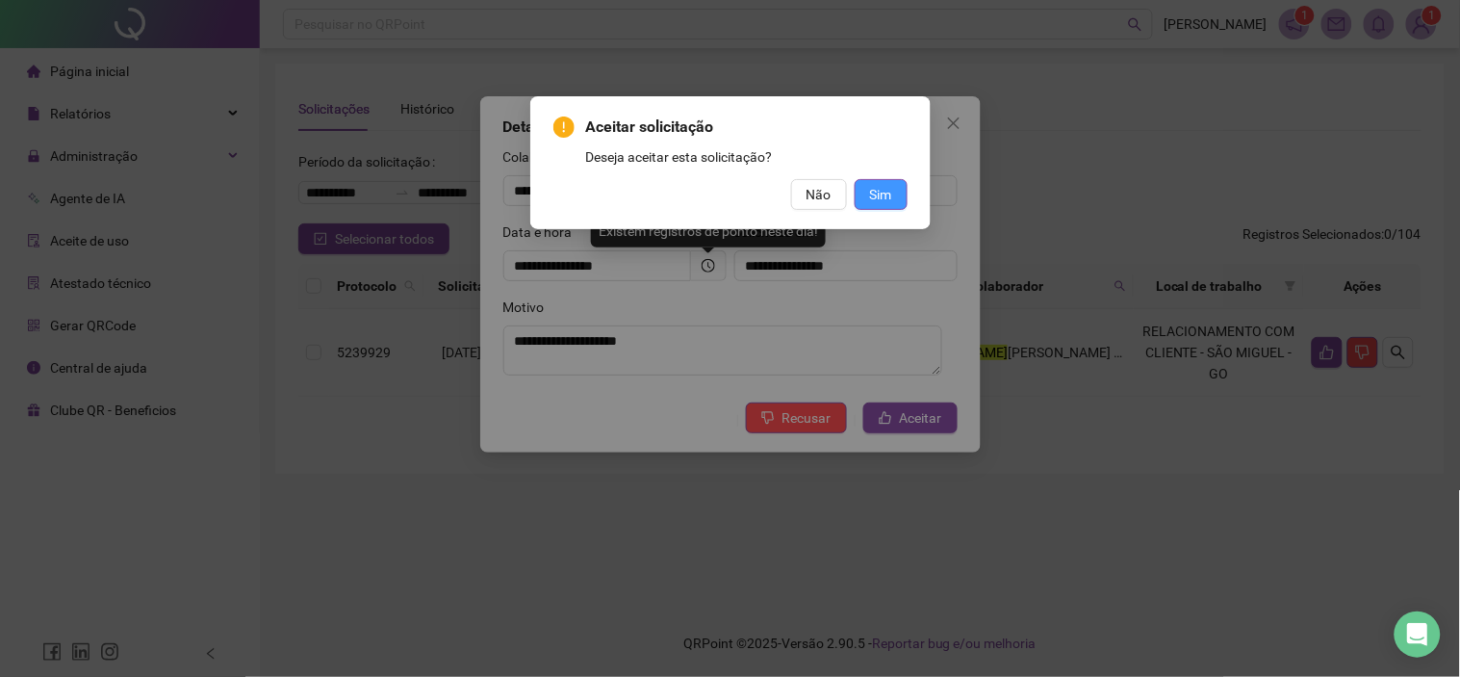
click at [901, 198] on button "Sim" at bounding box center [881, 194] width 53 height 31
